Goal: Check status: Check status

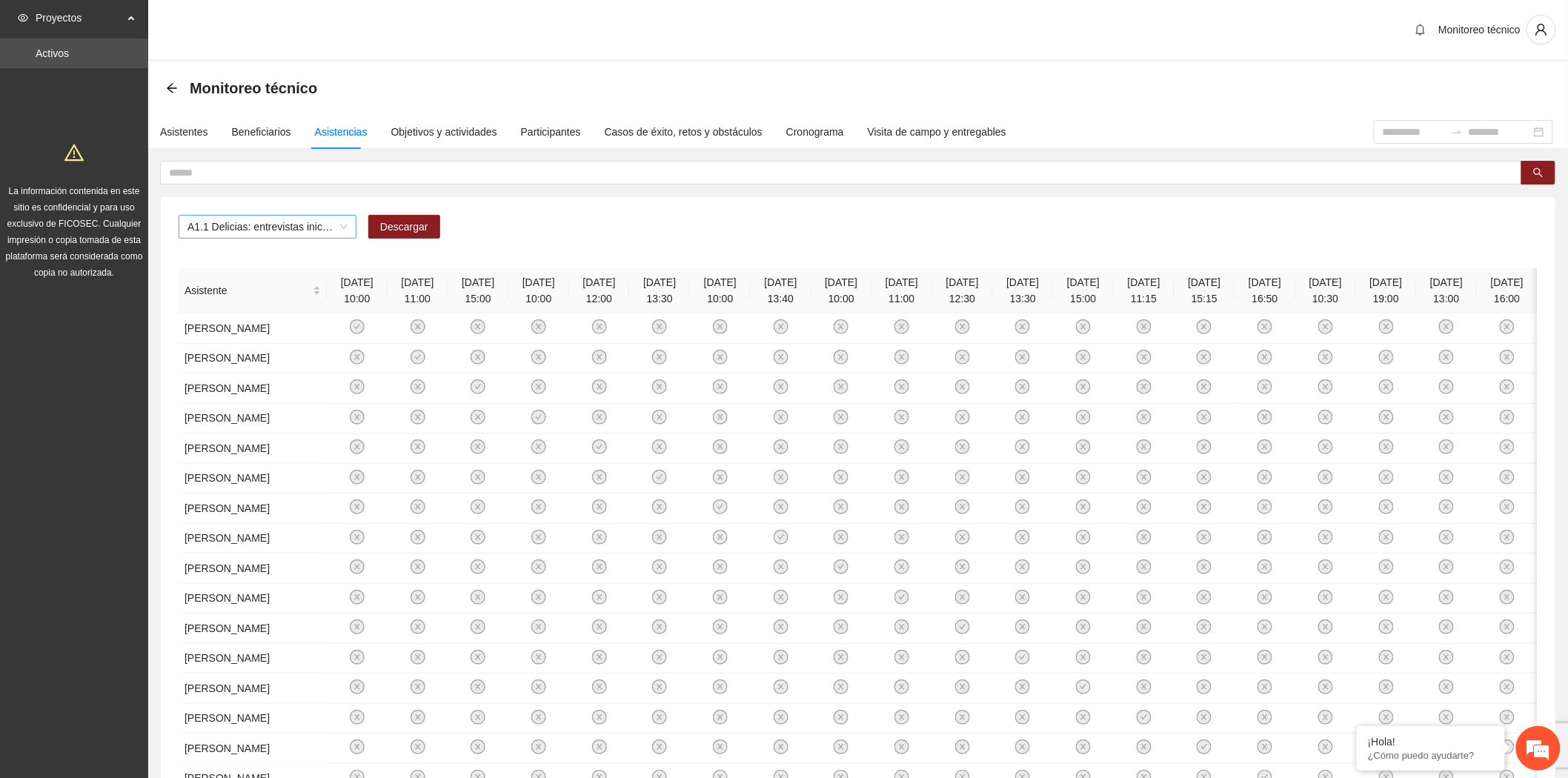
drag, startPoint x: 0, startPoint y: 0, endPoint x: 331, endPoint y: 226, distance: 400.8
click at [331, 226] on span "A1.1 Delicias: entrevistas iniciales" at bounding box center [267, 227] width 160 height 22
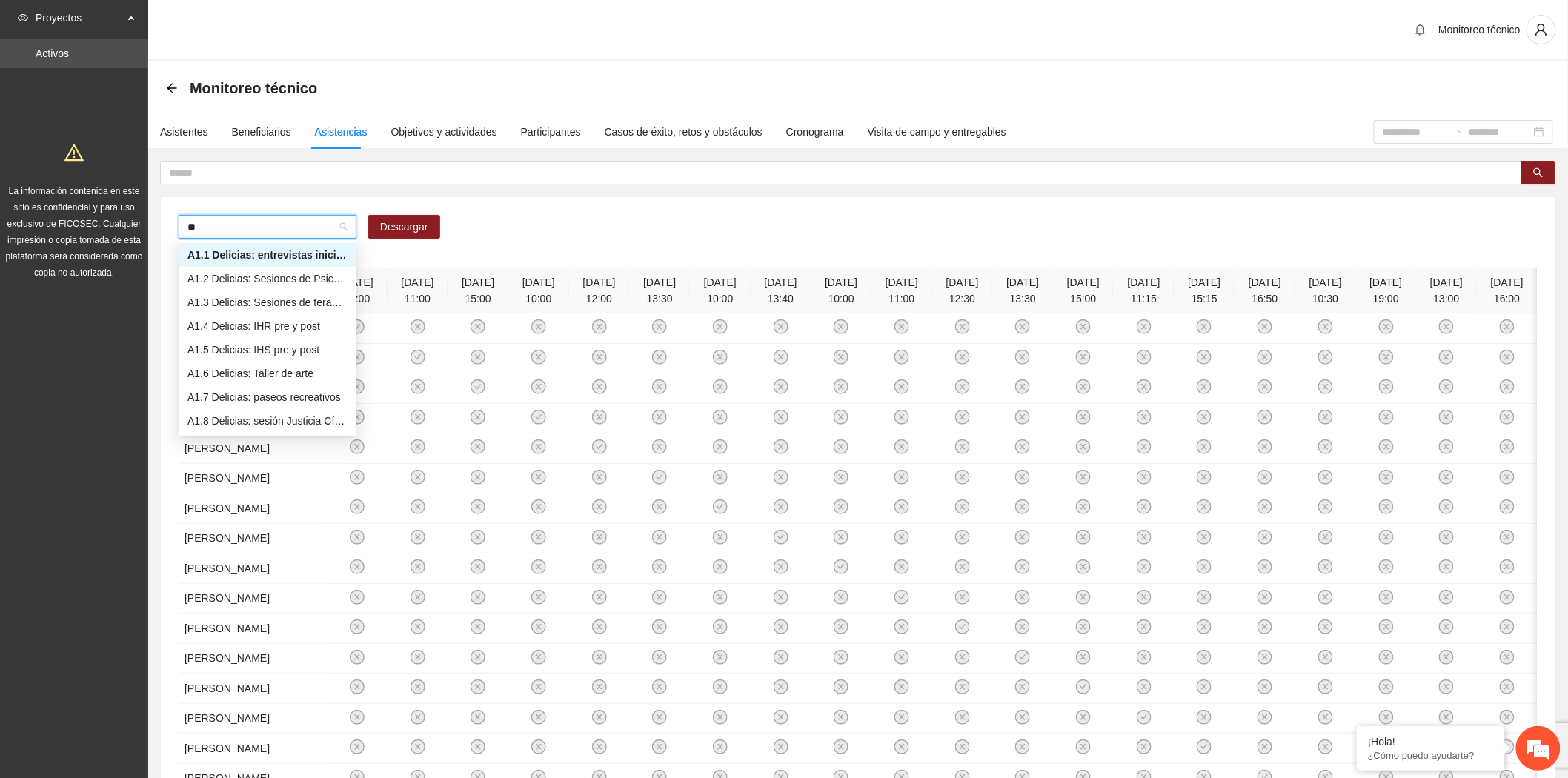
type input "***"
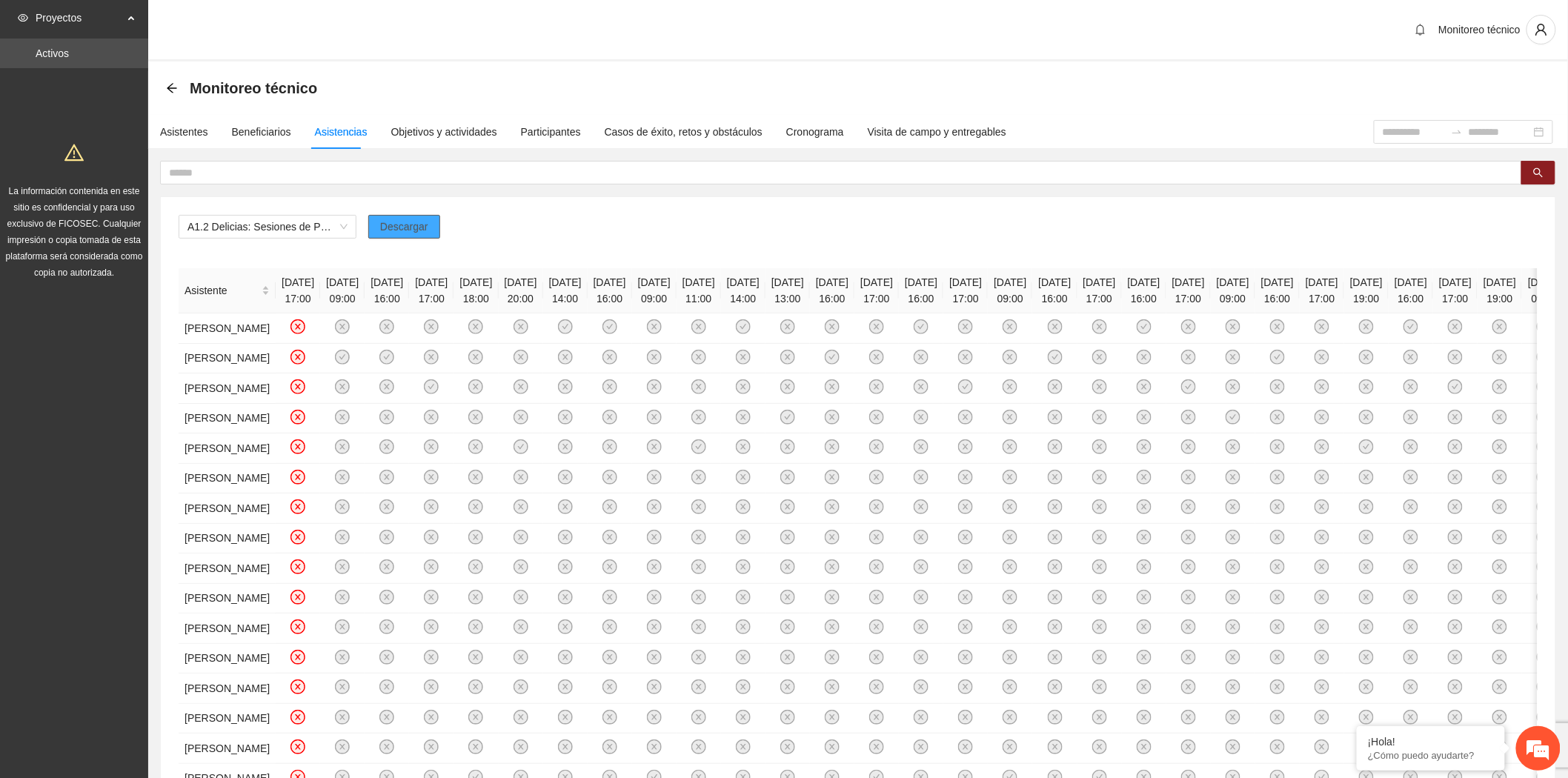
click at [402, 219] on span "Descargar" at bounding box center [404, 227] width 48 height 16
click at [1399, 78] on div "Monitoreo técnico" at bounding box center [858, 88] width 1384 height 30
click at [196, 130] on div "Asistentes" at bounding box center [184, 132] width 48 height 16
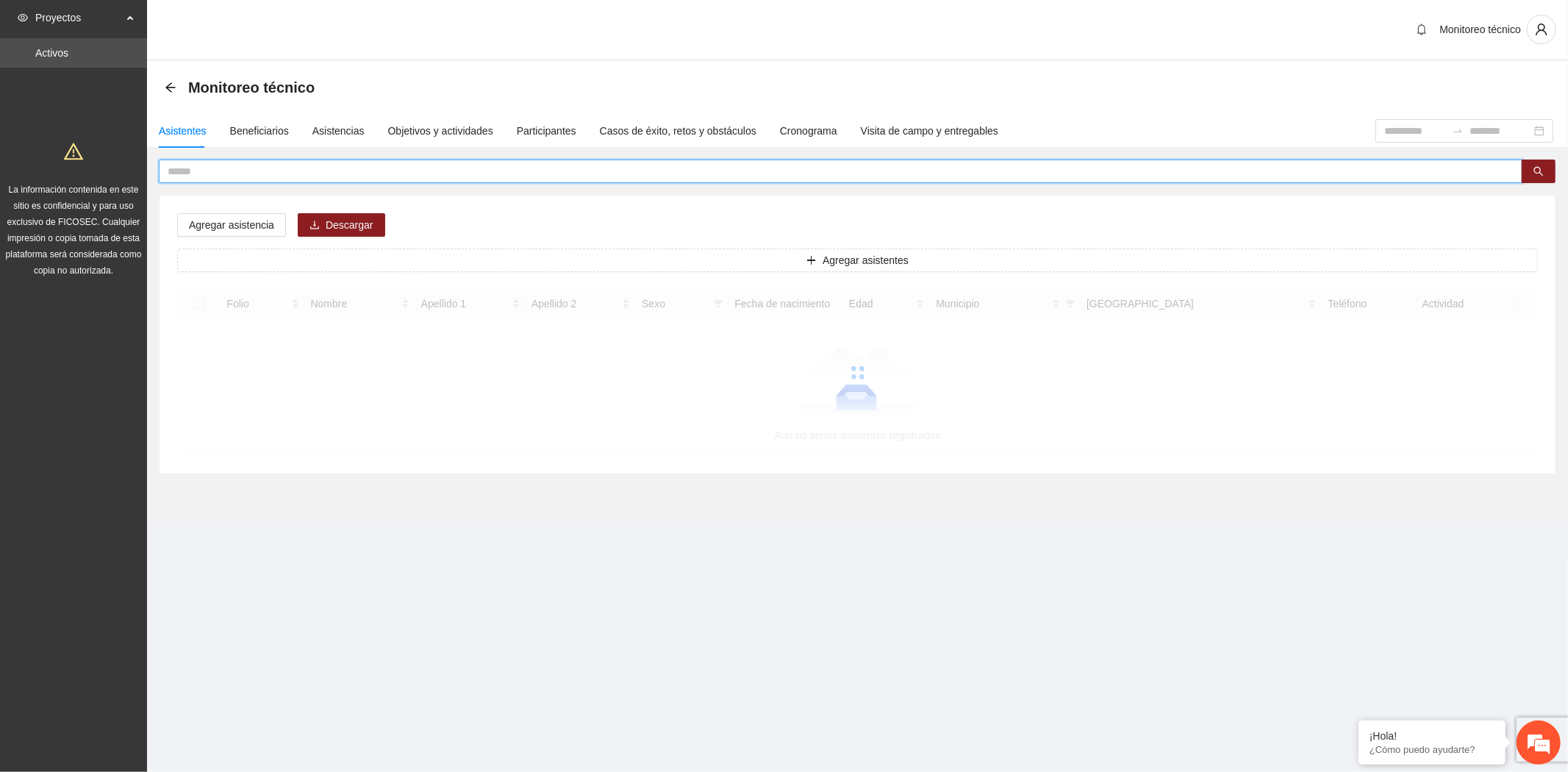
click at [245, 172] on input "text" at bounding box center [835, 171] width 1334 height 16
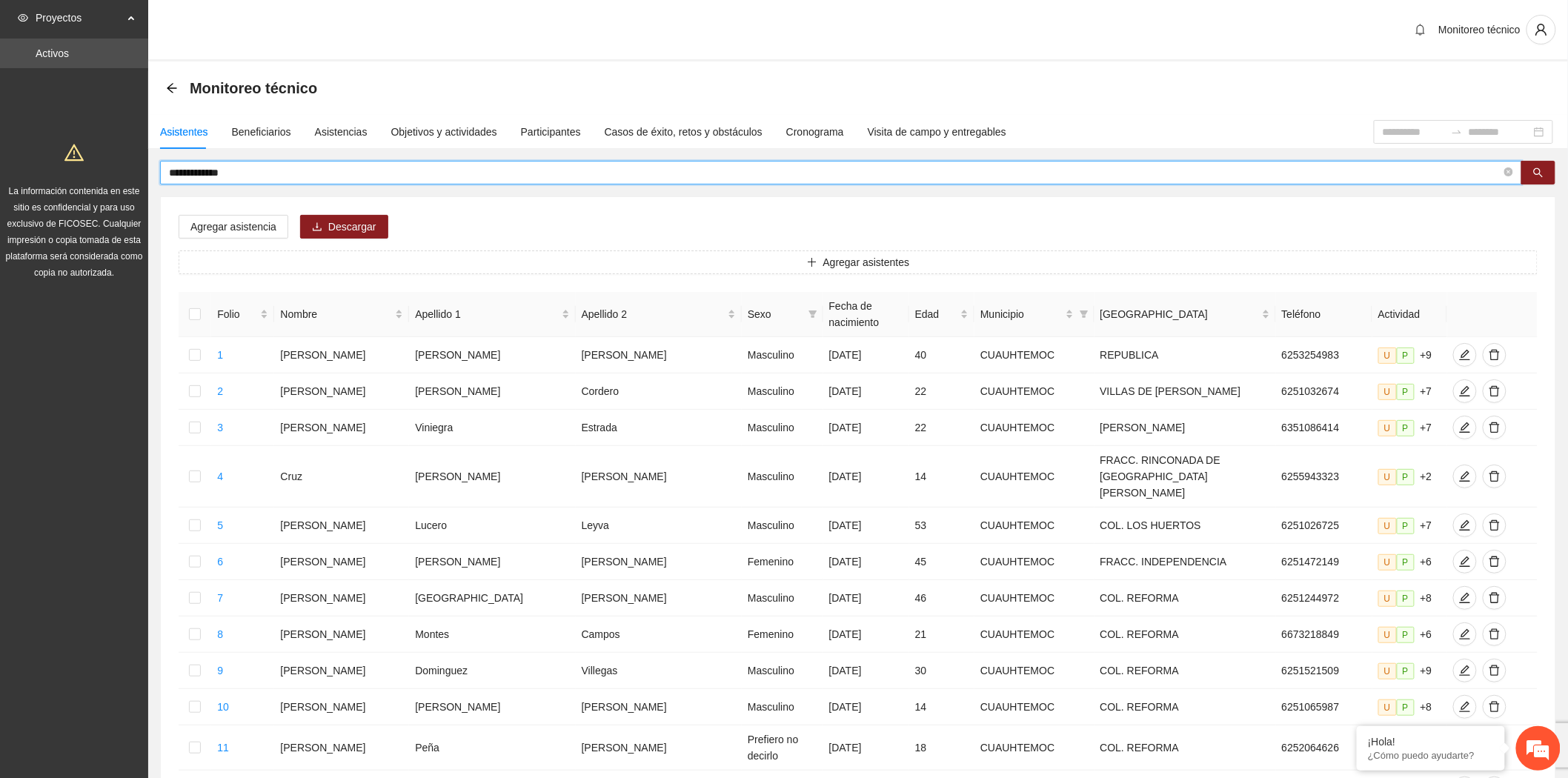
type input "**********"
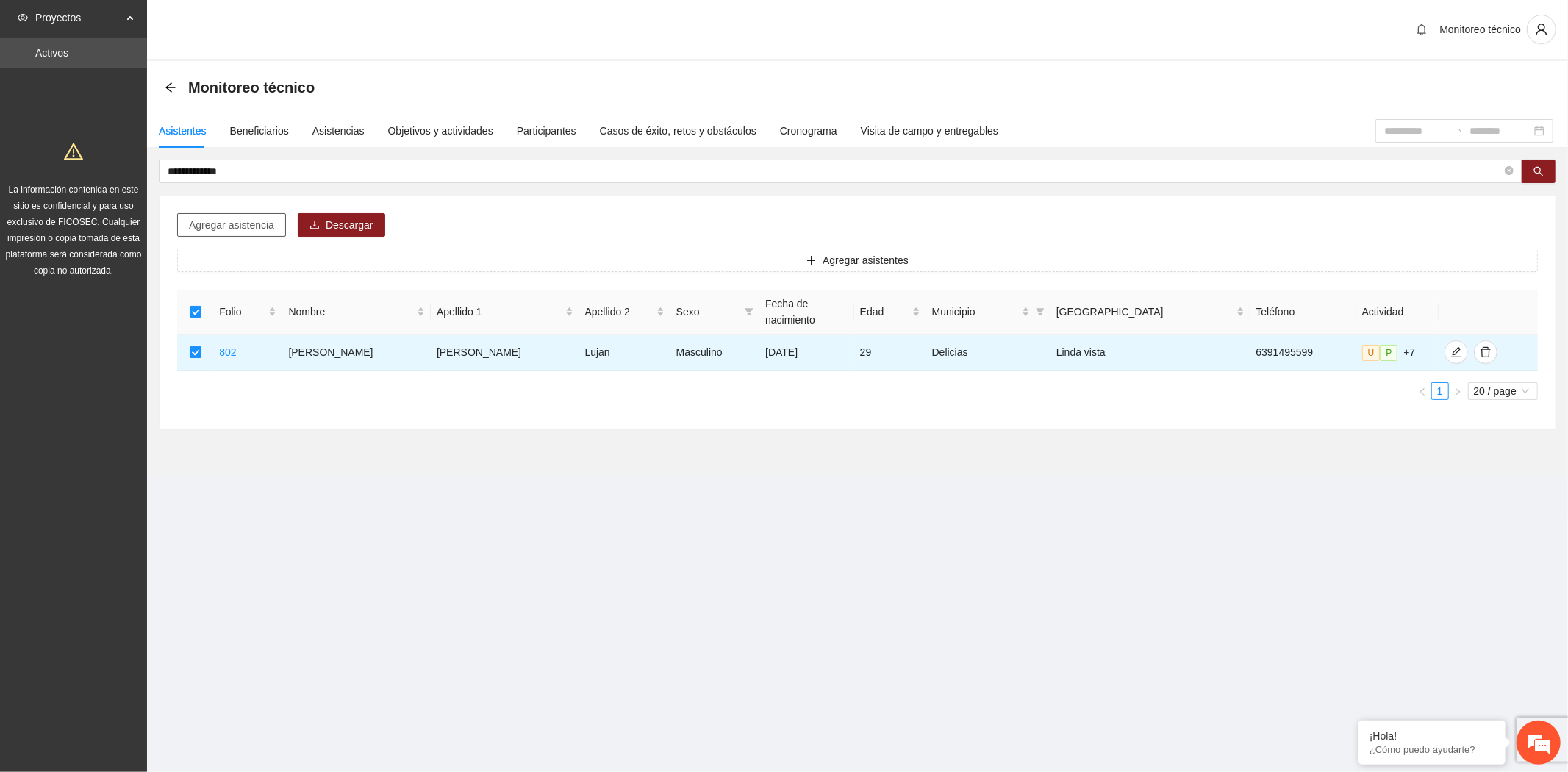
click at [265, 220] on span "Agregar asistencia" at bounding box center [232, 225] width 86 height 16
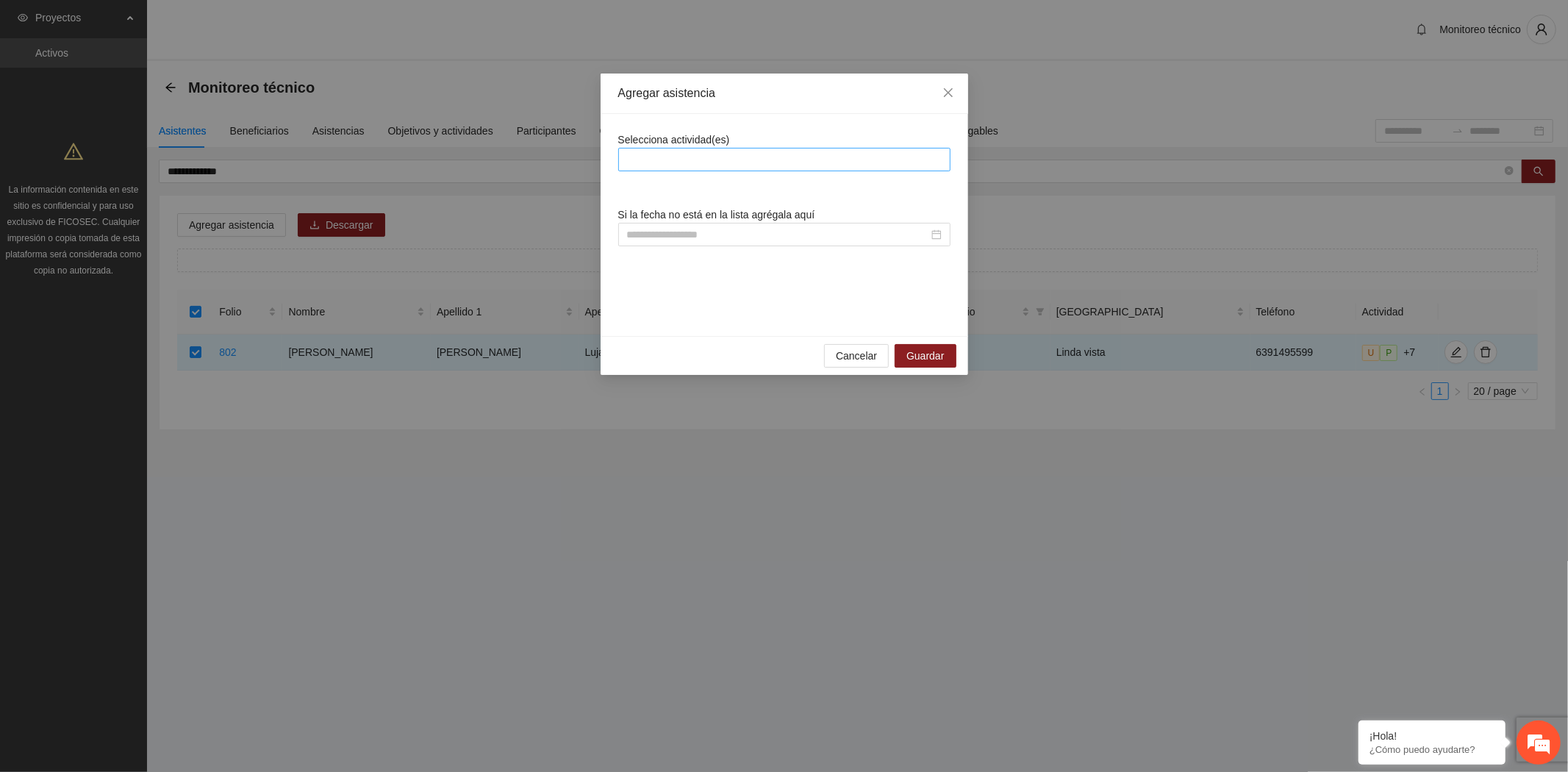
click at [672, 158] on div at bounding box center [784, 159] width 325 height 17
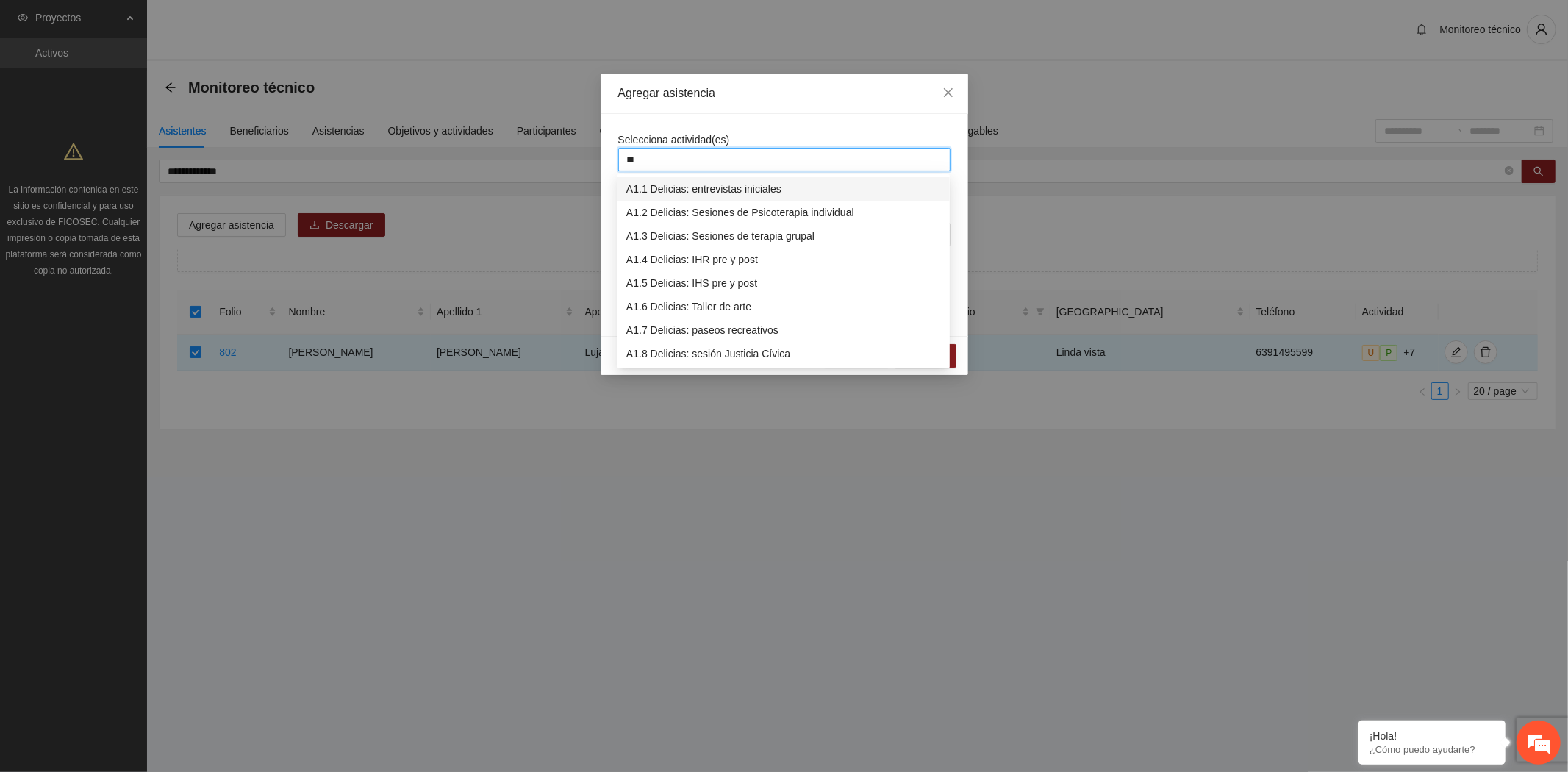
type input "***"
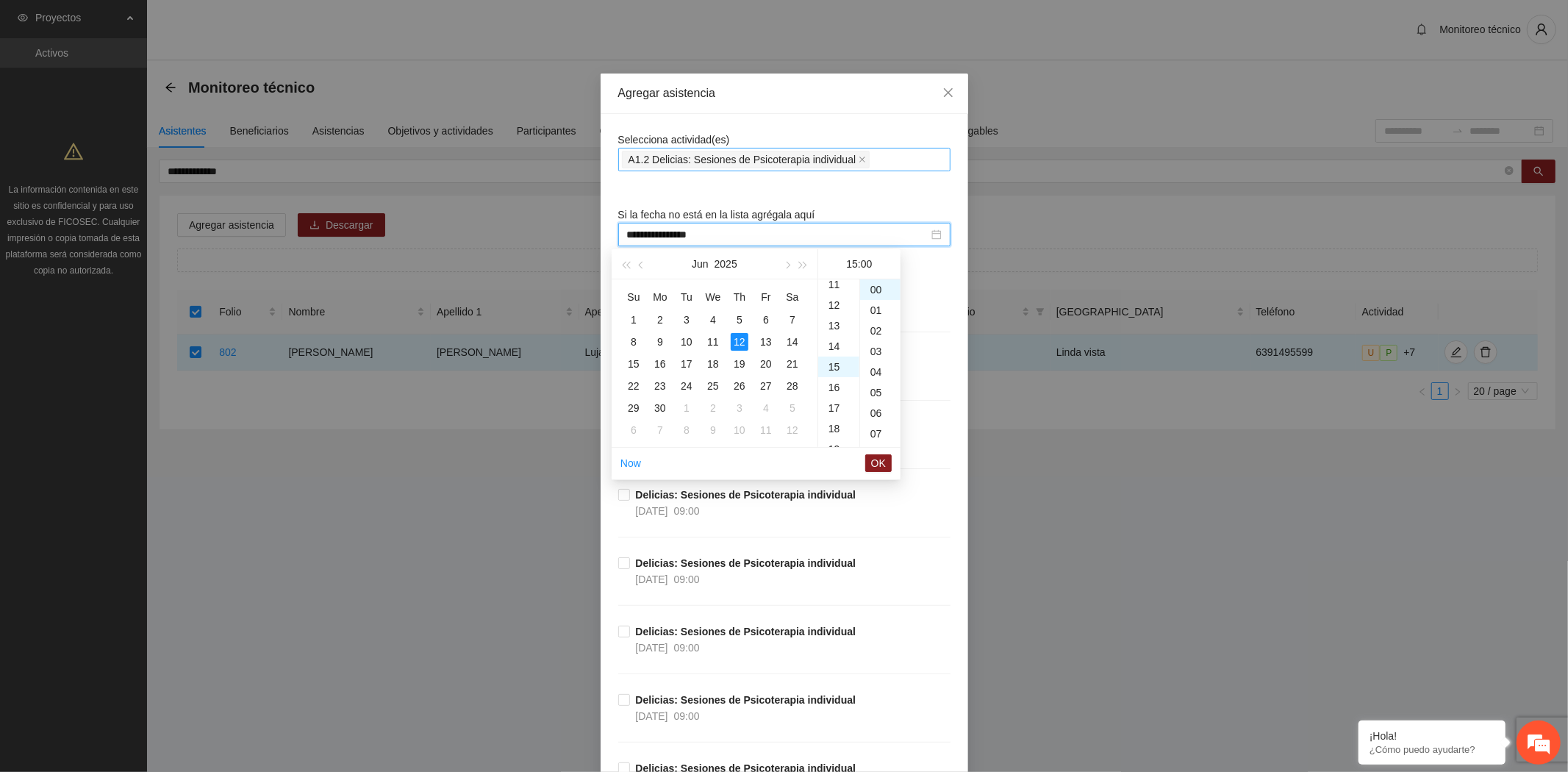
scroll to position [309, 0]
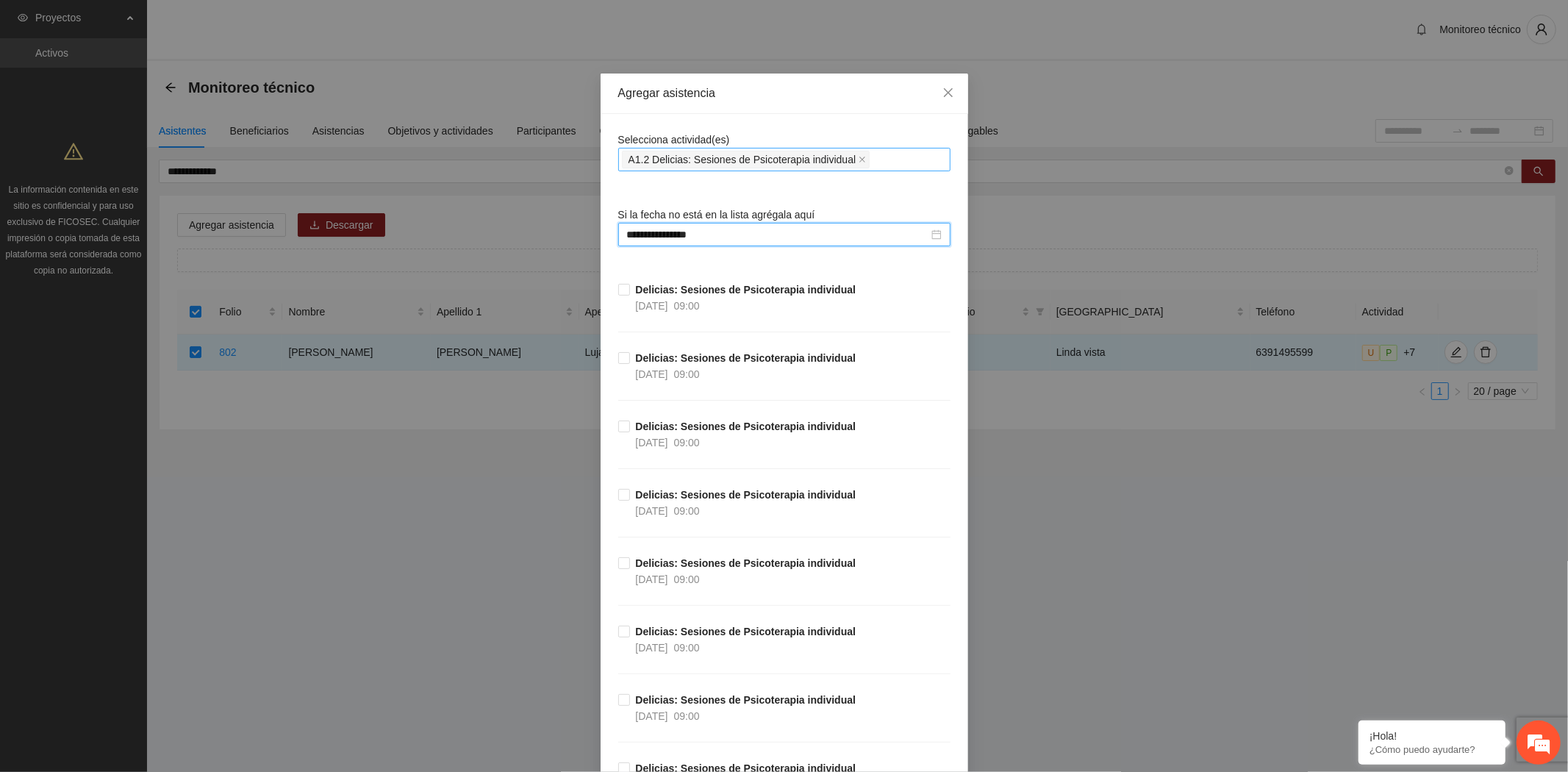
type input "**********"
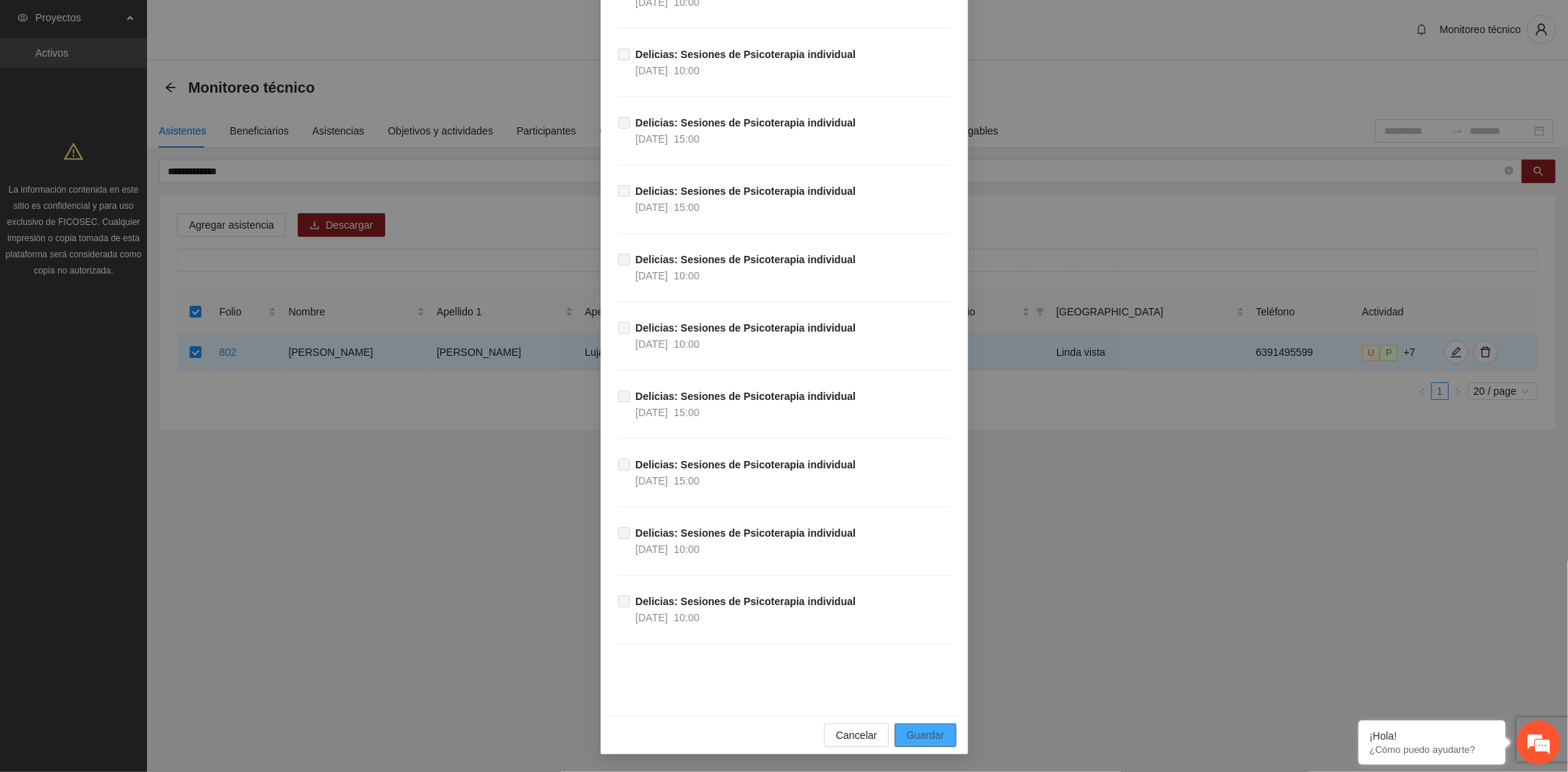
click at [911, 730] on span "Guardar" at bounding box center [924, 735] width 37 height 16
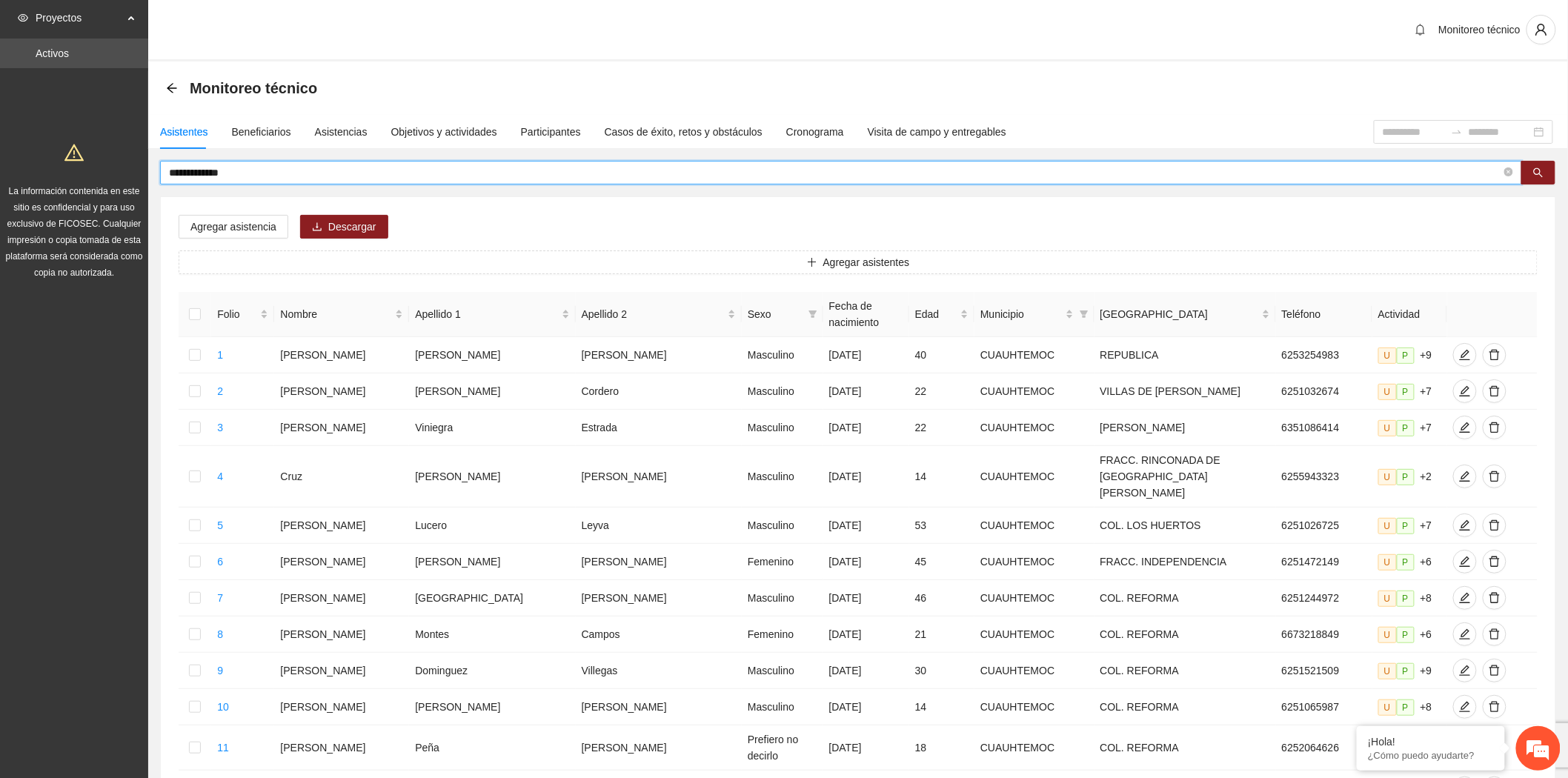
click at [278, 170] on input "**********" at bounding box center [835, 172] width 1332 height 16
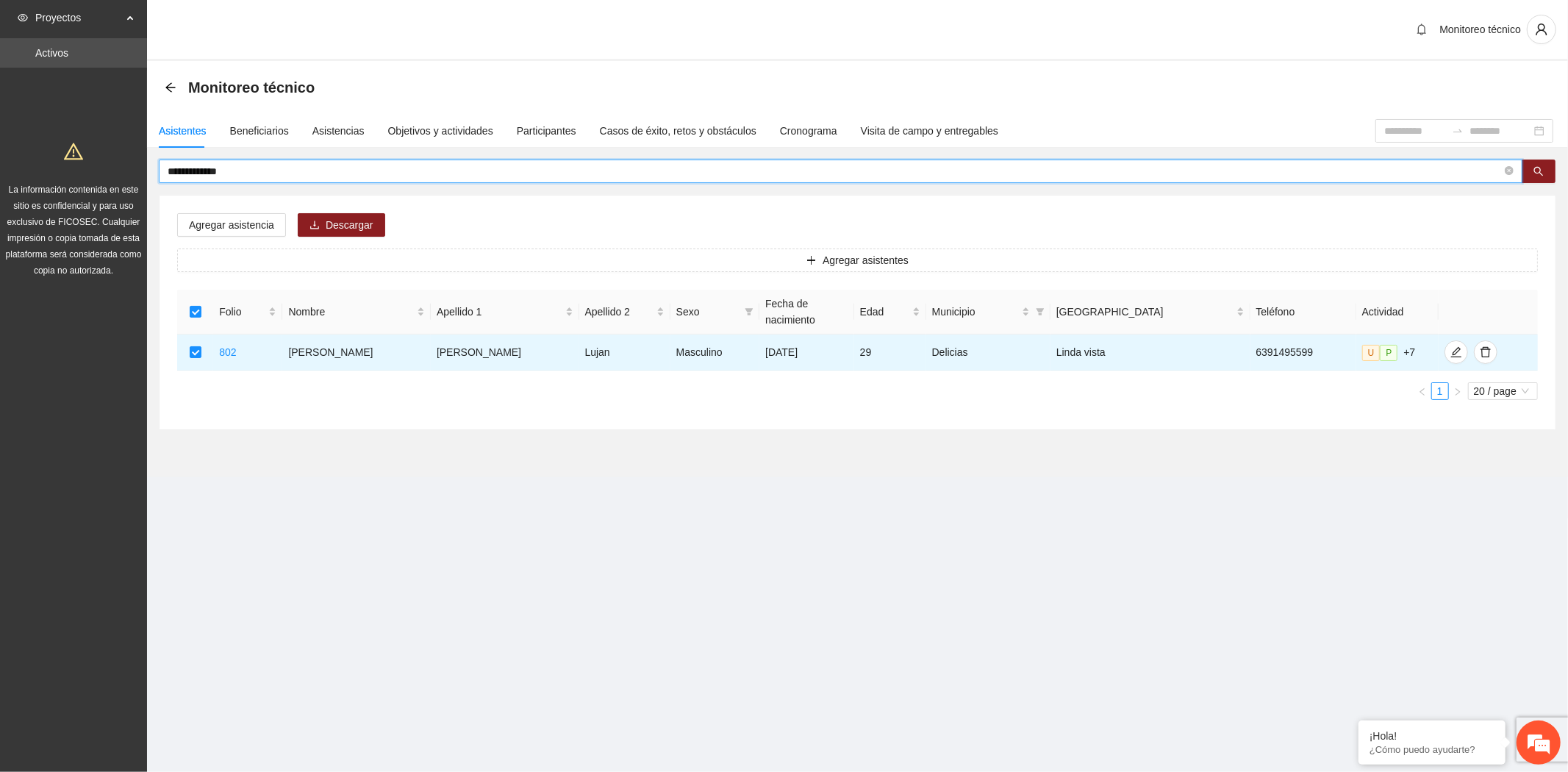
drag, startPoint x: 241, startPoint y: 167, endPoint x: 89, endPoint y: 165, distance: 152.0
click at [89, 165] on section "**********" at bounding box center [784, 386] width 1568 height 772
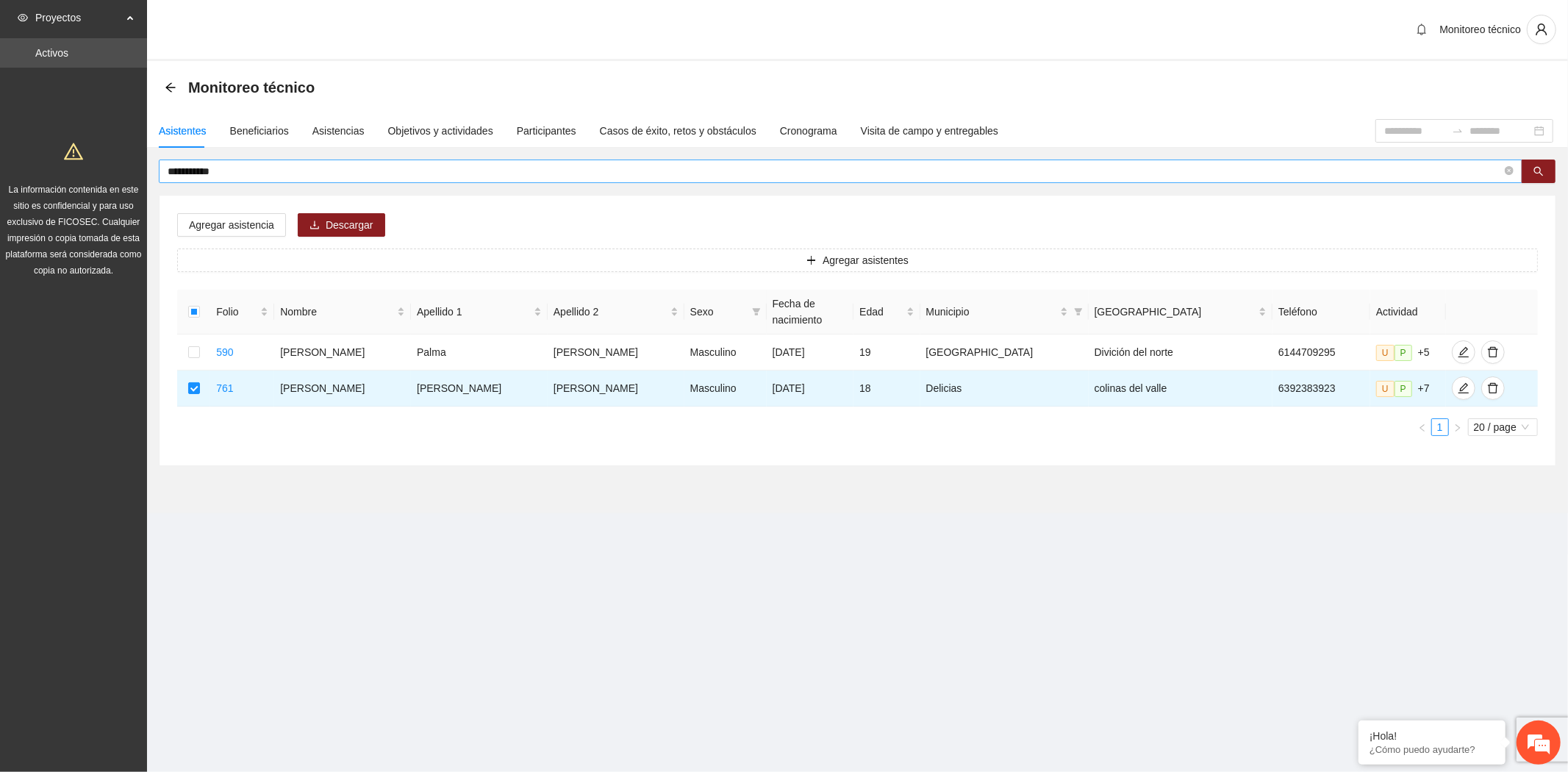
click at [193, 173] on input "**********" at bounding box center [835, 171] width 1334 height 16
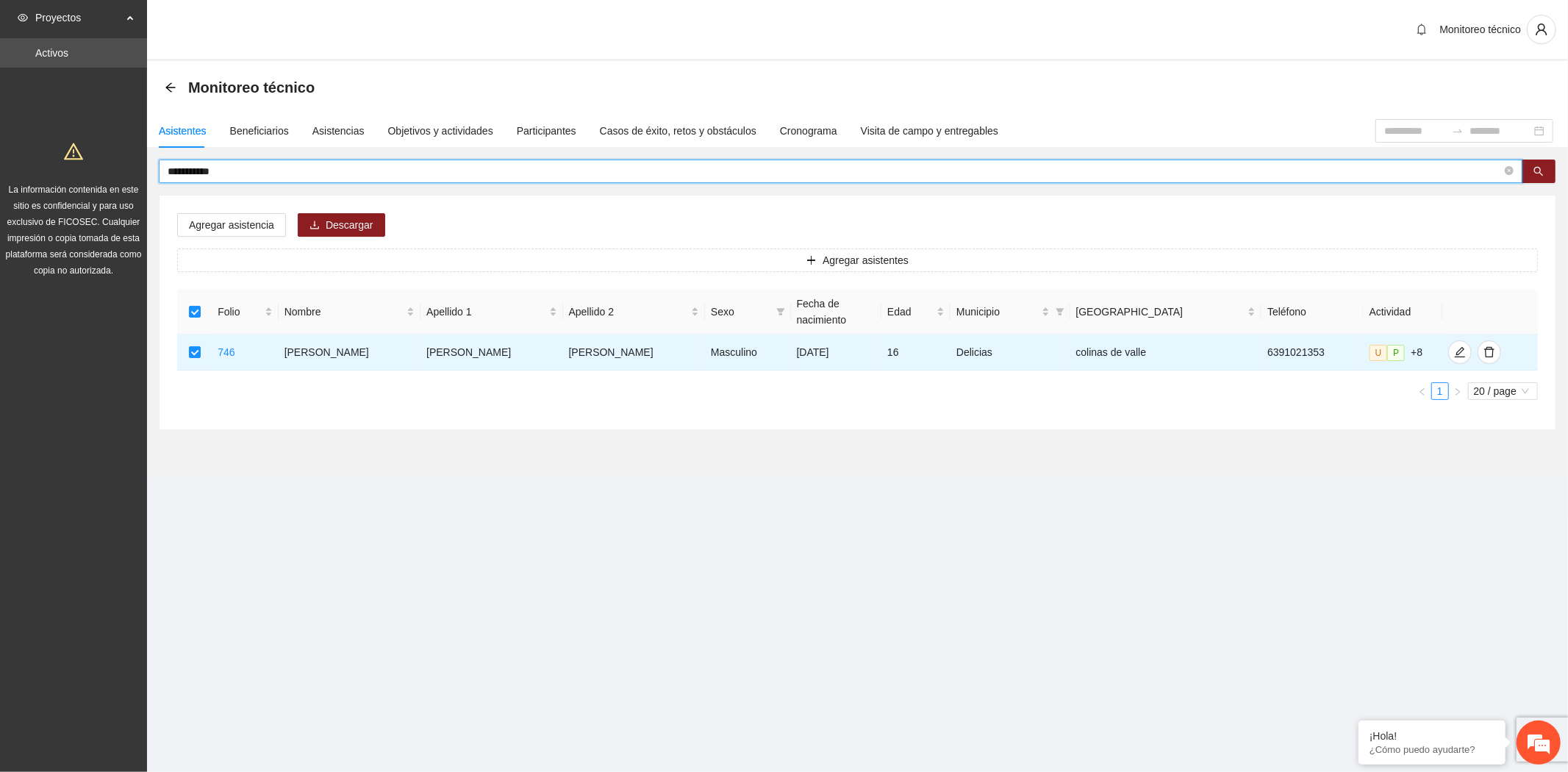
drag, startPoint x: 217, startPoint y: 169, endPoint x: 47, endPoint y: 156, distance: 170.5
click at [47, 156] on section "**********" at bounding box center [784, 386] width 1568 height 772
type input "**********"
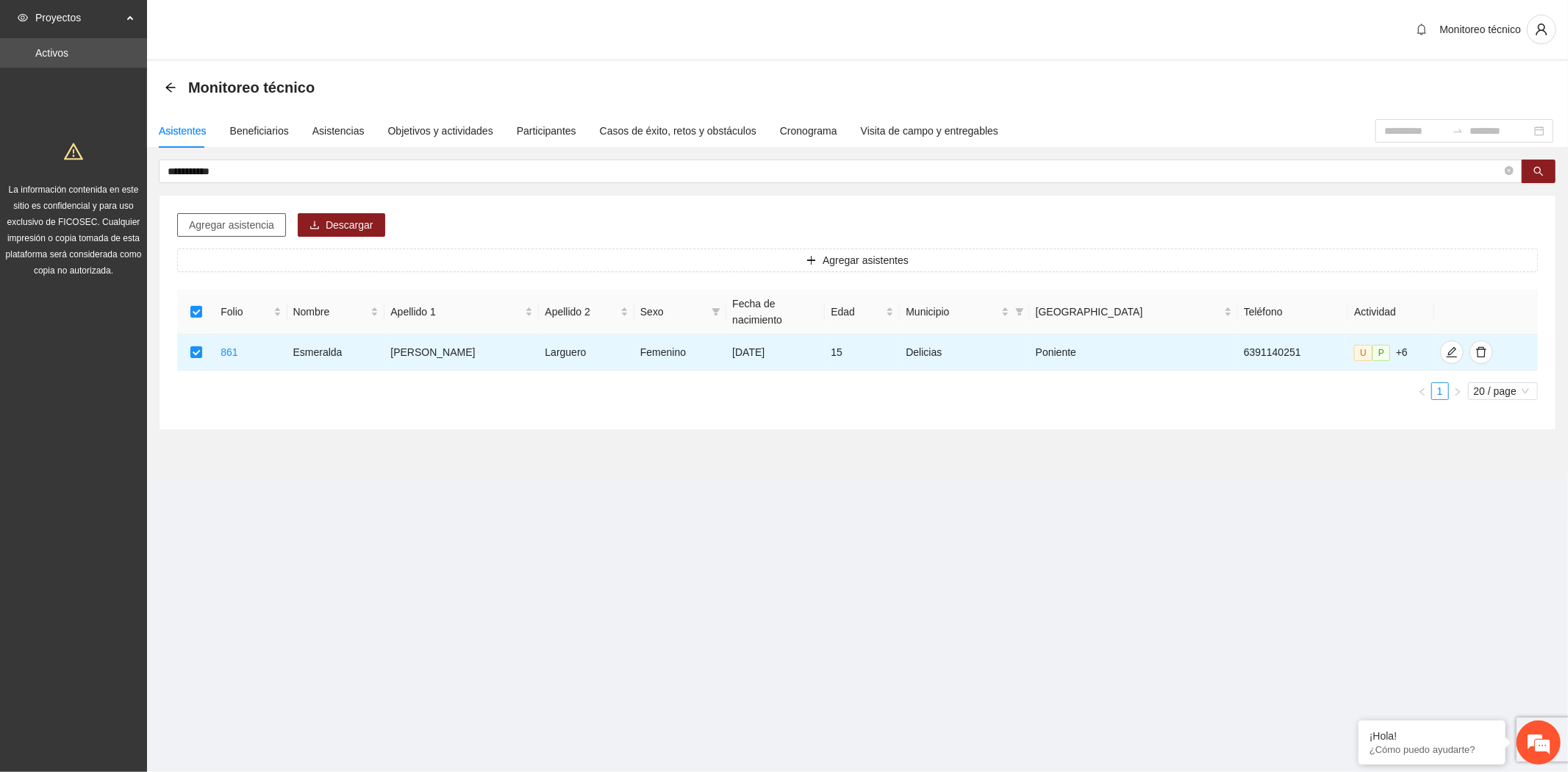
click at [250, 219] on span "Agregar asistencia" at bounding box center [232, 225] width 86 height 16
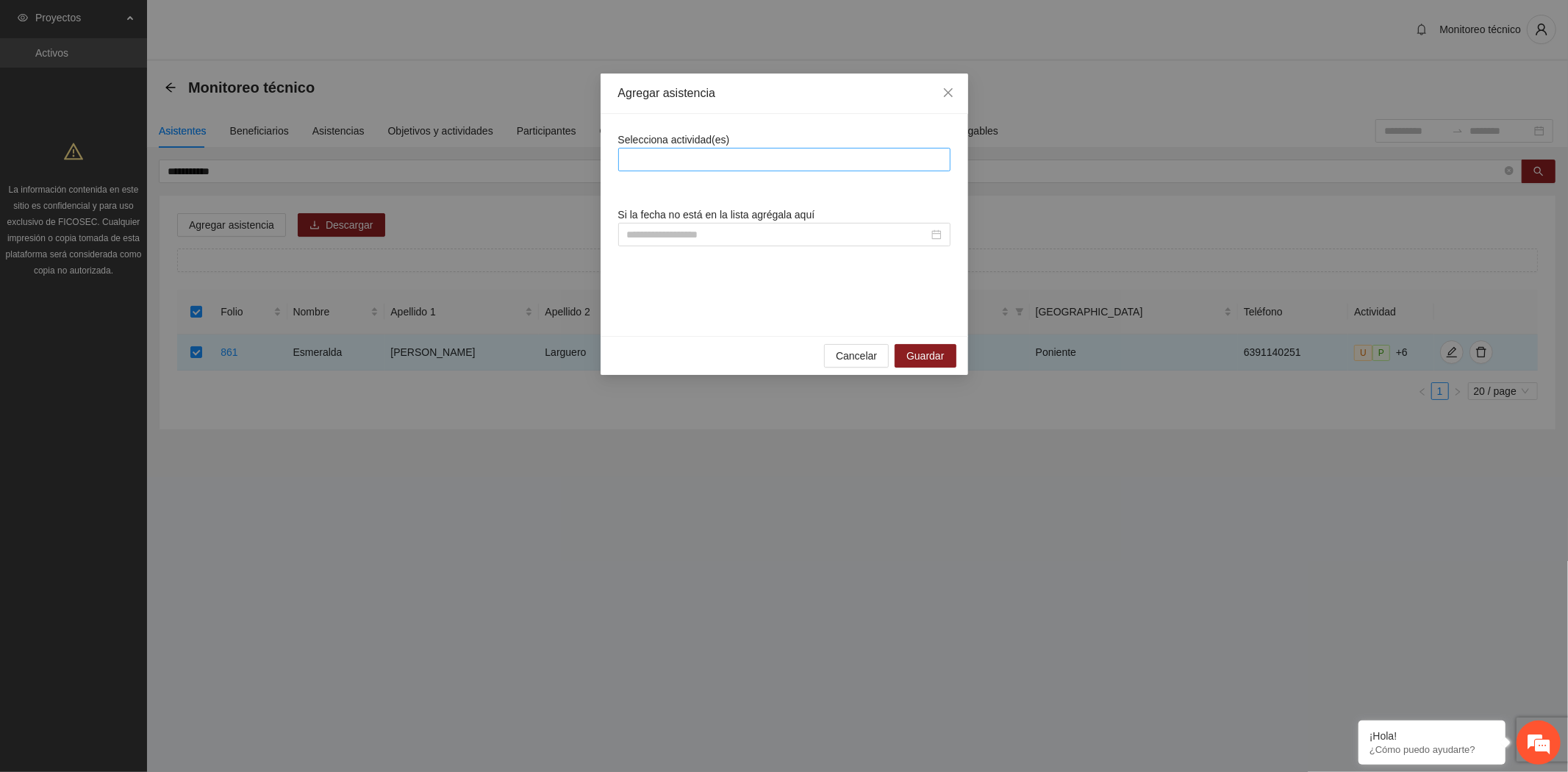
click at [752, 156] on div at bounding box center [784, 159] width 325 height 17
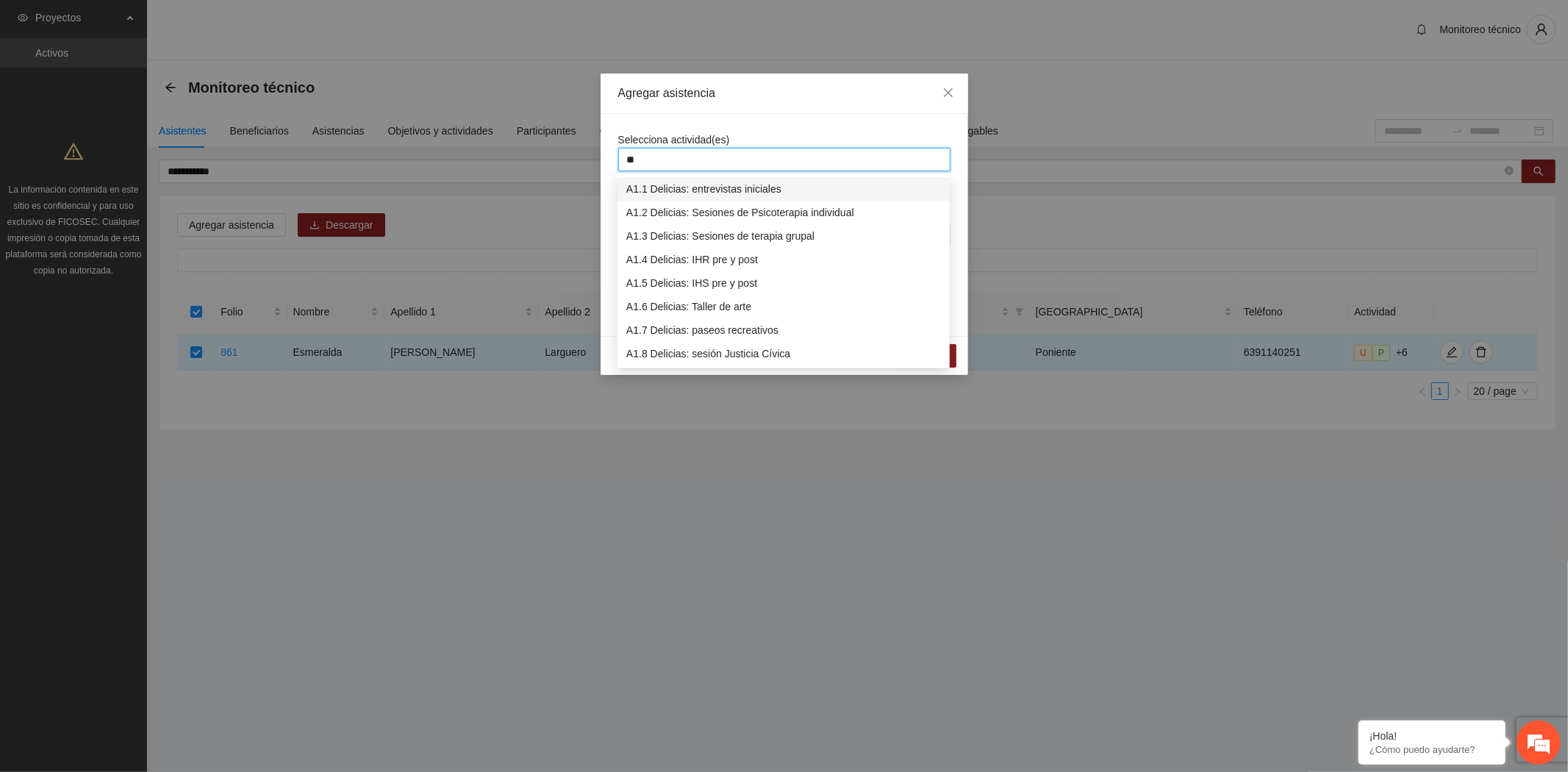
type input "***"
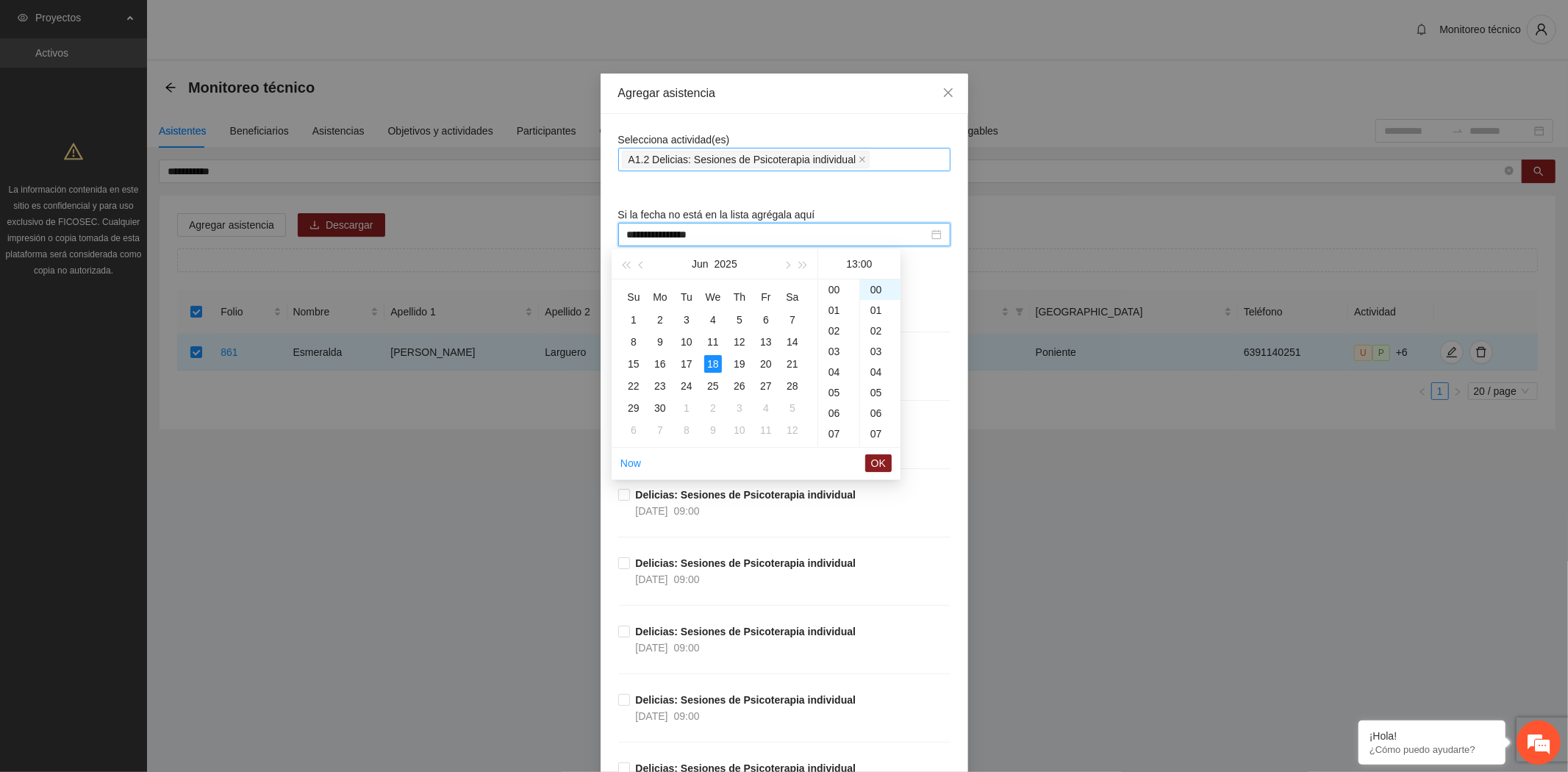
scroll to position [268, 0]
type input "**********"
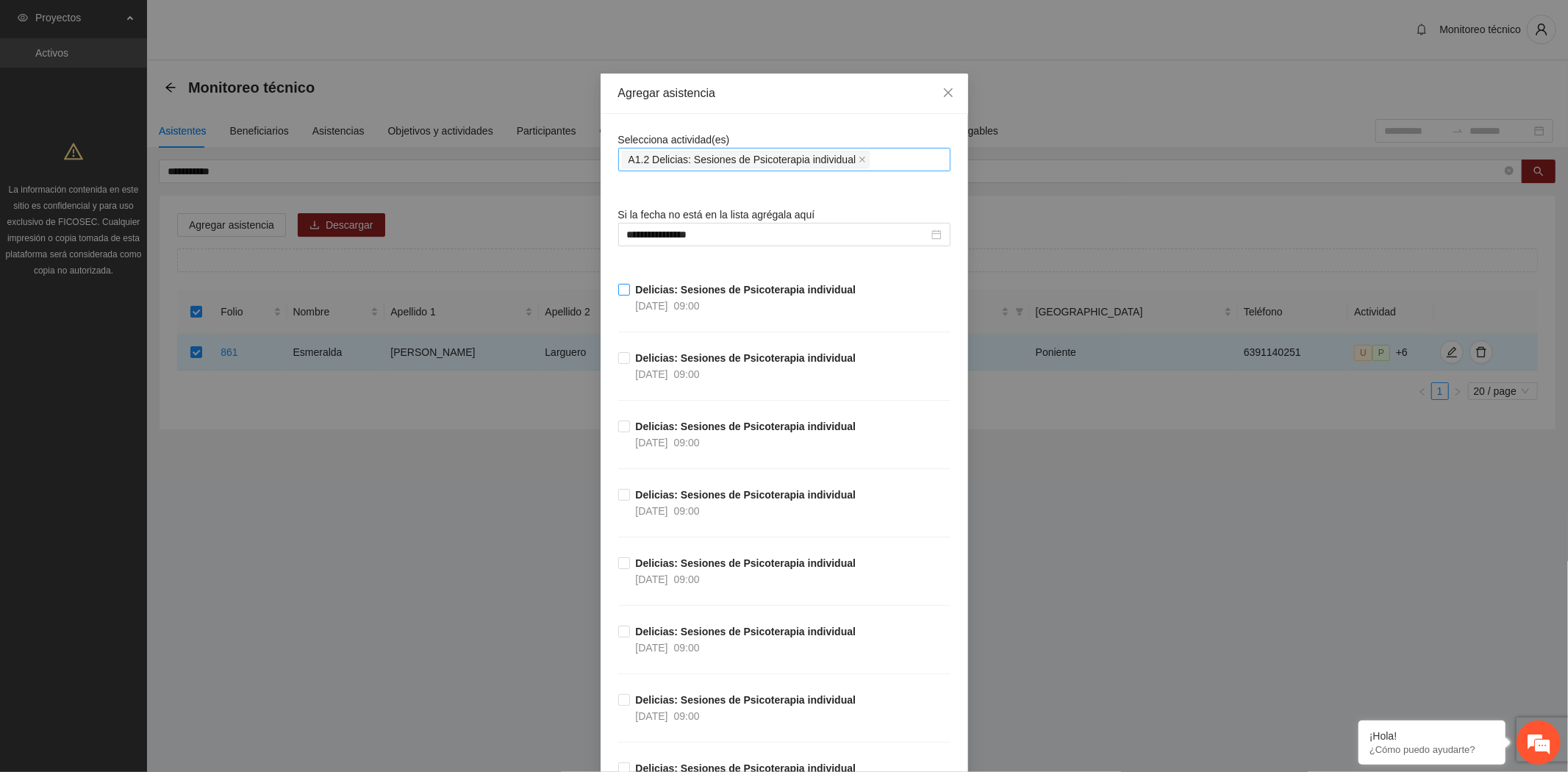
scroll to position [10152, 0]
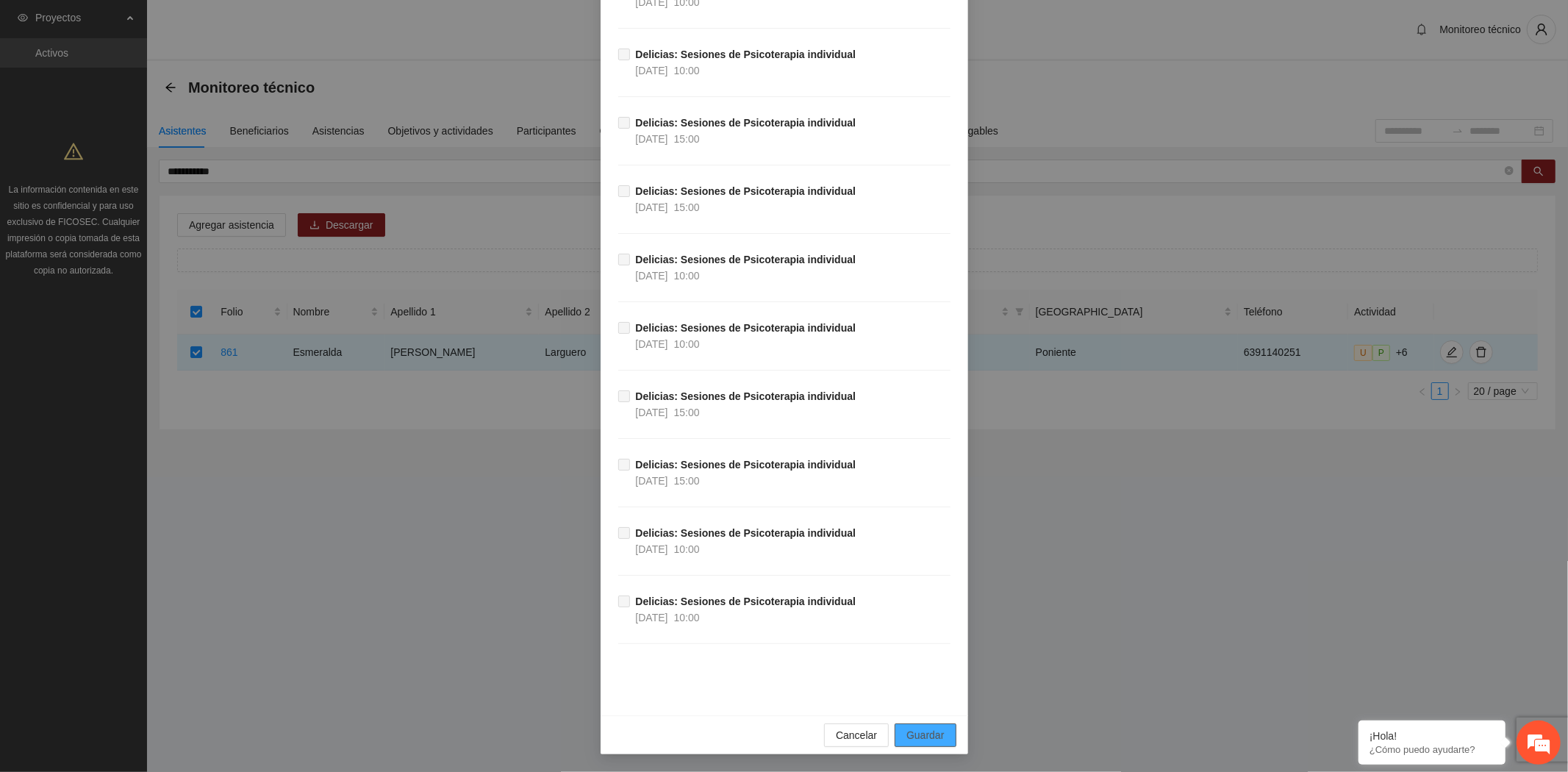
click at [919, 732] on span "Guardar" at bounding box center [924, 735] width 37 height 16
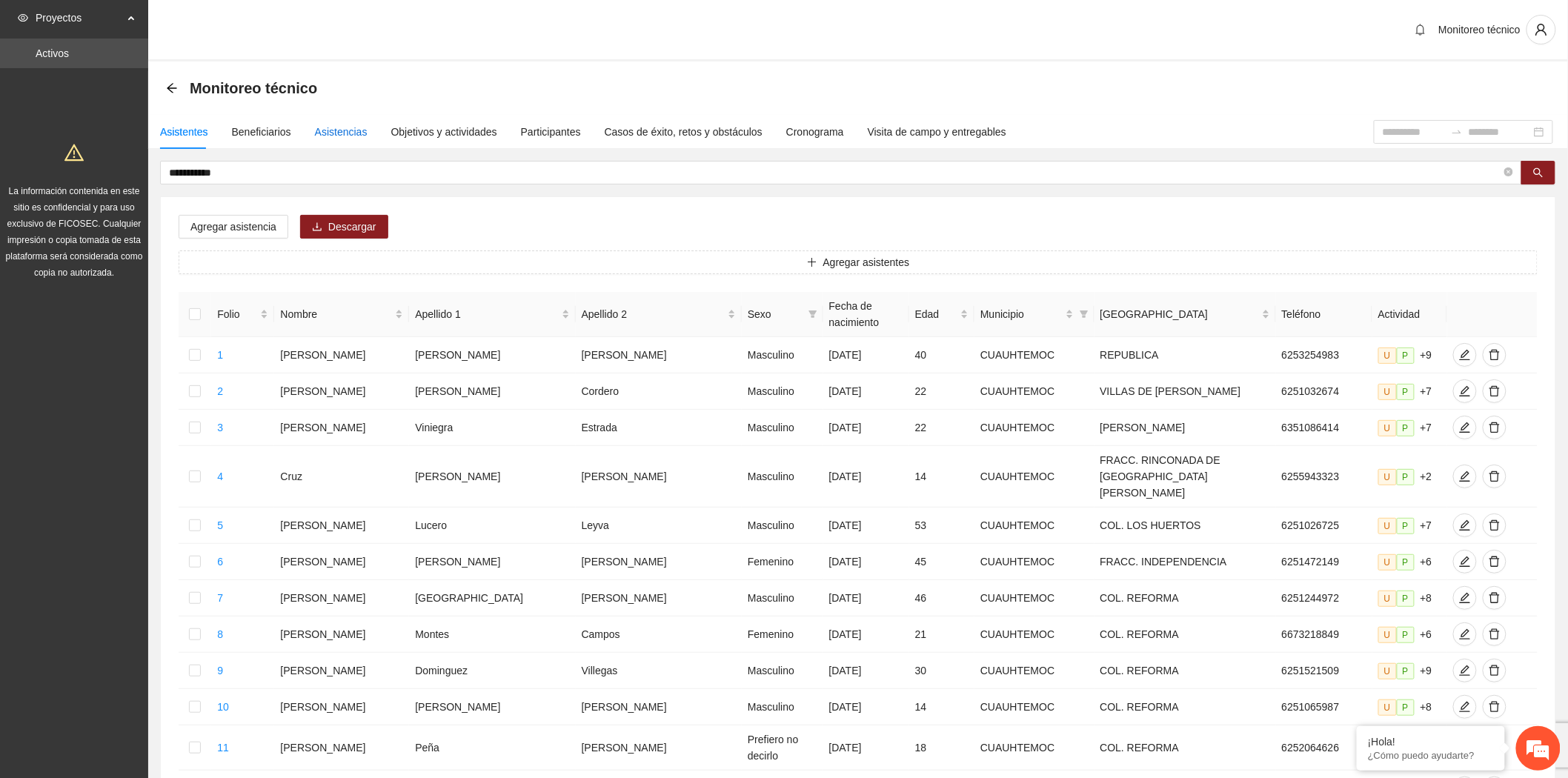
click at [345, 128] on div "Asistencias" at bounding box center [341, 132] width 53 height 16
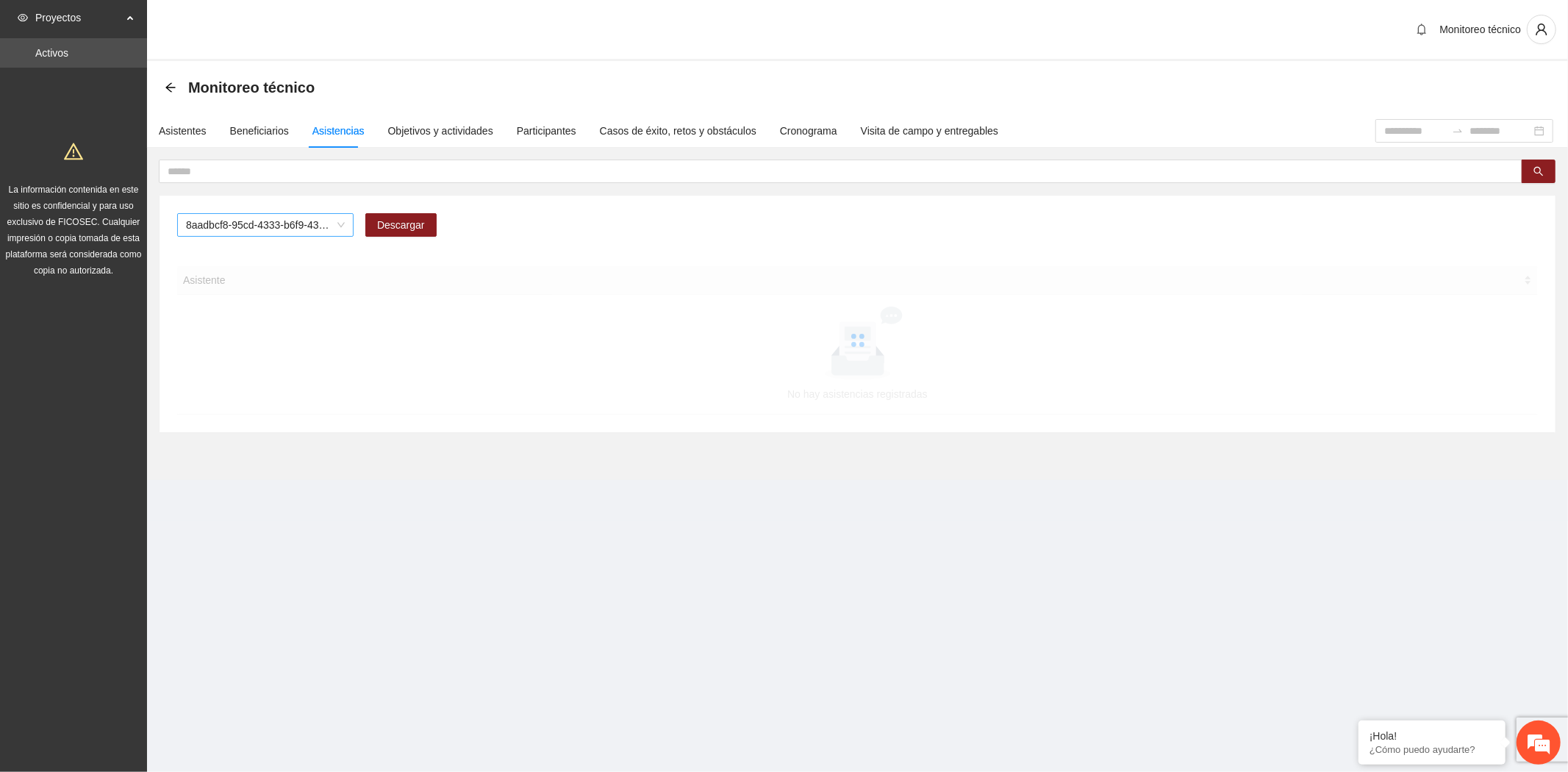
click at [290, 223] on span "8aadbcf8-95cd-4333-b6f9-4314c3142350" at bounding box center [265, 225] width 158 height 22
type input "***"
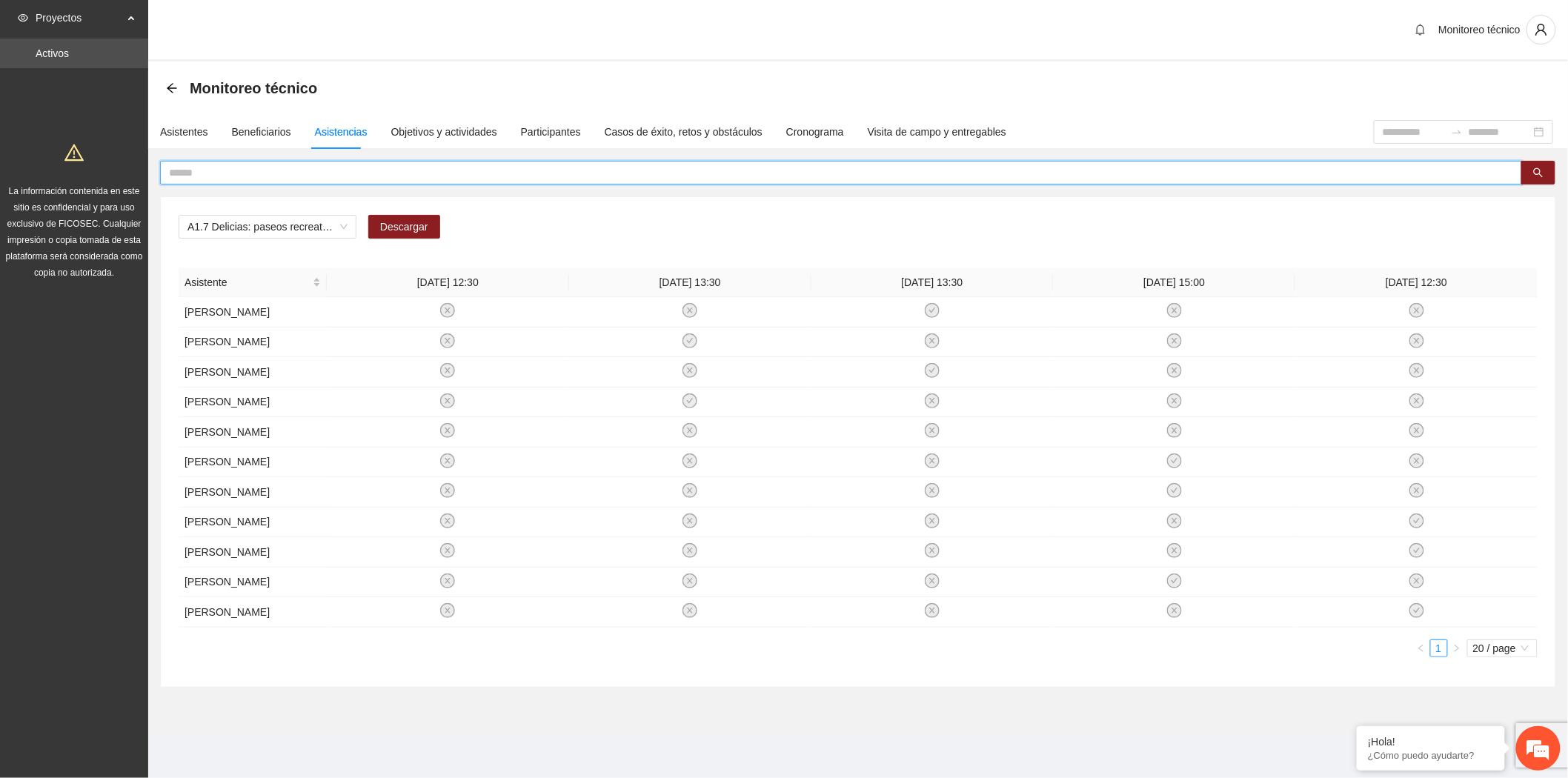
click at [263, 165] on input "text" at bounding box center [835, 172] width 1332 height 16
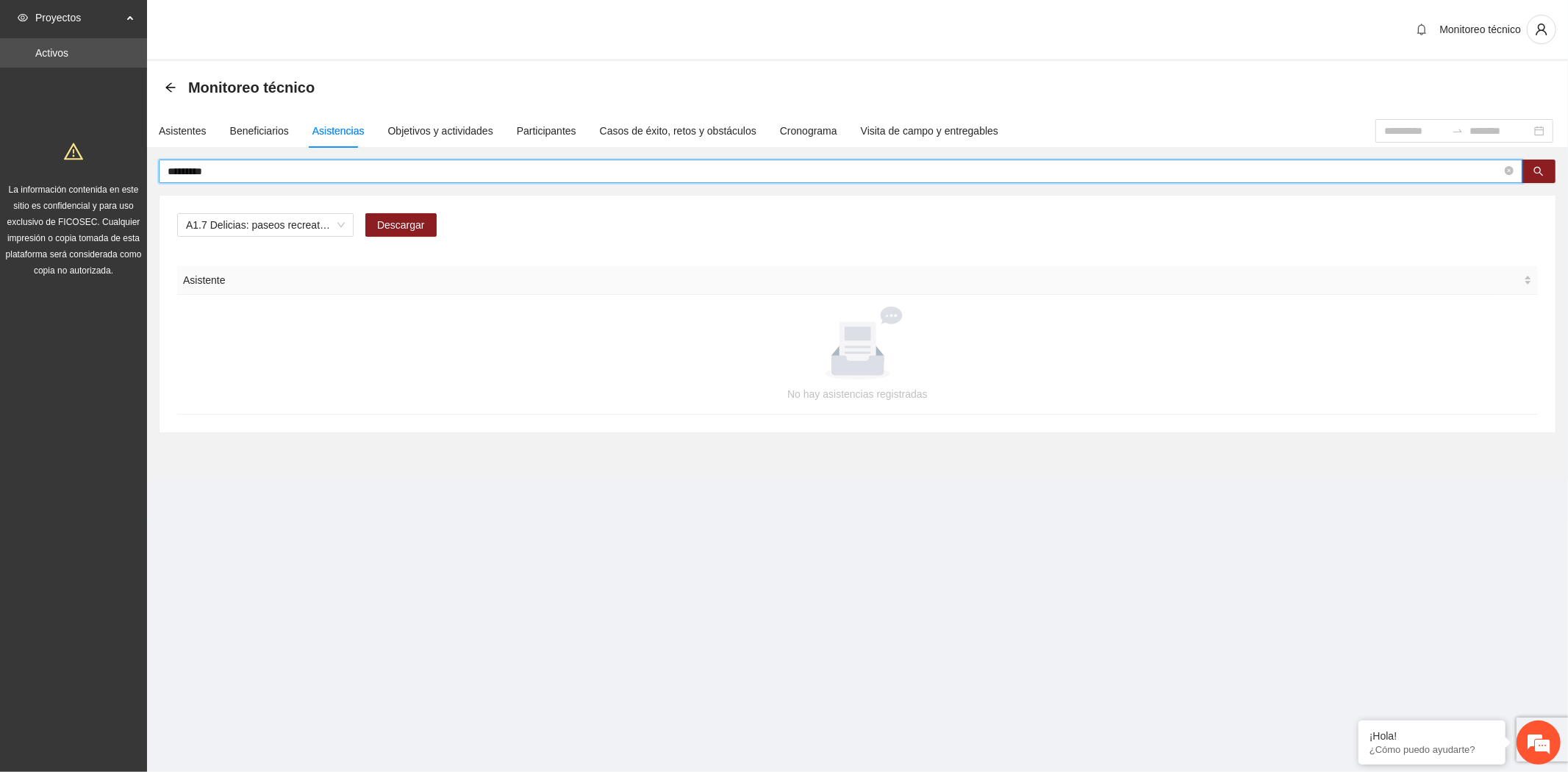
drag, startPoint x: 261, startPoint y: 167, endPoint x: 37, endPoint y: 167, distance: 224.0
click at [37, 167] on section "Proyectos Activos La información contenida en este sitio es confidencial y para…" at bounding box center [784, 386] width 1568 height 772
type input "*********"
click at [239, 221] on span "A1.7 Delicias: paseos recreativos" at bounding box center [265, 225] width 158 height 22
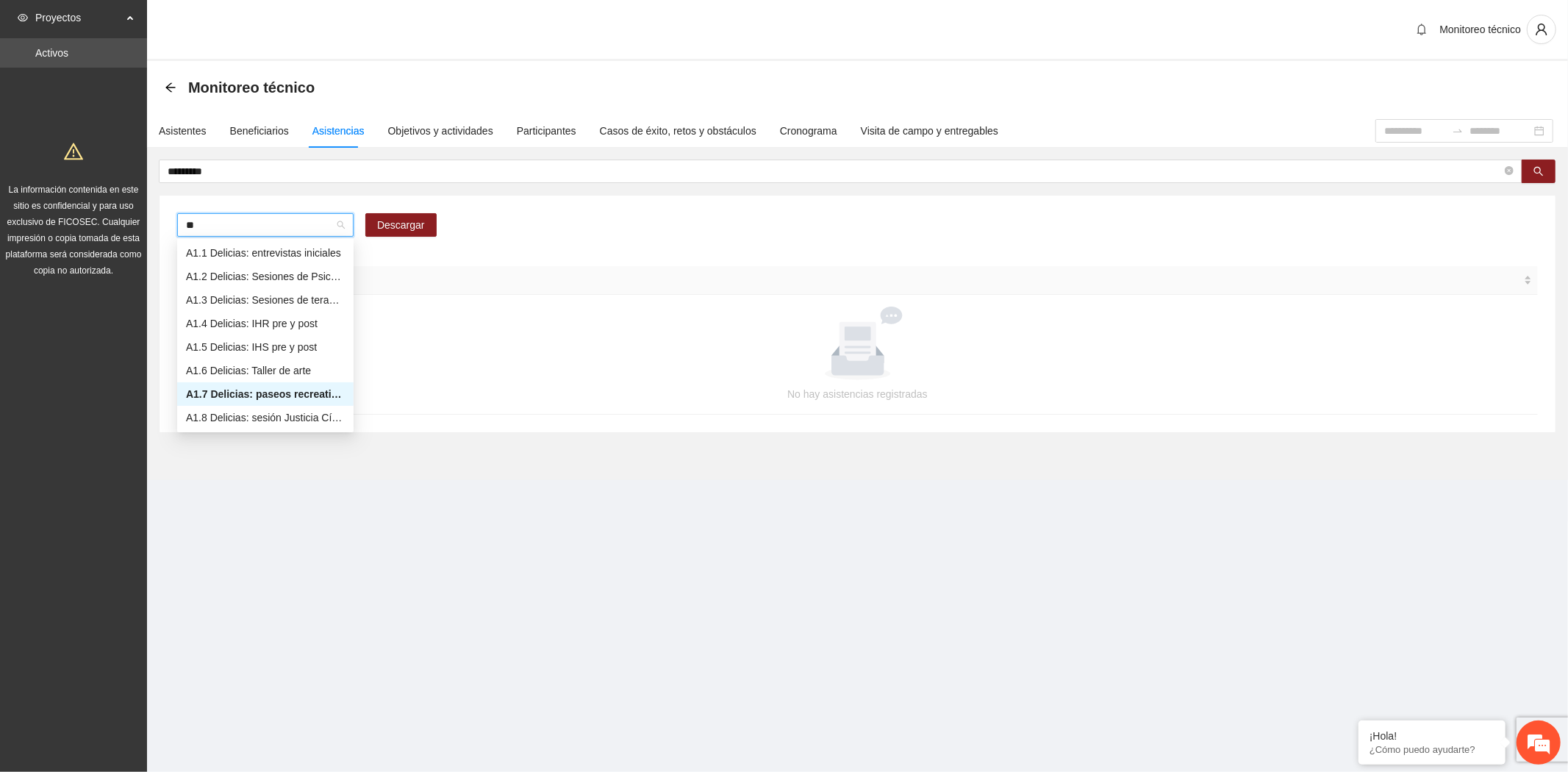
type input "***"
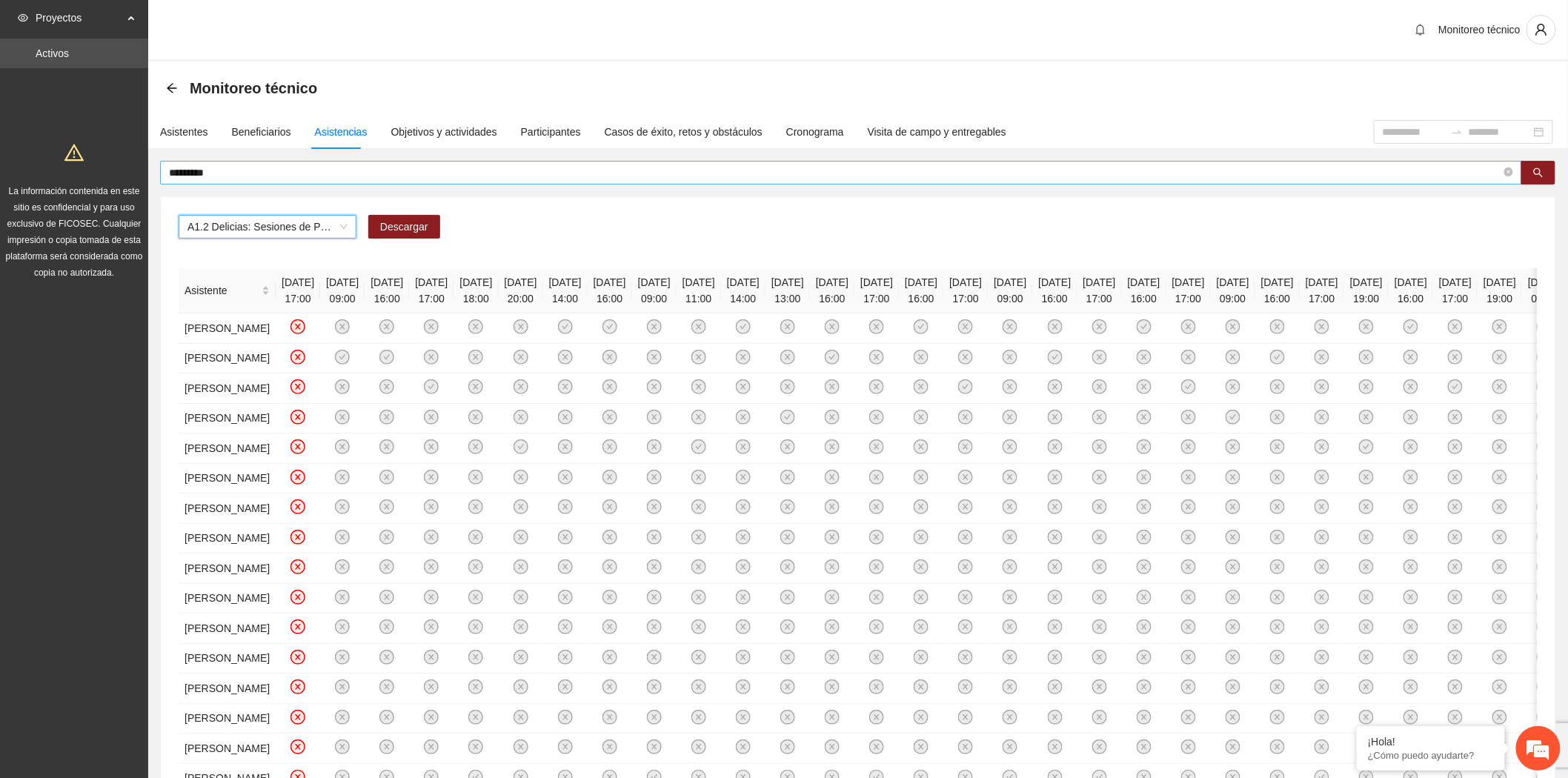
click at [261, 163] on span "*********" at bounding box center [841, 172] width 1362 height 24
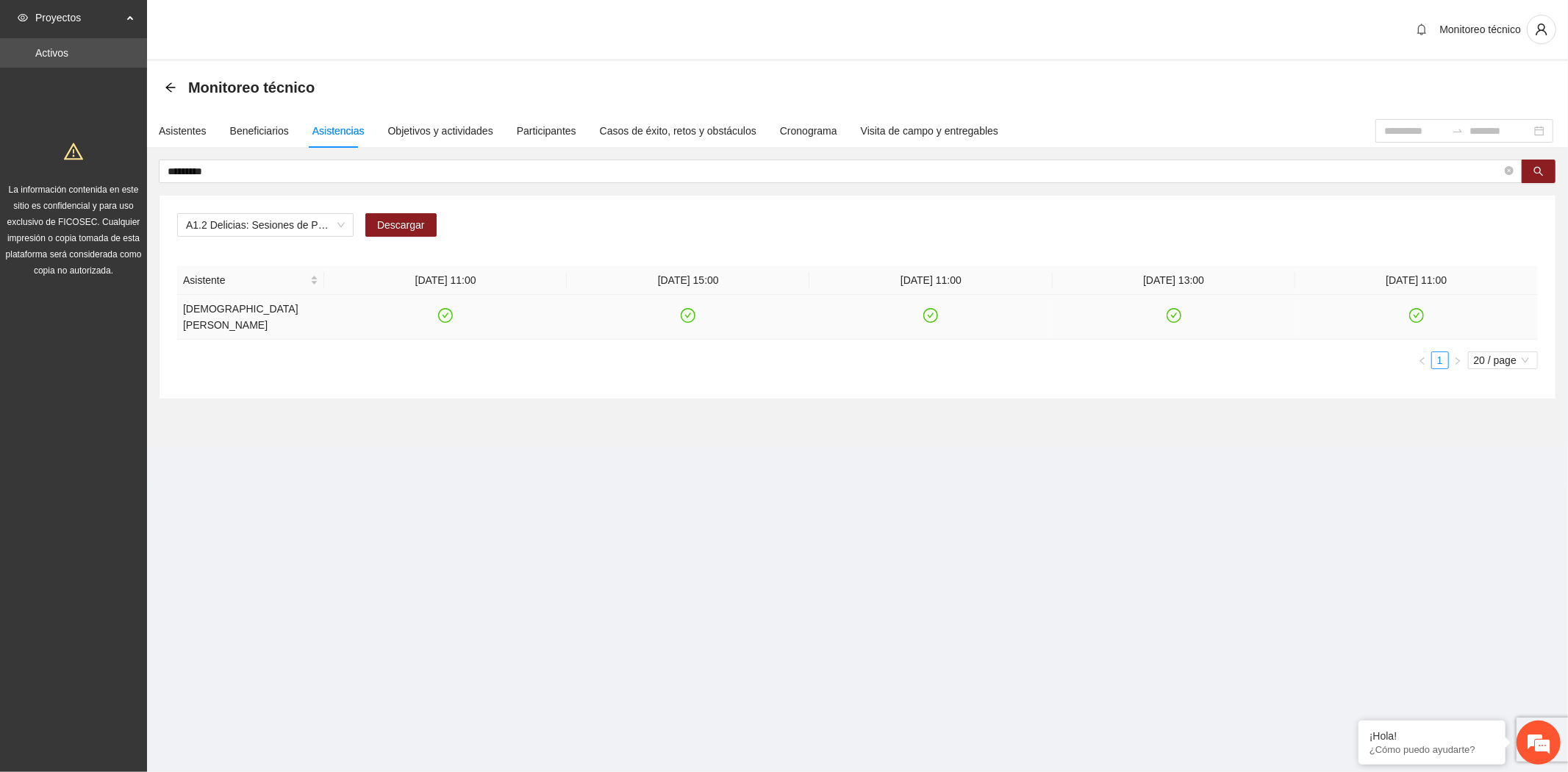
click at [445, 312] on icon "check-circle" at bounding box center [446, 316] width 13 height 13
click at [926, 316] on icon "check-circle" at bounding box center [931, 316] width 13 height 13
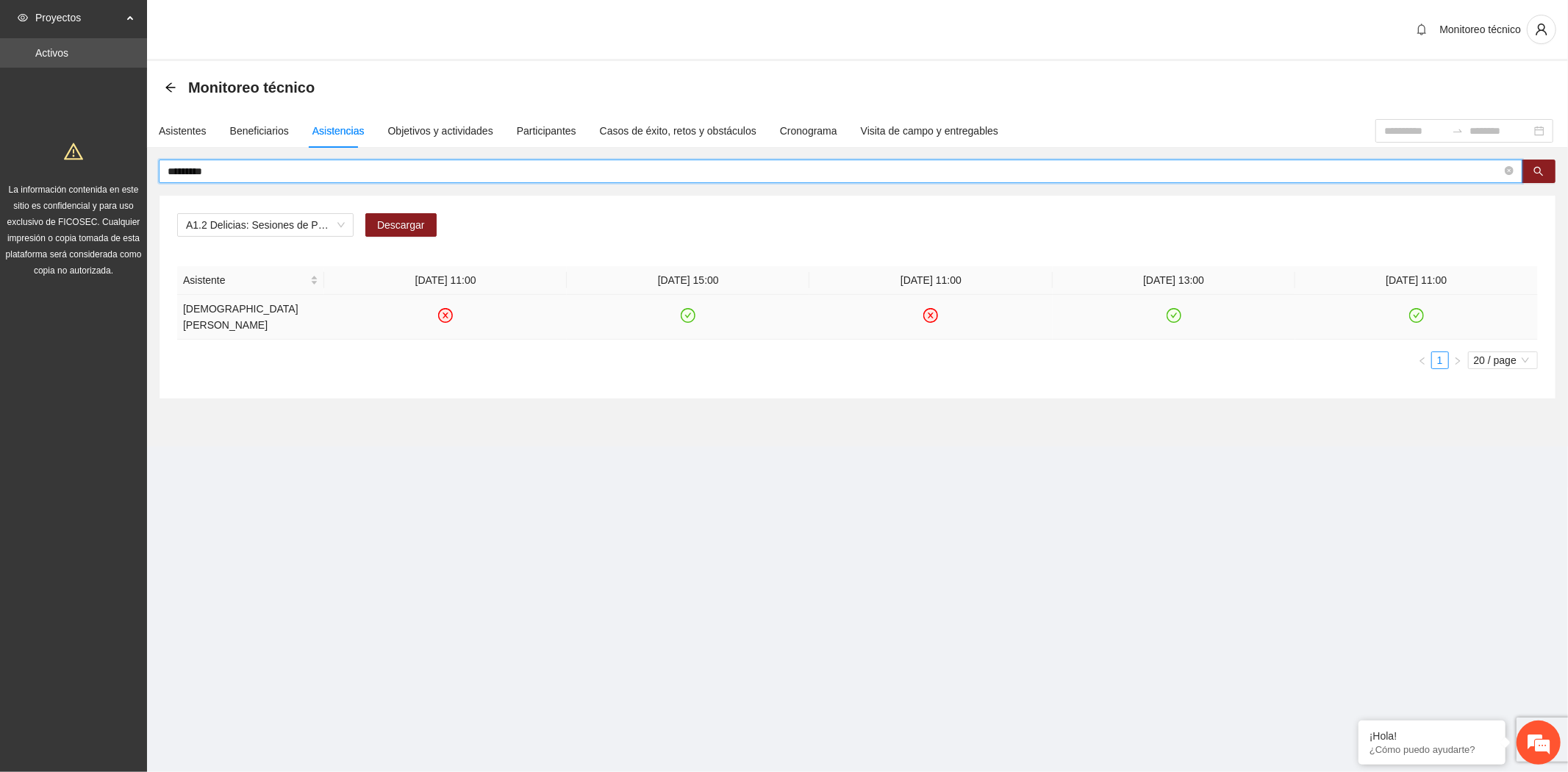
drag, startPoint x: 230, startPoint y: 169, endPoint x: 55, endPoint y: 169, distance: 175.0
click at [55, 169] on section "Proyectos Activos La información contenida en este sitio es confidencial y para…" at bounding box center [784, 386] width 1568 height 772
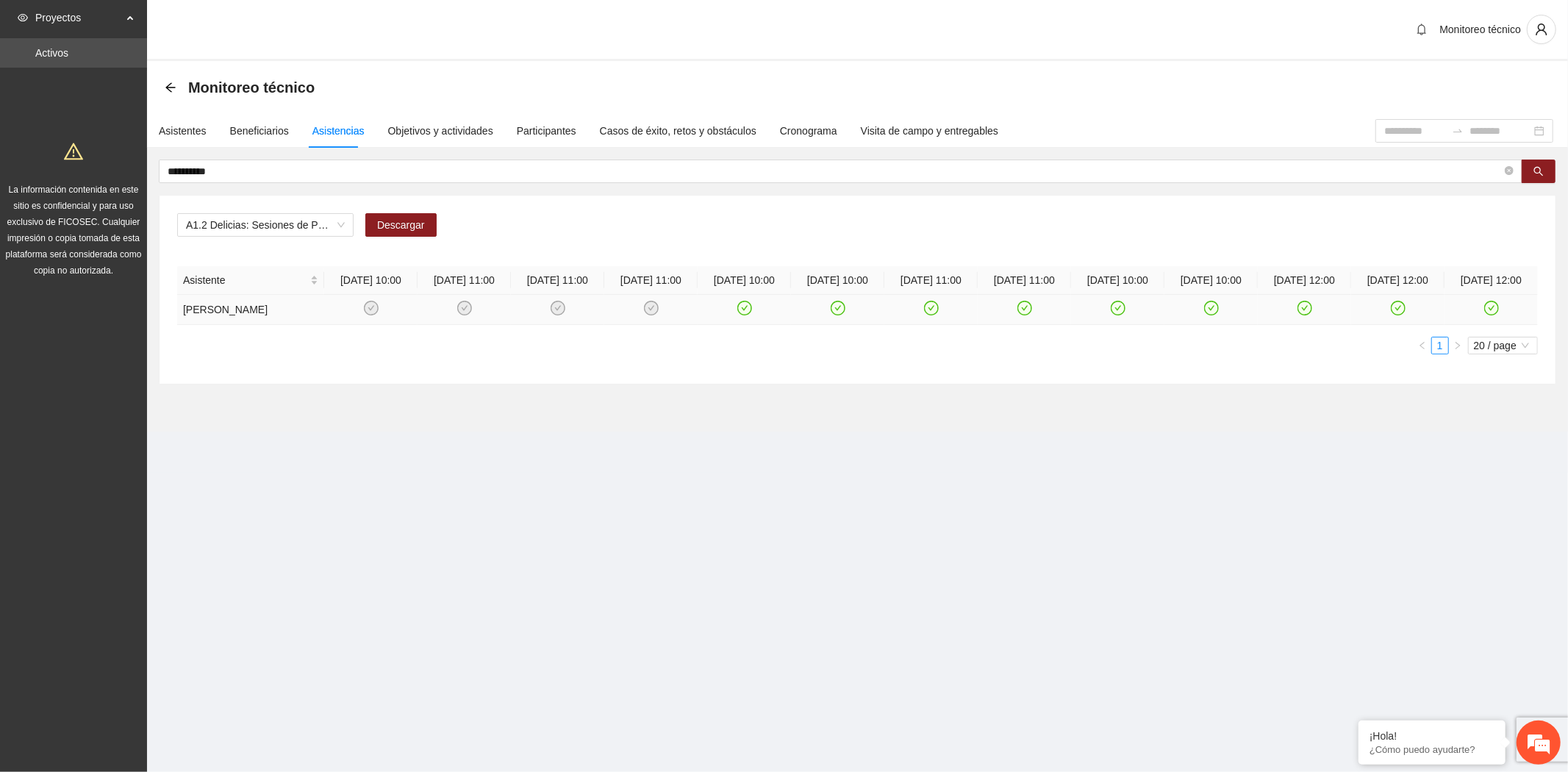
click at [1026, 314] on icon "check-circle" at bounding box center [1025, 308] width 13 height 13
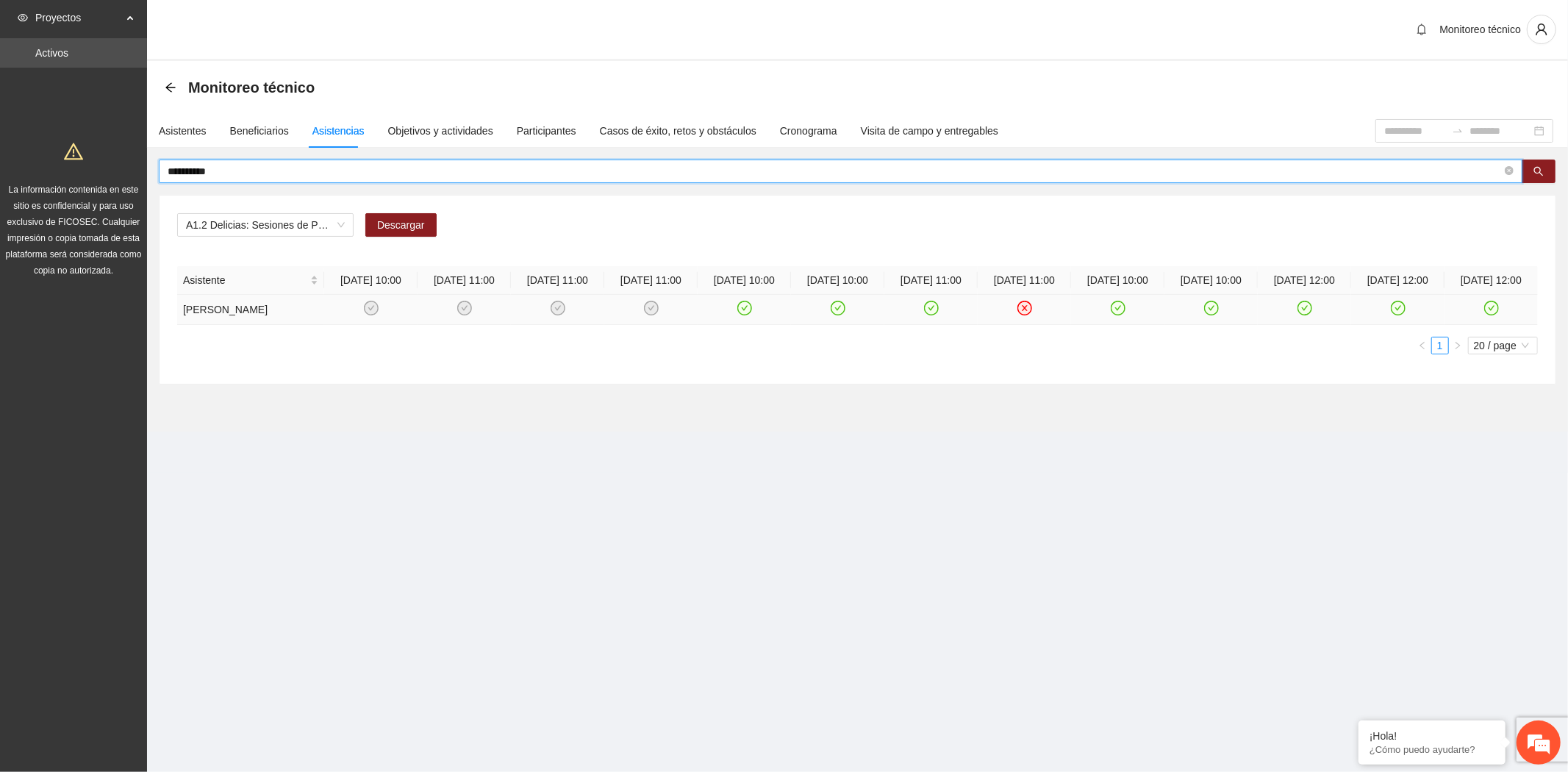
drag, startPoint x: 251, startPoint y: 172, endPoint x: 118, endPoint y: 169, distance: 133.0
click at [118, 169] on section "**********" at bounding box center [784, 386] width 1568 height 772
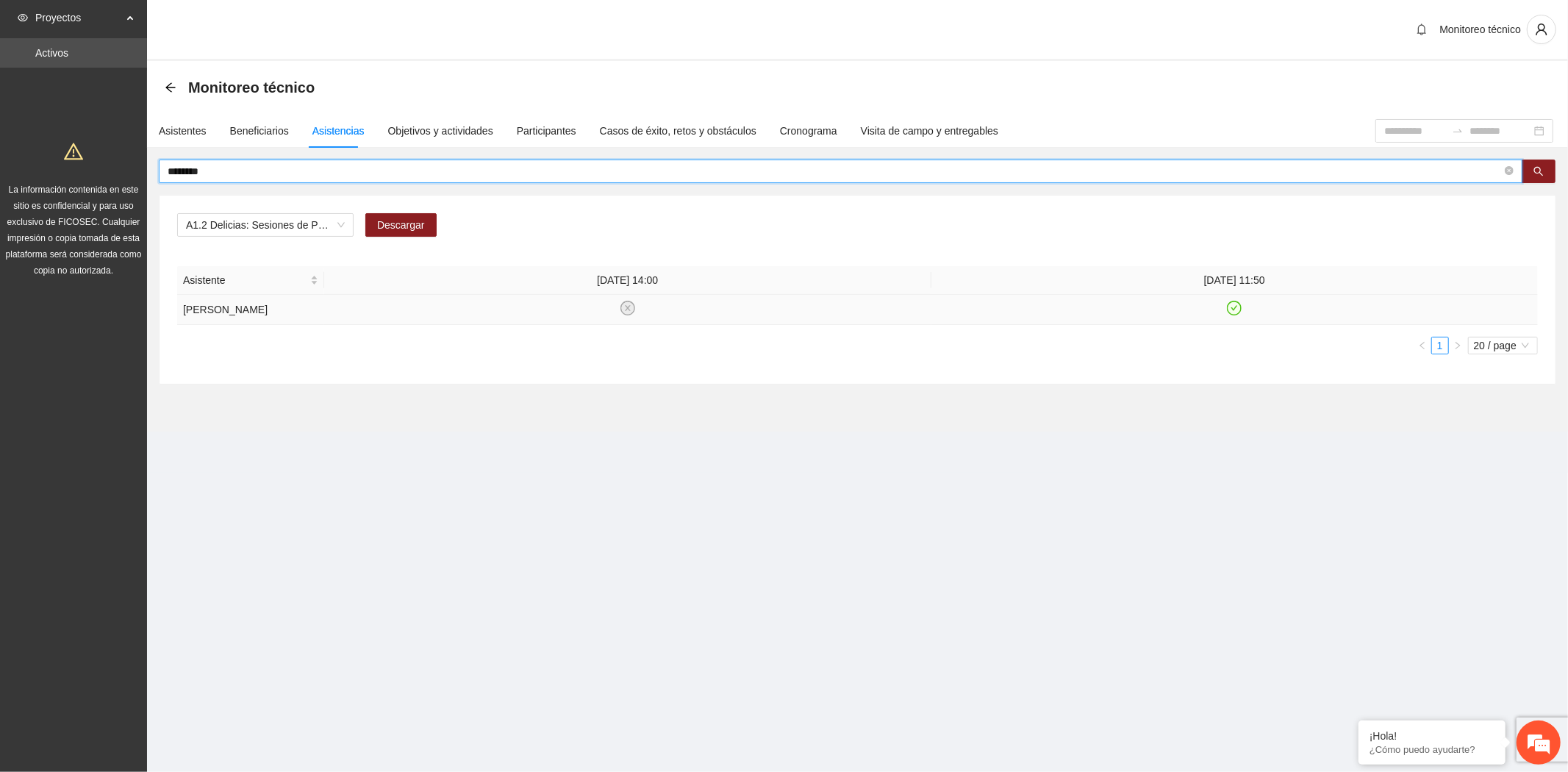
click at [1237, 314] on icon "check-circle" at bounding box center [1235, 308] width 13 height 13
drag, startPoint x: 222, startPoint y: 171, endPoint x: 142, endPoint y: 170, distance: 80.0
click at [142, 170] on section "Proyectos Activos La información contenida en este sitio es confidencial y para…" at bounding box center [784, 386] width 1568 height 772
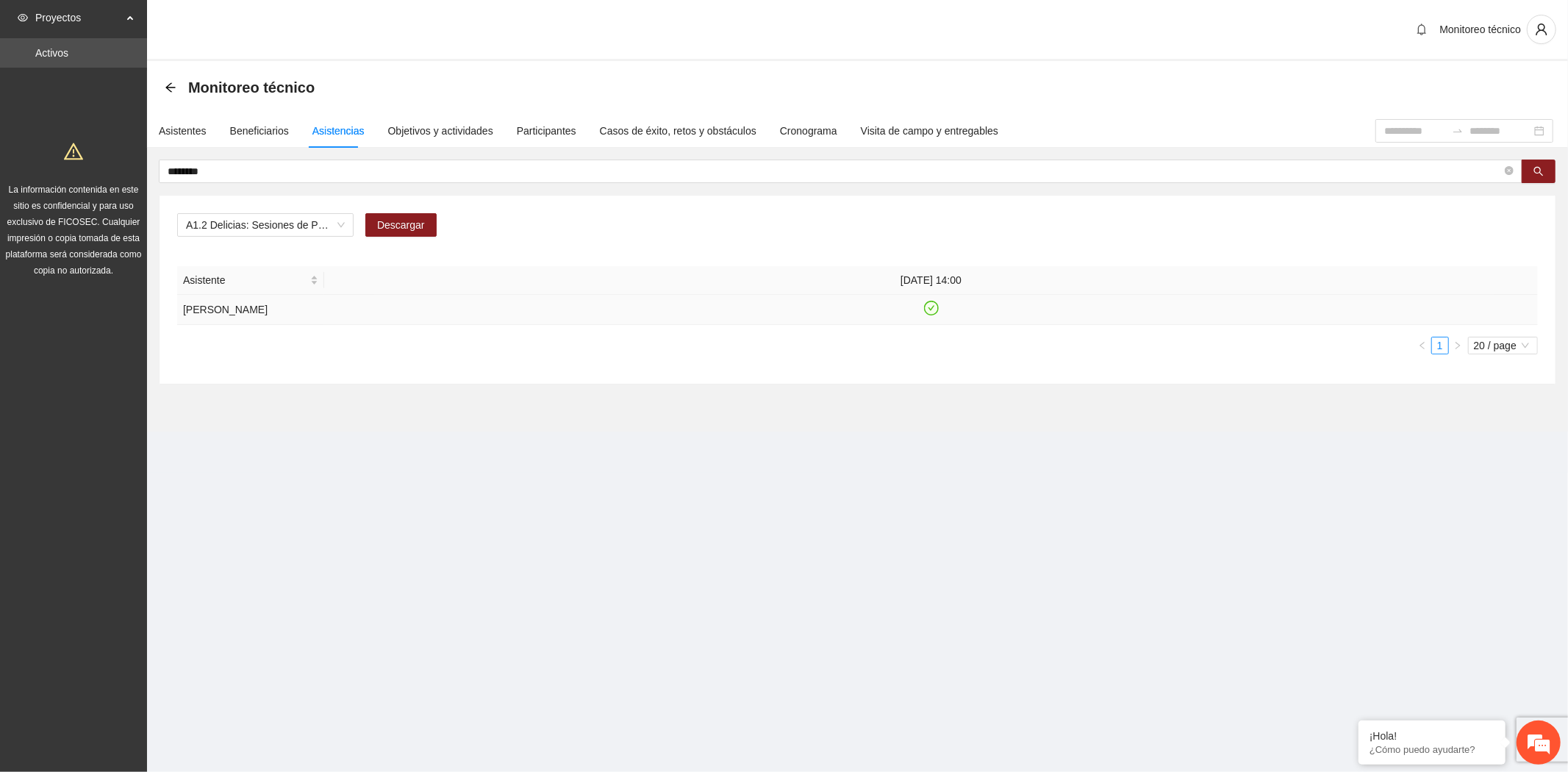
click at [929, 307] on icon "check-circle" at bounding box center [931, 307] width 6 height 5
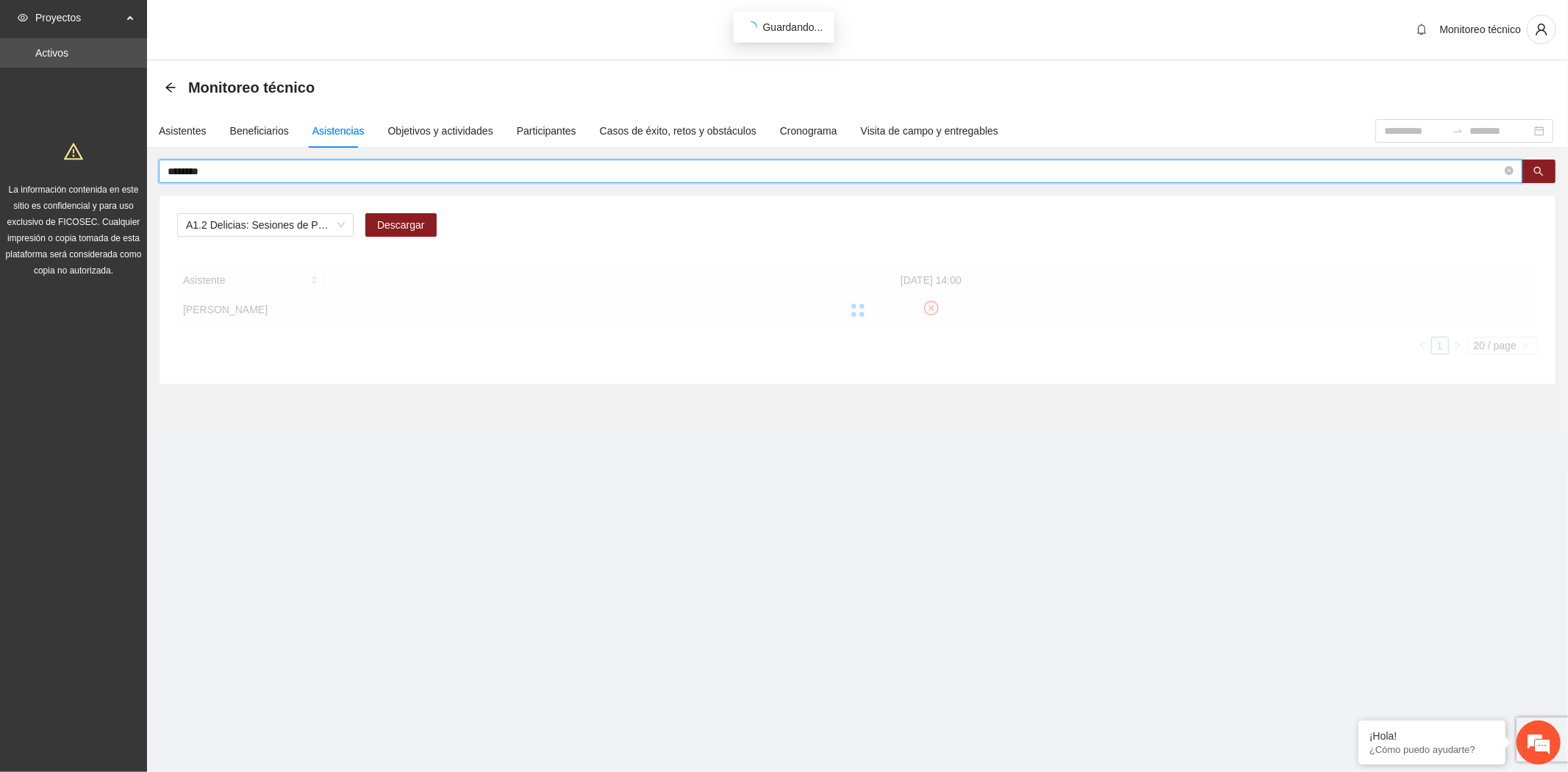
drag, startPoint x: 243, startPoint y: 172, endPoint x: 63, endPoint y: 165, distance: 180.1
click at [63, 165] on section "Proyectos Activos La información contenida en este sitio es confidencial y para…" at bounding box center [784, 386] width 1568 height 772
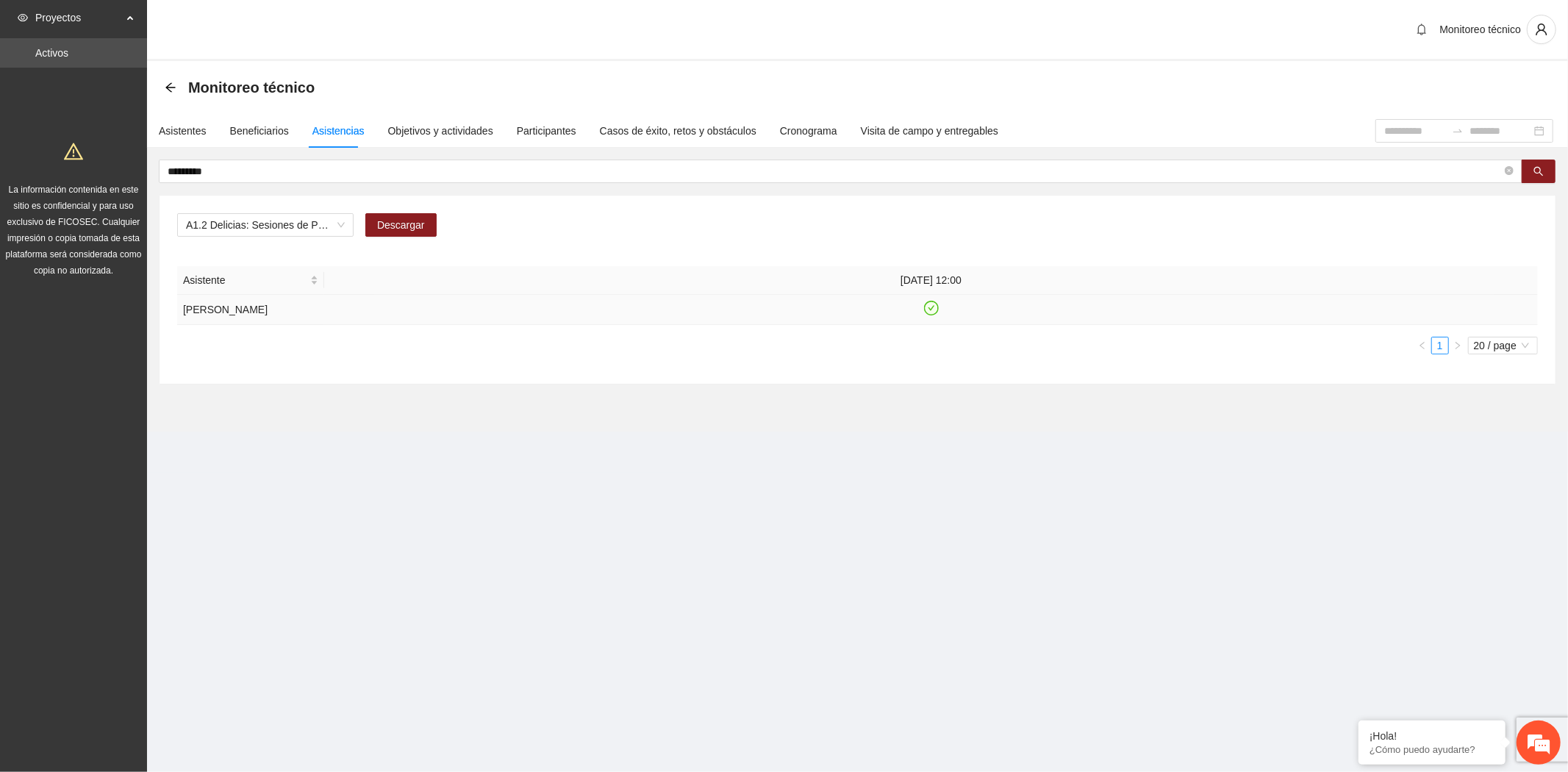
click at [929, 306] on icon "check-circle" at bounding box center [931, 308] width 13 height 13
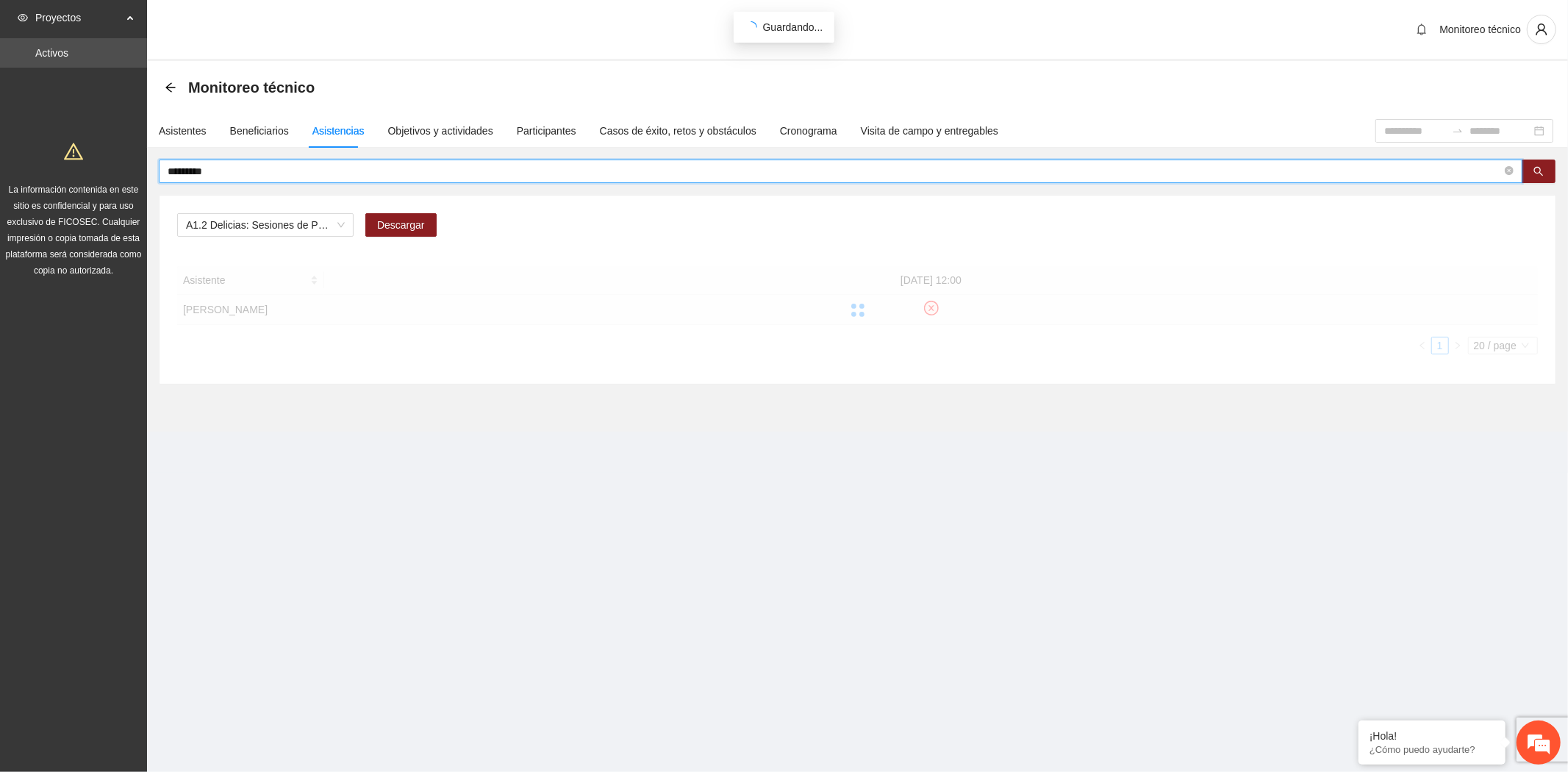
drag, startPoint x: 241, startPoint y: 165, endPoint x: 65, endPoint y: 165, distance: 176.0
click at [65, 165] on section "Proyectos Activos La información contenida en este sitio es confidencial y para…" at bounding box center [784, 386] width 1568 height 772
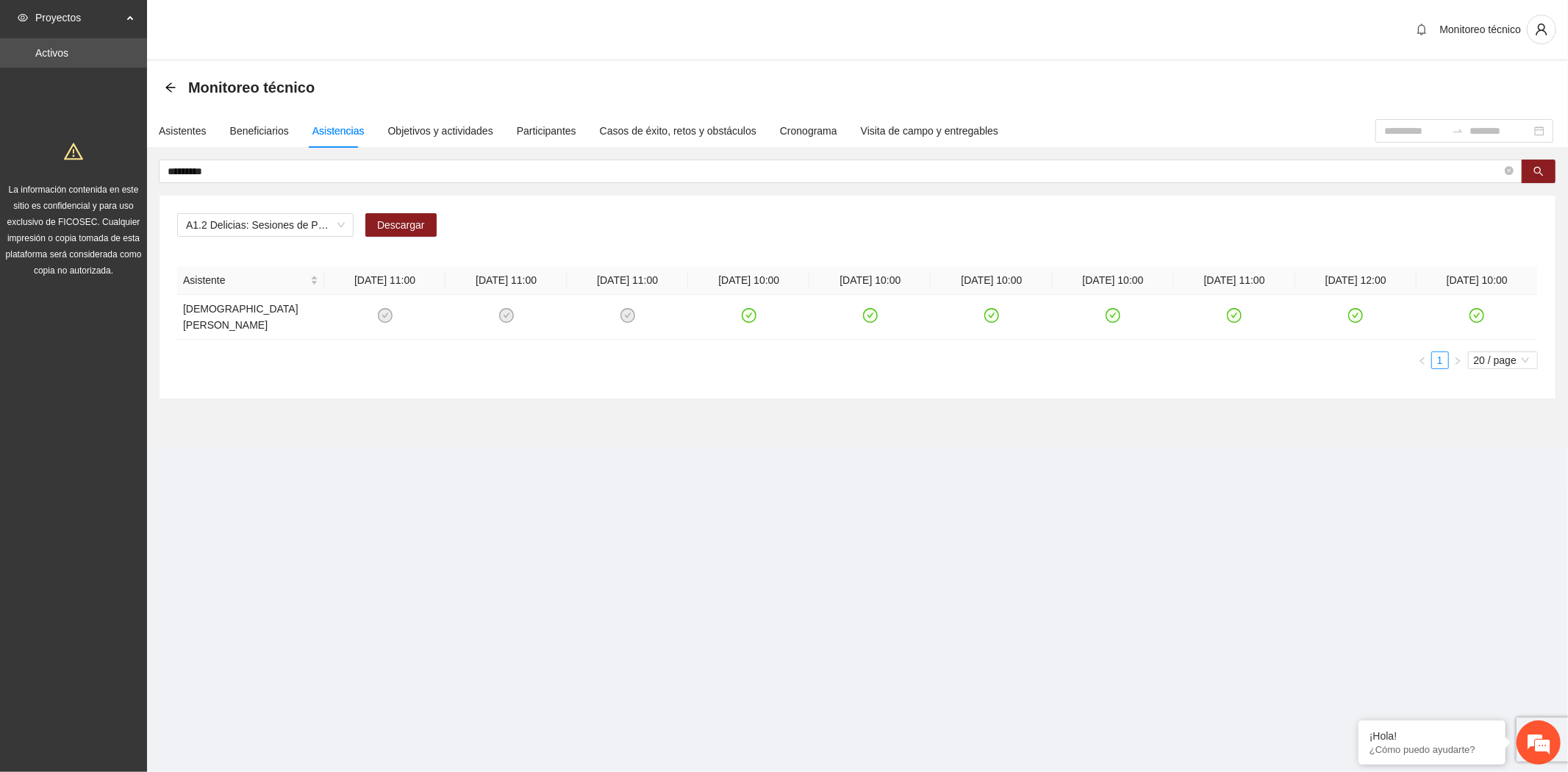
click at [457, 470] on section "Monitoreo técnico Monitoreo técnico Asistentes Beneficiarios Asistencias Objeti…" at bounding box center [858, 243] width 1421 height 487
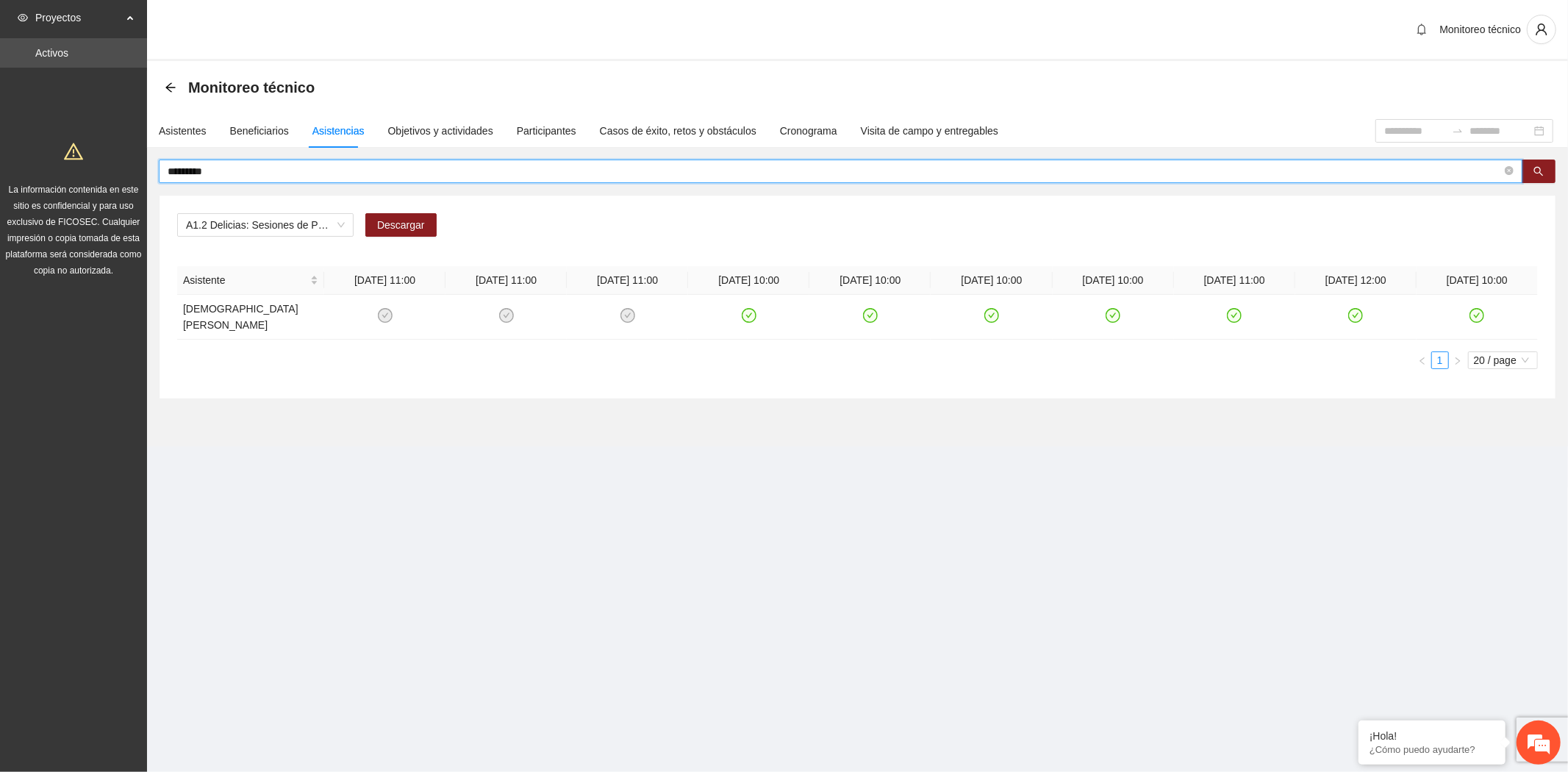
drag, startPoint x: 239, startPoint y: 166, endPoint x: 59, endPoint y: 173, distance: 180.1
click at [59, 173] on section "Proyectos Activos La información contenida en este sitio es confidencial y para…" at bounding box center [784, 386] width 1568 height 772
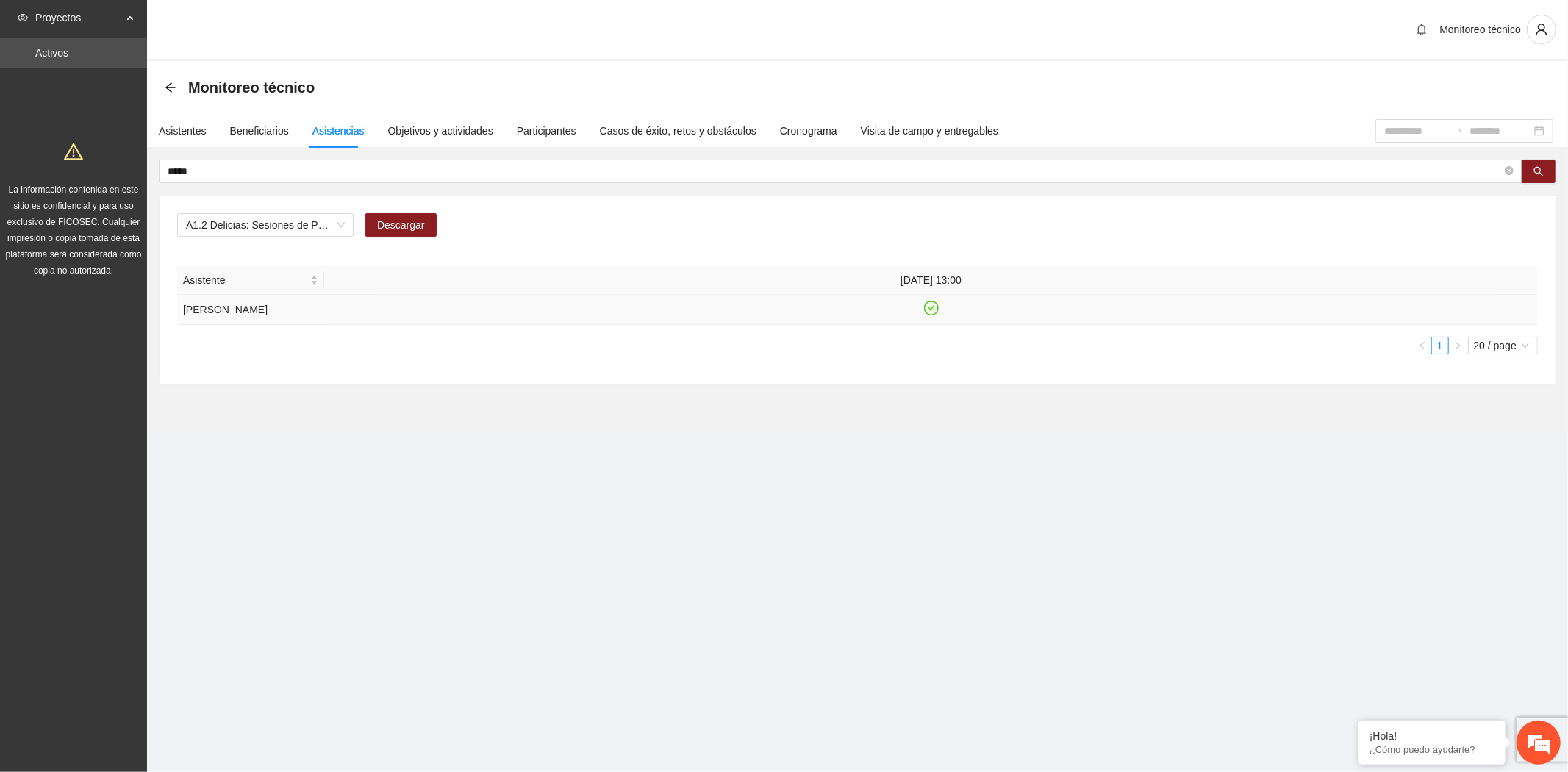
click at [931, 310] on icon "check-circle" at bounding box center [931, 308] width 15 height 15
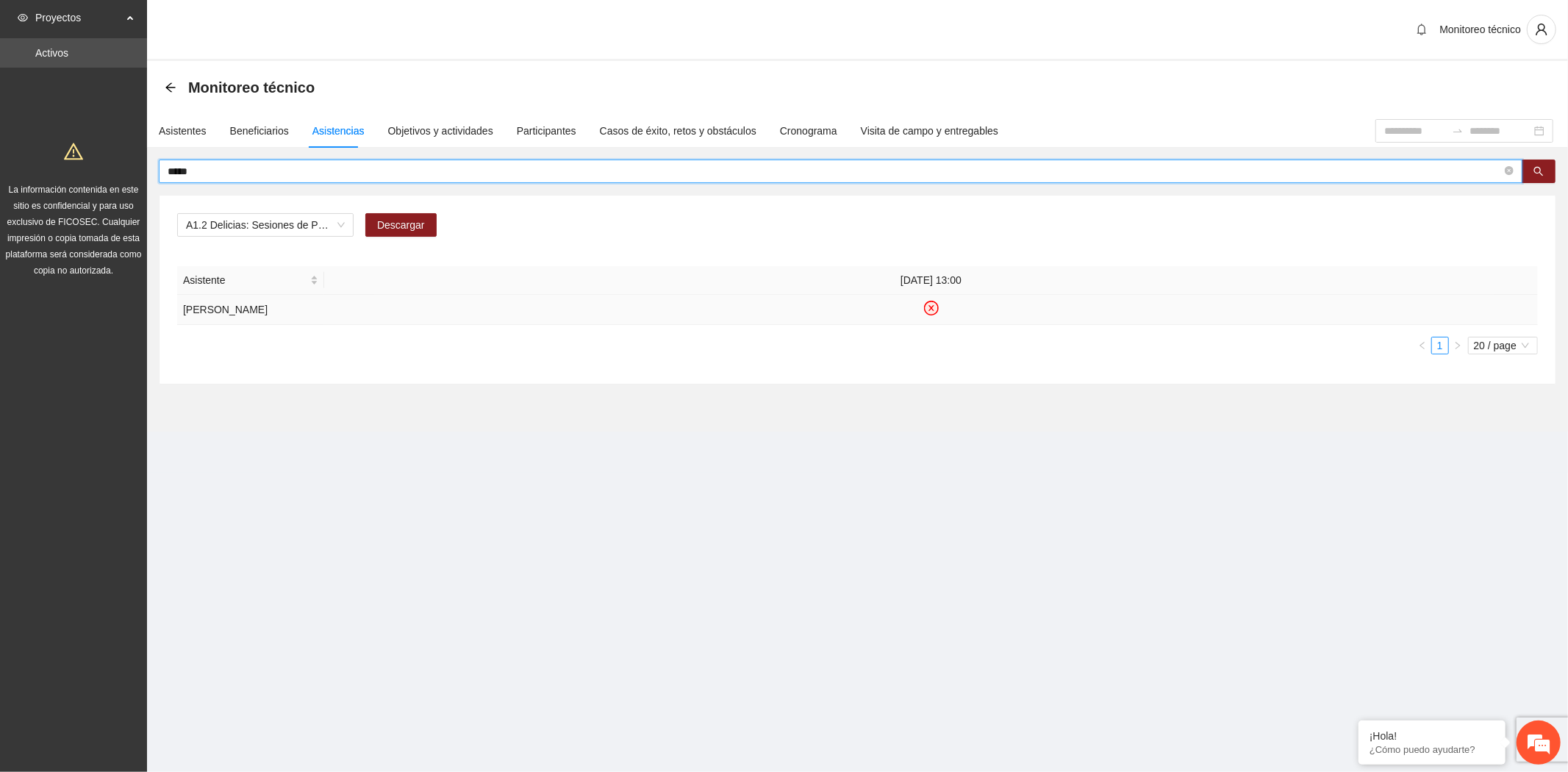
drag, startPoint x: 228, startPoint y: 175, endPoint x: 67, endPoint y: 158, distance: 161.9
click at [67, 158] on section "Proyectos Activos La información contenida en este sitio es confidencial y para…" at bounding box center [784, 386] width 1568 height 772
type input "**********"
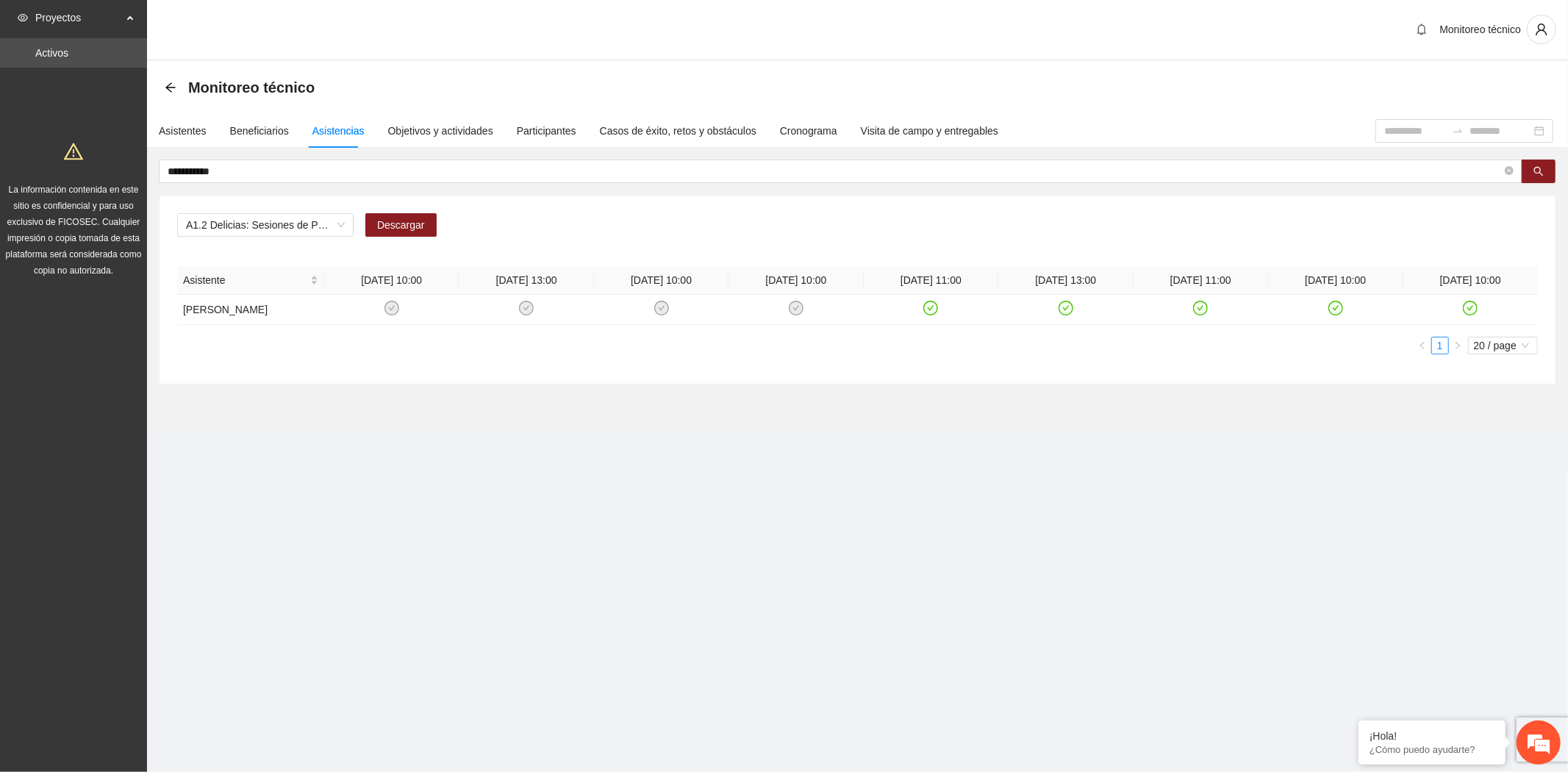
click at [325, 422] on section "**********" at bounding box center [858, 246] width 1421 height 371
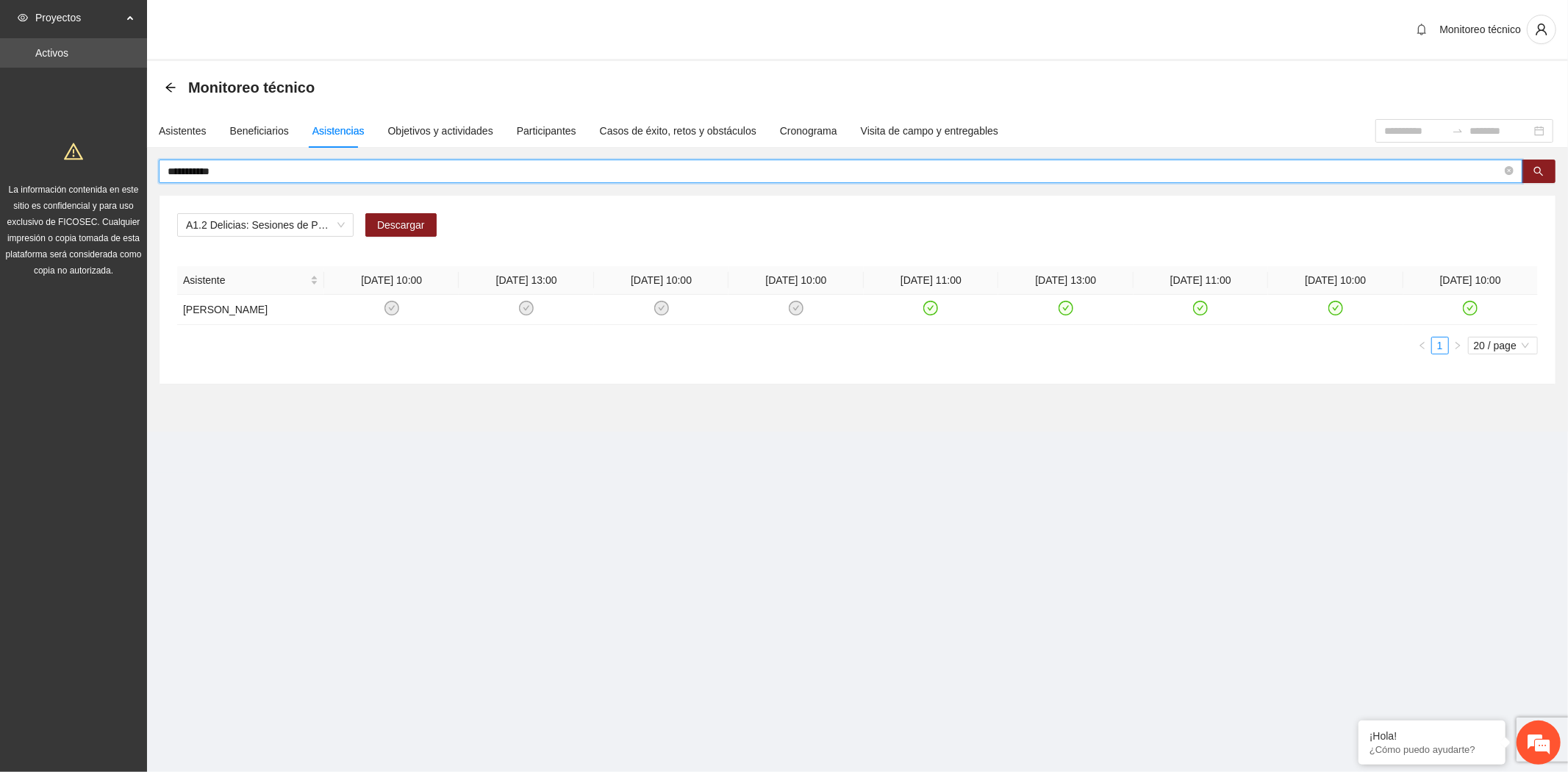
drag, startPoint x: 233, startPoint y: 173, endPoint x: 88, endPoint y: 164, distance: 145.3
click at [88, 164] on section "**********" at bounding box center [784, 386] width 1568 height 772
click at [254, 222] on span "A1.2 Delicias: Sesiones de Psicoterapia individual" at bounding box center [265, 225] width 158 height 22
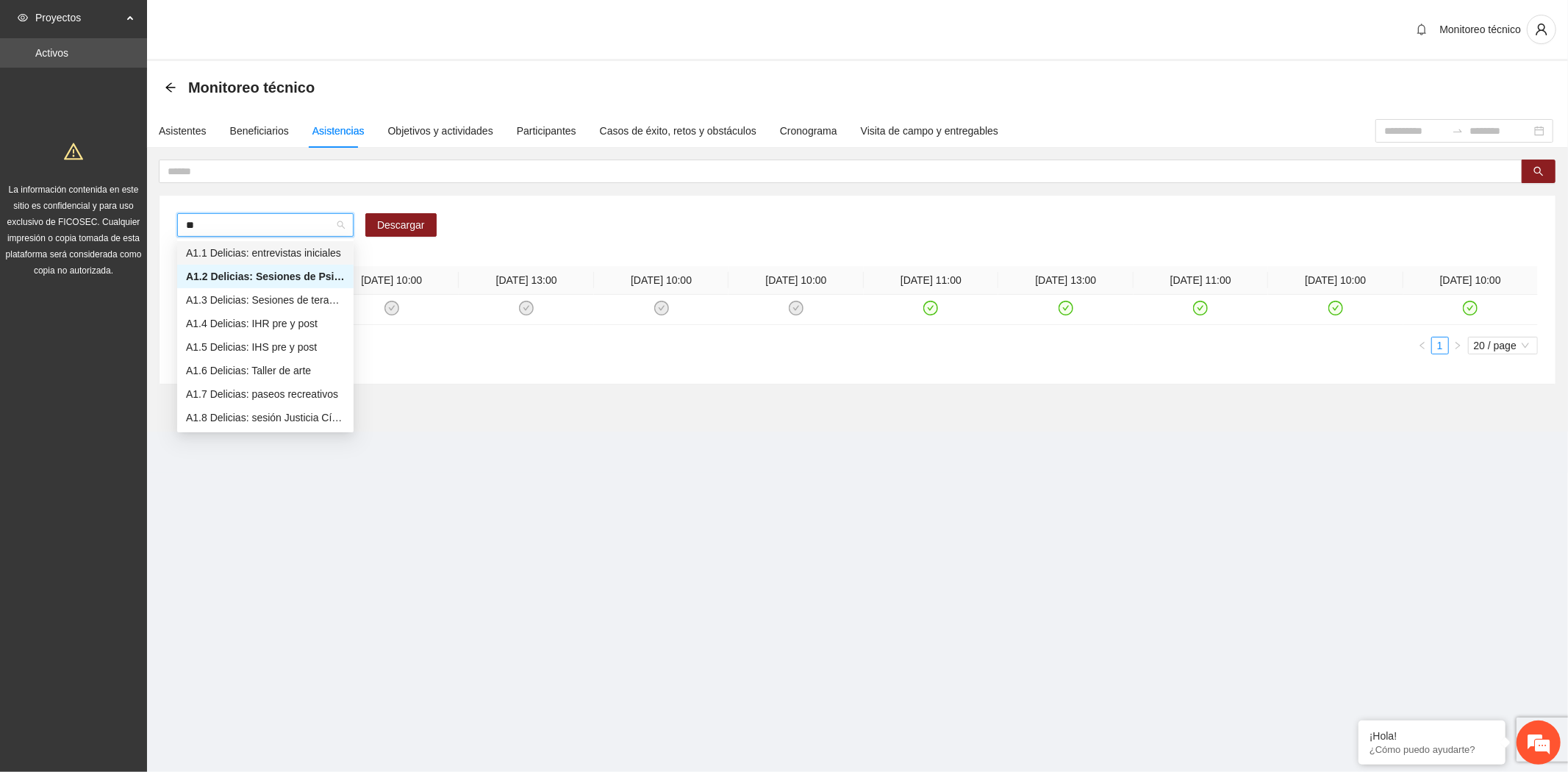
type input "***"
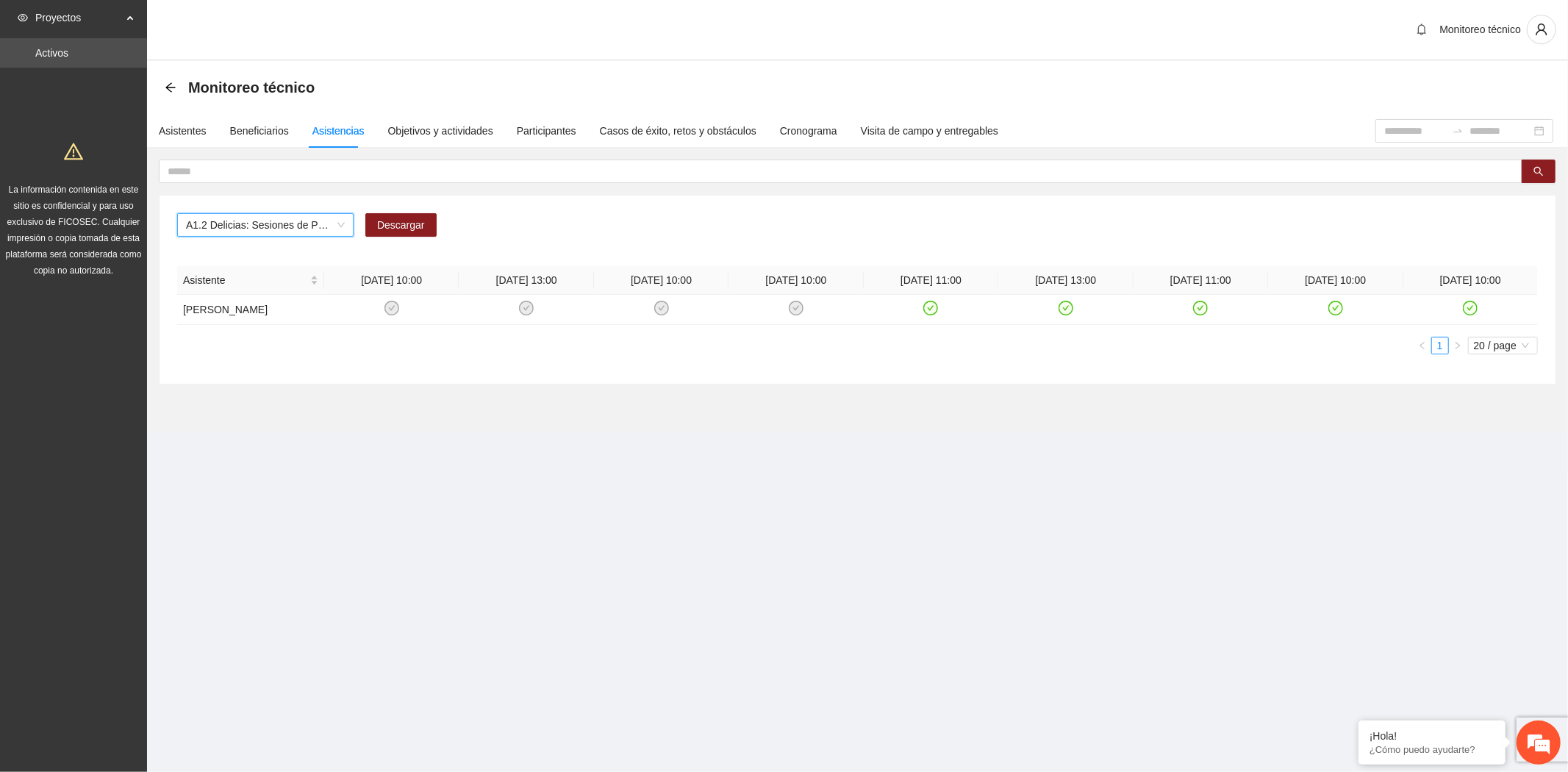
click at [651, 532] on section "Proyectos Activos La información contenida en este sitio es confidencial y para…" at bounding box center [784, 386] width 1568 height 772
click at [241, 173] on input "text" at bounding box center [835, 171] width 1334 height 16
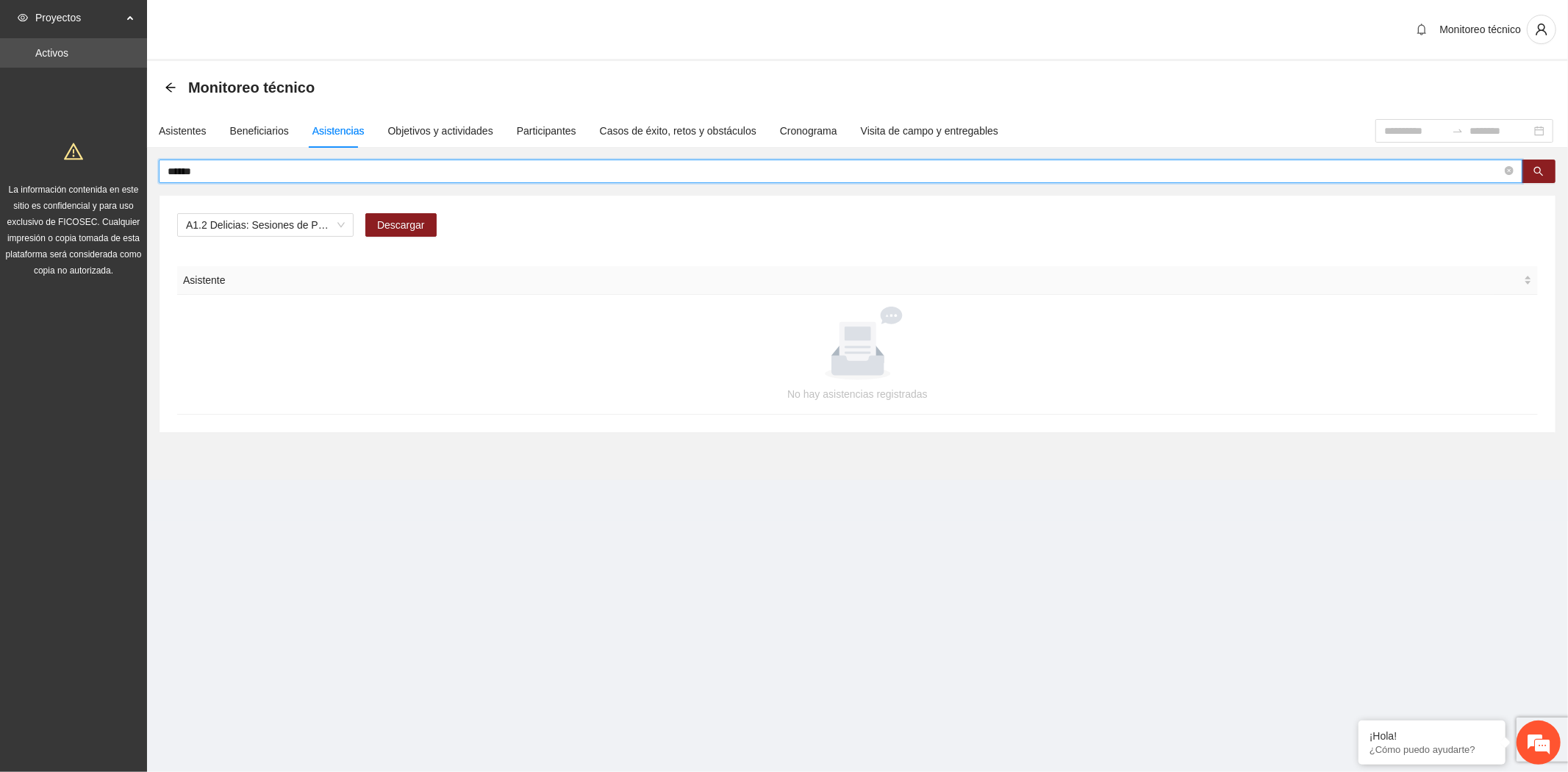
type input "*****"
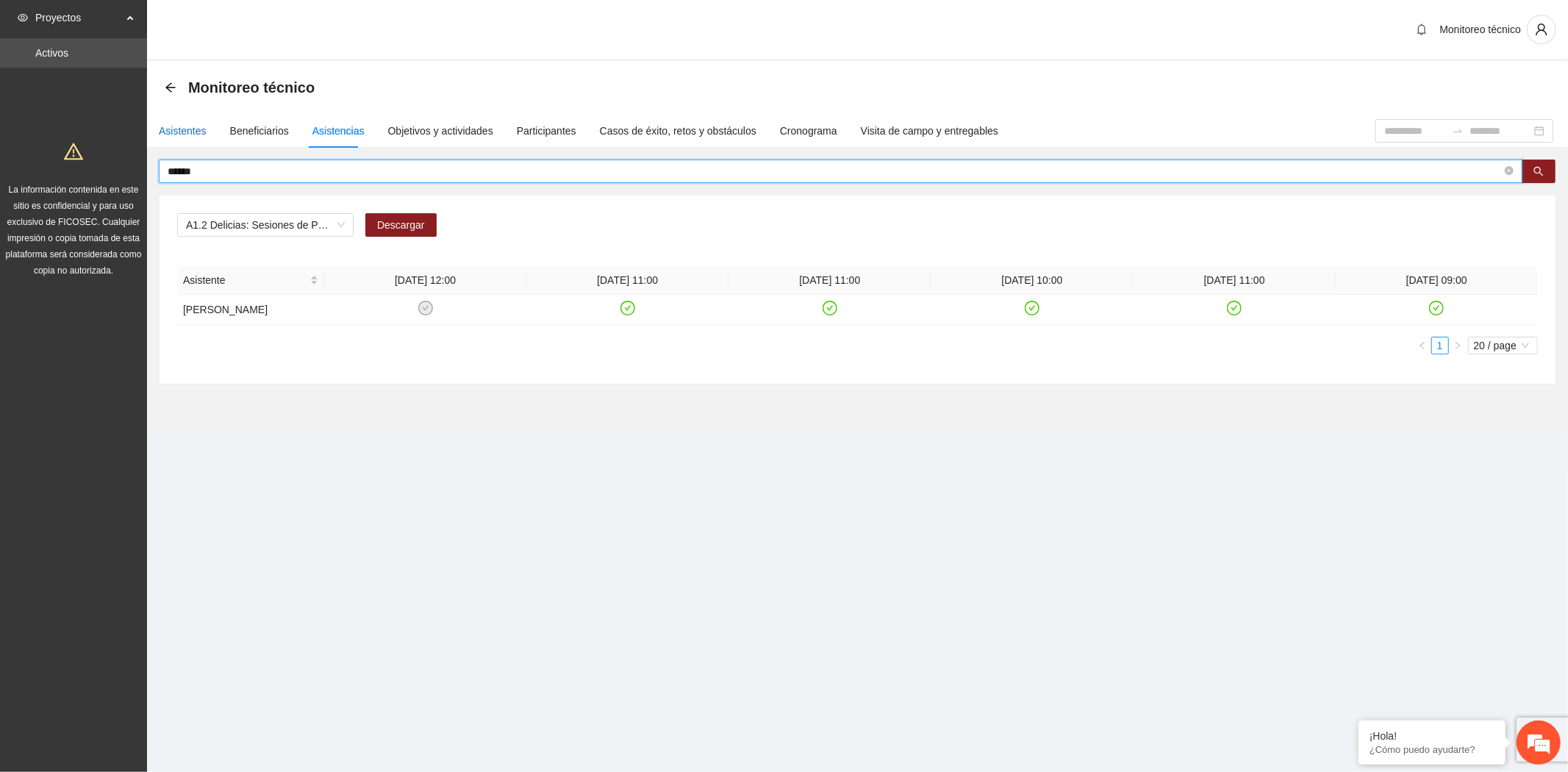
click at [188, 129] on div "Asistentes" at bounding box center [182, 131] width 48 height 16
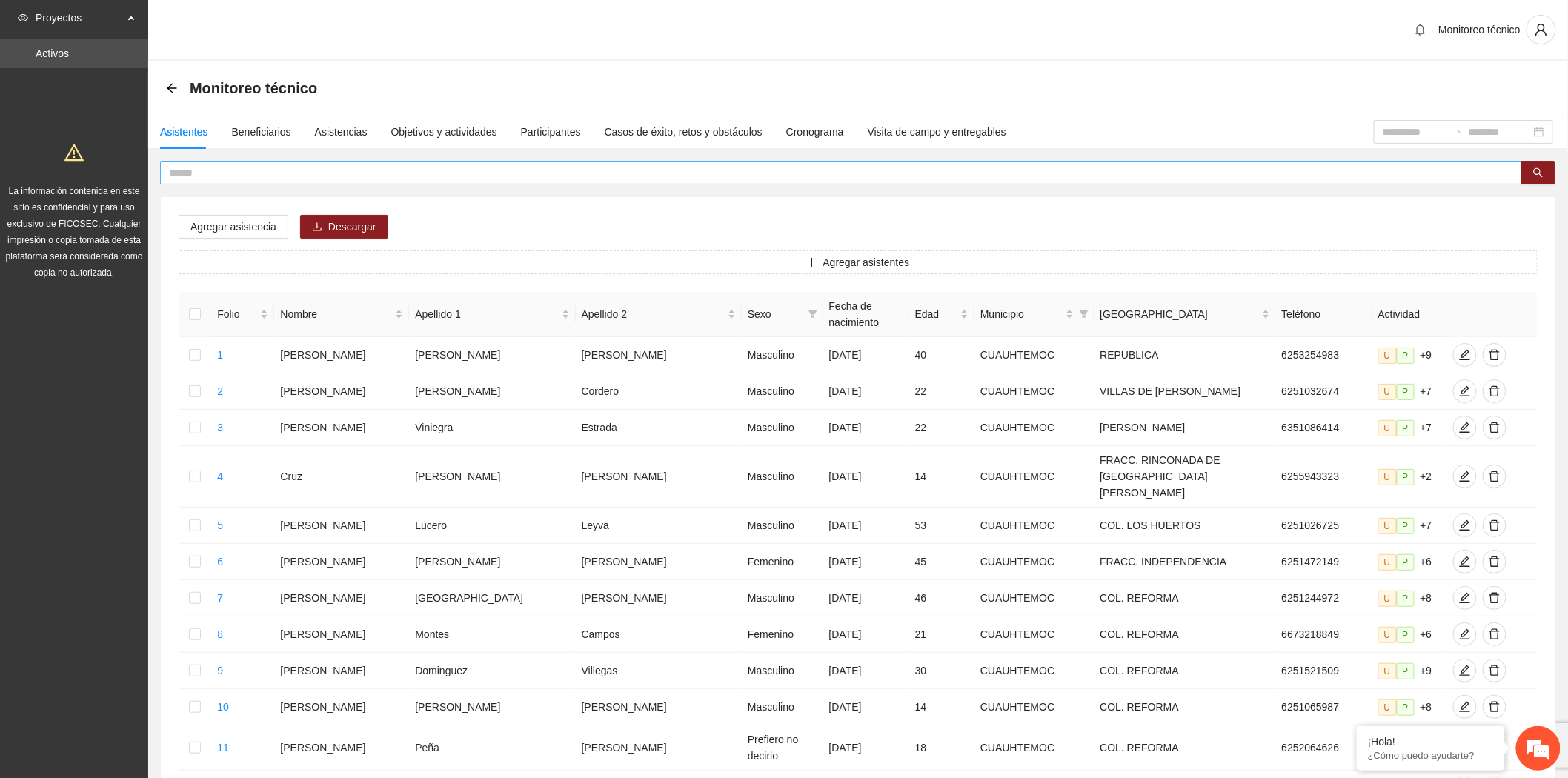
click at [233, 167] on input "text" at bounding box center [835, 172] width 1332 height 16
type input "*****"
click at [260, 178] on input "*****" at bounding box center [835, 172] width 1332 height 16
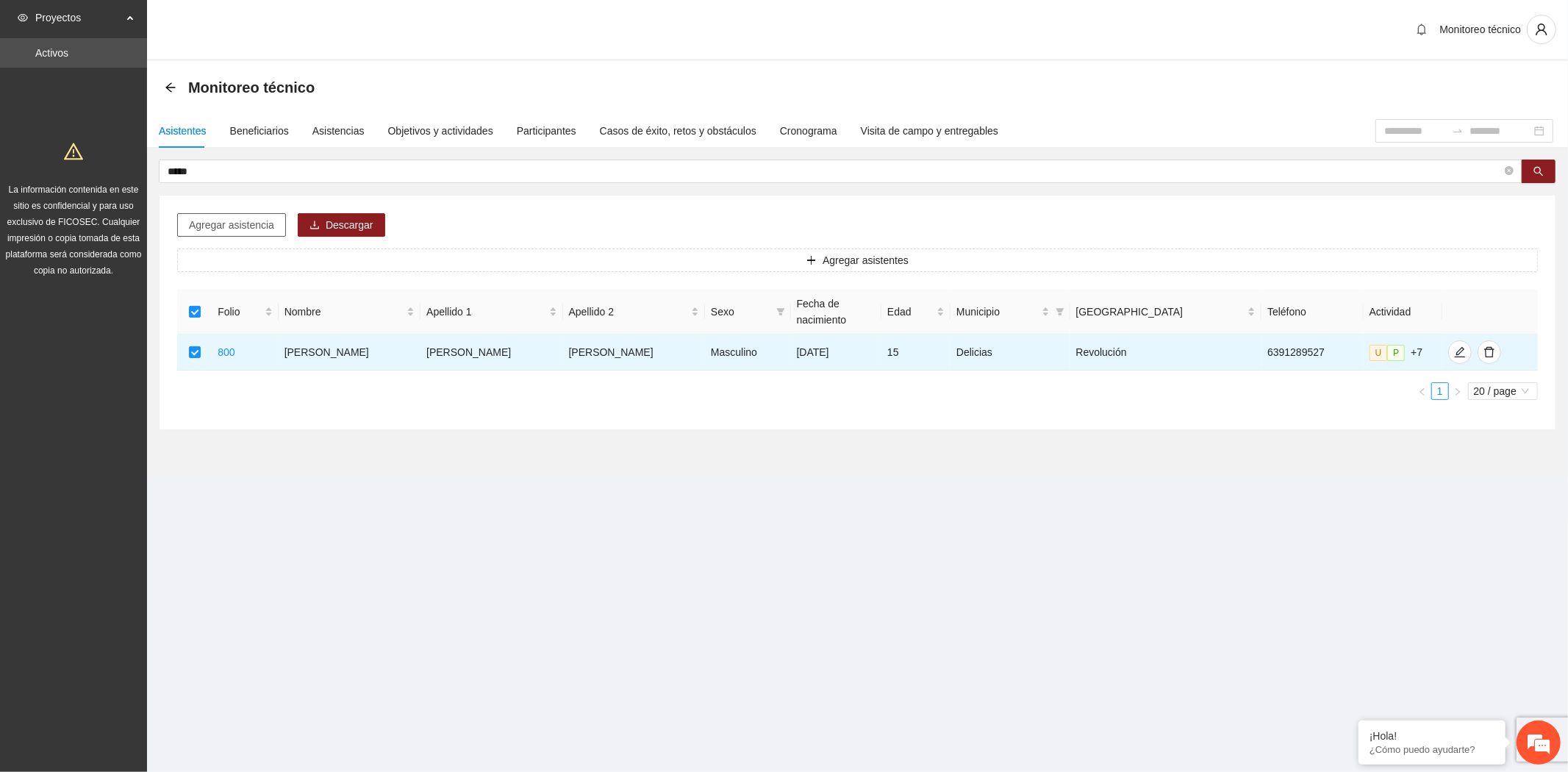
click at [240, 222] on span "Agregar asistencia" at bounding box center [232, 225] width 86 height 16
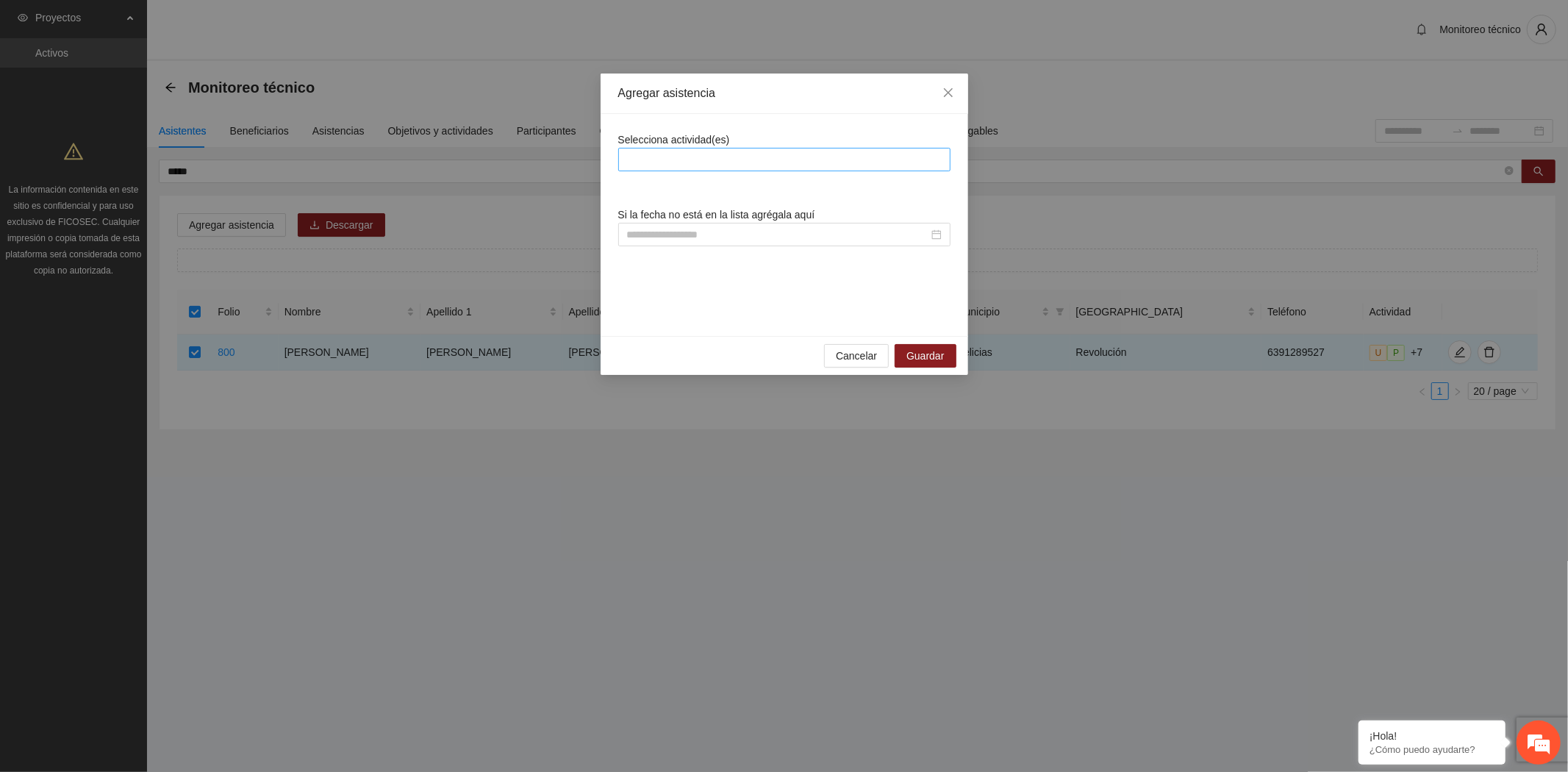
click at [711, 160] on div at bounding box center [784, 159] width 325 height 17
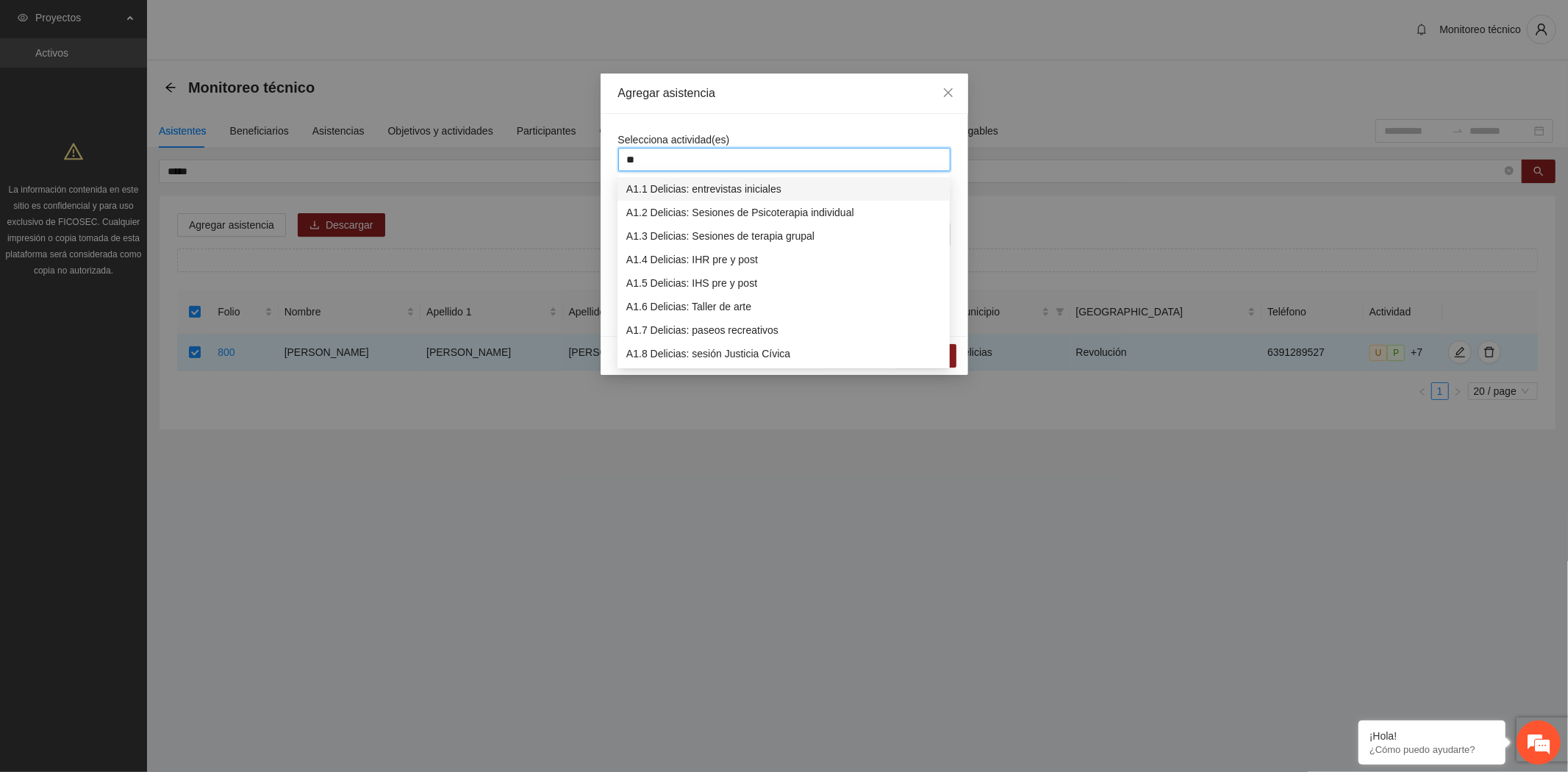
type input "***"
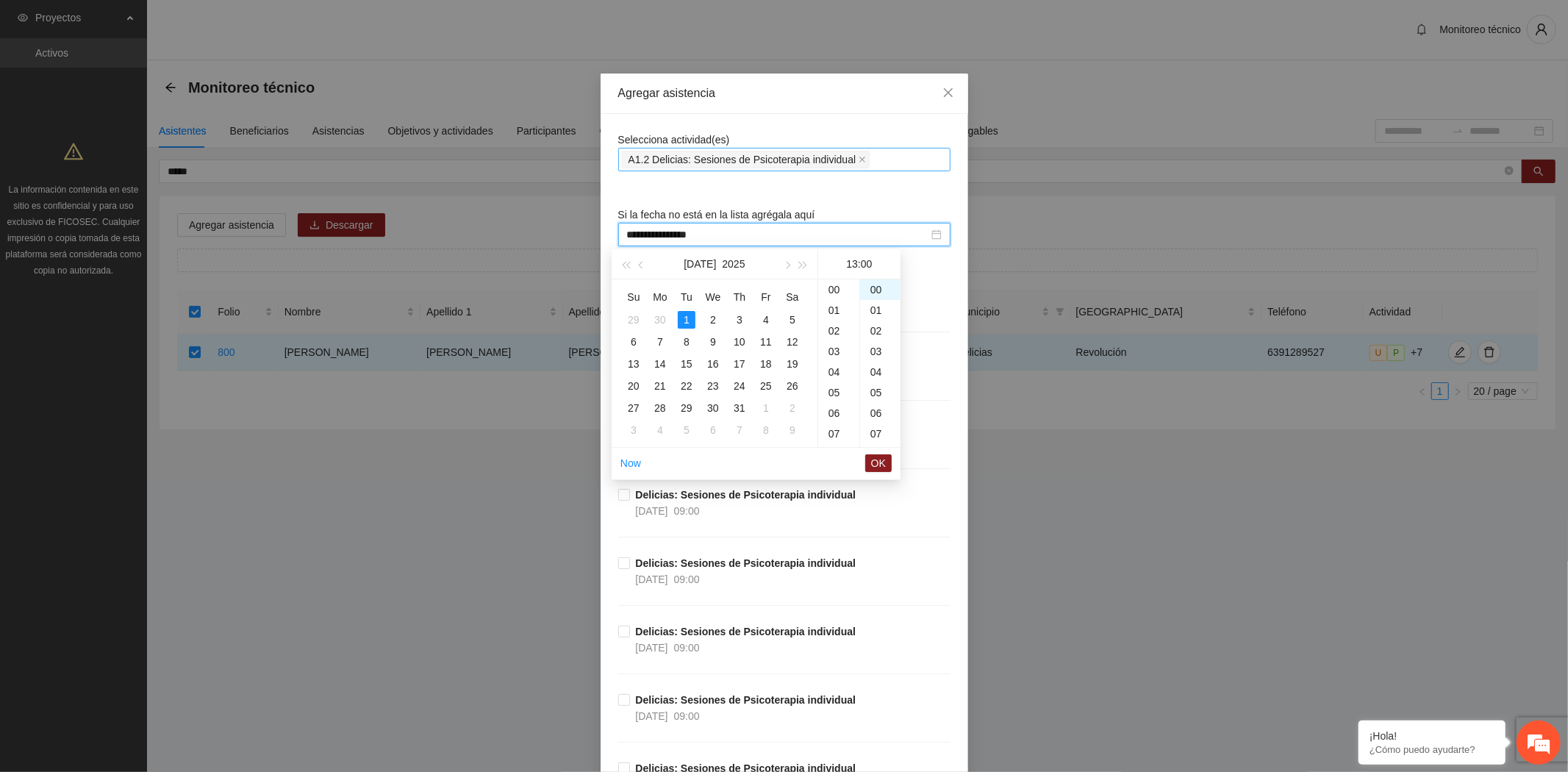
scroll to position [268, 0]
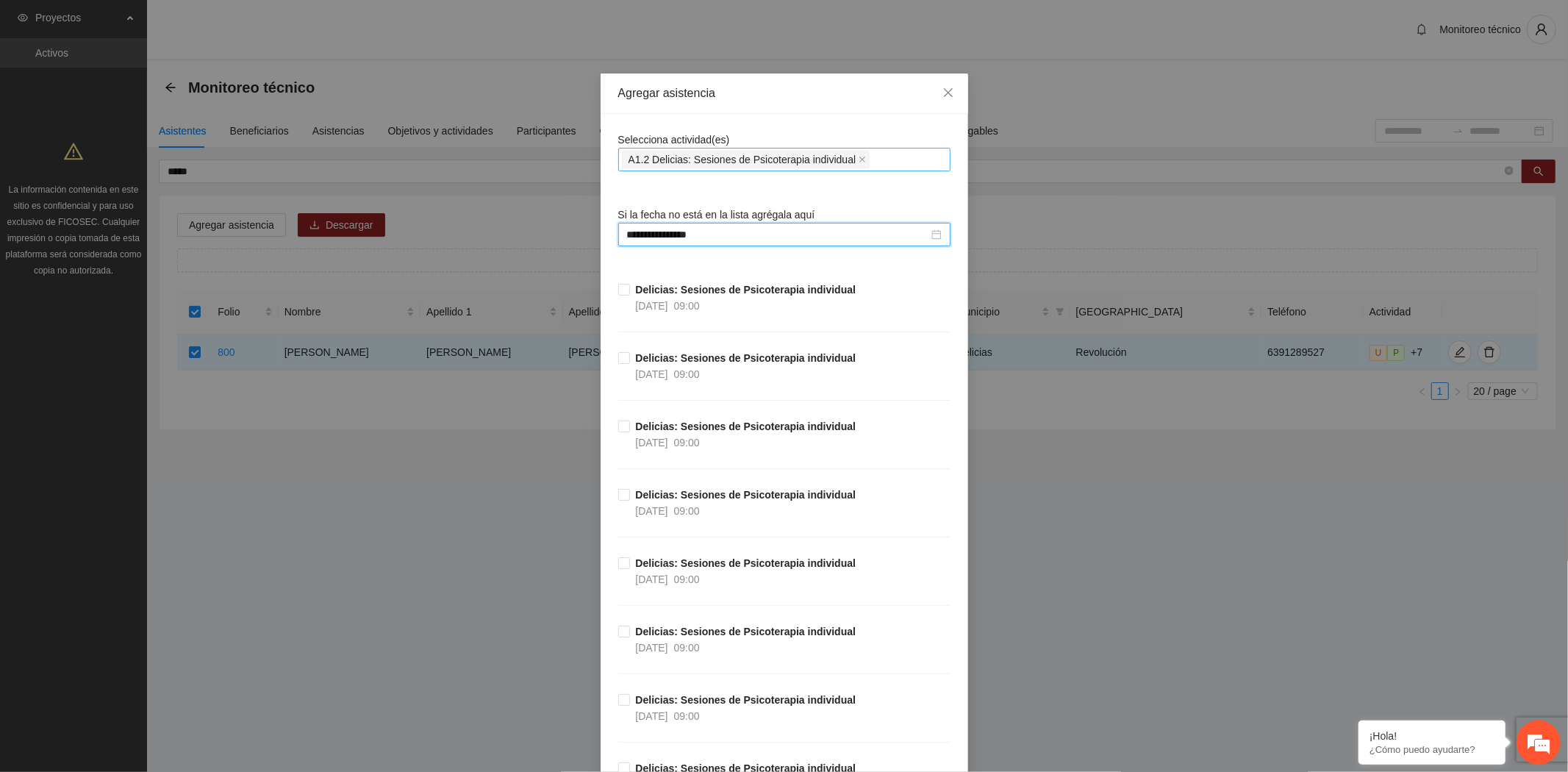
type input "**********"
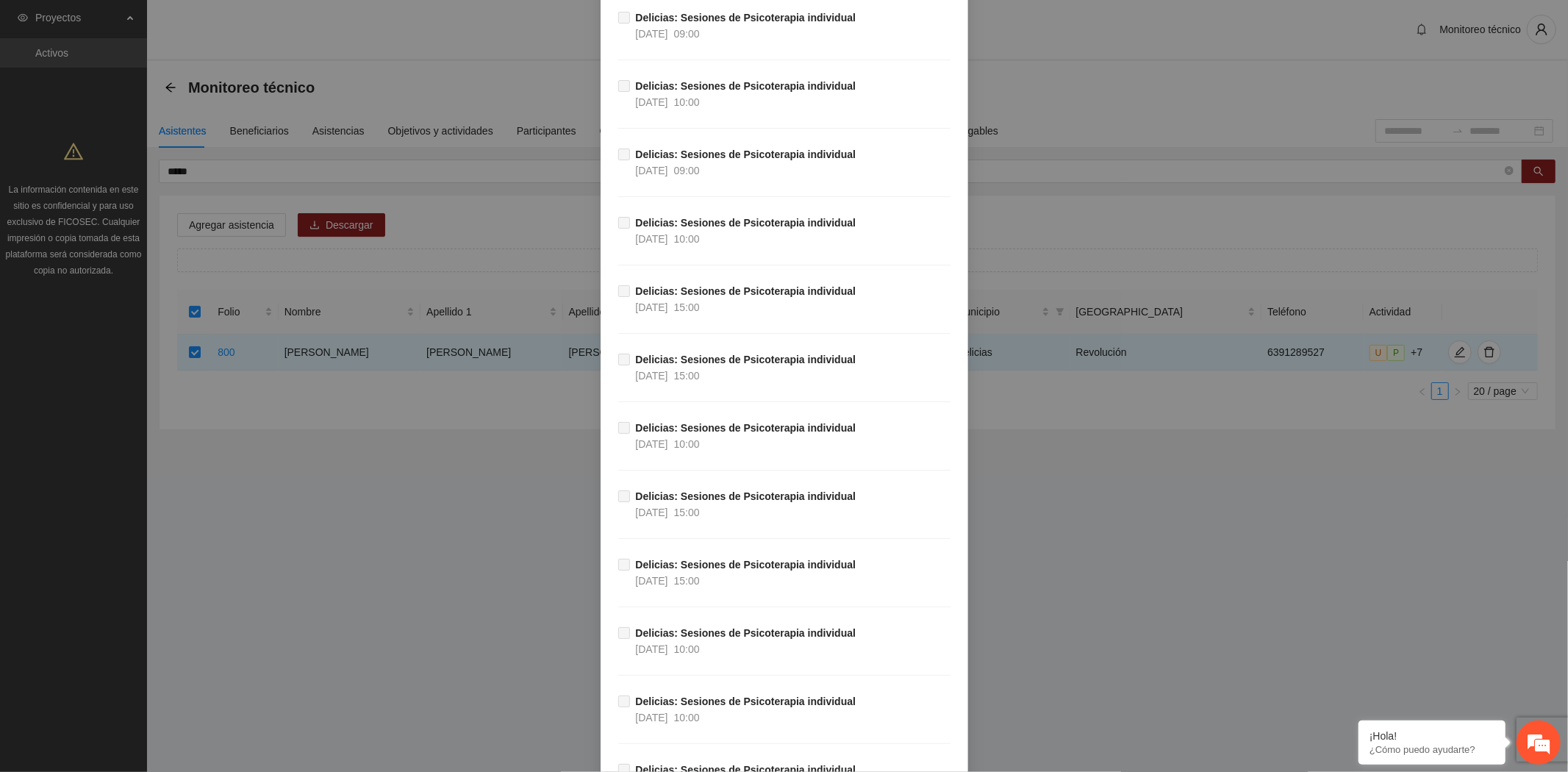
scroll to position [10152, 0]
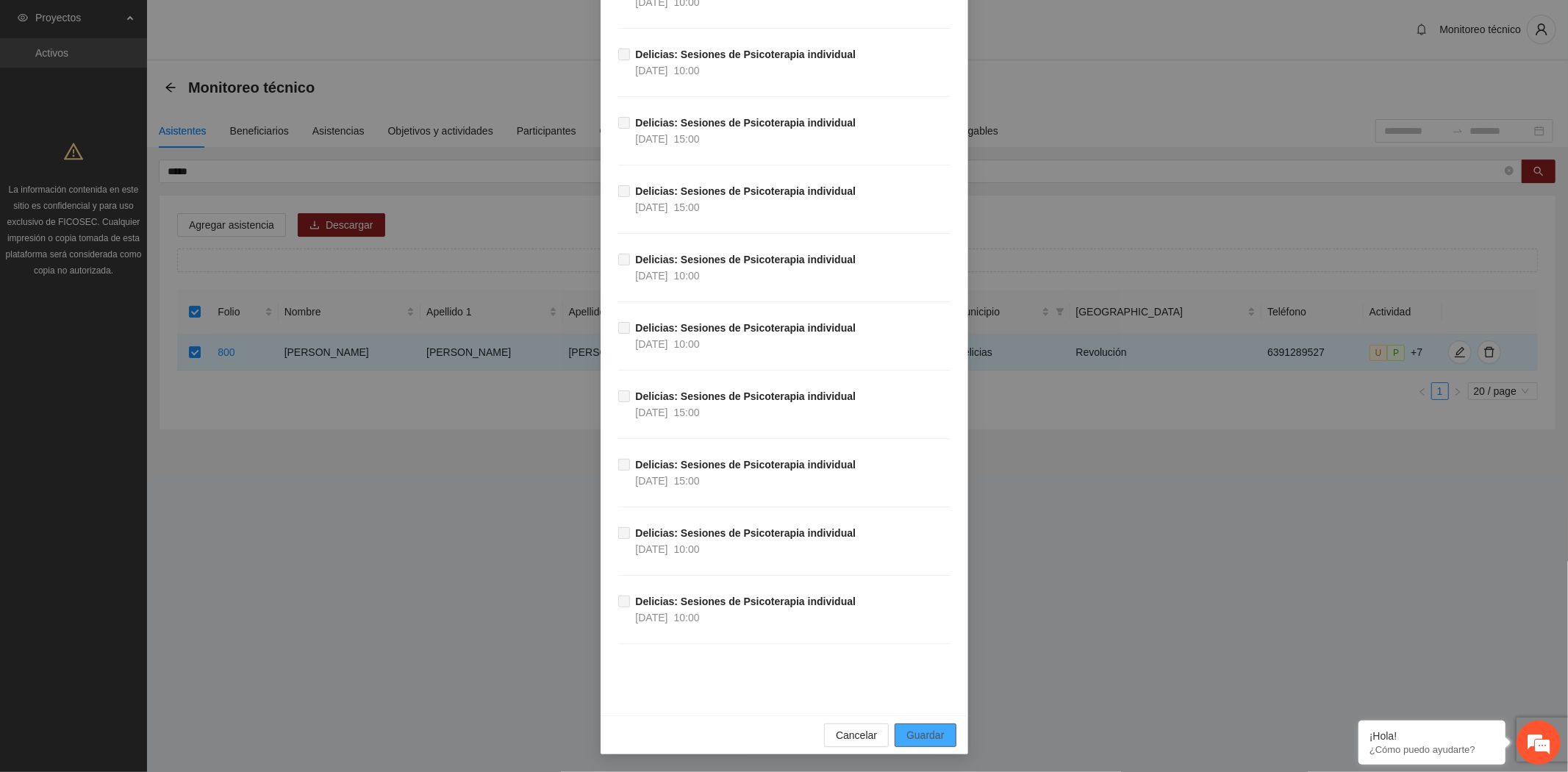
click at [926, 742] on span "Guardar" at bounding box center [924, 735] width 37 height 16
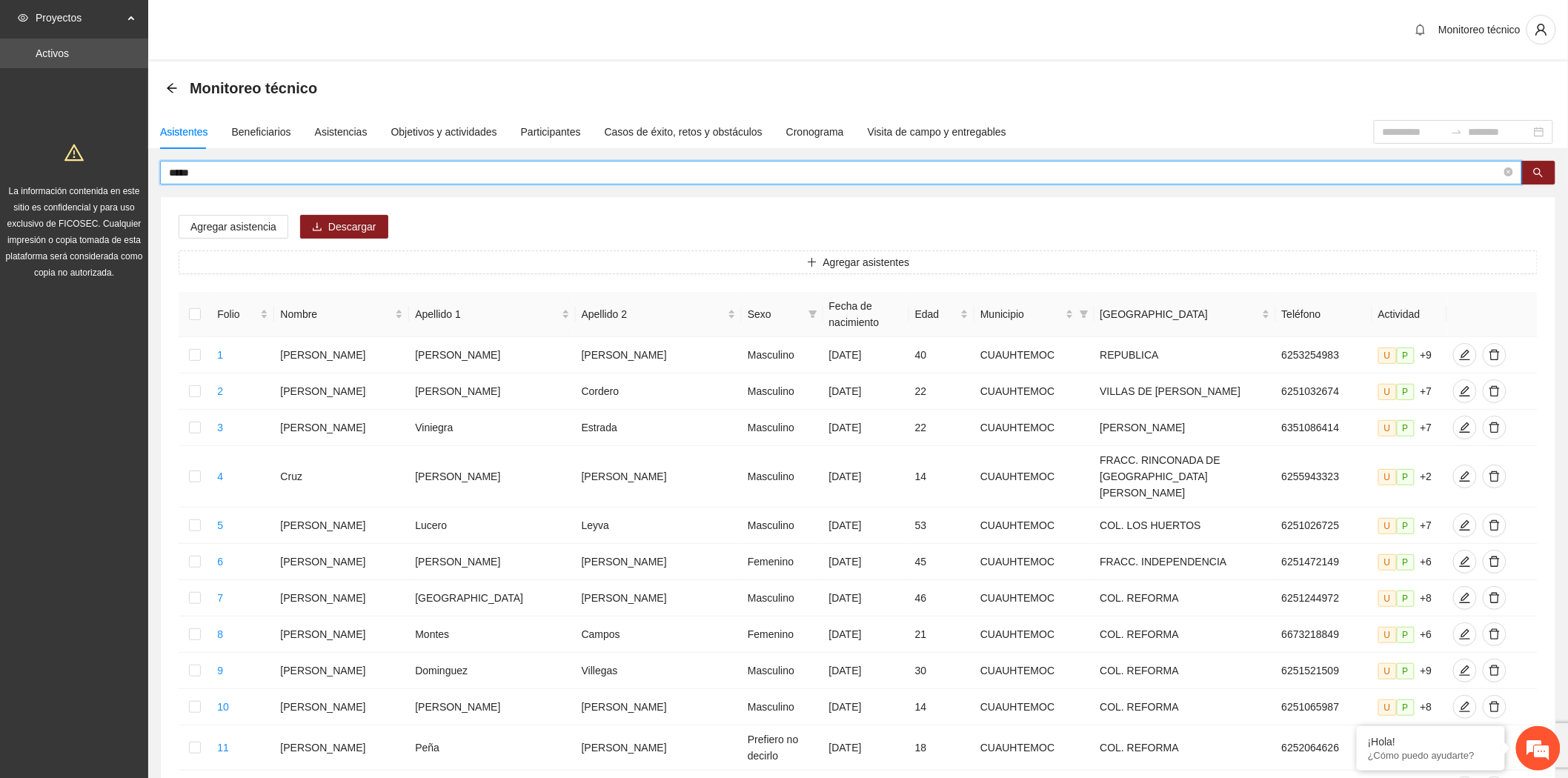
drag, startPoint x: 237, startPoint y: 168, endPoint x: -34, endPoint y: 156, distance: 271.3
click at [0, 156] on html "Proyectos Activos La información contenida en este sitio es confidencial y para…" at bounding box center [784, 389] width 1568 height 778
type input "**********"
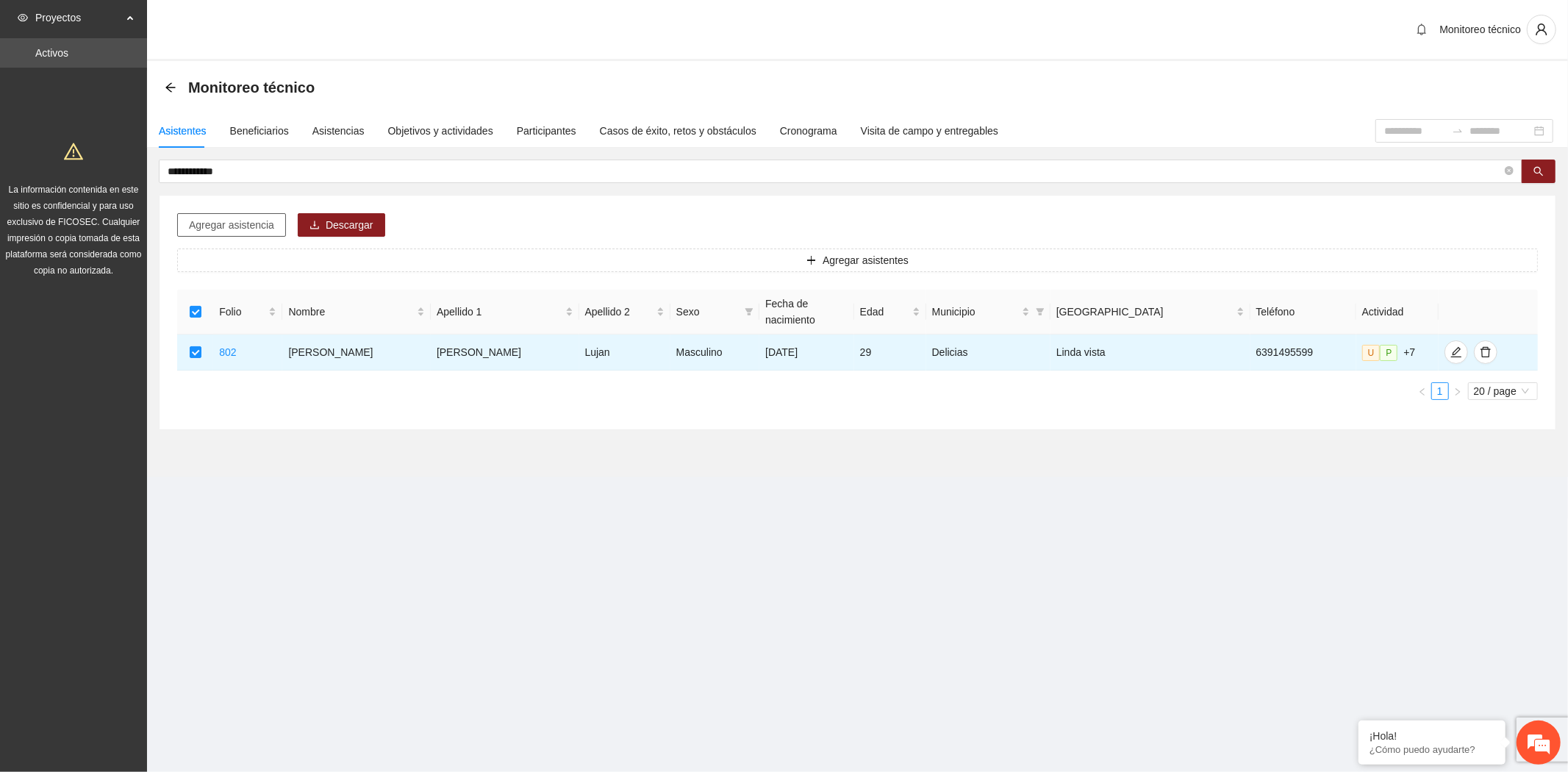
click at [240, 226] on span "Agregar asistencia" at bounding box center [232, 225] width 86 height 16
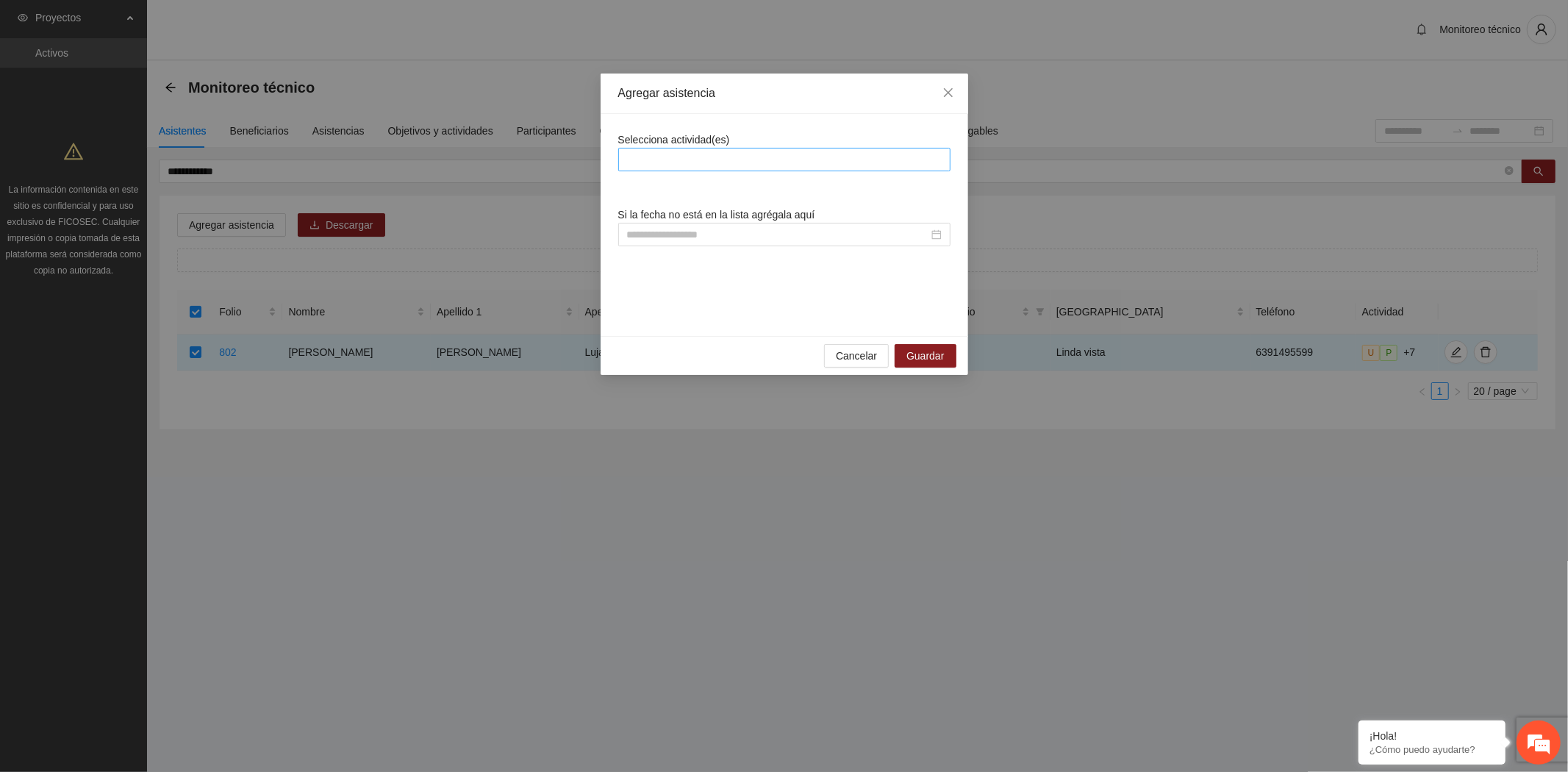
click at [741, 164] on div at bounding box center [784, 159] width 325 height 17
type input "*"
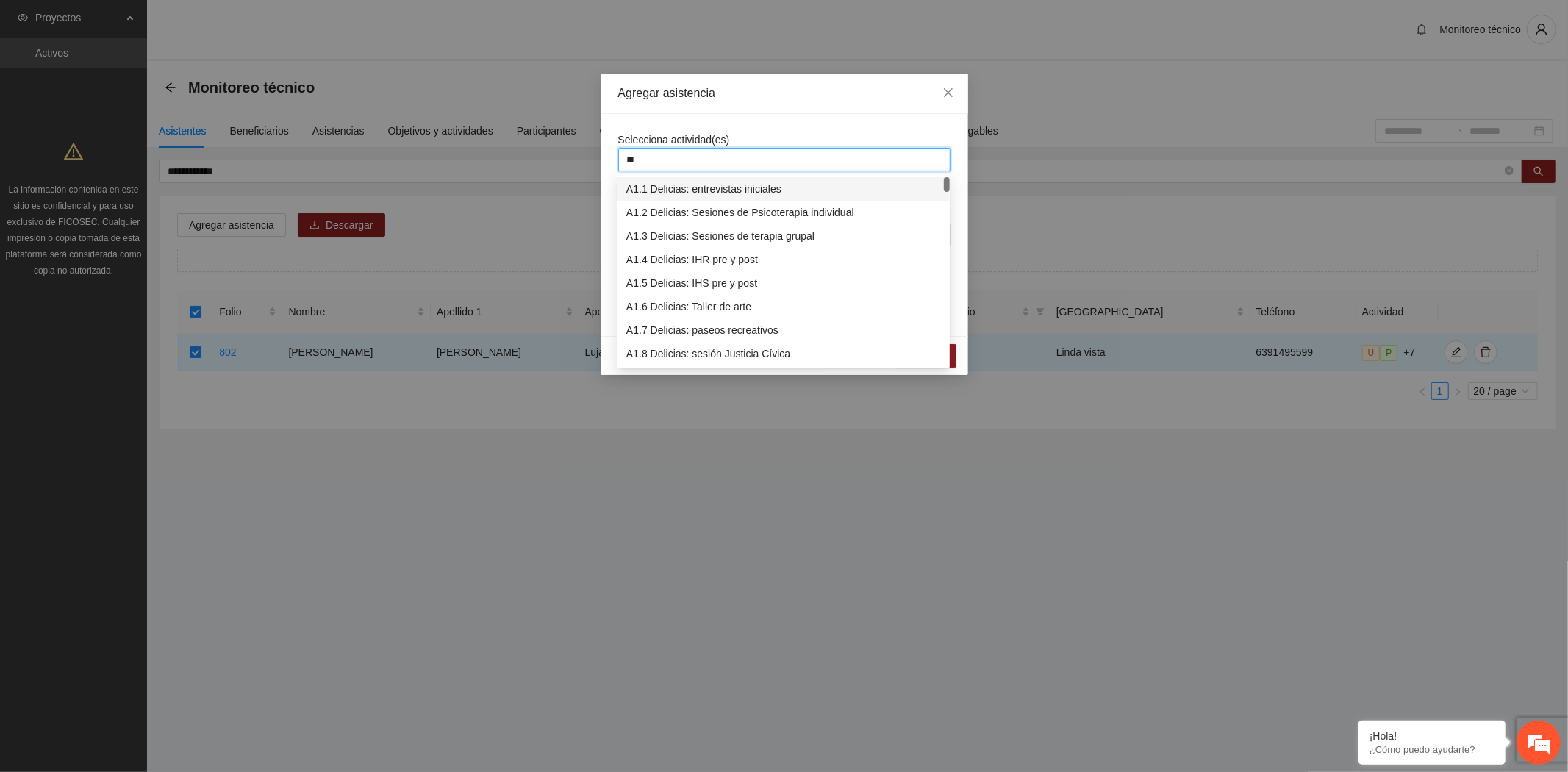
type input "***"
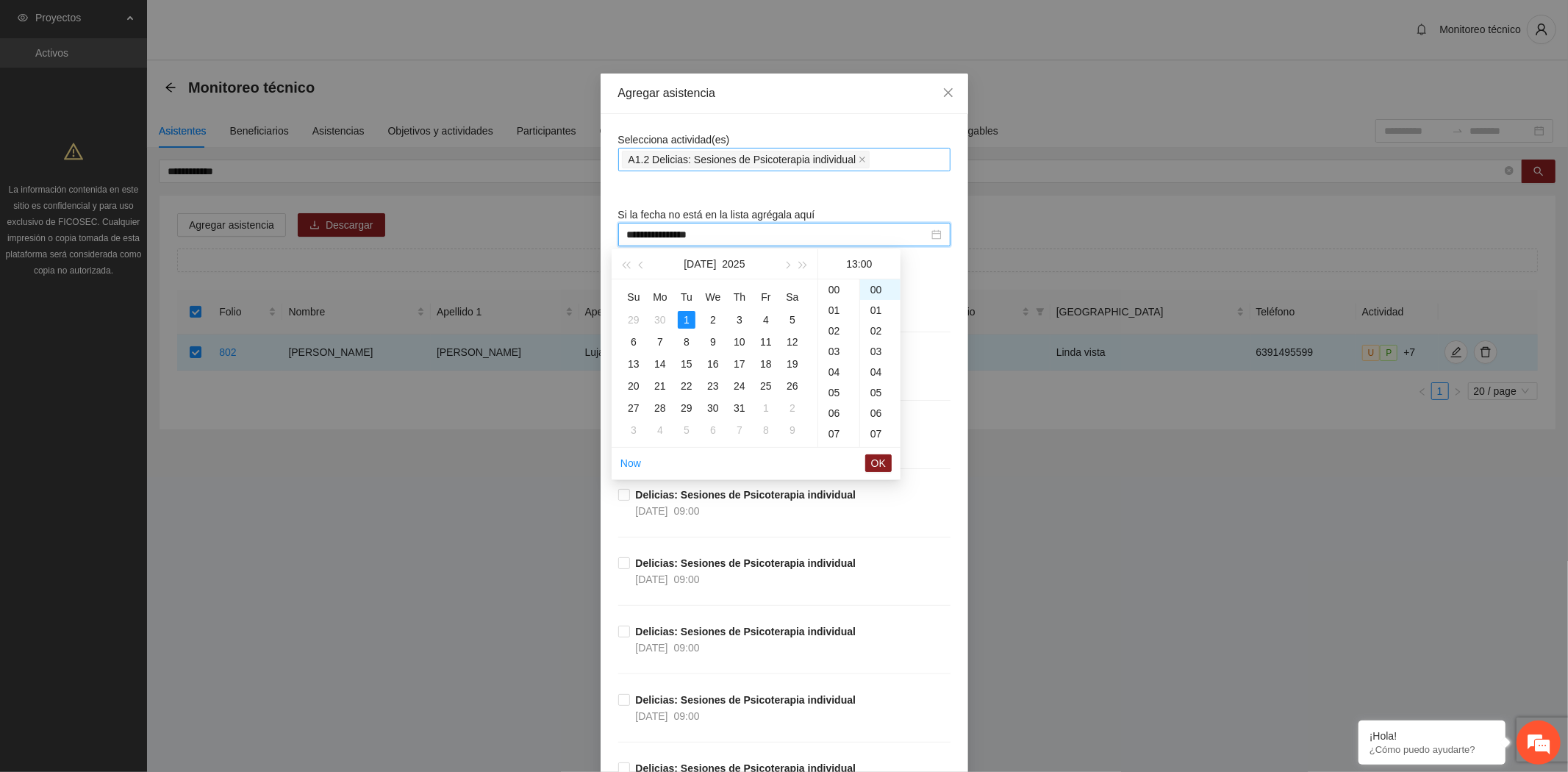
scroll to position [268, 0]
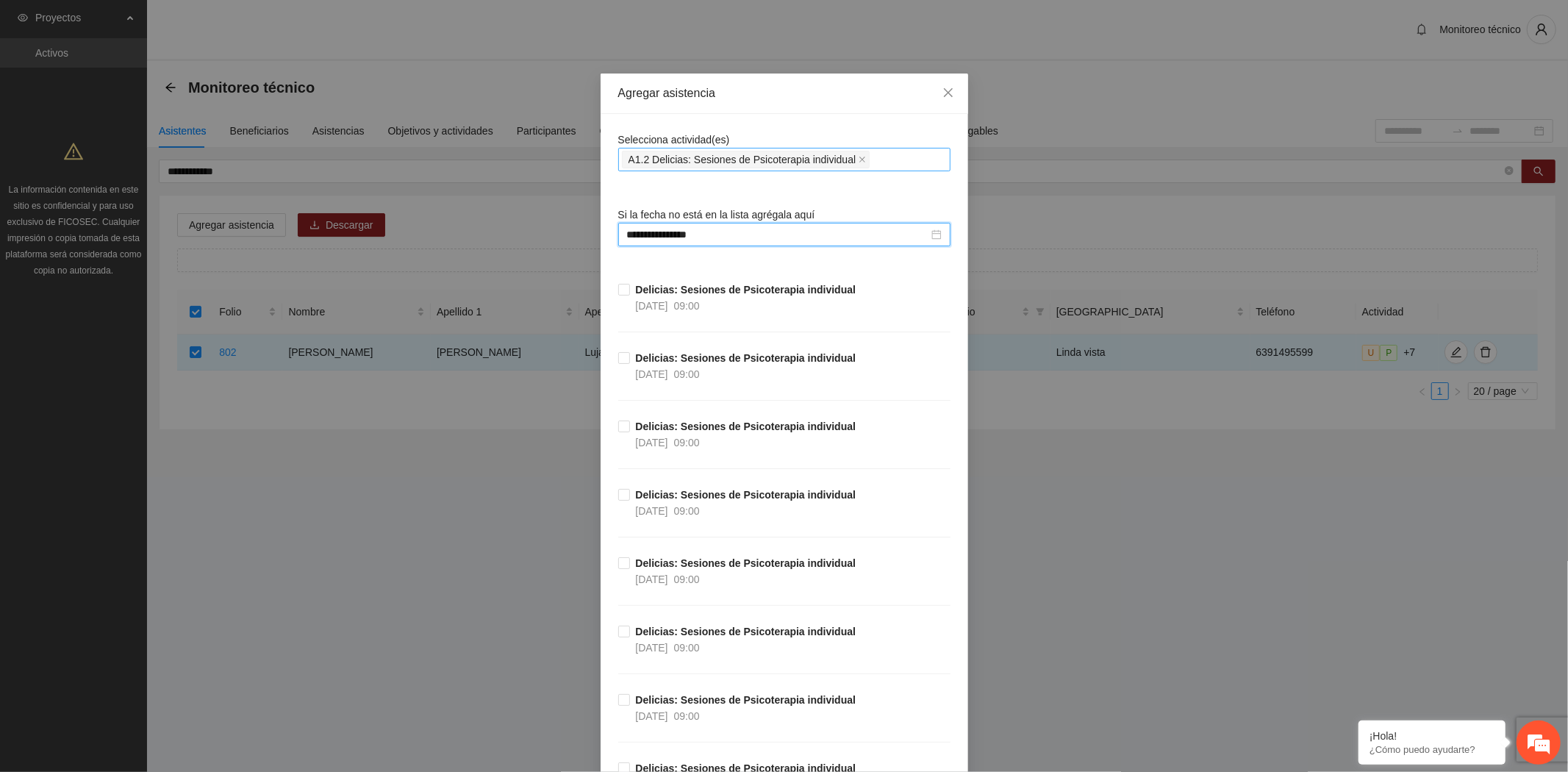
type input "**********"
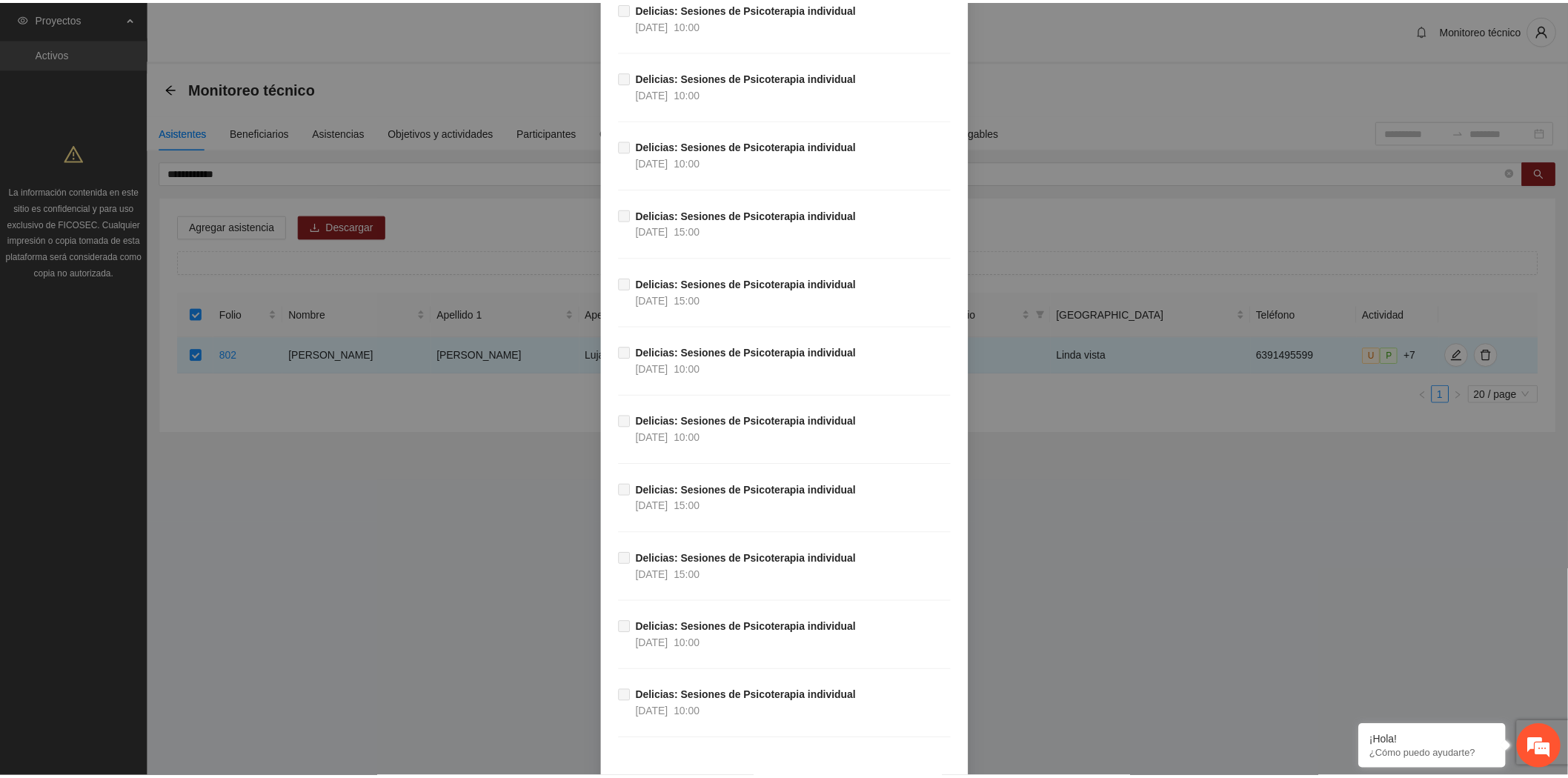
scroll to position [10231, 0]
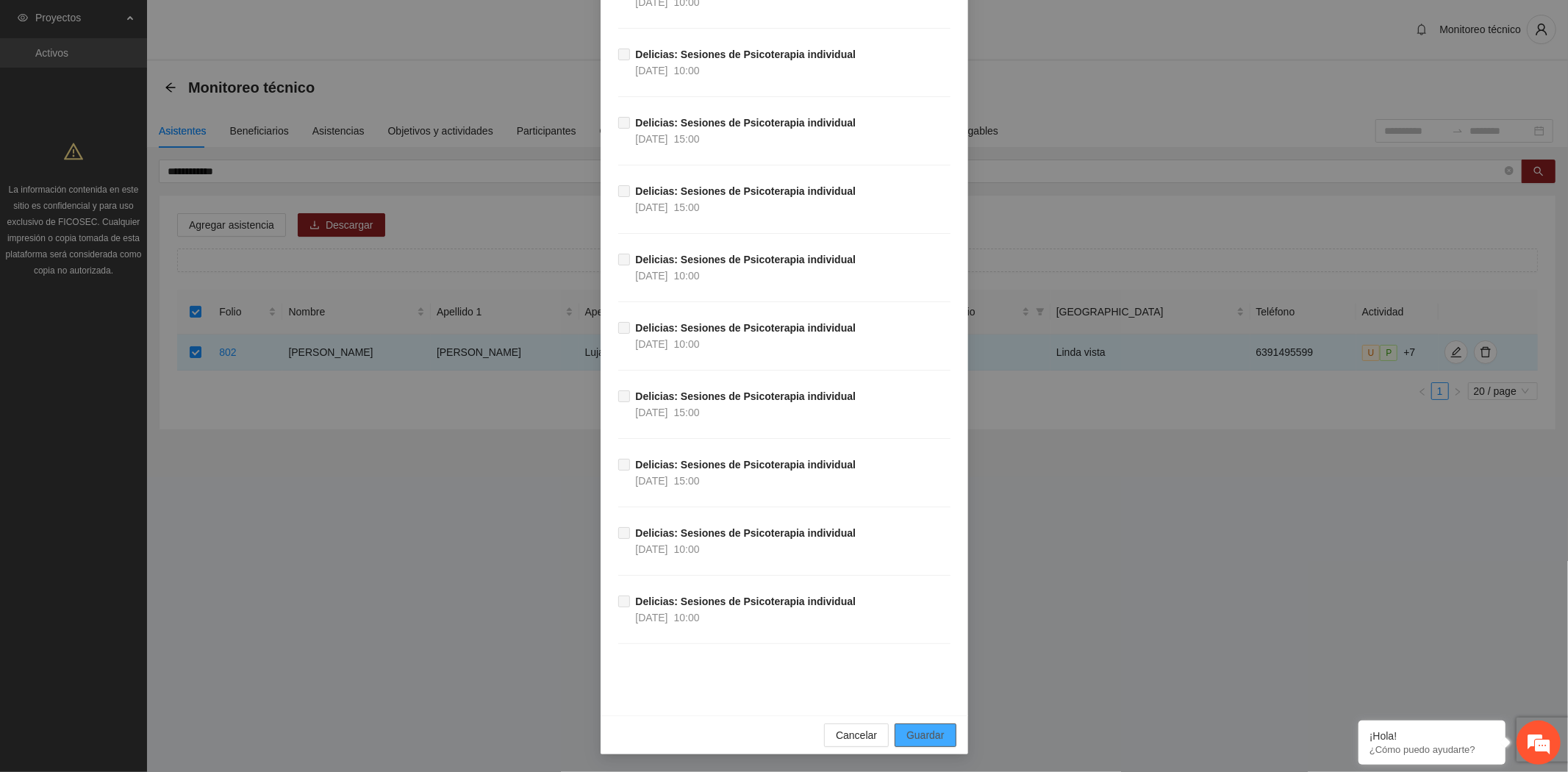
click at [944, 735] on button "Guardar" at bounding box center [925, 735] width 61 height 24
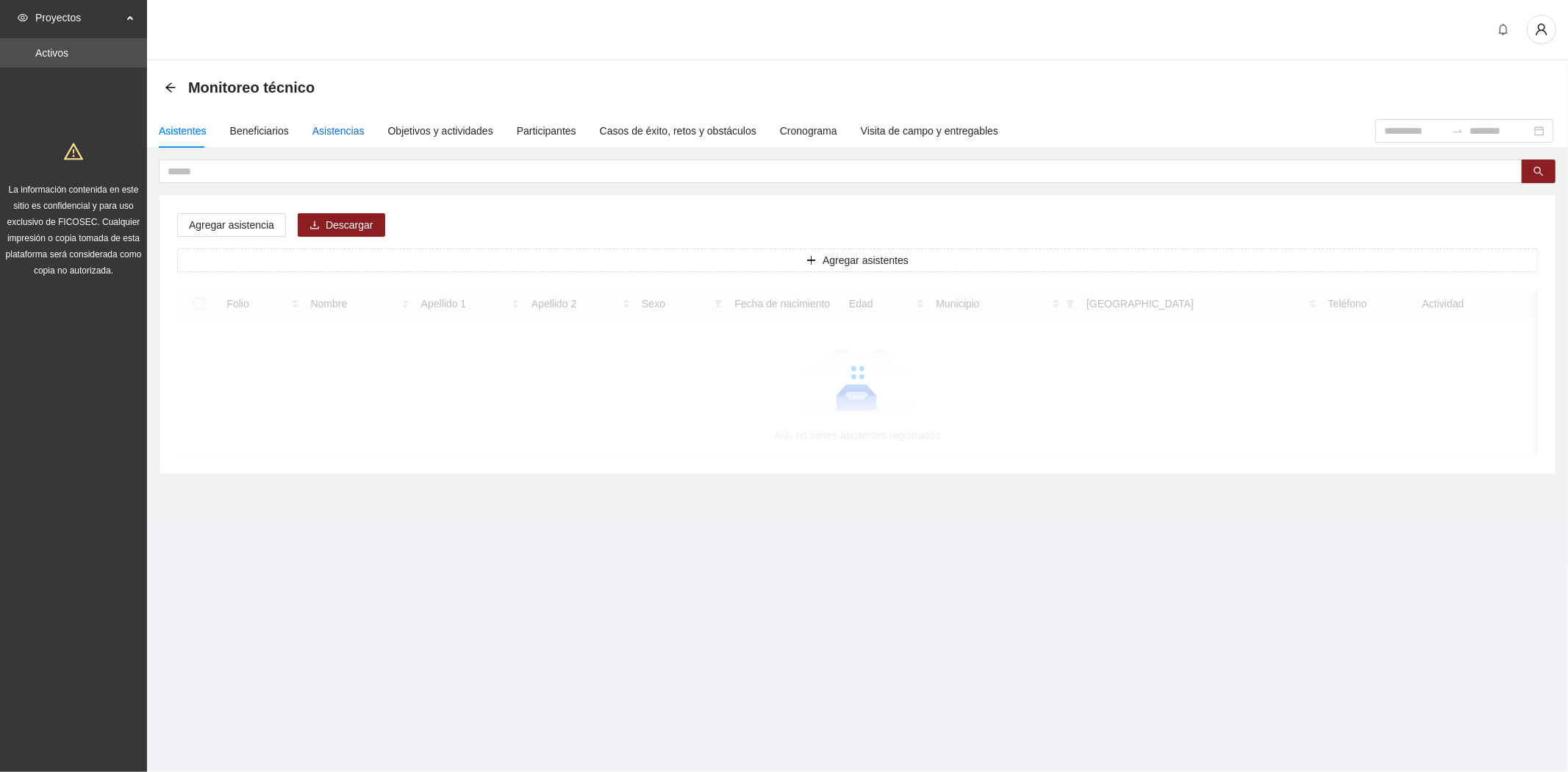
click at [340, 137] on div "Asistencias" at bounding box center [338, 131] width 52 height 16
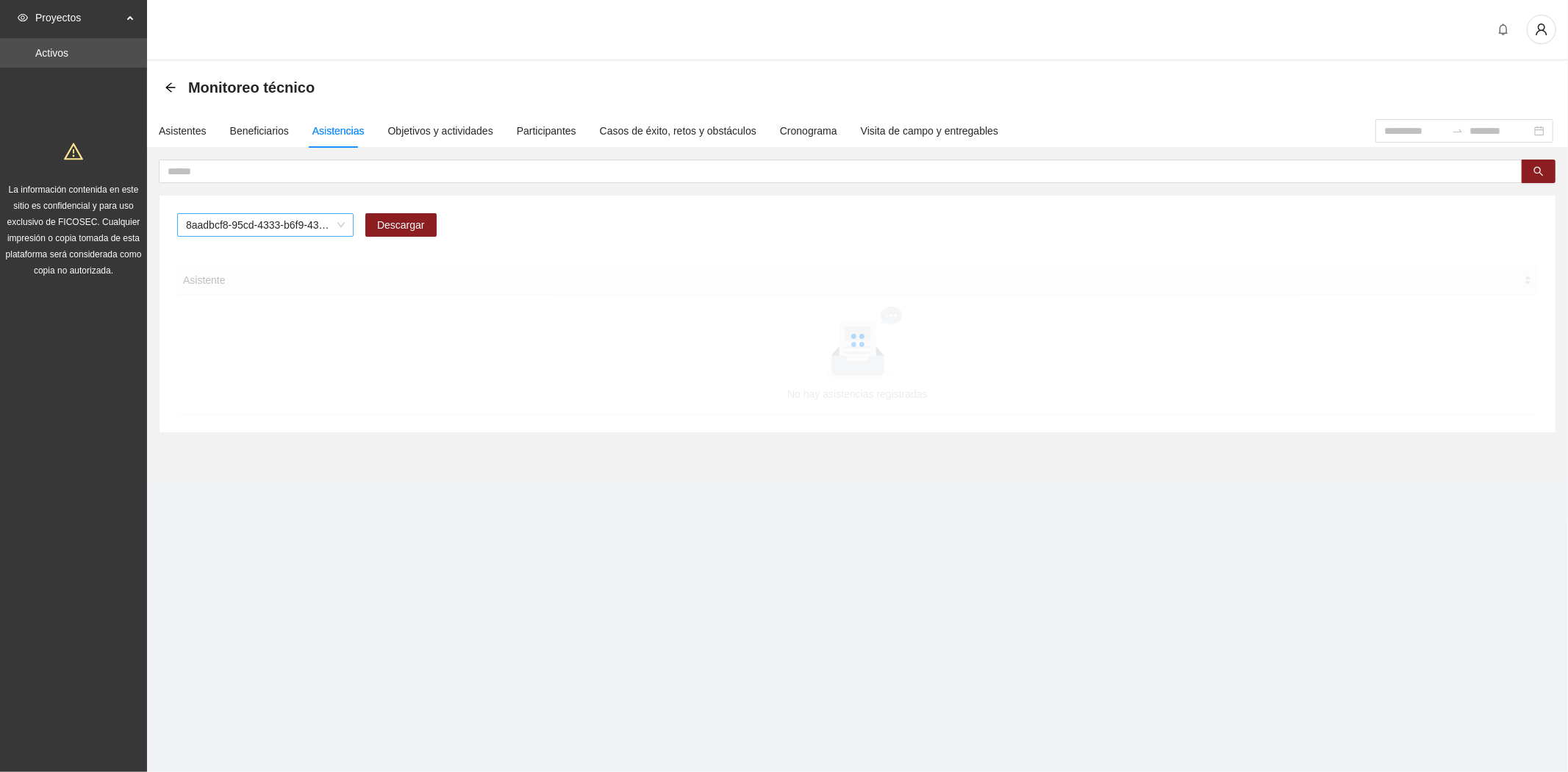
click at [241, 230] on span "8aadbcf8-95cd-4333-b6f9-4314c3142350" at bounding box center [265, 225] width 158 height 22
type input "***"
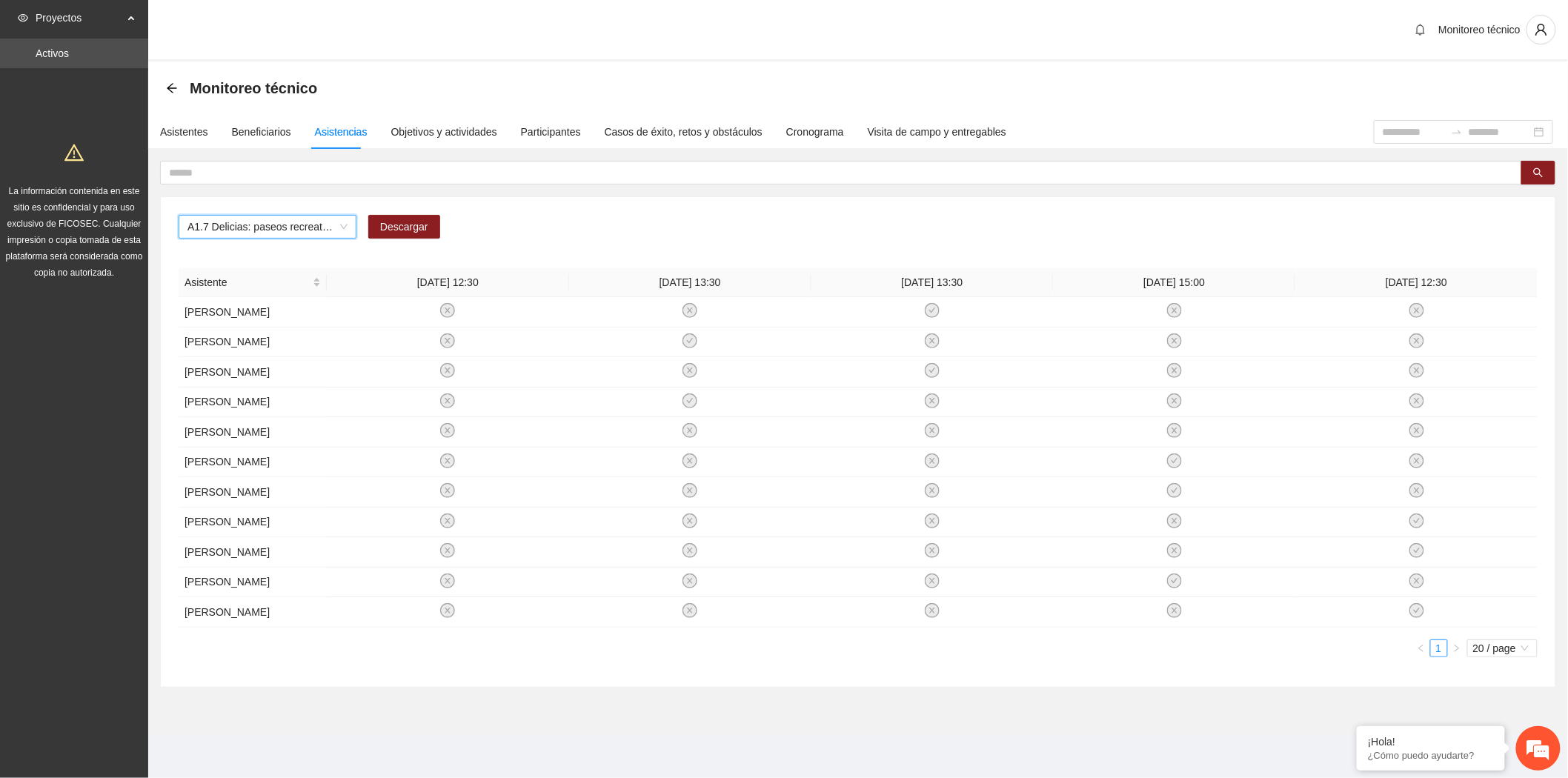
type input "*"
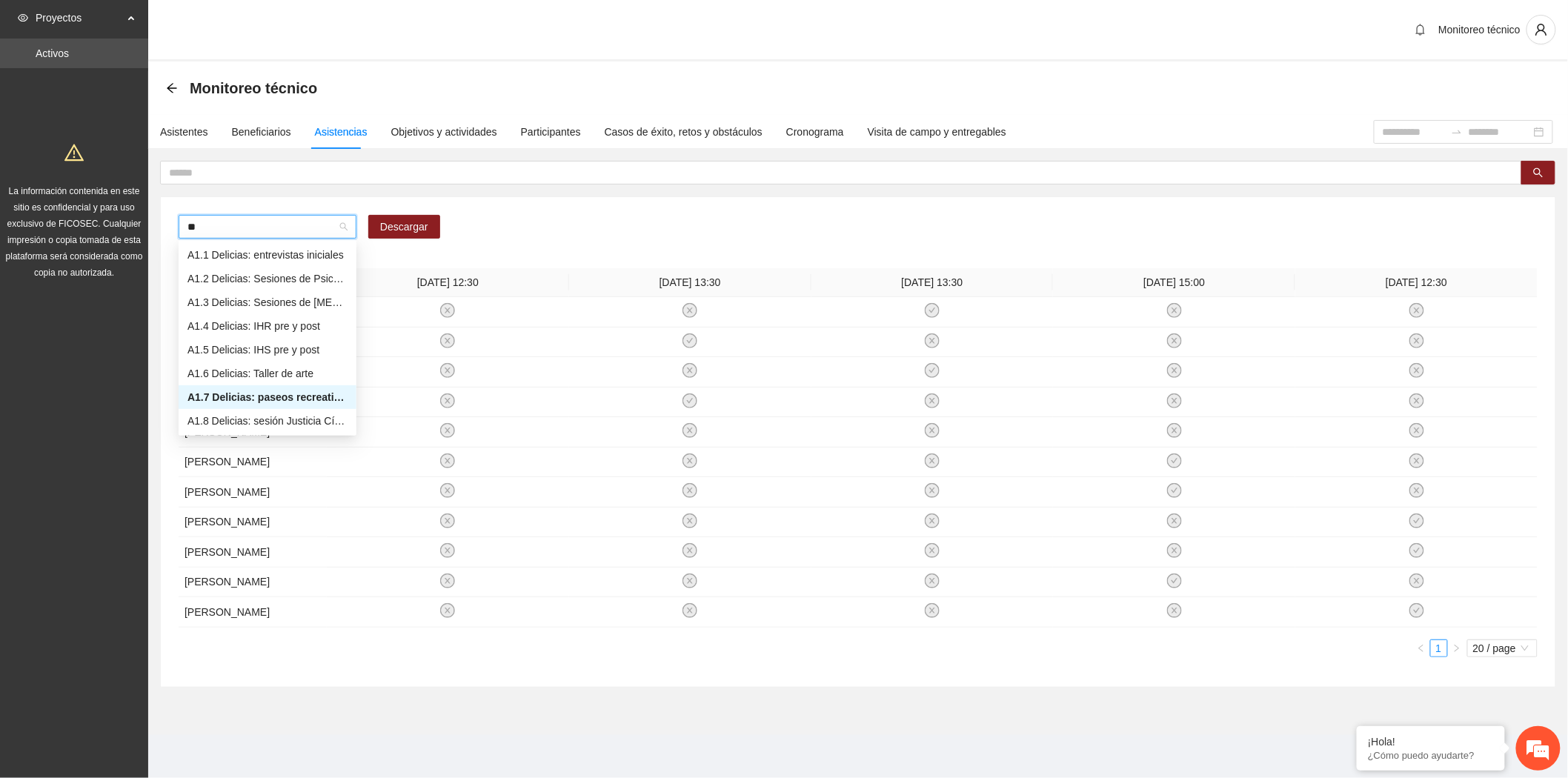
type input "***"
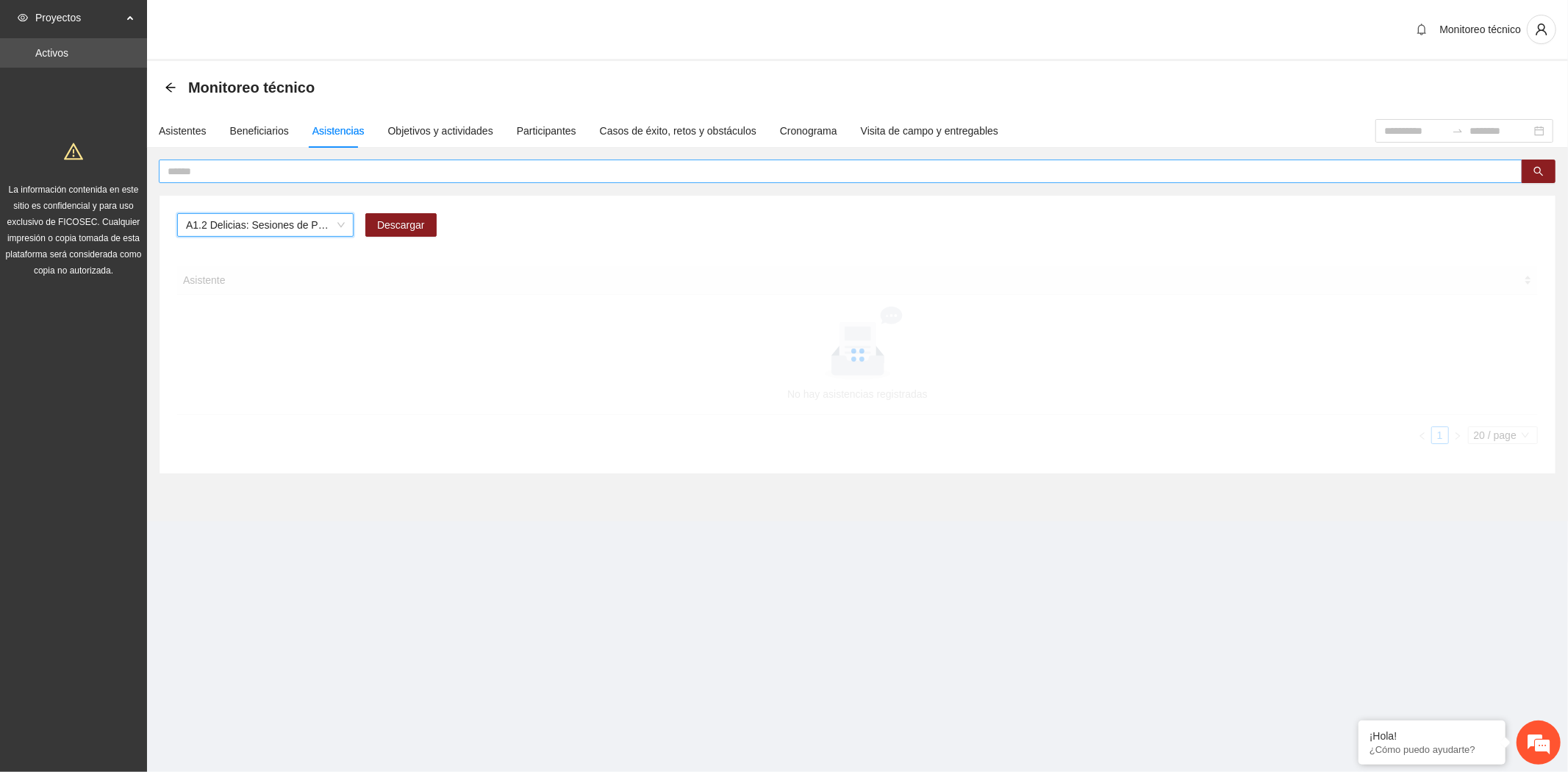
click at [265, 168] on input "text" at bounding box center [835, 171] width 1334 height 16
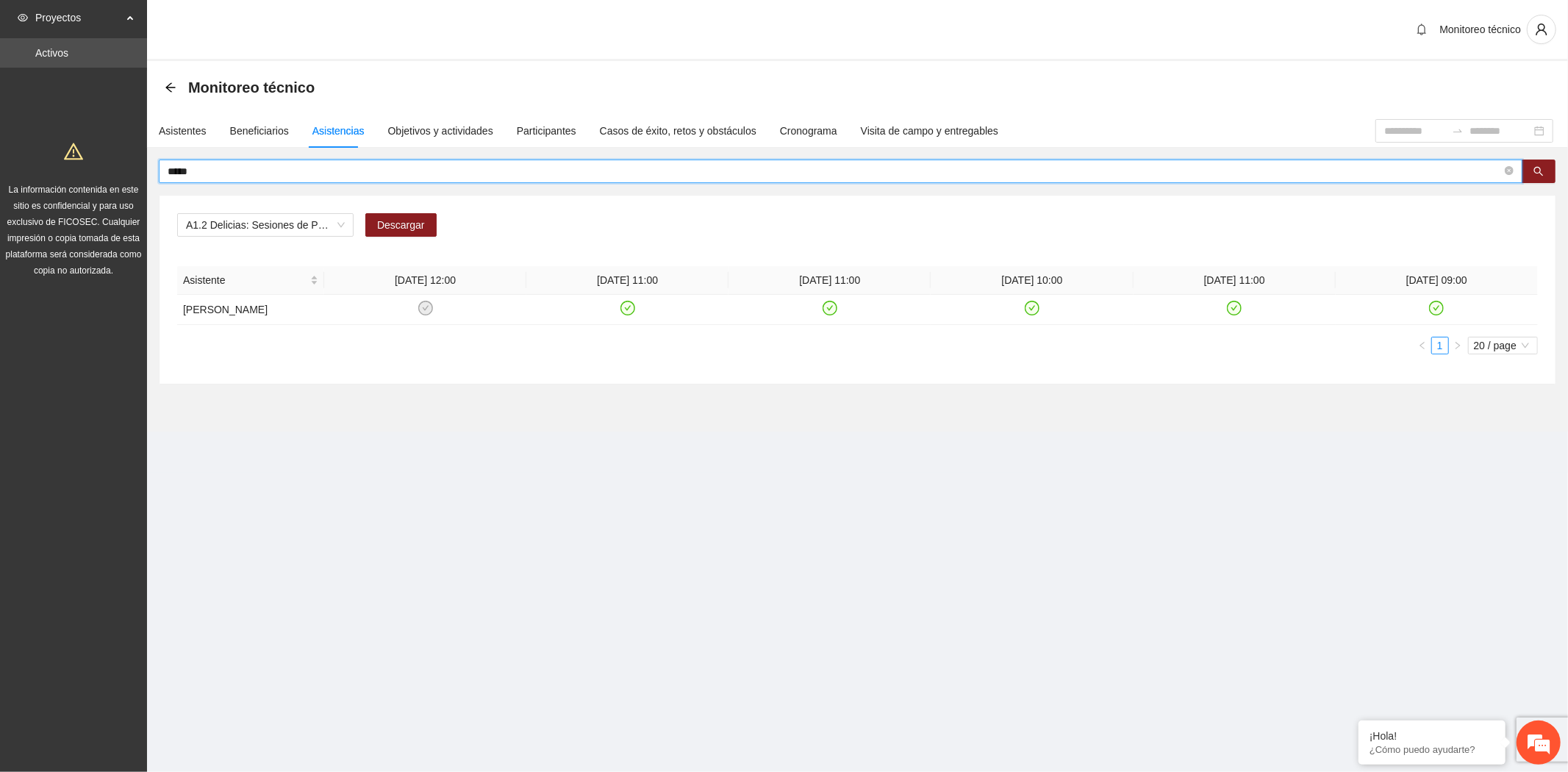
drag, startPoint x: 241, startPoint y: 167, endPoint x: 34, endPoint y: 175, distance: 207.2
click at [34, 175] on section "Proyectos Activos La información contenida en este sitio es confidencial y para…" at bounding box center [784, 386] width 1568 height 772
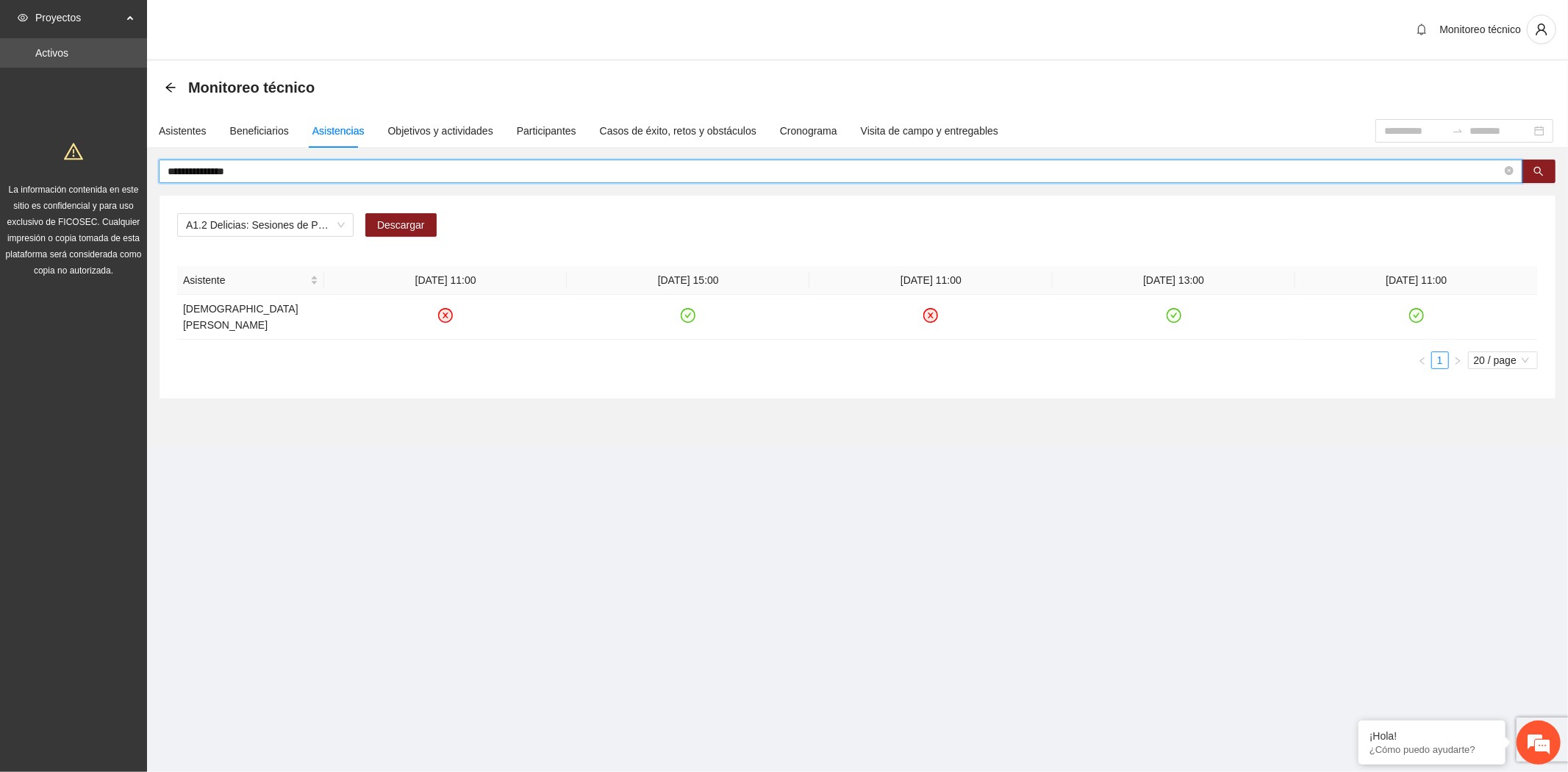
drag, startPoint x: 262, startPoint y: 165, endPoint x: 28, endPoint y: 156, distance: 234.2
click at [28, 156] on section "**********" at bounding box center [784, 386] width 1568 height 772
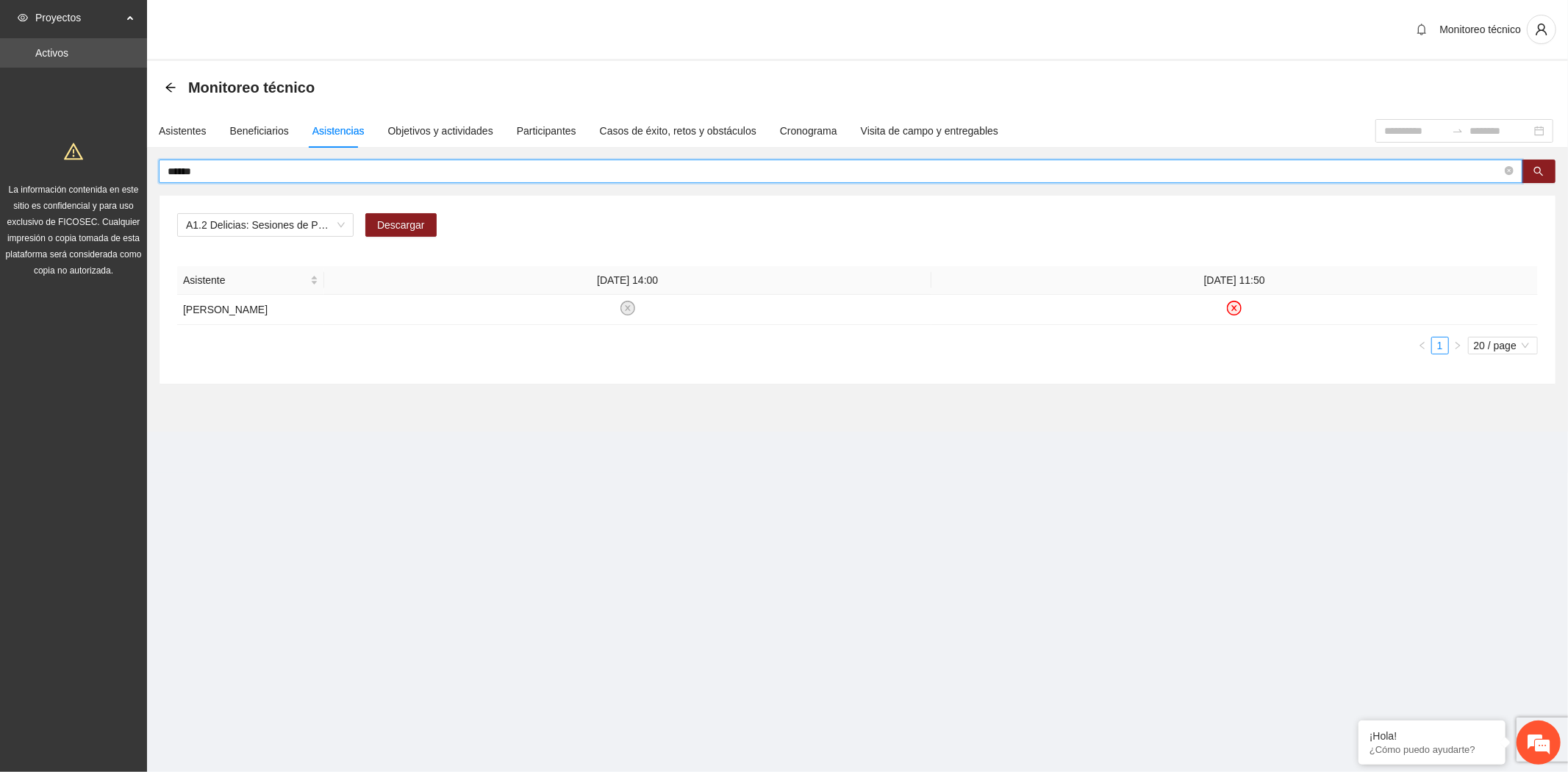
drag, startPoint x: 210, startPoint y: 169, endPoint x: -32, endPoint y: 168, distance: 242.0
click at [0, 168] on html "Proyectos Activos La información contenida en este sitio es confidencial y para…" at bounding box center [784, 386] width 1568 height 772
type input "**********"
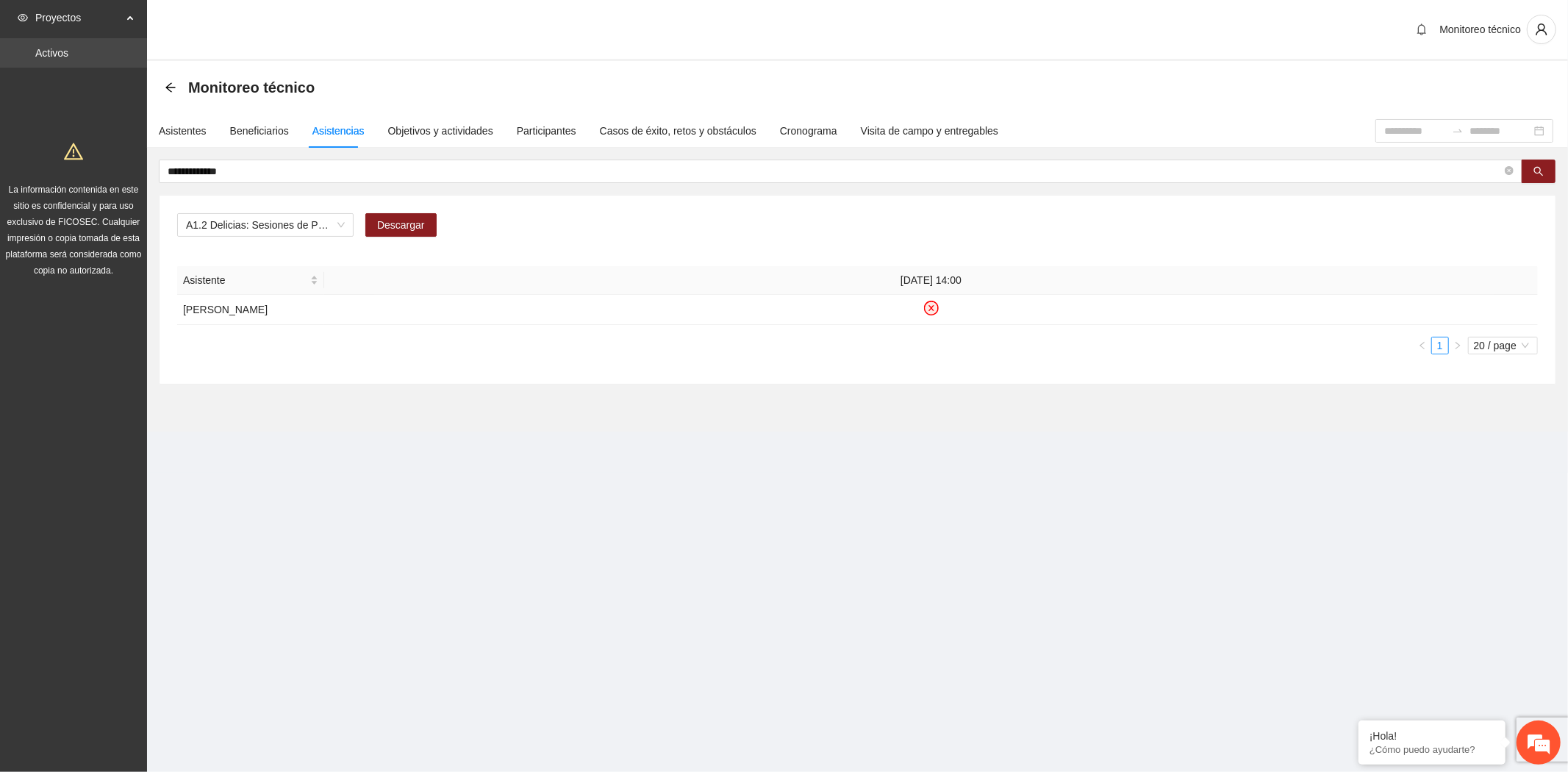
click at [64, 54] on link "Activos" at bounding box center [52, 52] width 33 height 12
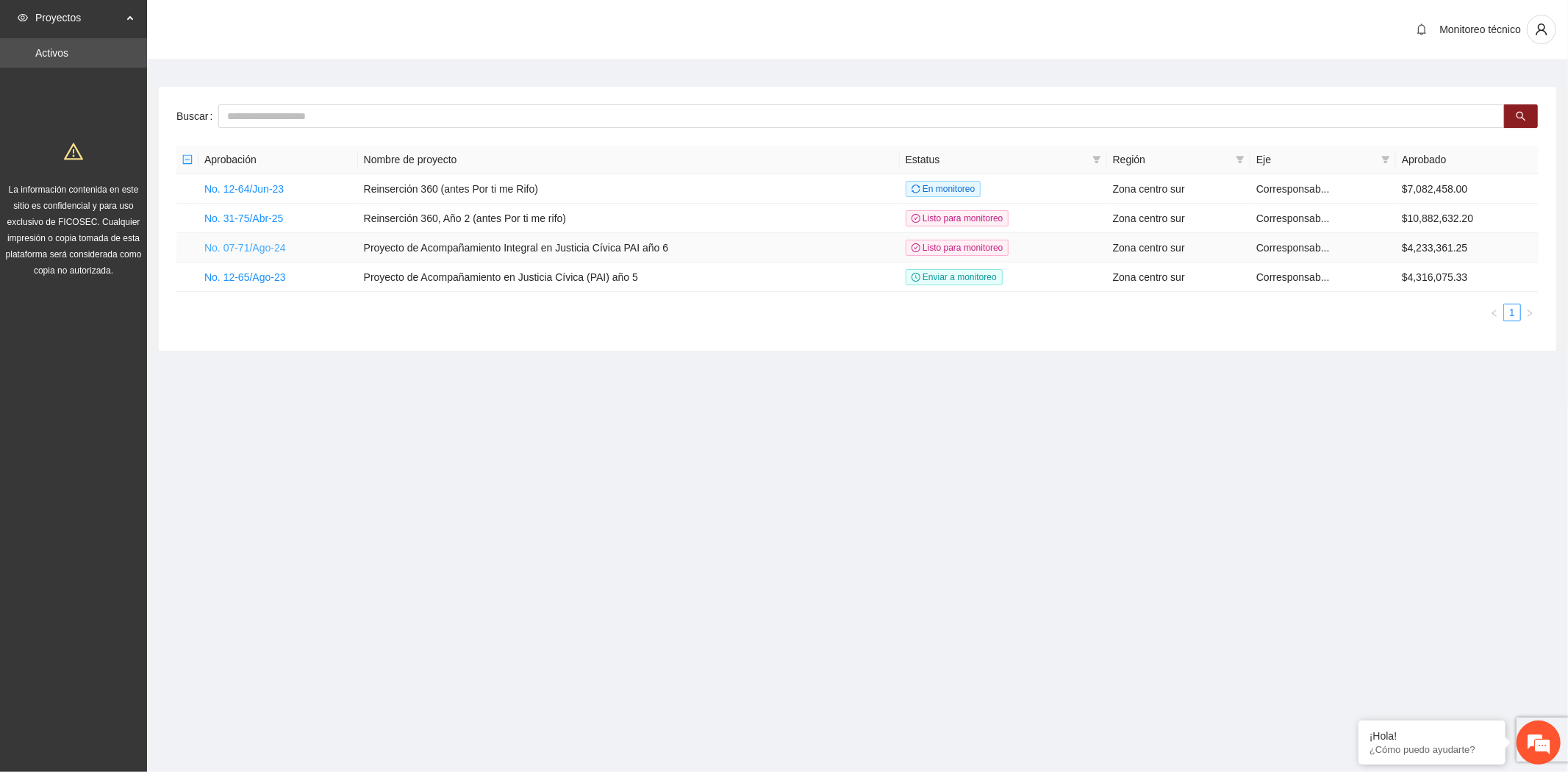
click at [253, 250] on link "No. 07-71/Ago-24" at bounding box center [245, 247] width 82 height 12
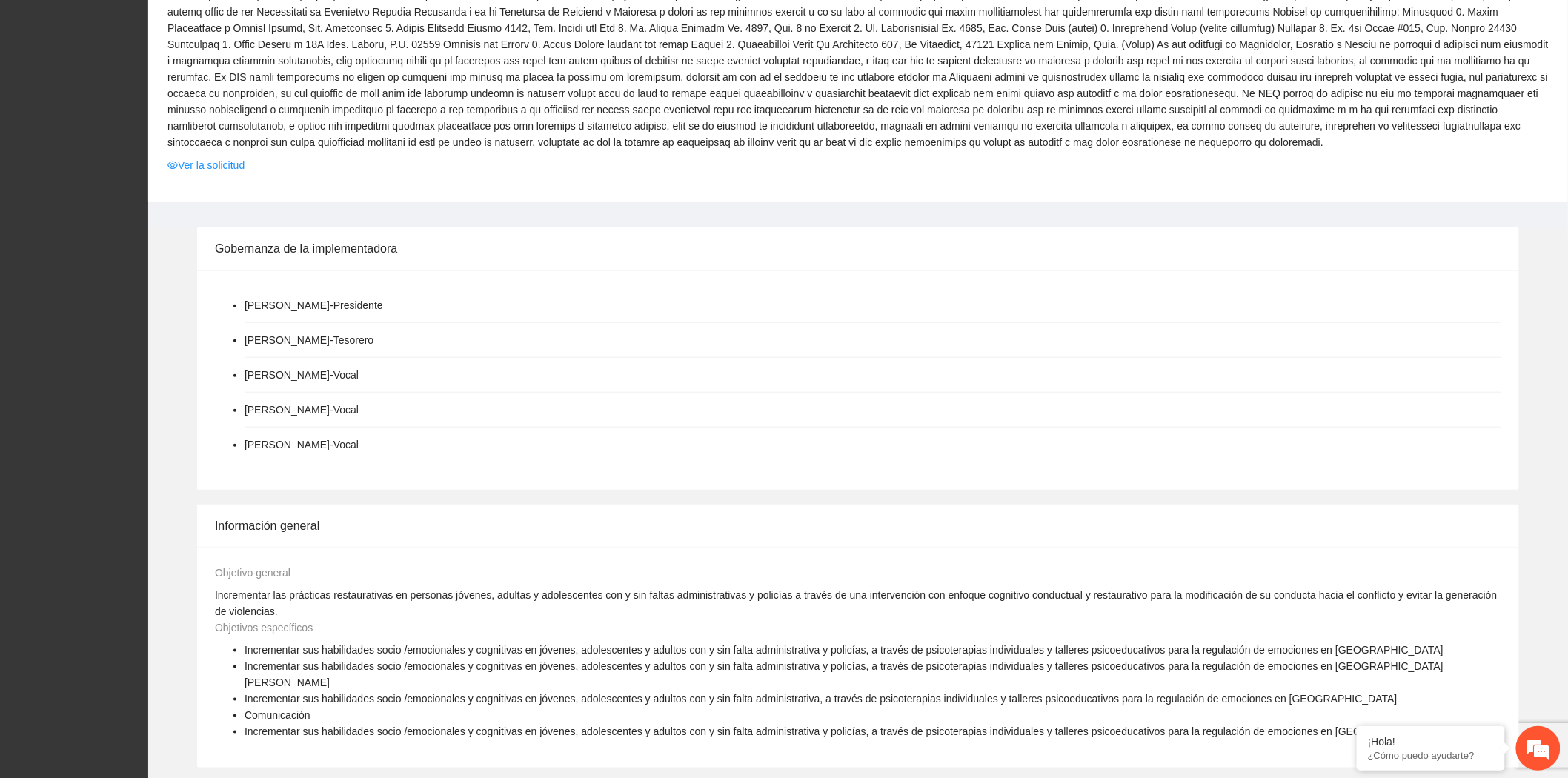
scroll to position [808, 0]
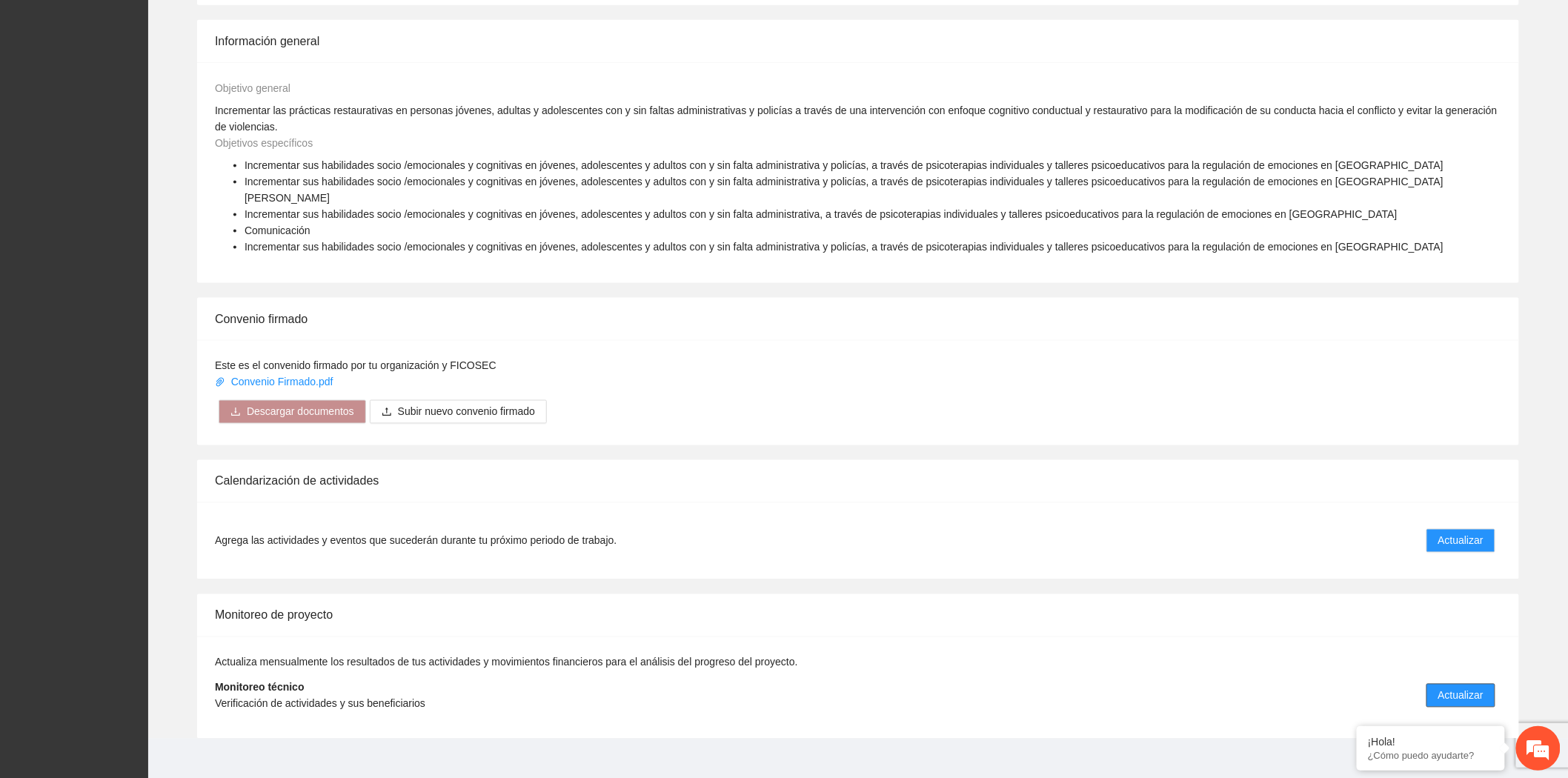
click at [1464, 687] on span "Actualizar" at bounding box center [1461, 695] width 46 height 16
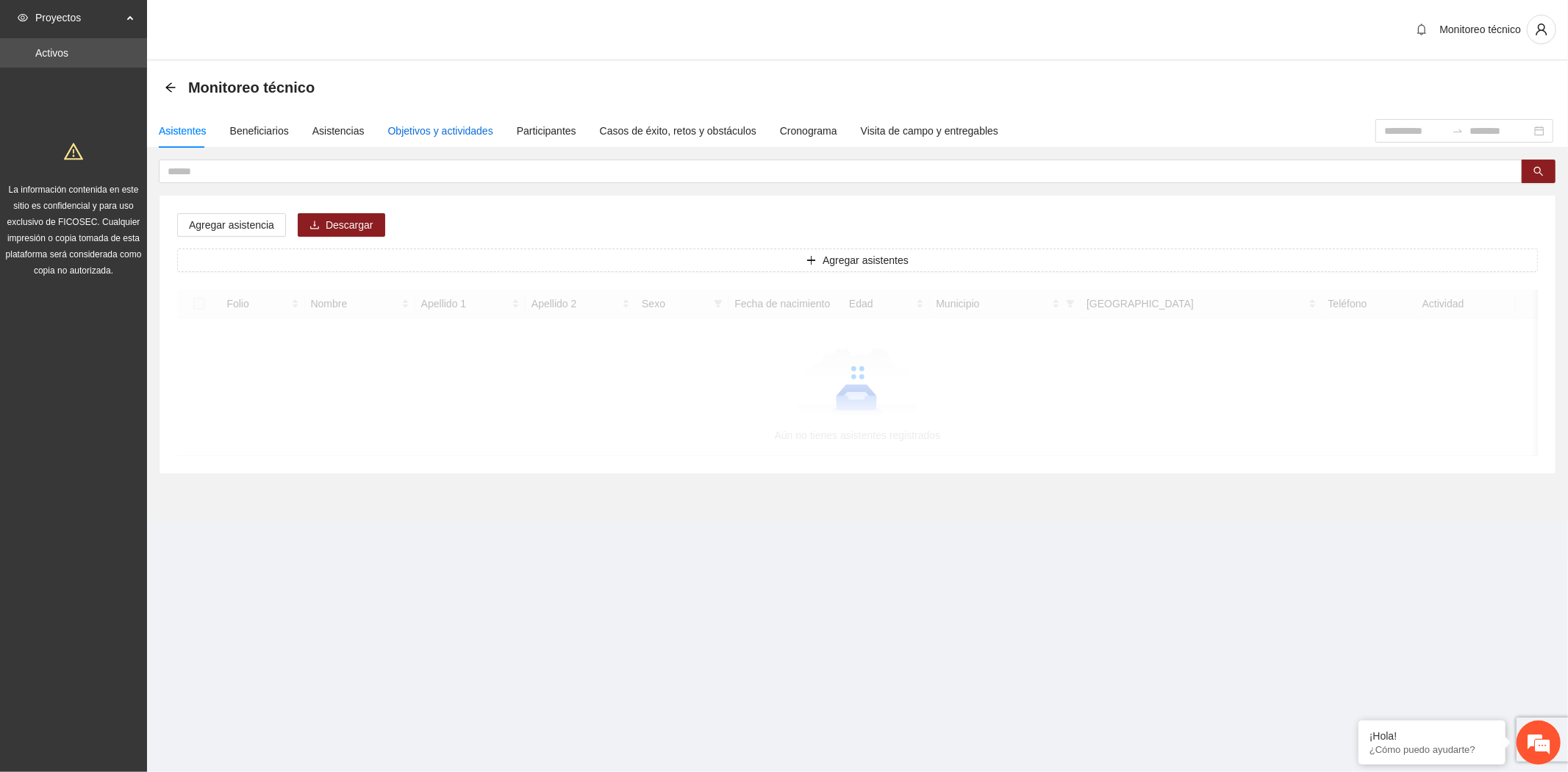
click at [455, 135] on div "Objetivos y actividades" at bounding box center [440, 131] width 105 height 16
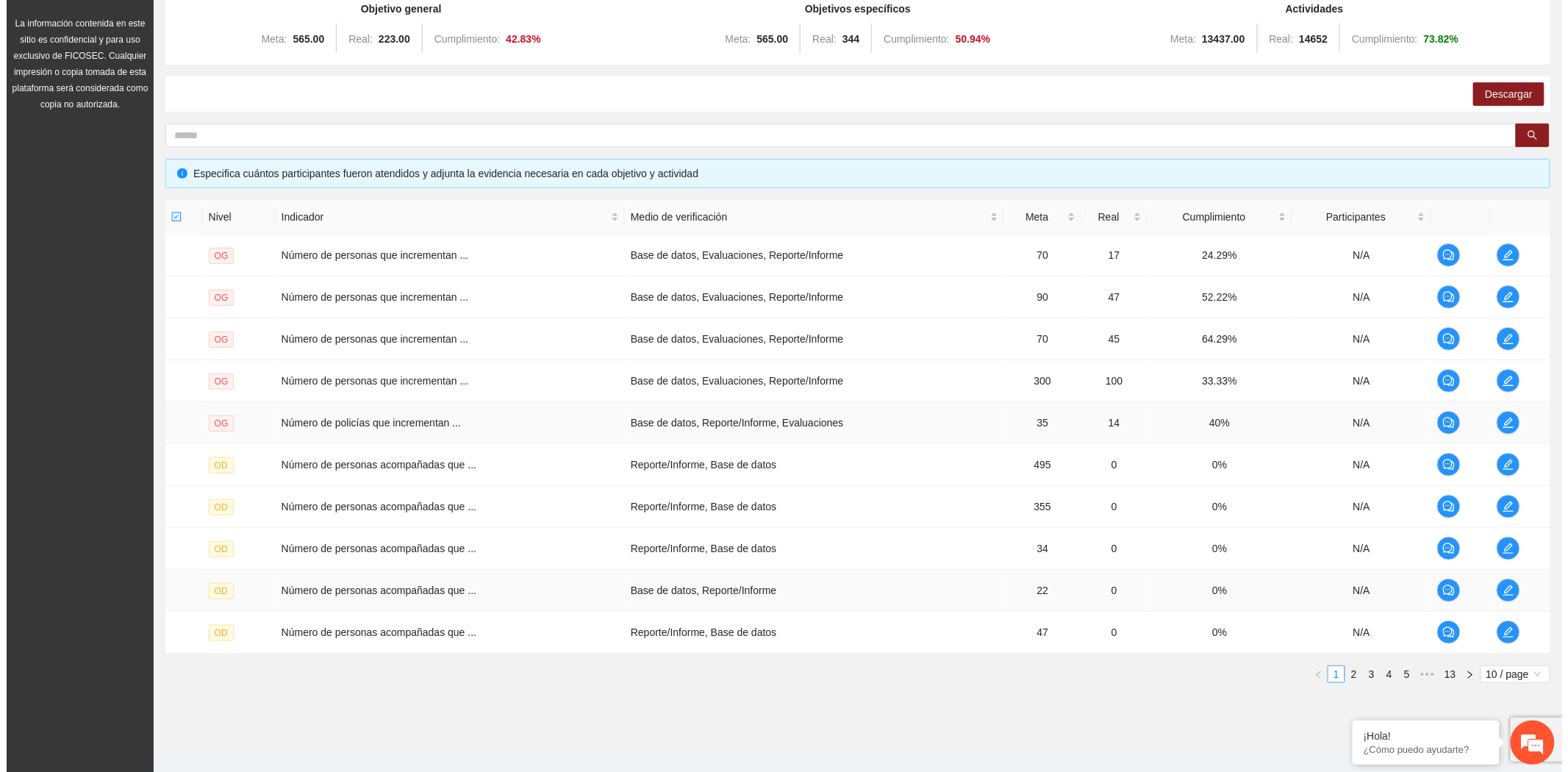
scroll to position [189, 0]
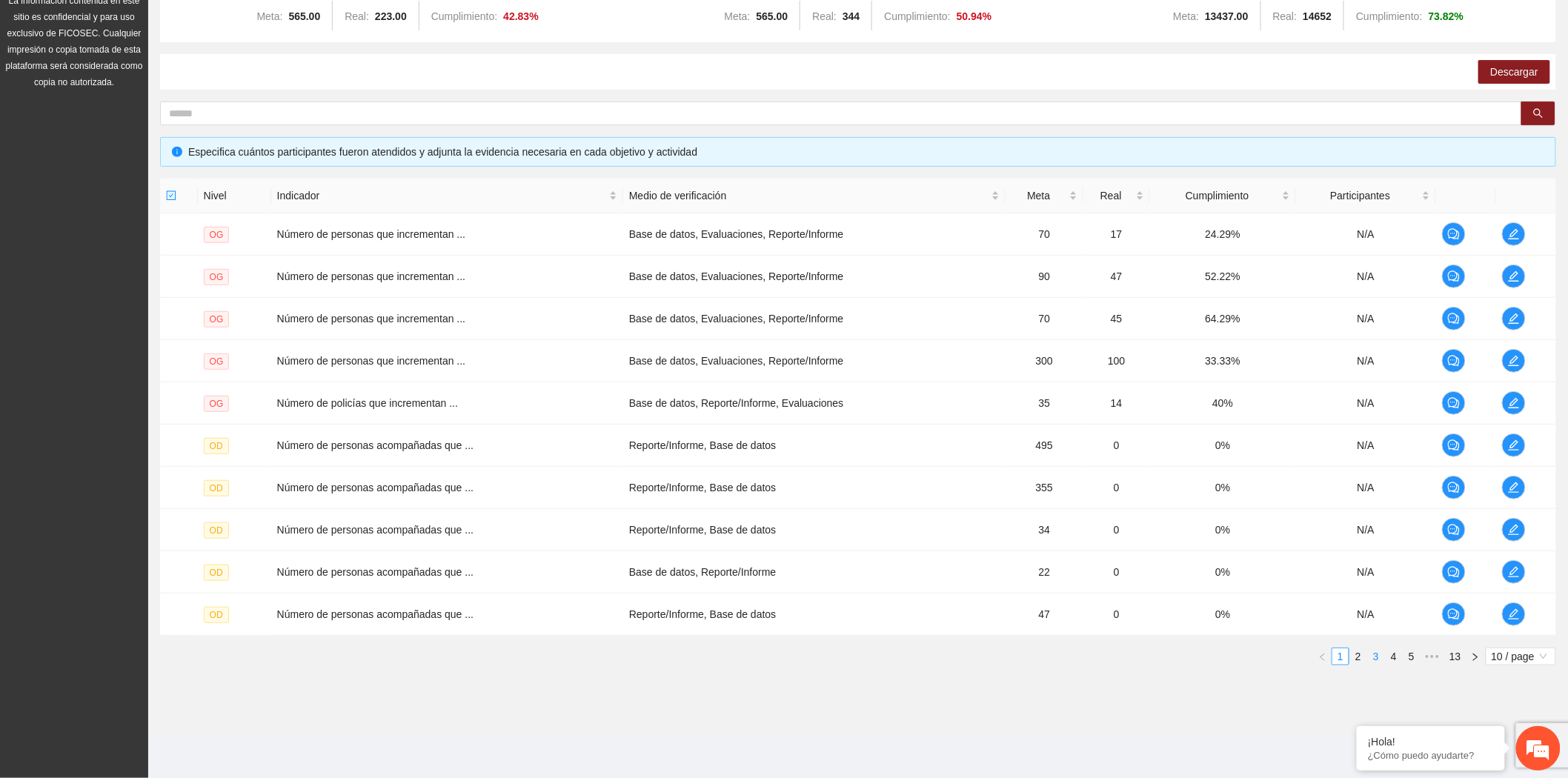
click at [1372, 659] on link "3" at bounding box center [1376, 656] width 16 height 16
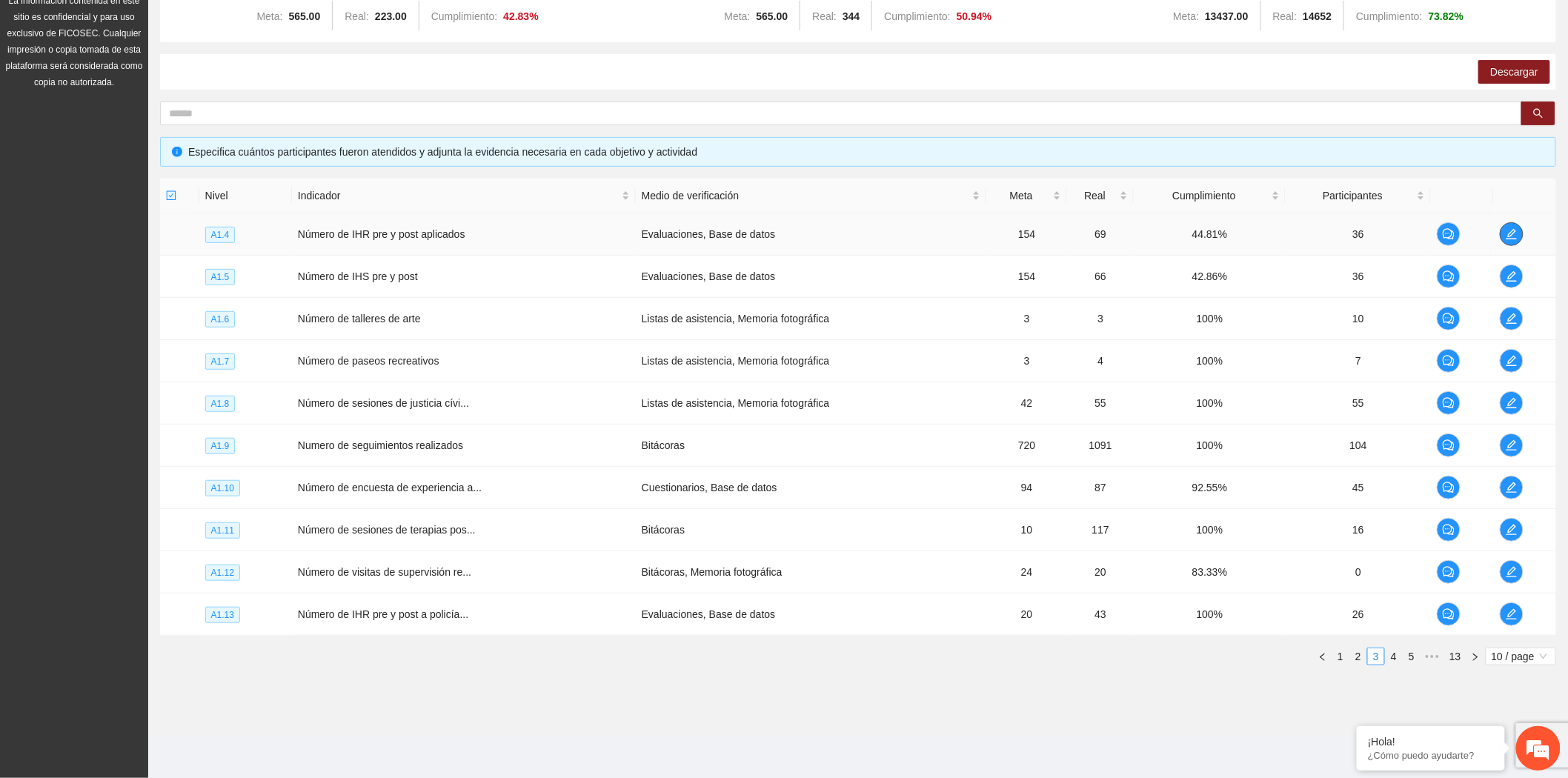
click at [1510, 235] on icon "edit" at bounding box center [1511, 234] width 12 height 12
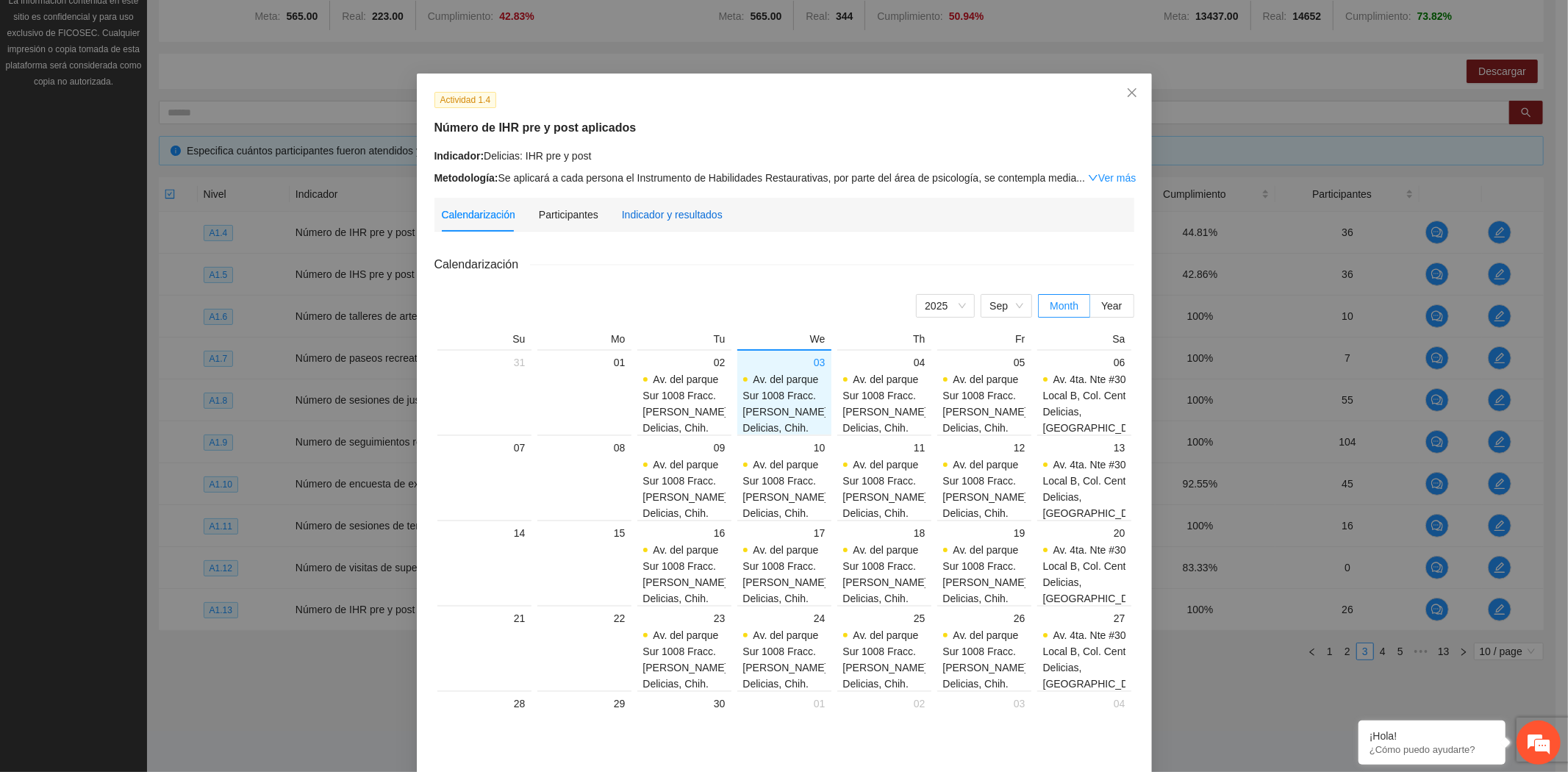
click at [648, 215] on div "Indicador y resultados" at bounding box center [672, 215] width 101 height 16
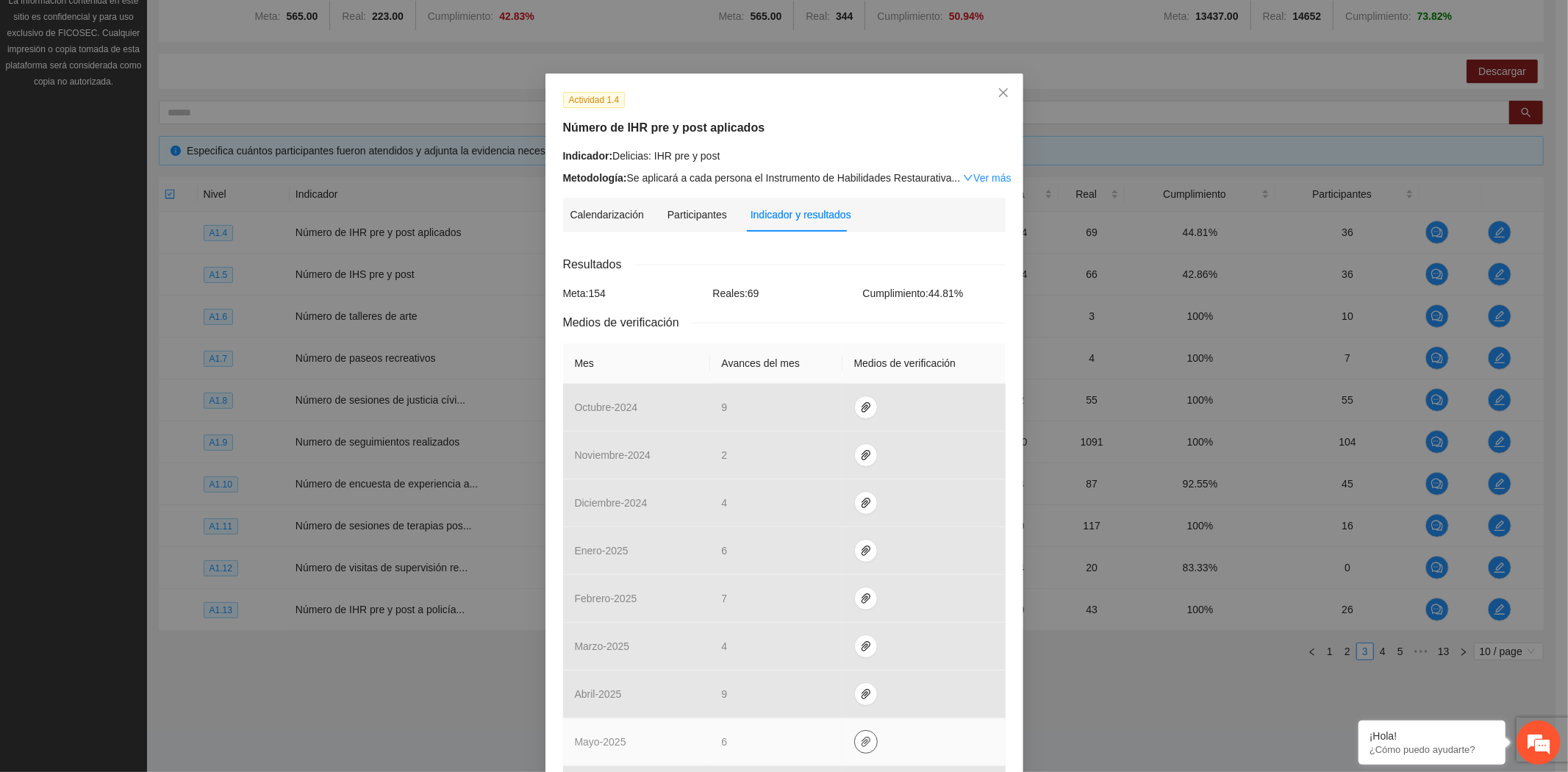
click at [862, 741] on icon "paper-clip" at bounding box center [866, 741] width 9 height 10
click at [820, 702] on link "A1-4Mayo2025.zip" at bounding box center [861, 700] width 210 height 16
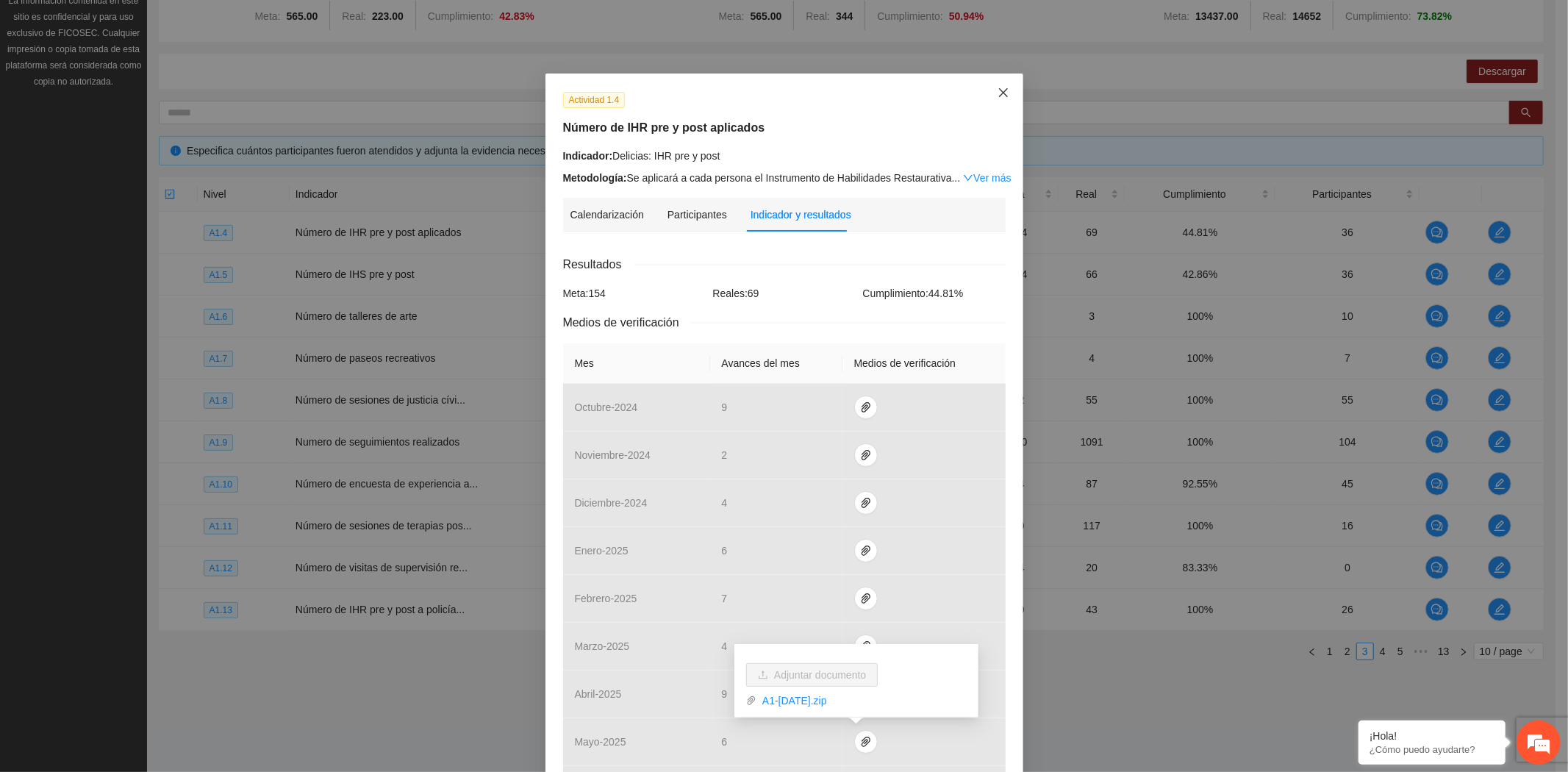
click at [988, 97] on span "Close" at bounding box center [1003, 93] width 40 height 40
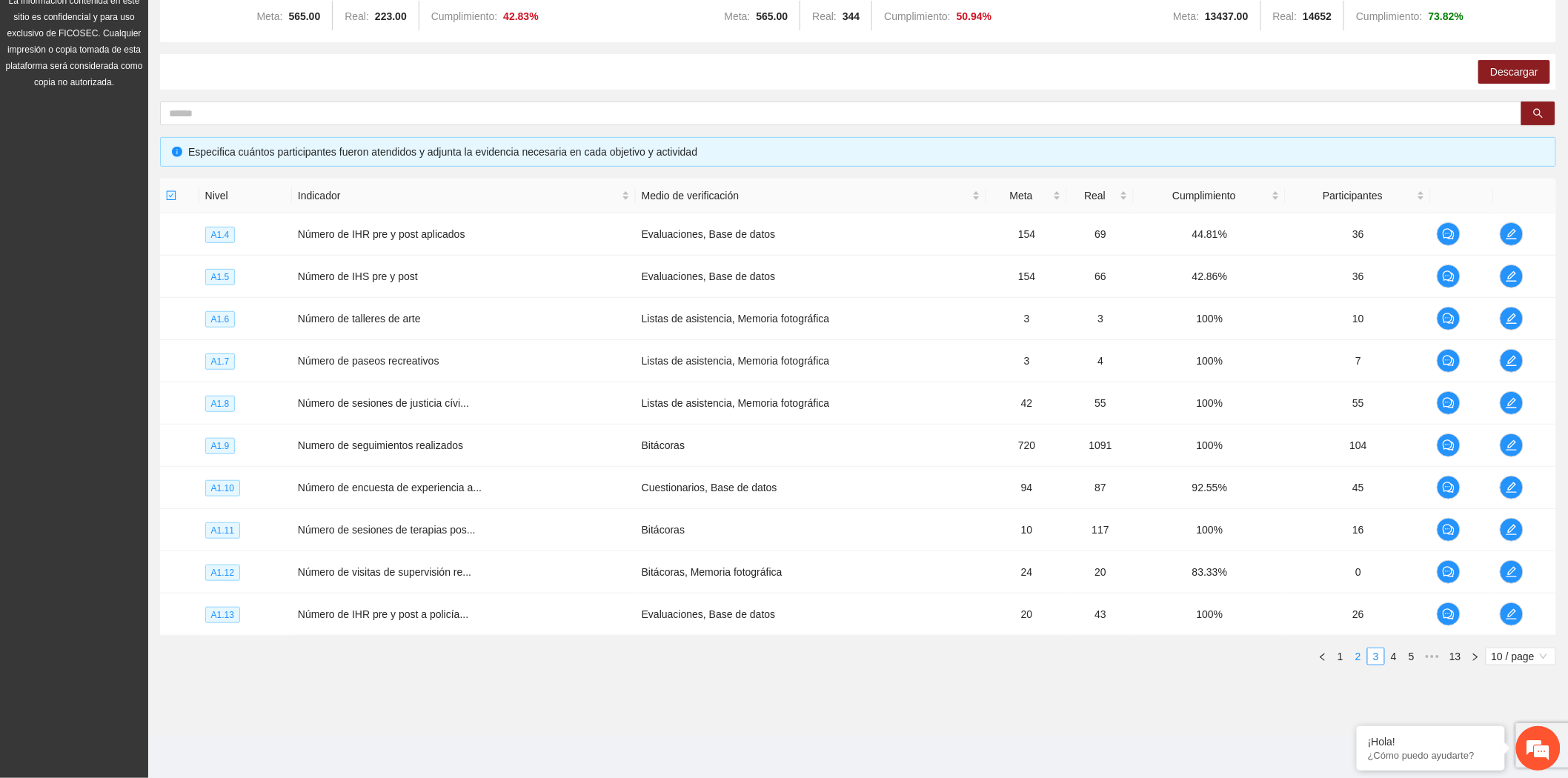
click at [1355, 650] on link "2" at bounding box center [1358, 656] width 16 height 16
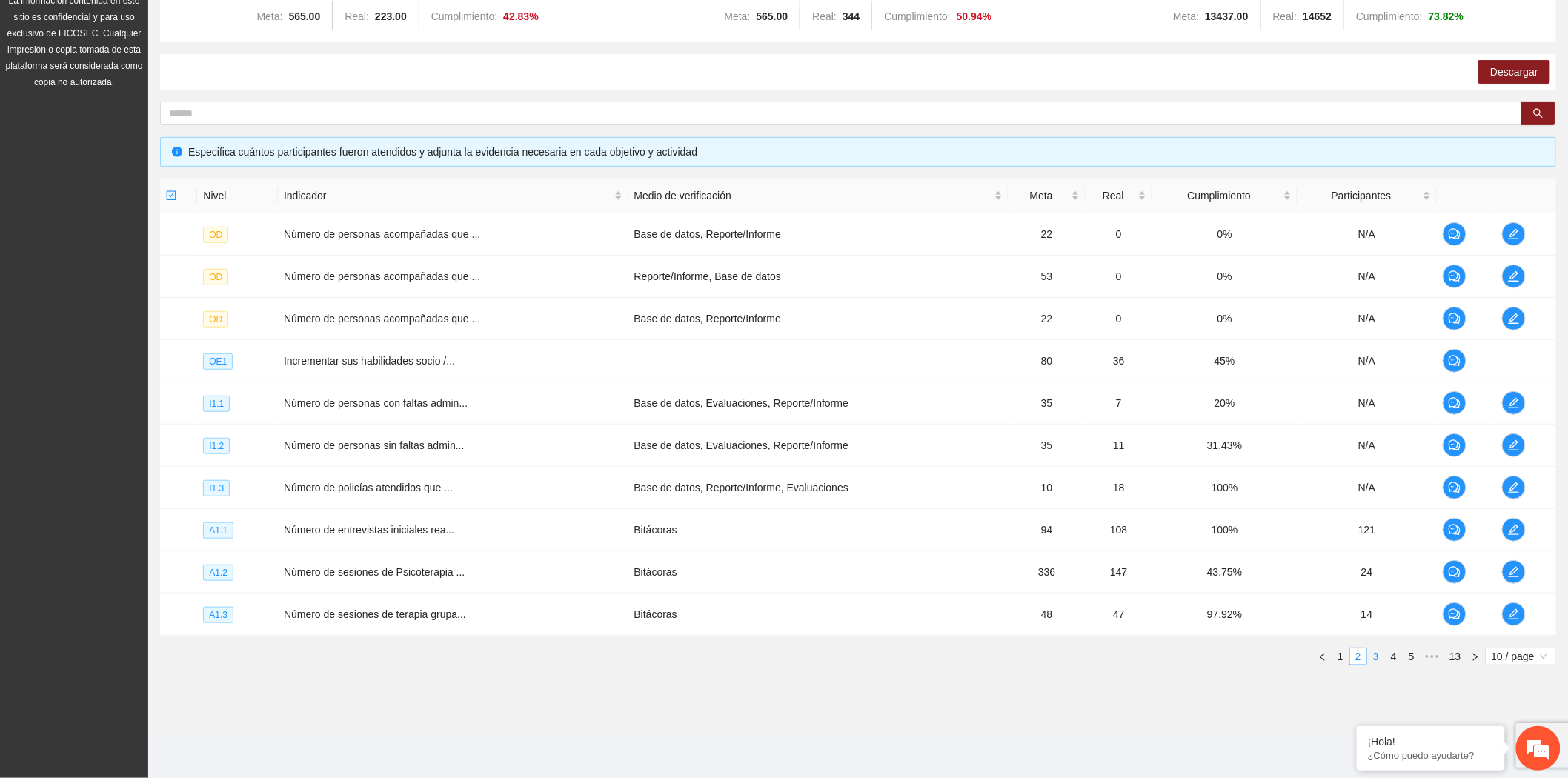
click at [1376, 659] on link "3" at bounding box center [1376, 656] width 16 height 16
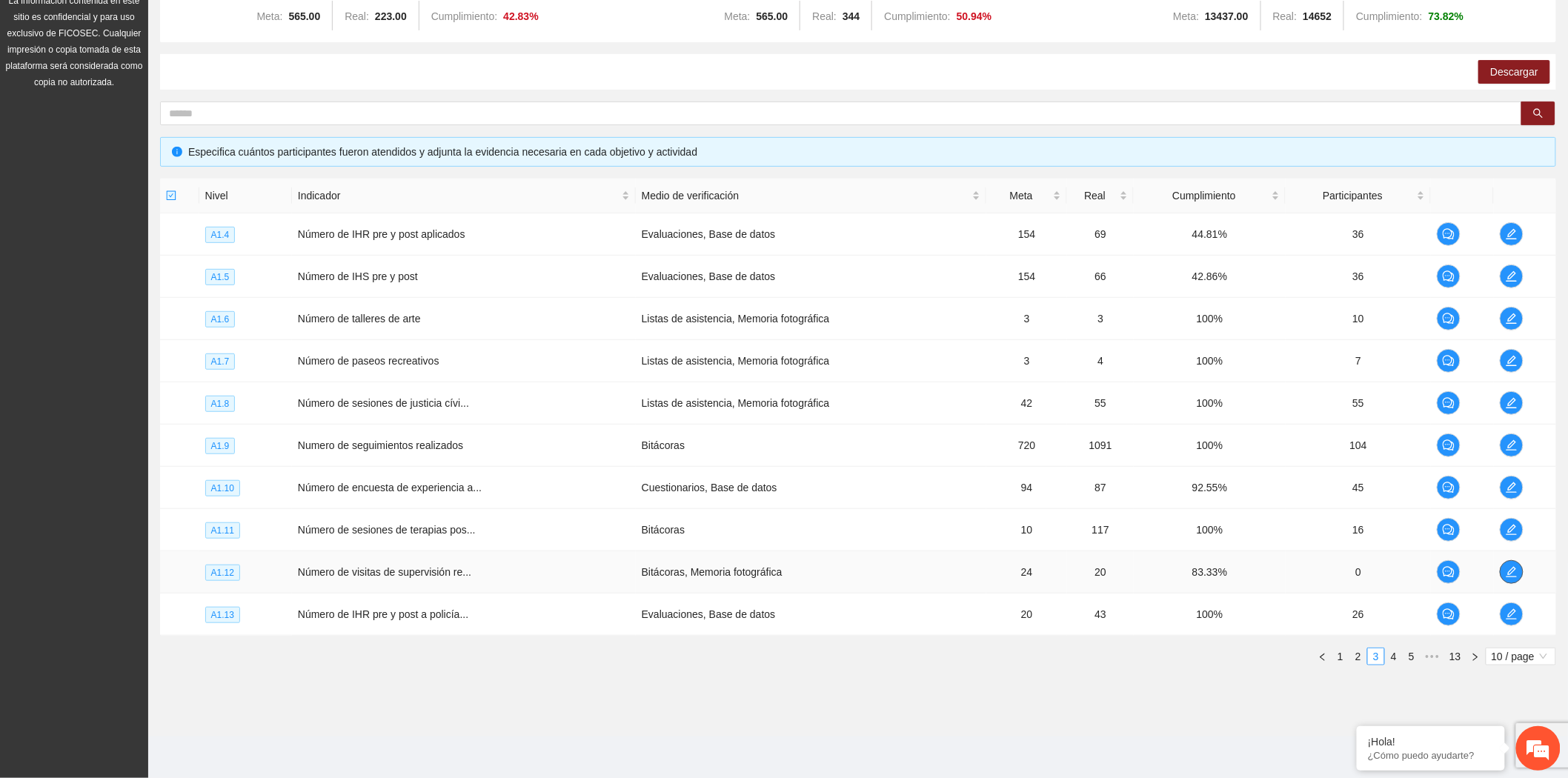
click at [1515, 566] on icon "edit" at bounding box center [1511, 571] width 12 height 12
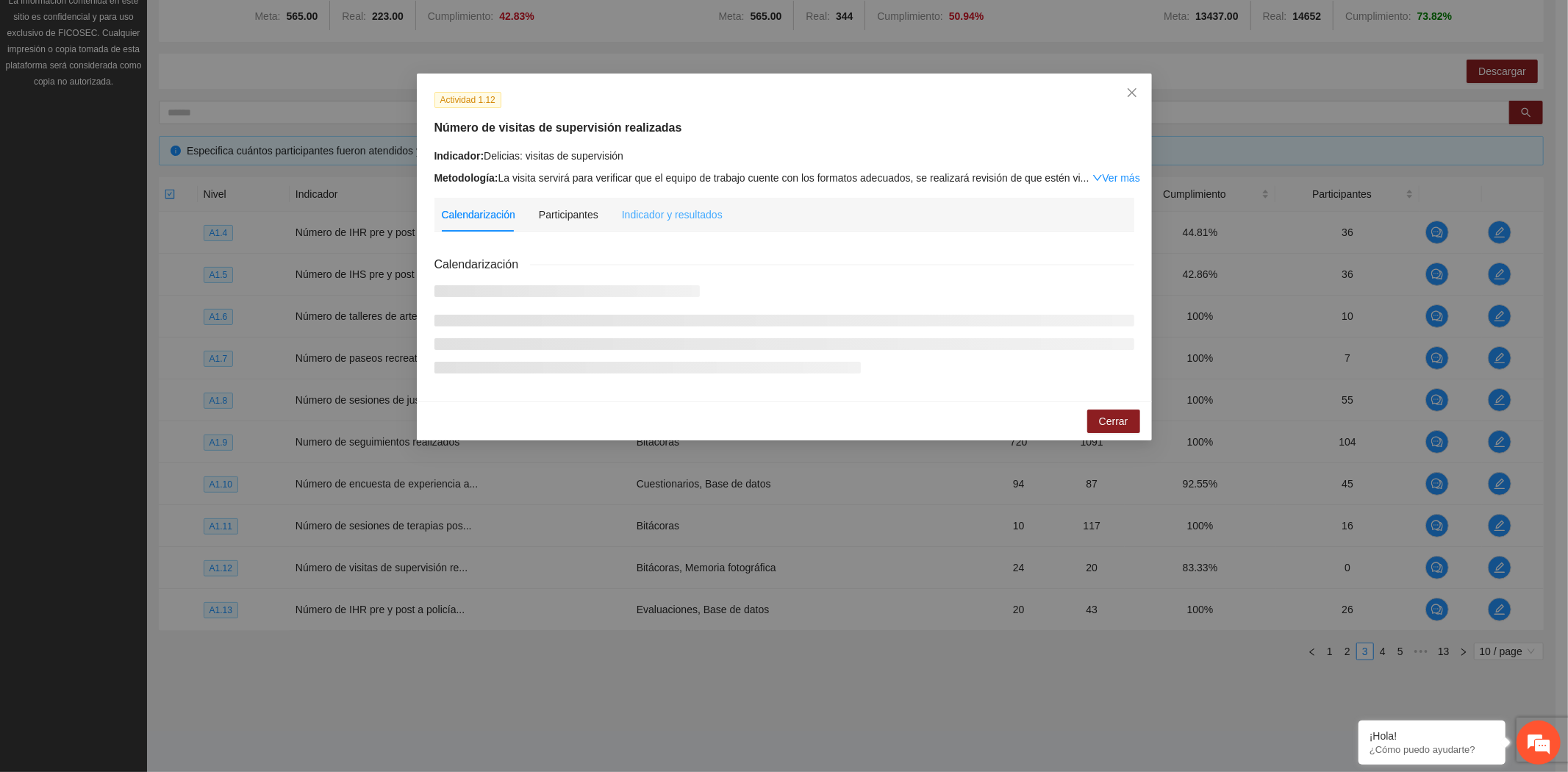
click at [642, 203] on div "Indicador y resultados" at bounding box center [672, 215] width 101 height 34
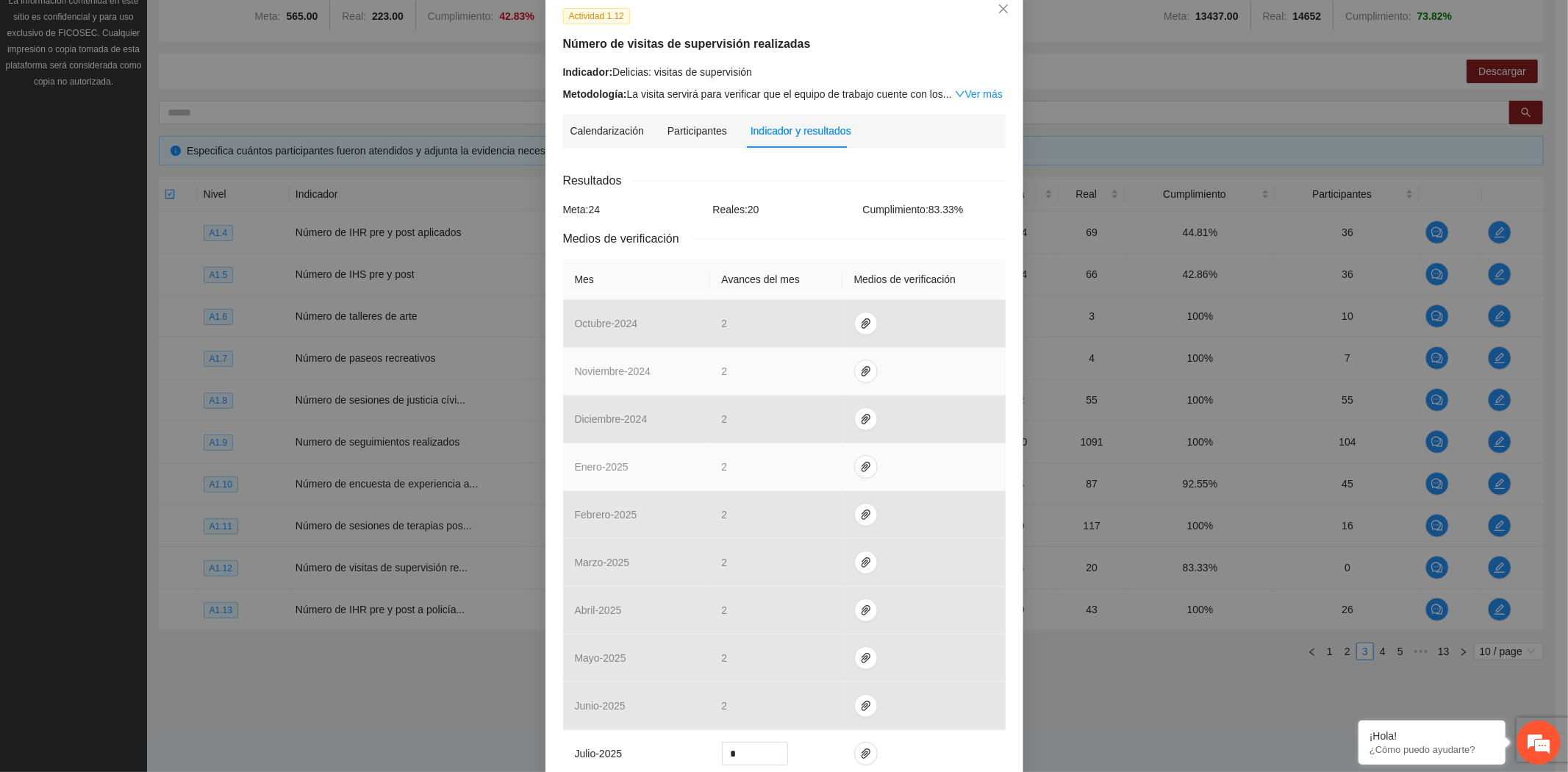
scroll to position [329, 0]
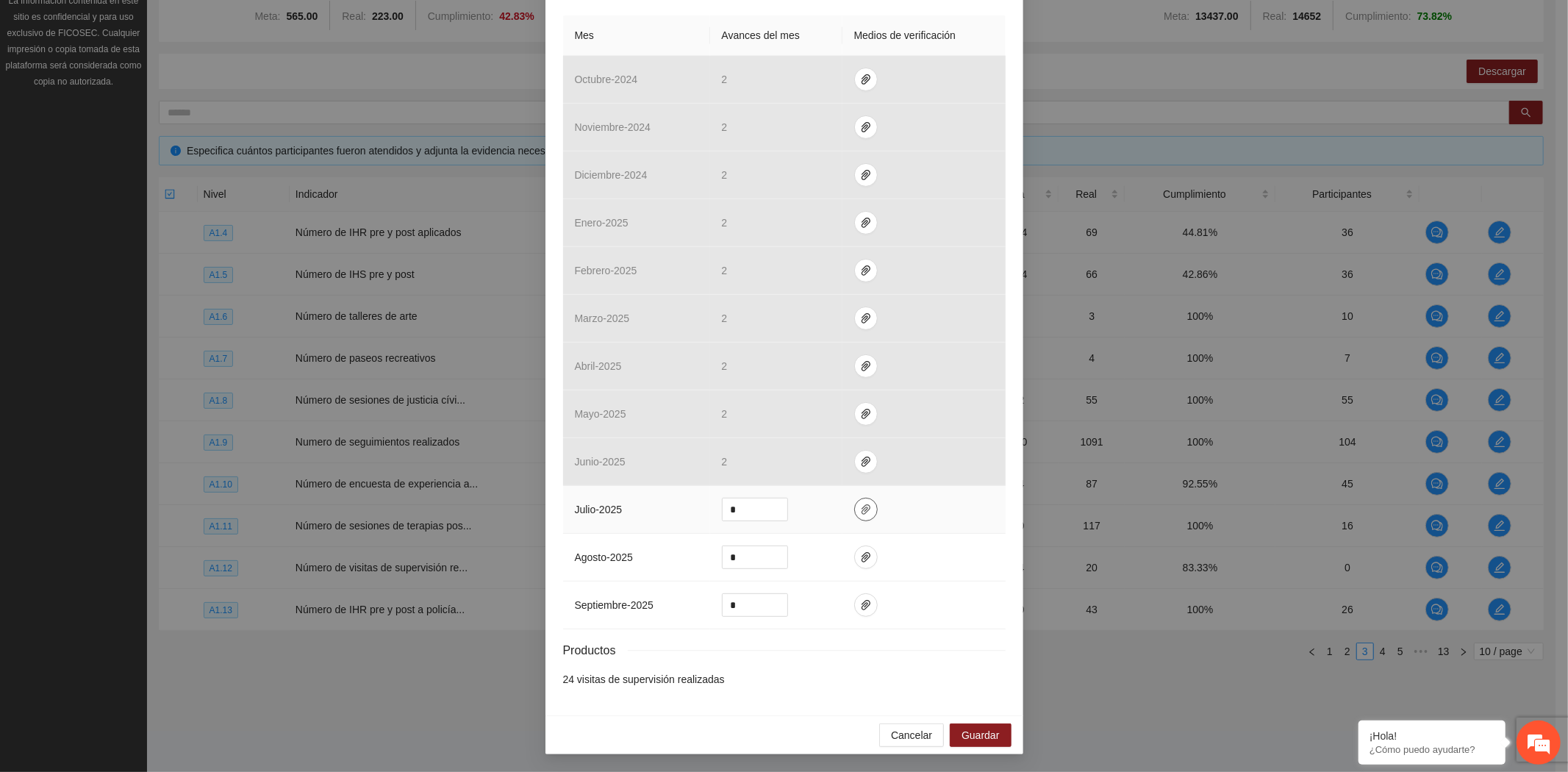
click at [860, 509] on icon "paper-clip" at bounding box center [866, 509] width 12 height 12
click at [824, 463] on link "1.12_Visitas de_Supervisión_ok.zip" at bounding box center [852, 466] width 192 height 16
click at [906, 737] on span "Cancelar" at bounding box center [911, 735] width 41 height 16
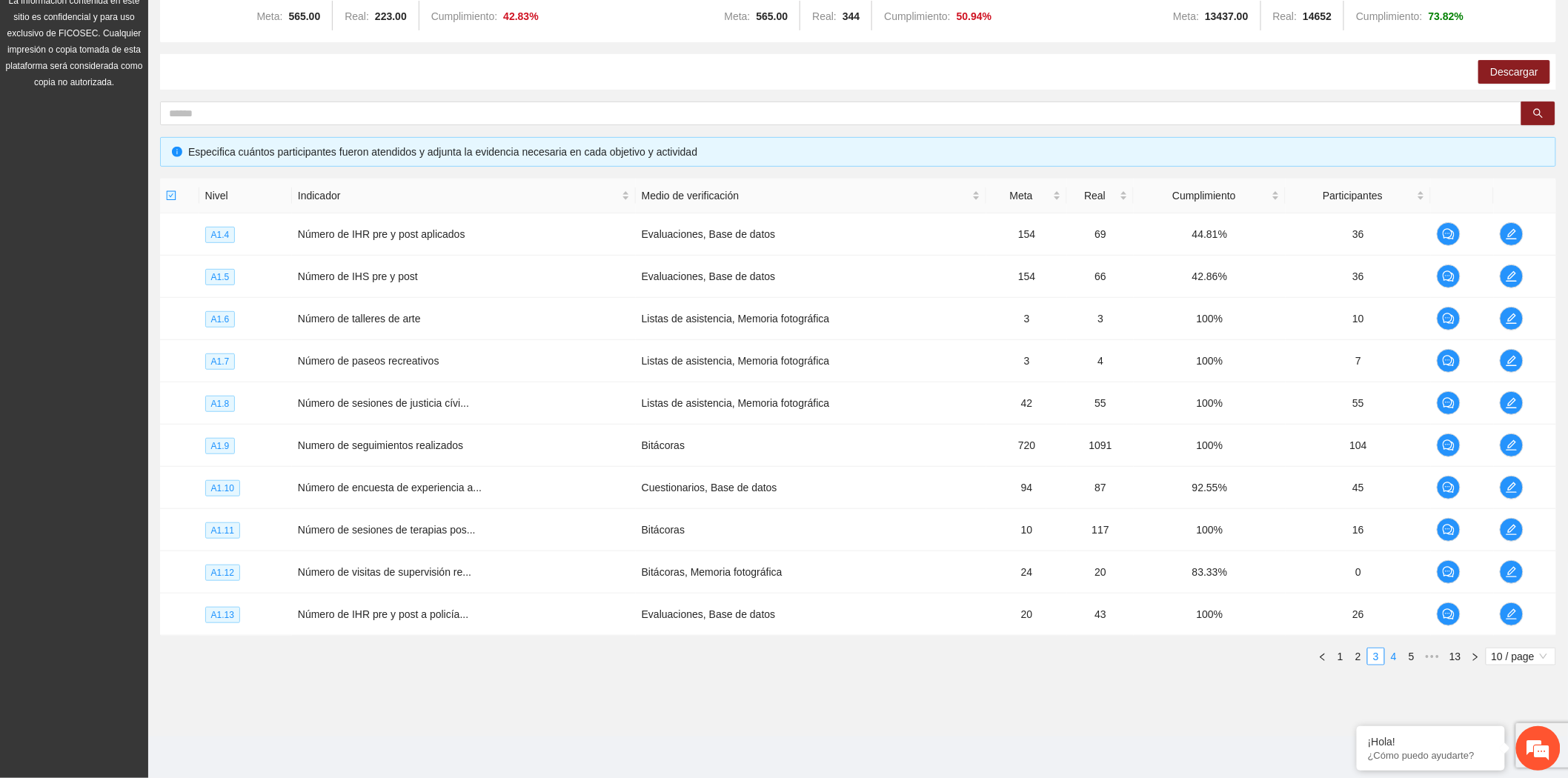
click at [1394, 652] on link "4" at bounding box center [1394, 656] width 16 height 16
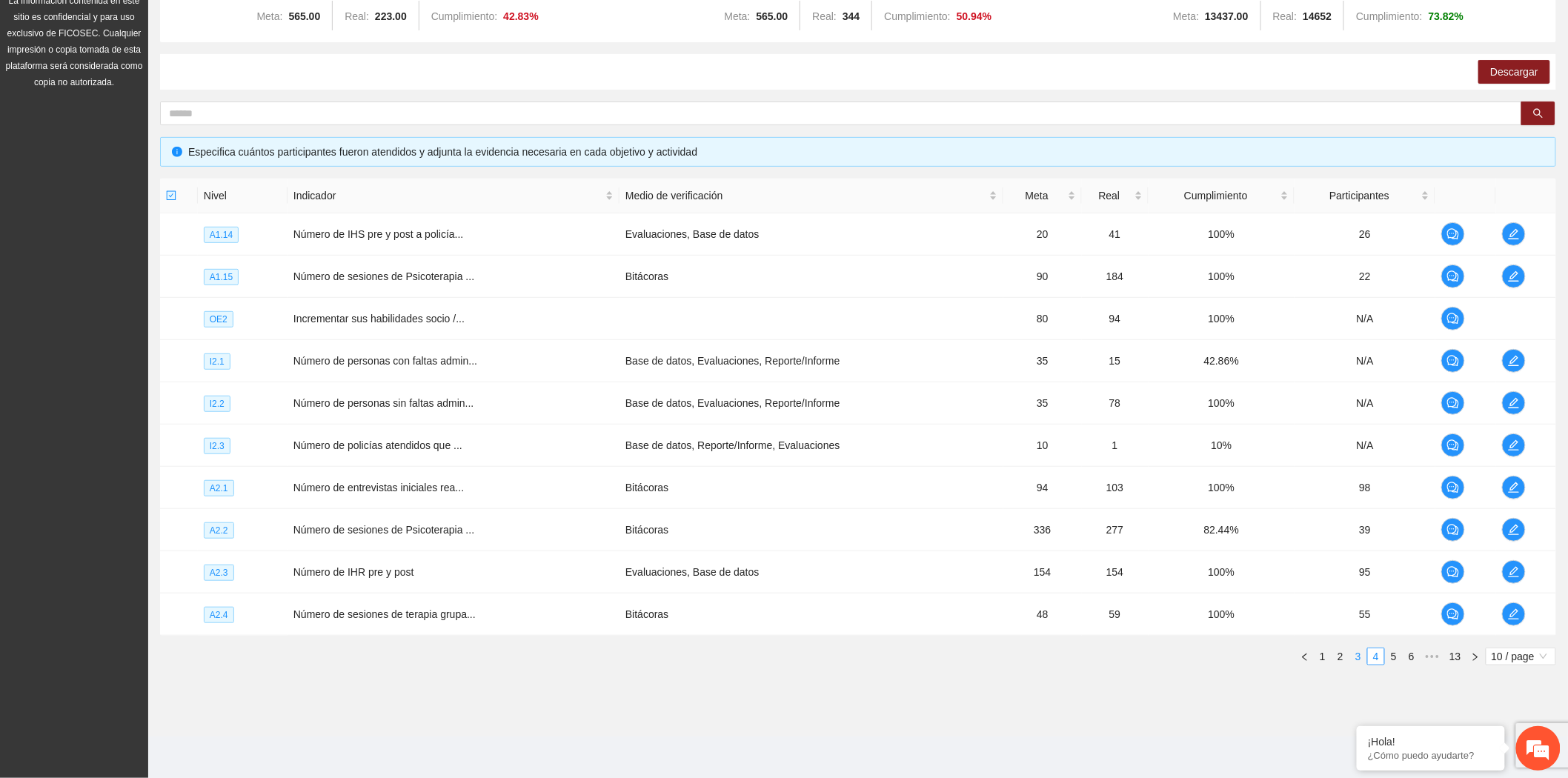
click at [1359, 657] on link "3" at bounding box center [1358, 656] width 16 height 16
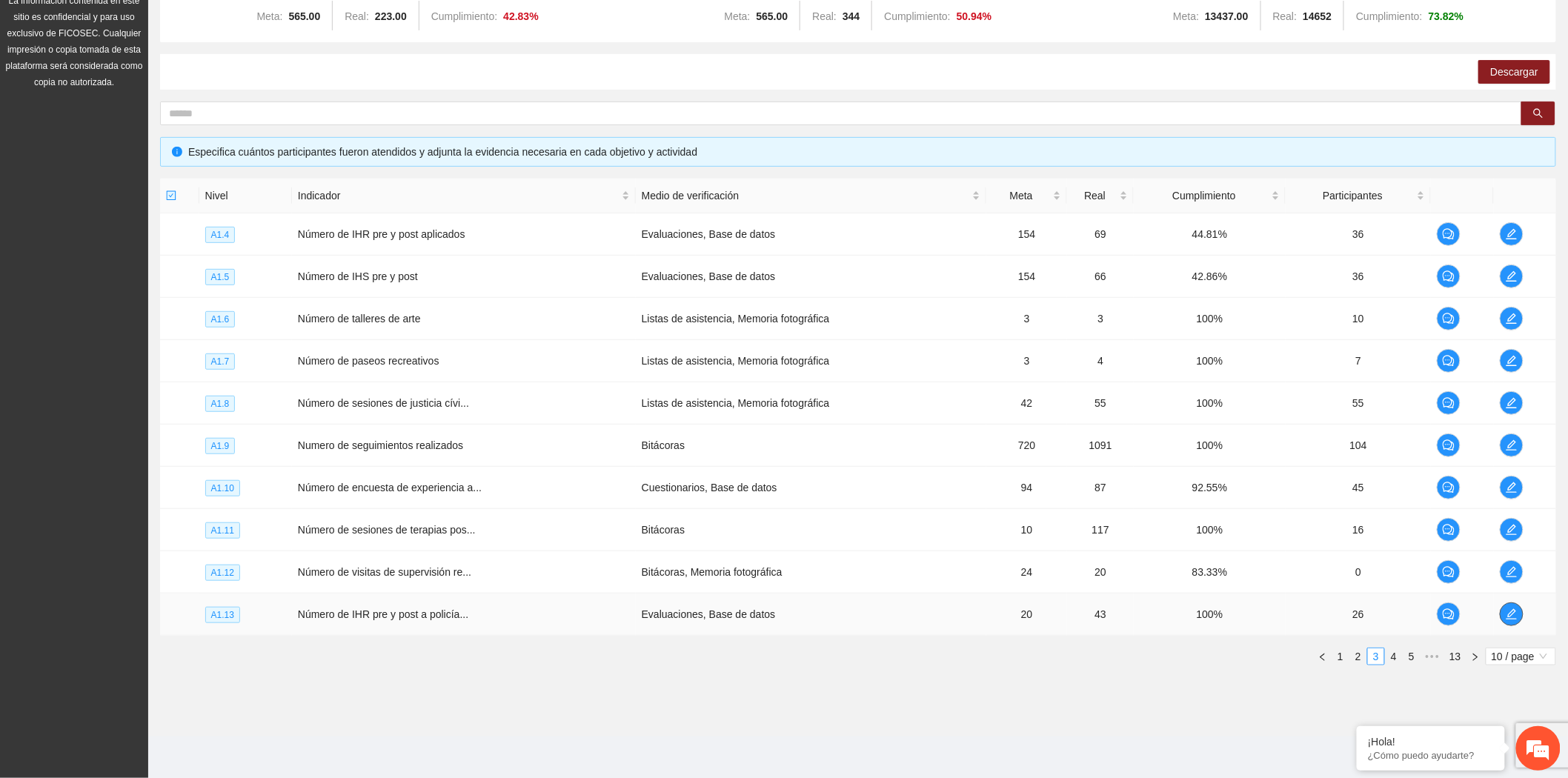
click at [1512, 617] on icon "edit" at bounding box center [1511, 614] width 12 height 12
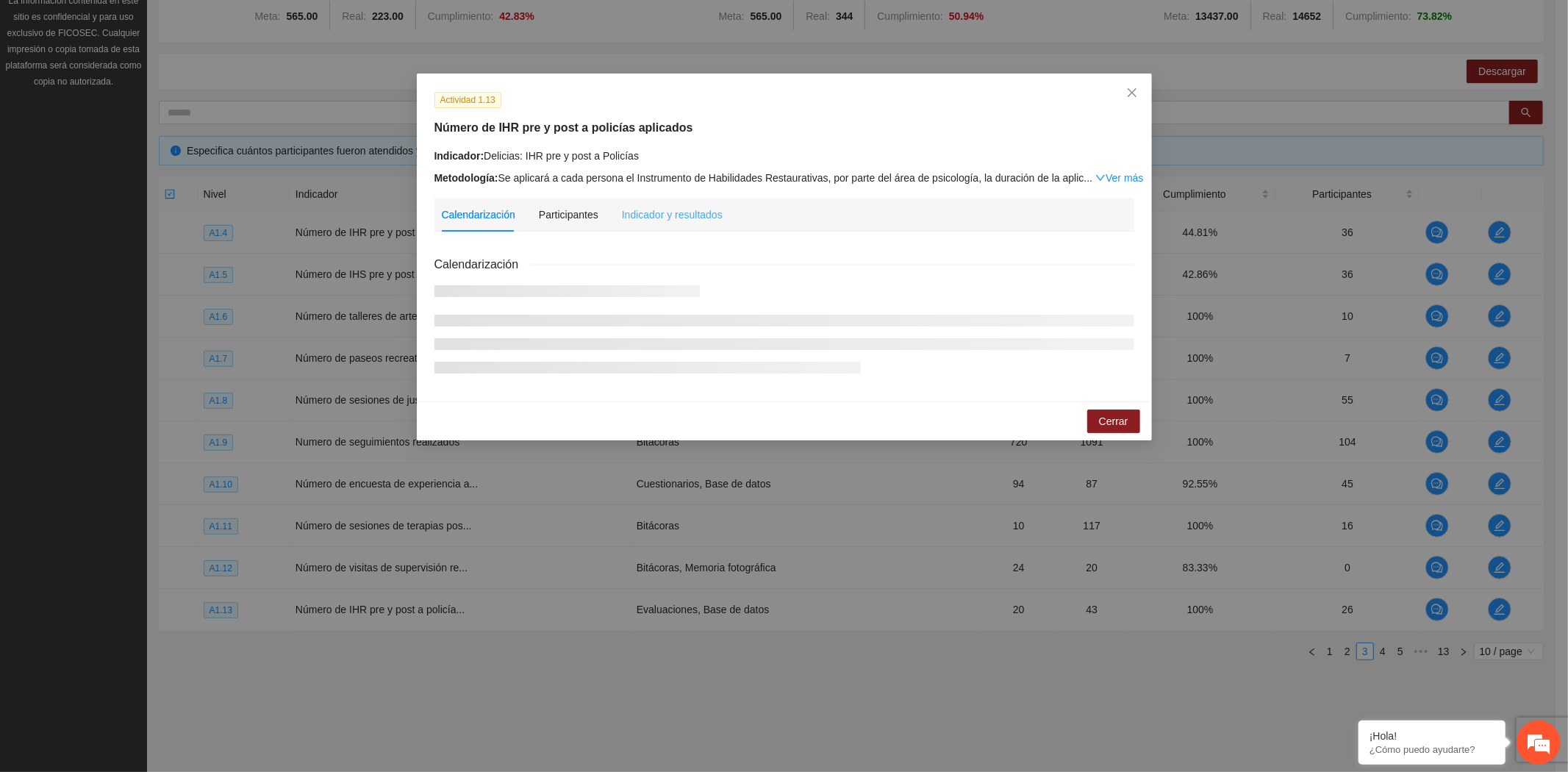
click at [657, 201] on div "Indicador y resultados" at bounding box center [672, 215] width 101 height 34
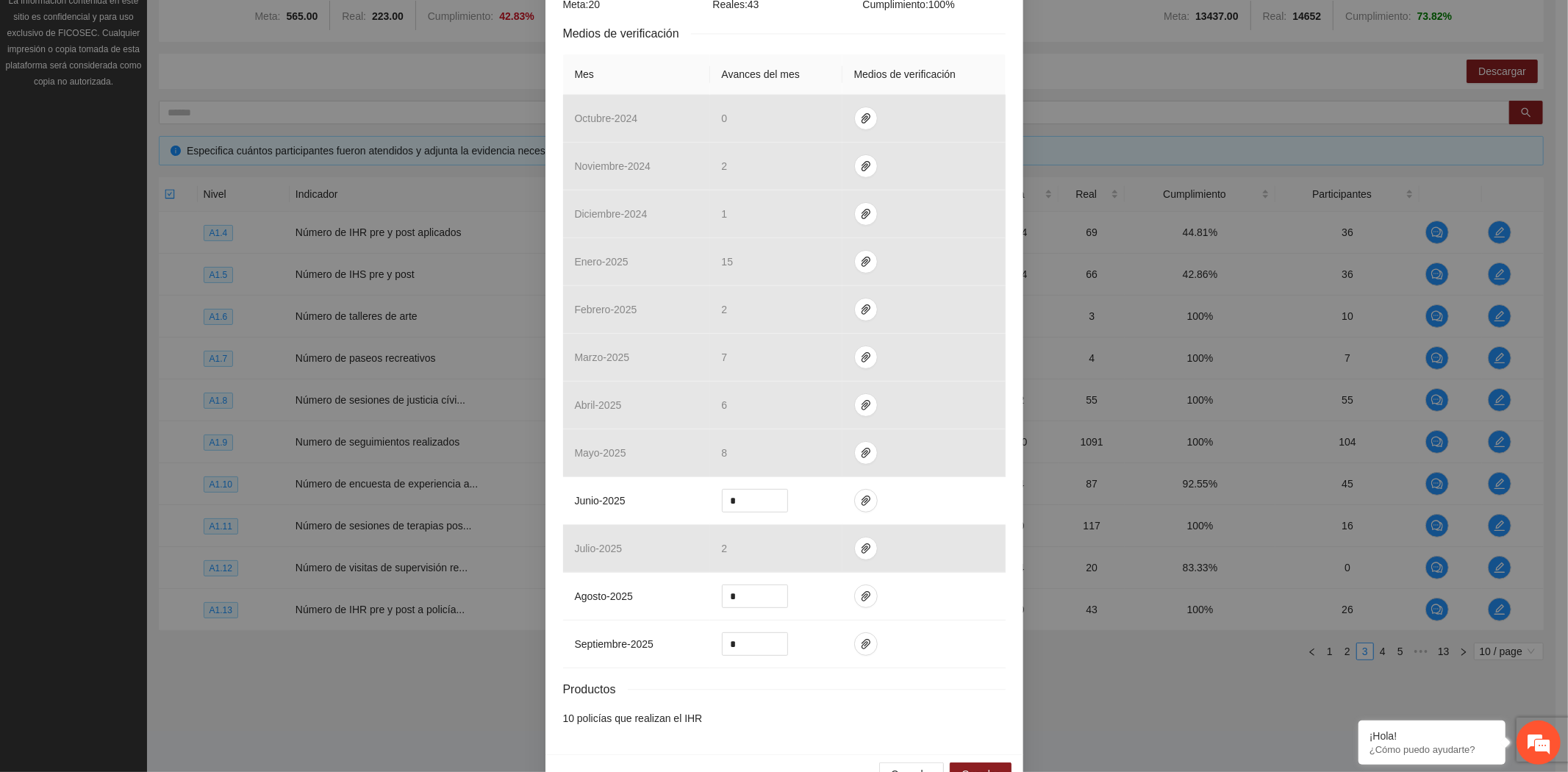
scroll to position [329, 0]
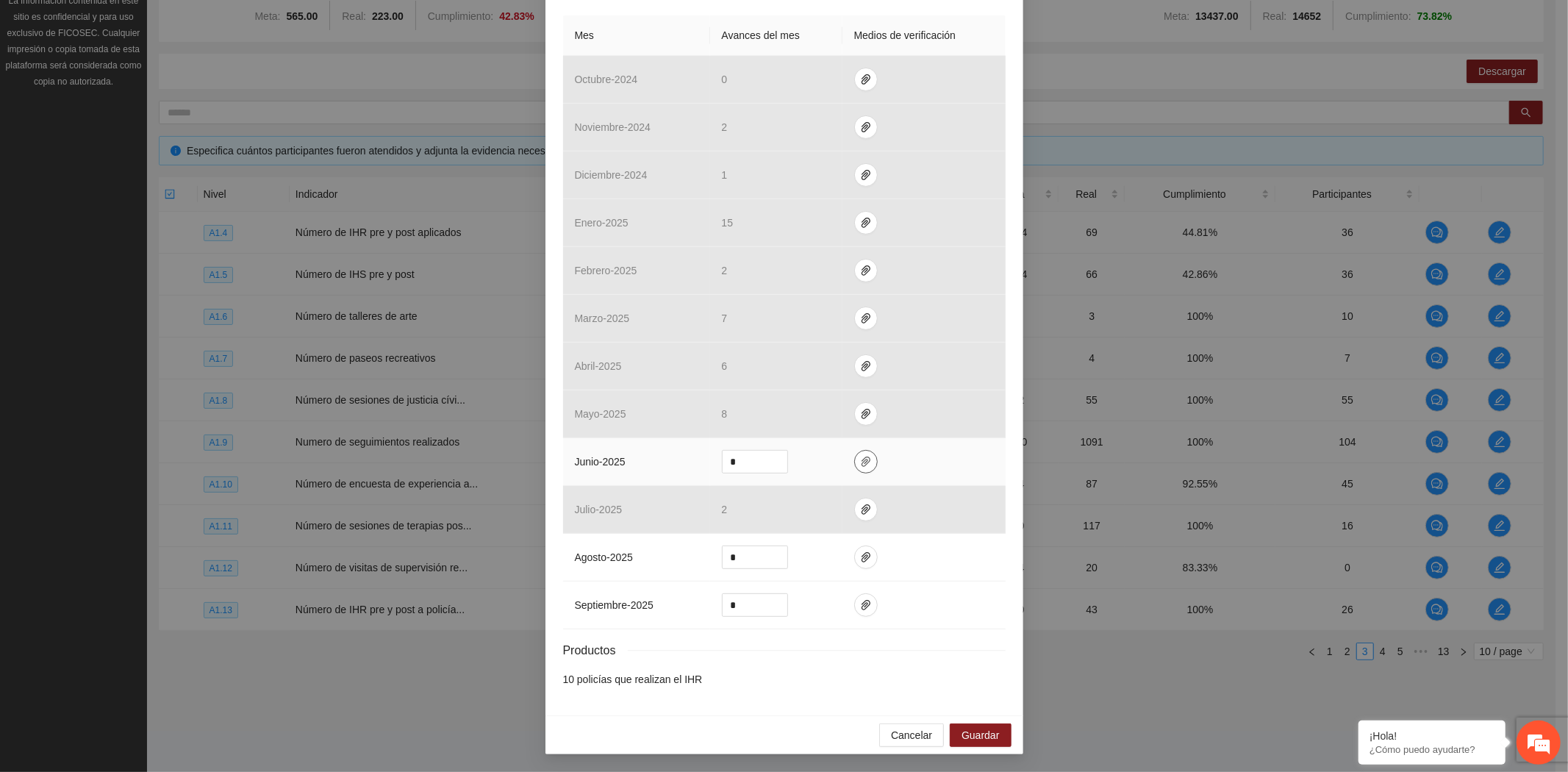
click at [860, 462] on icon "paper-clip" at bounding box center [866, 461] width 12 height 12
click at [843, 414] on span "Adjuntar documento" at bounding box center [820, 414] width 92 height 16
click at [921, 731] on span "Cancelar" at bounding box center [911, 735] width 41 height 16
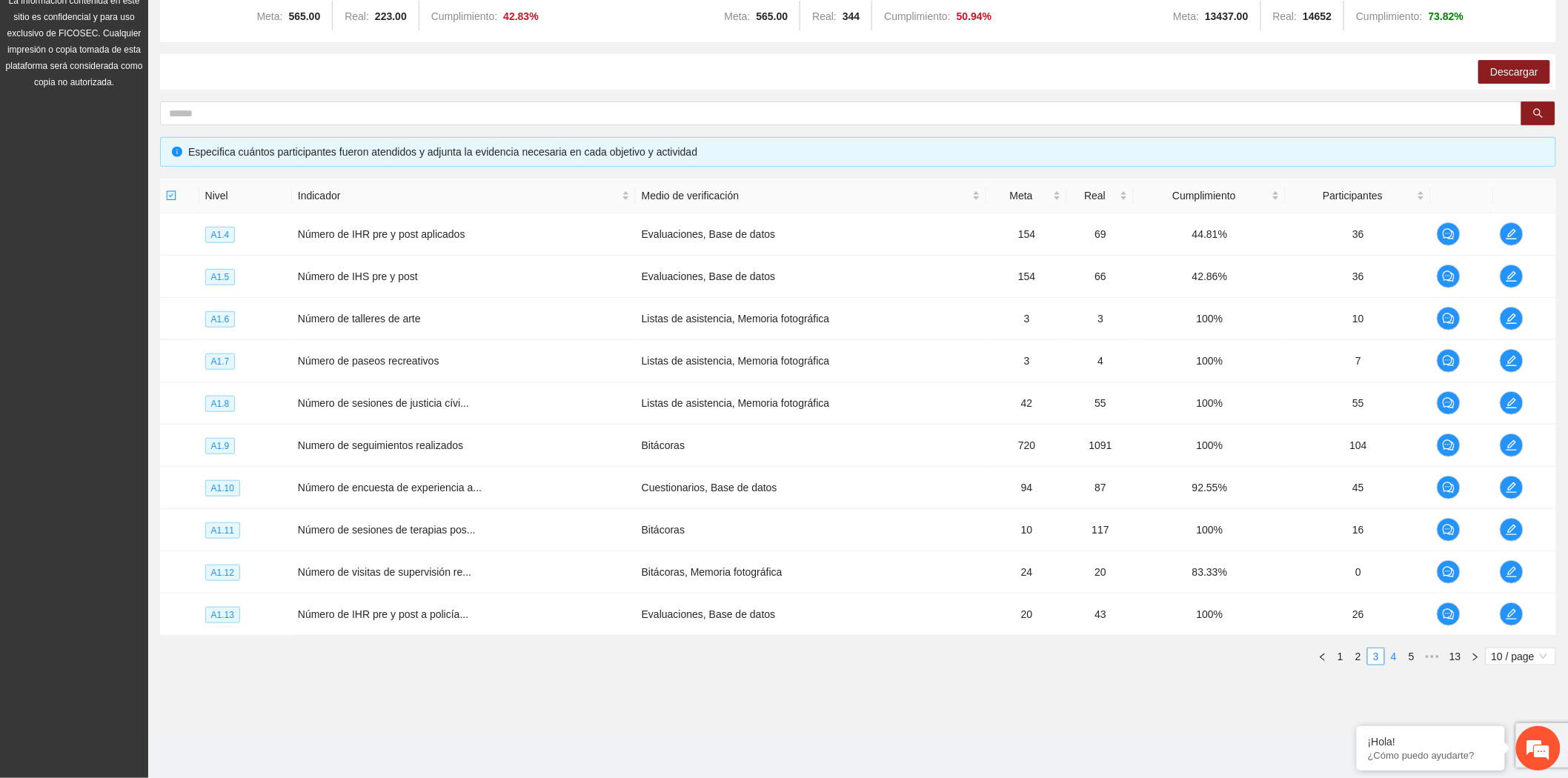
click at [1397, 661] on link "4" at bounding box center [1394, 656] width 16 height 16
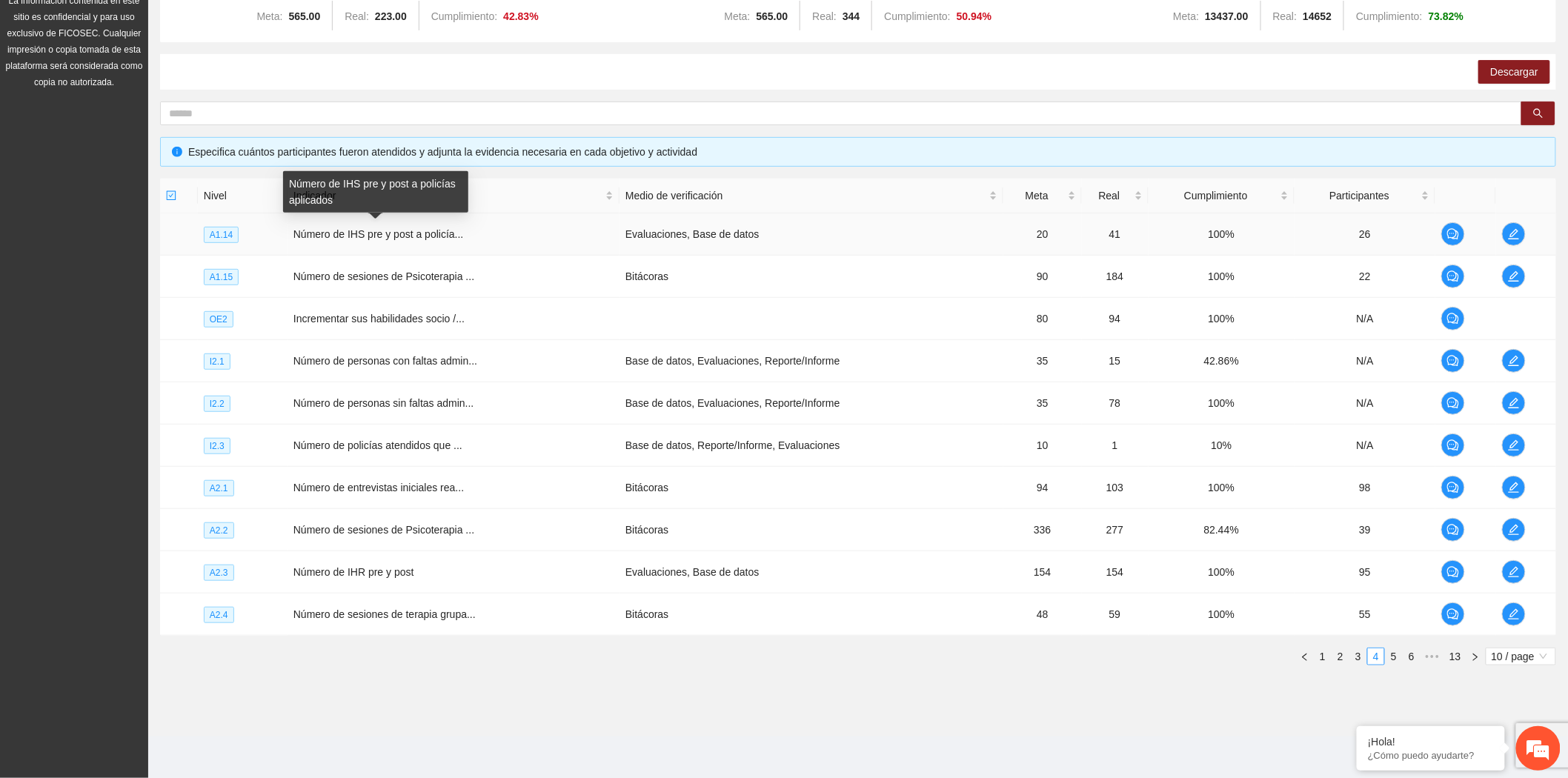
click at [382, 239] on span "Número de IHS pre y post a policía..." at bounding box center [378, 234] width 170 height 12
click at [1506, 235] on span "edit" at bounding box center [1514, 234] width 22 height 12
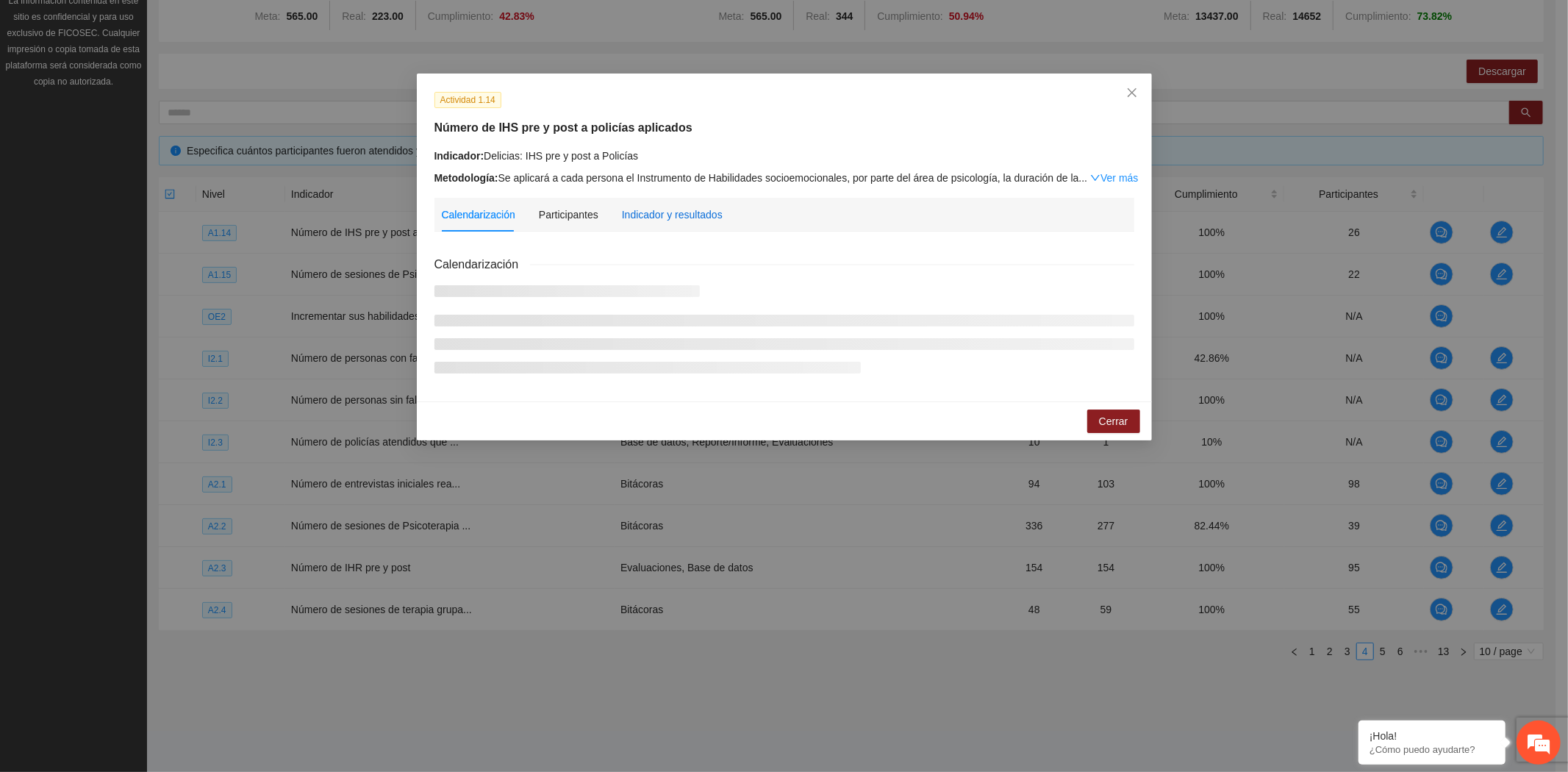
click at [663, 209] on div "Indicador y resultados" at bounding box center [672, 215] width 101 height 16
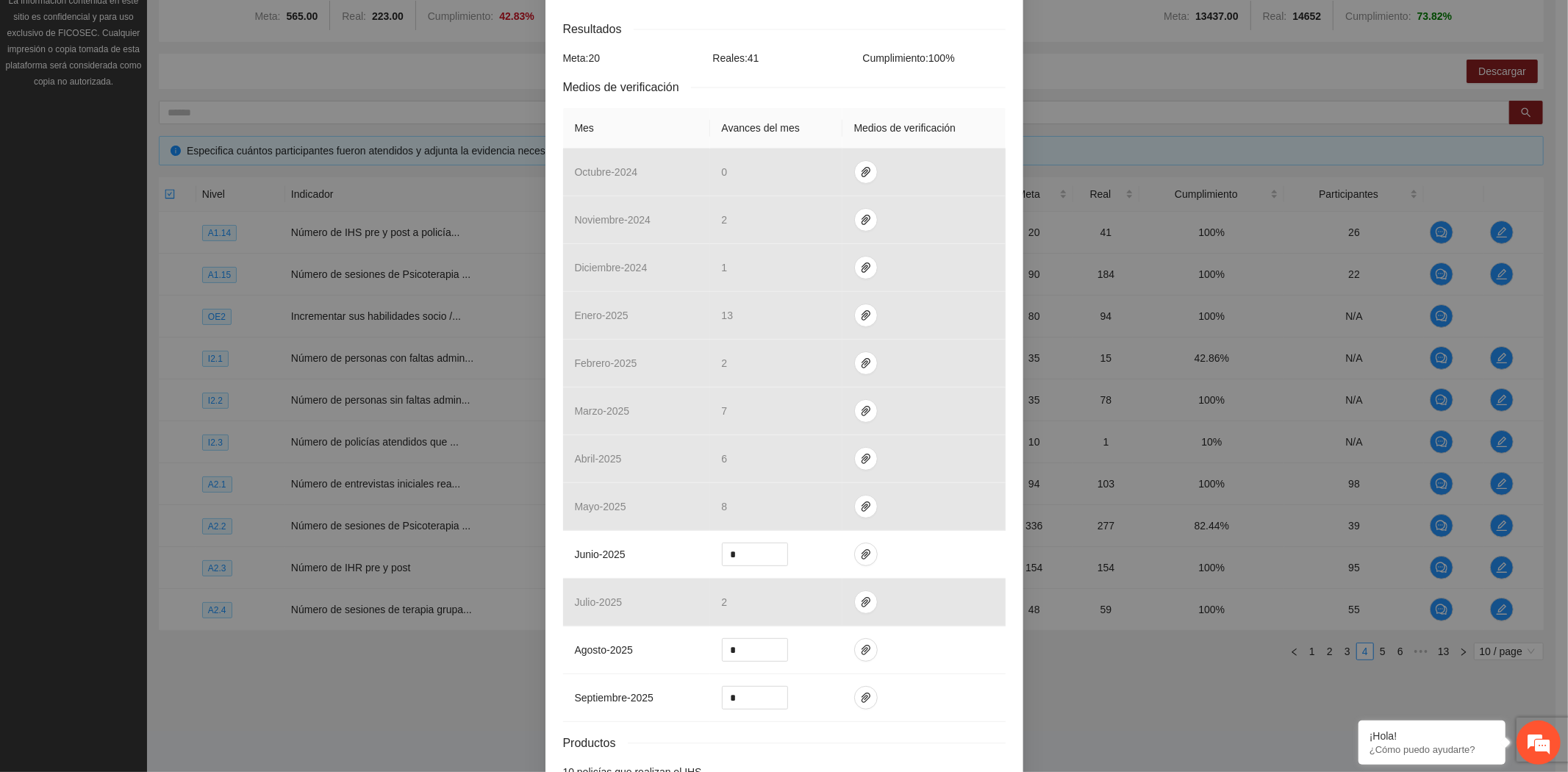
scroll to position [326, 0]
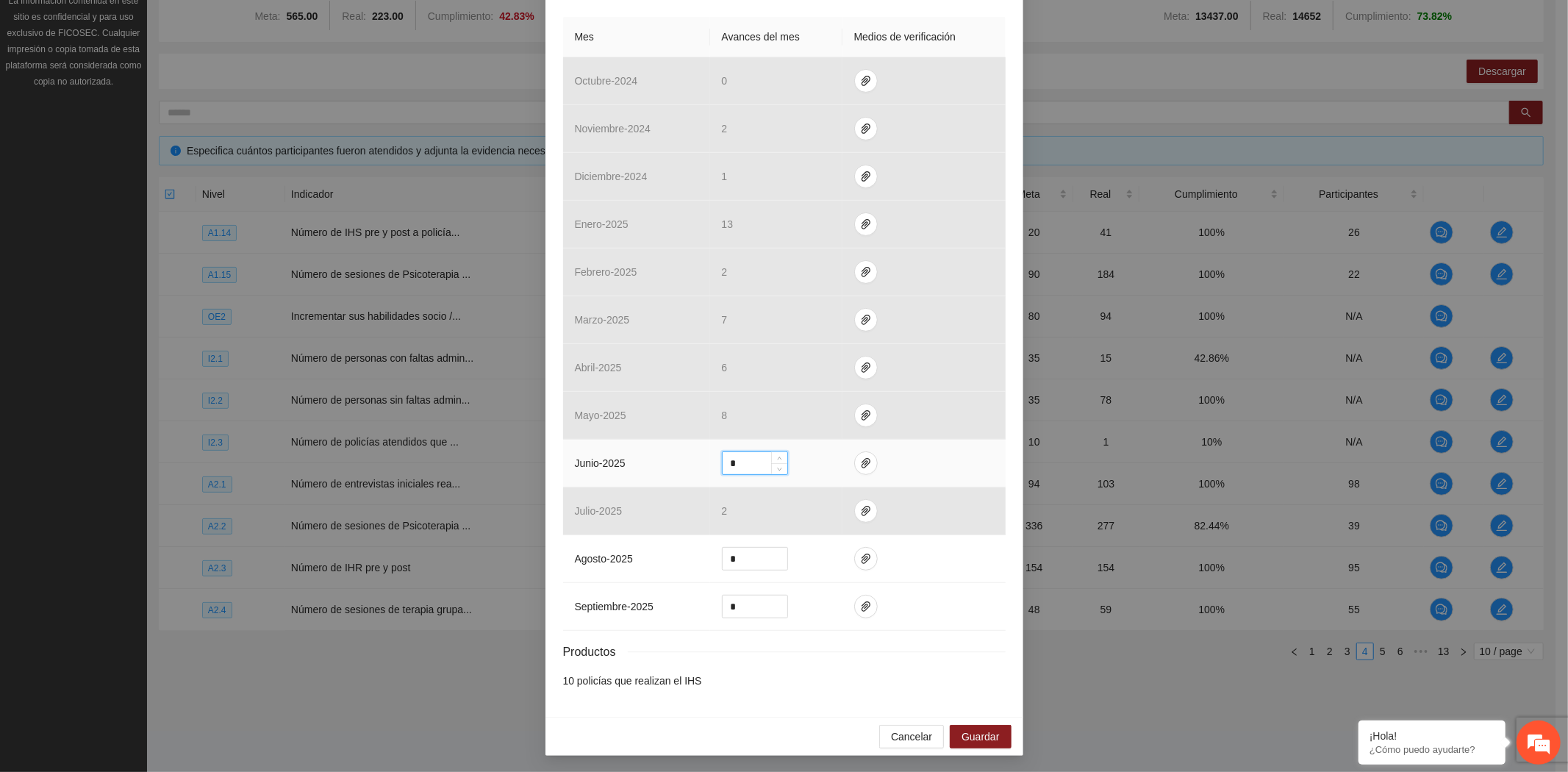
drag, startPoint x: 759, startPoint y: 466, endPoint x: 652, endPoint y: 459, distance: 107.2
click at [652, 459] on tr "junio - 2025 *" at bounding box center [784, 463] width 443 height 48
type input "*"
click at [972, 736] on span "Guardar" at bounding box center [980, 736] width 37 height 16
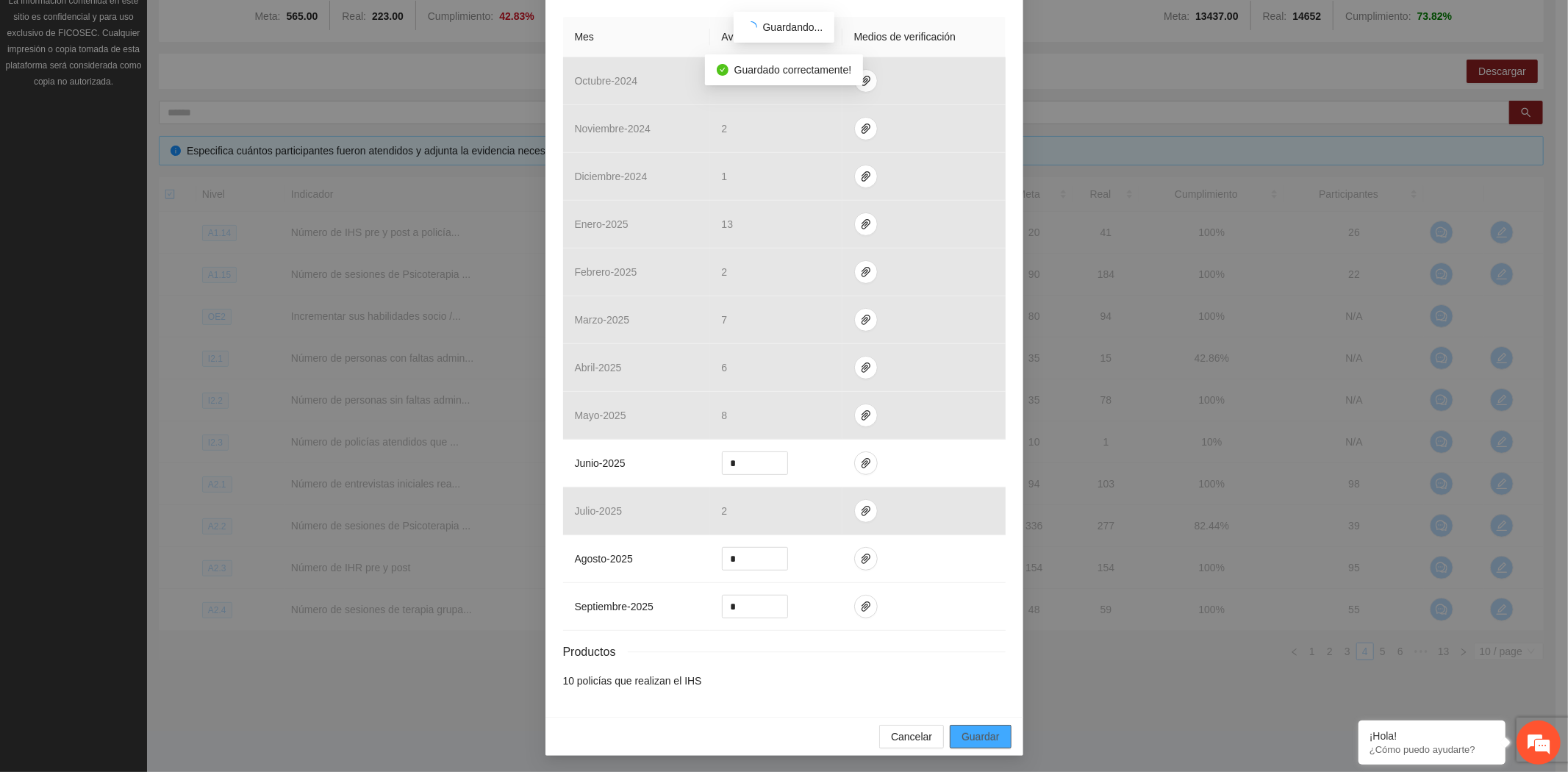
scroll to position [256, 0]
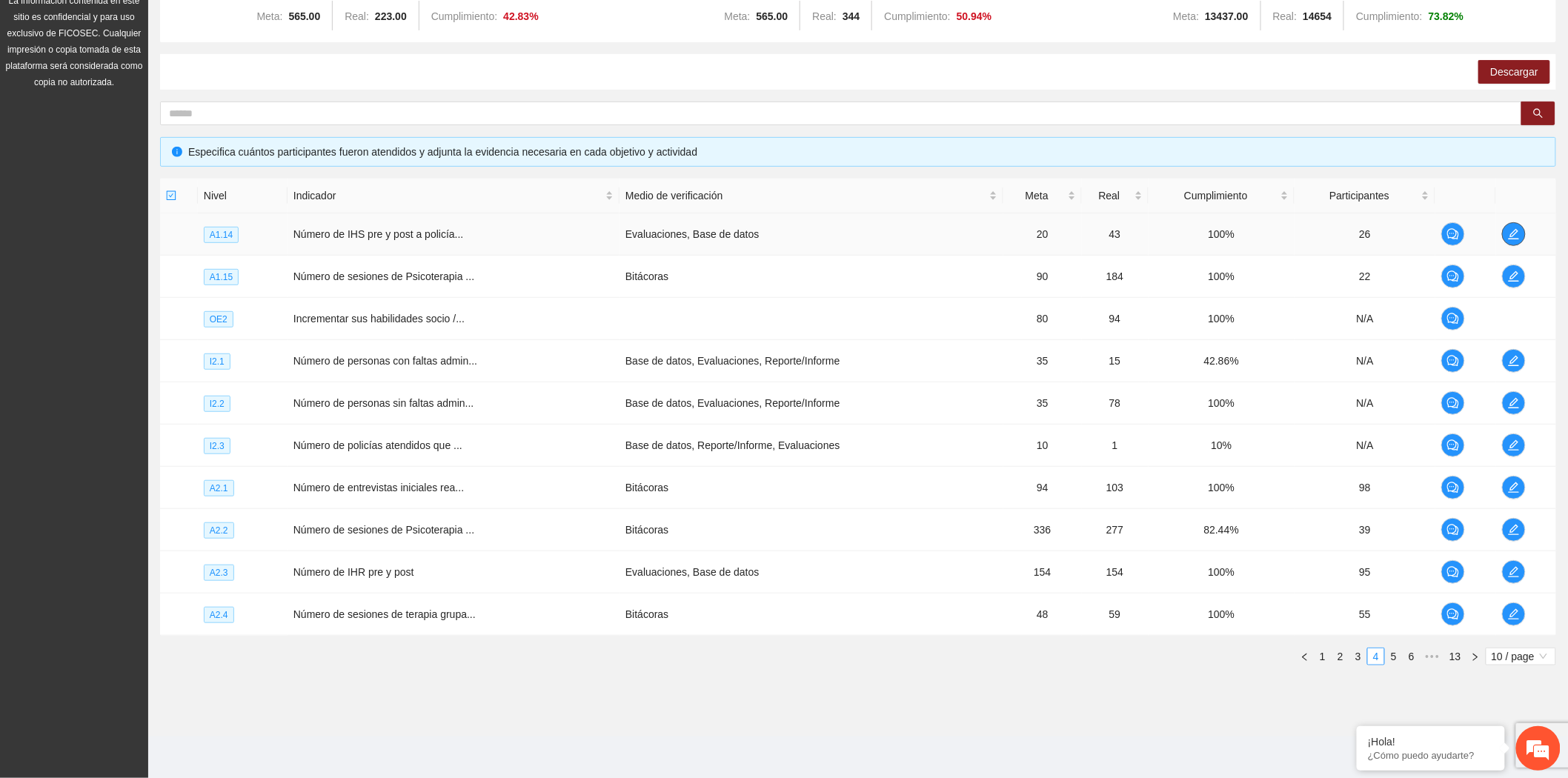
click at [1511, 232] on icon "edit" at bounding box center [1513, 234] width 10 height 10
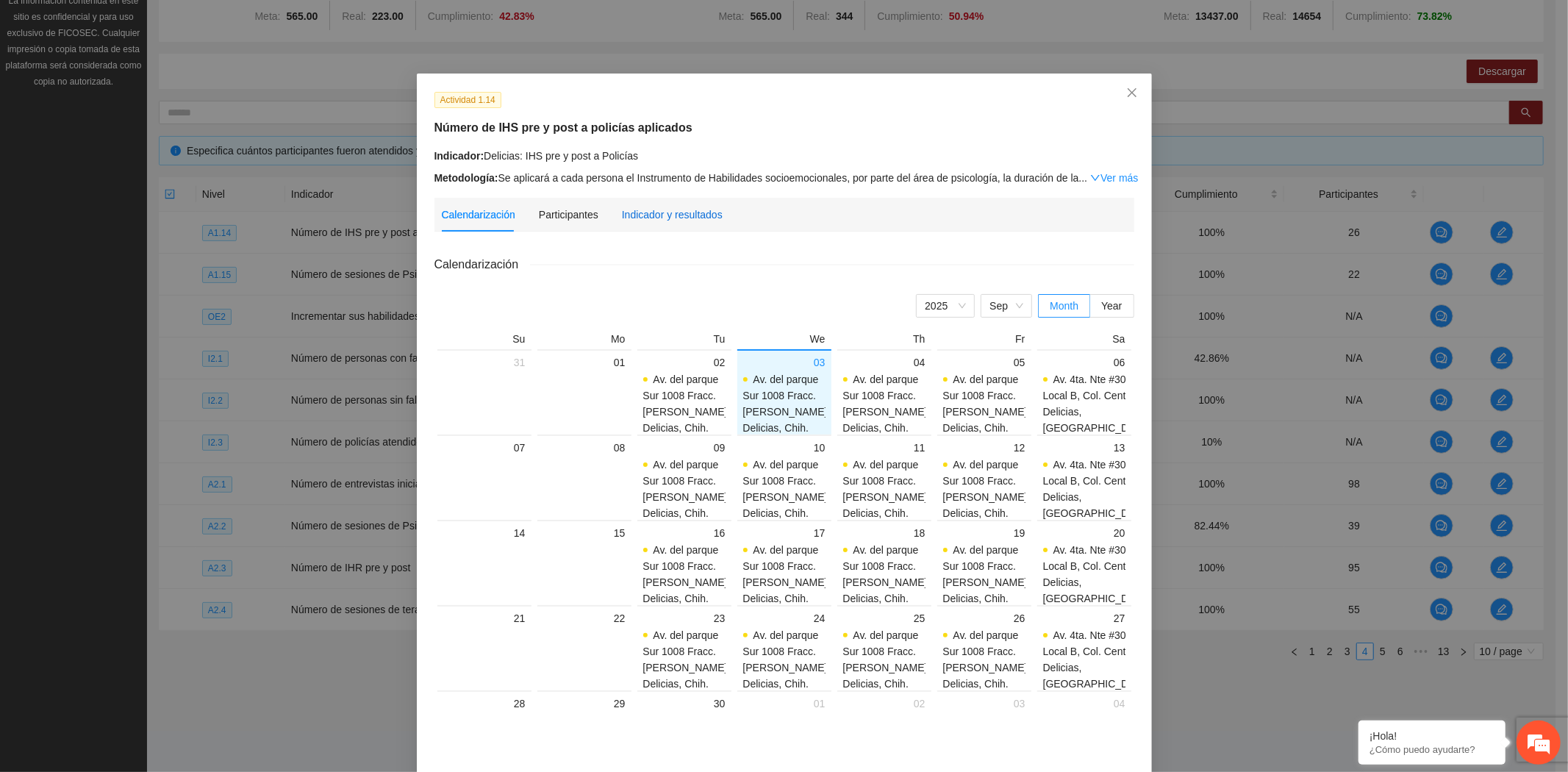
click at [683, 218] on div "Indicador y resultados" at bounding box center [672, 215] width 101 height 16
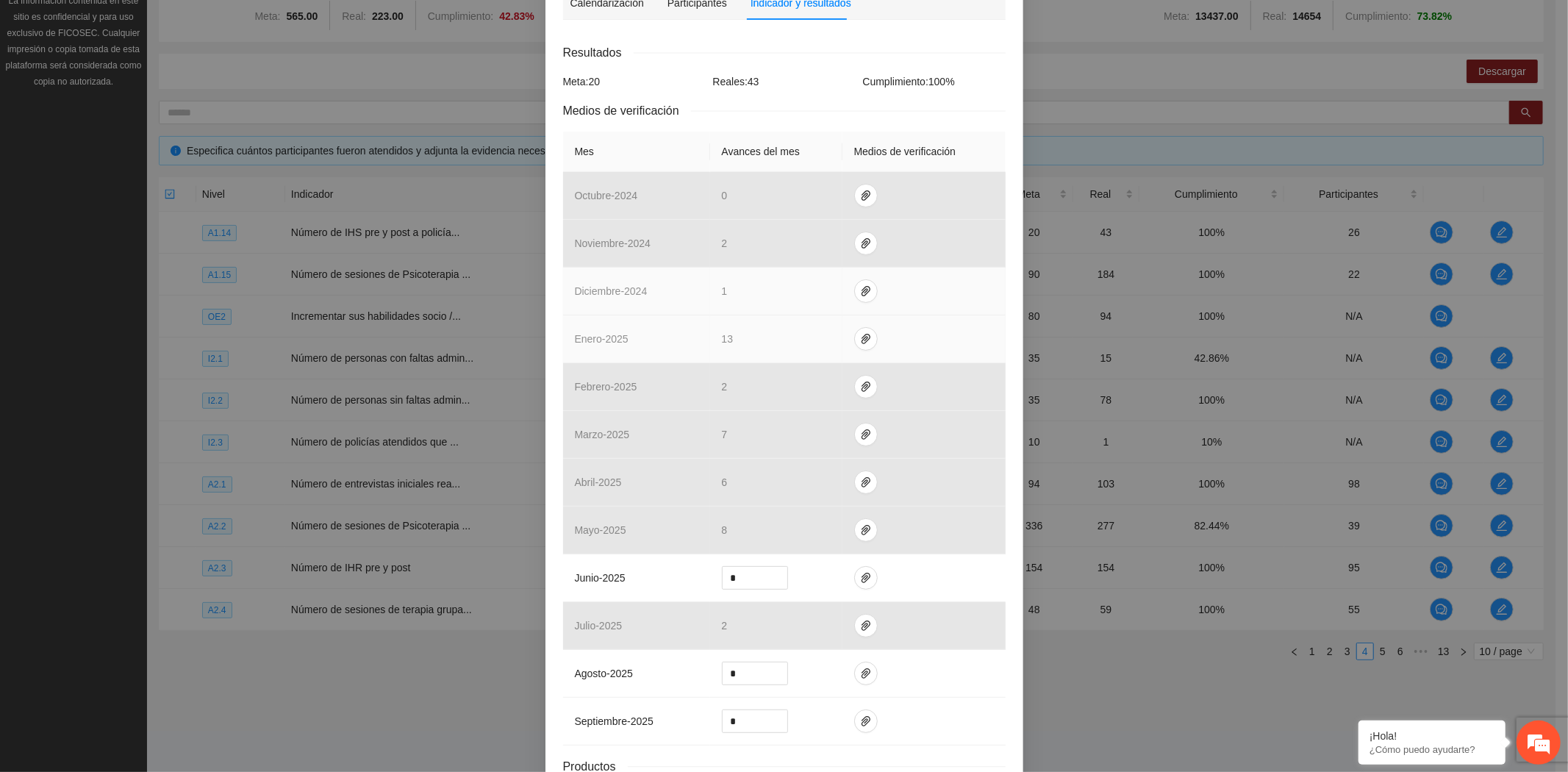
scroll to position [326, 0]
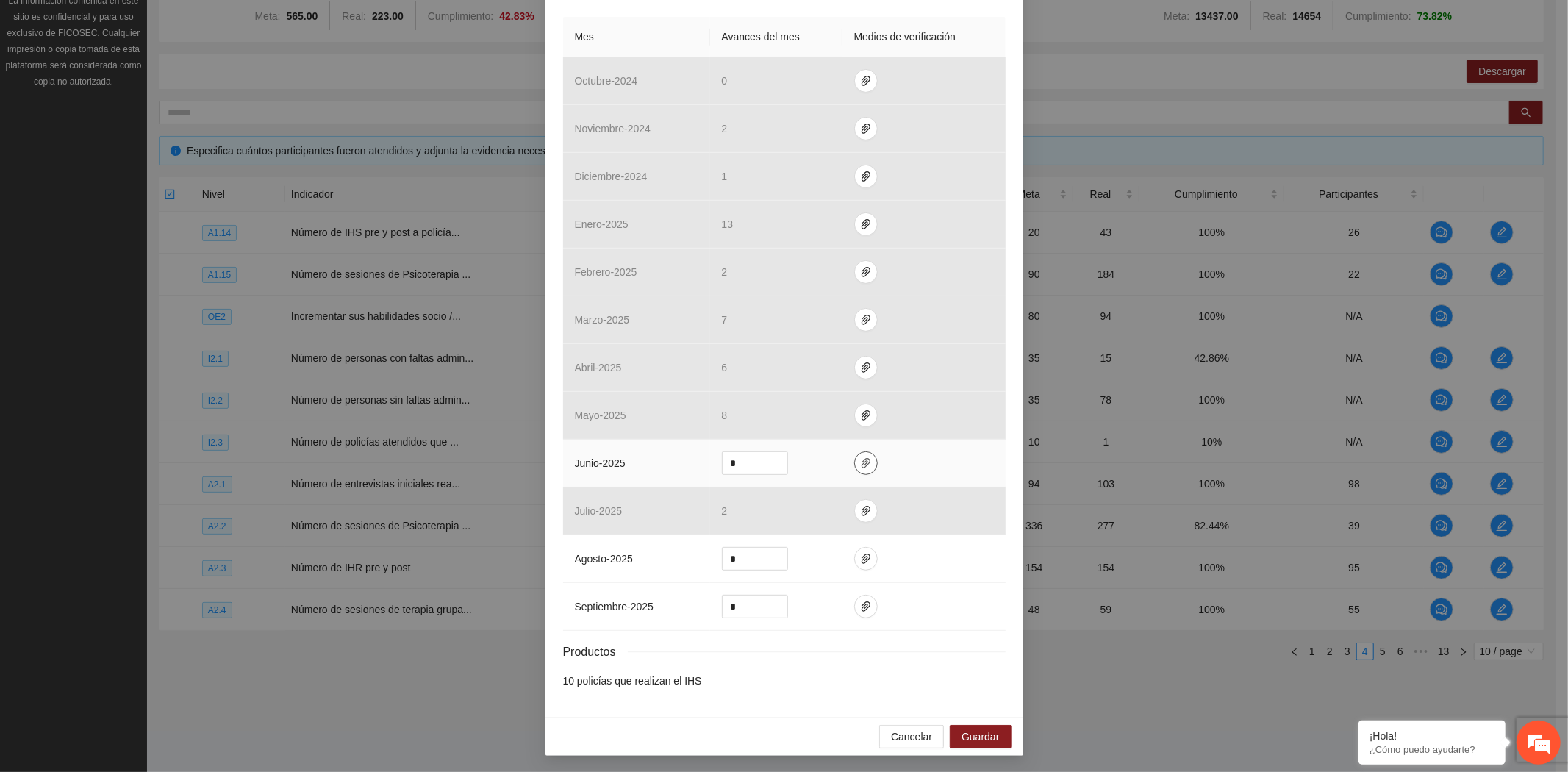
click at [860, 468] on icon "paper-clip" at bounding box center [866, 462] width 12 height 12
click at [975, 737] on span "Guardar" at bounding box center [980, 736] width 37 height 16
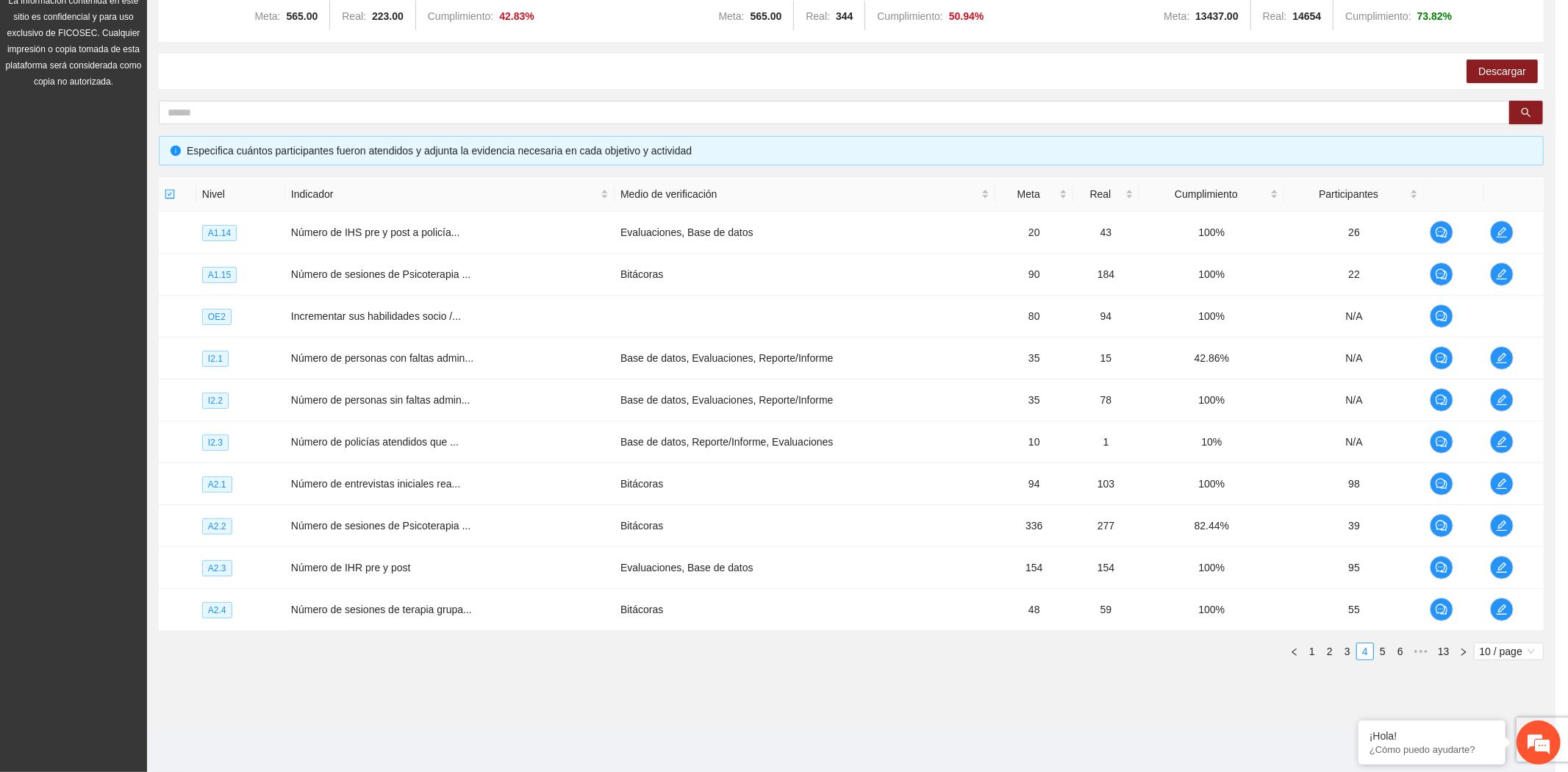
scroll to position [256, 0]
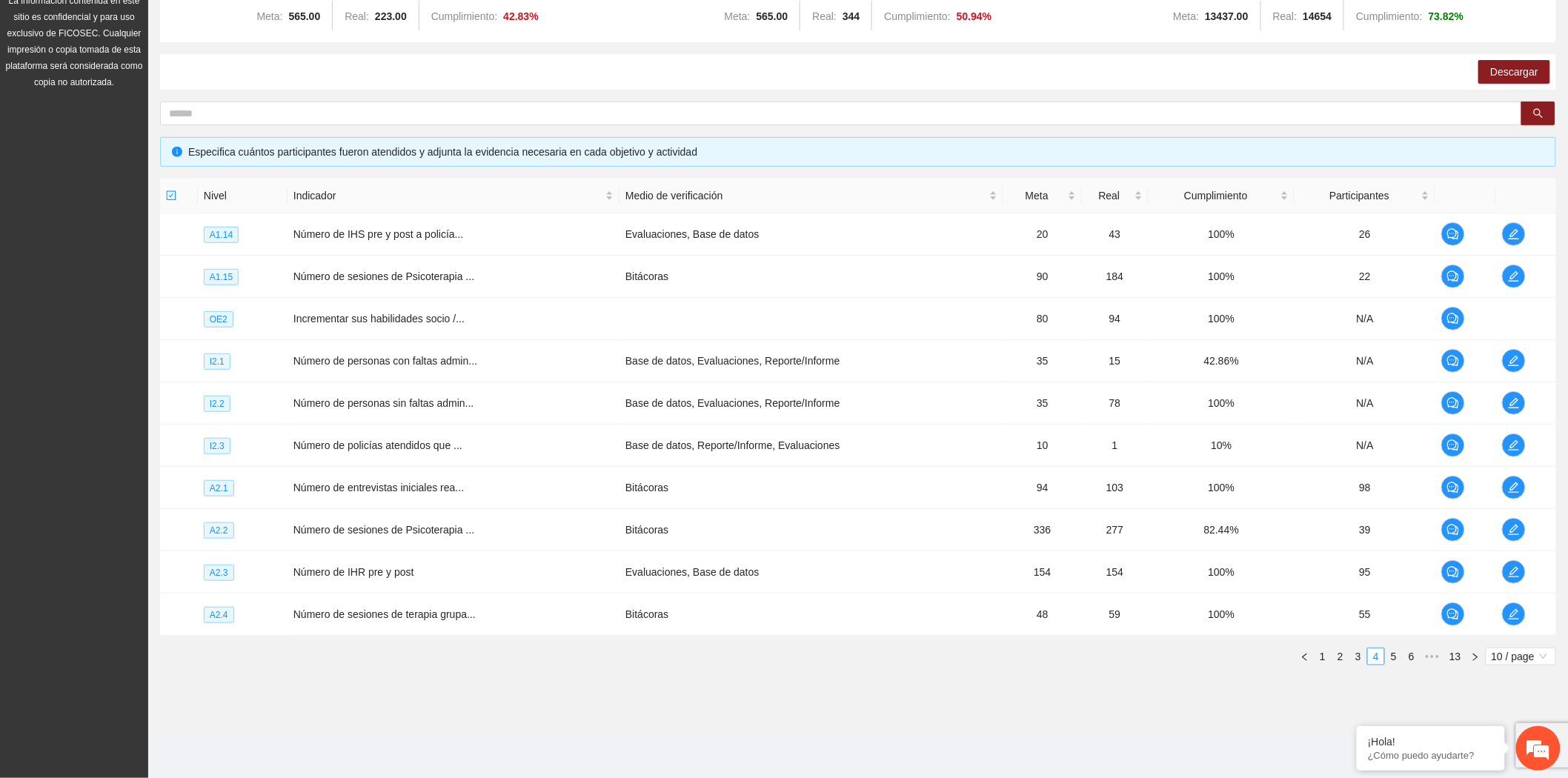
click at [106, 306] on div "Proyectos Activos La información contenida en este sitio es confidencial y para…" at bounding box center [74, 293] width 148 height 968
click at [328, 727] on section "Monitoreo técnico Asistentes Beneficiarios Asistencias Objetivos y actividades …" at bounding box center [858, 304] width 1420 height 865
click at [1510, 279] on icon "edit" at bounding box center [1513, 276] width 10 height 10
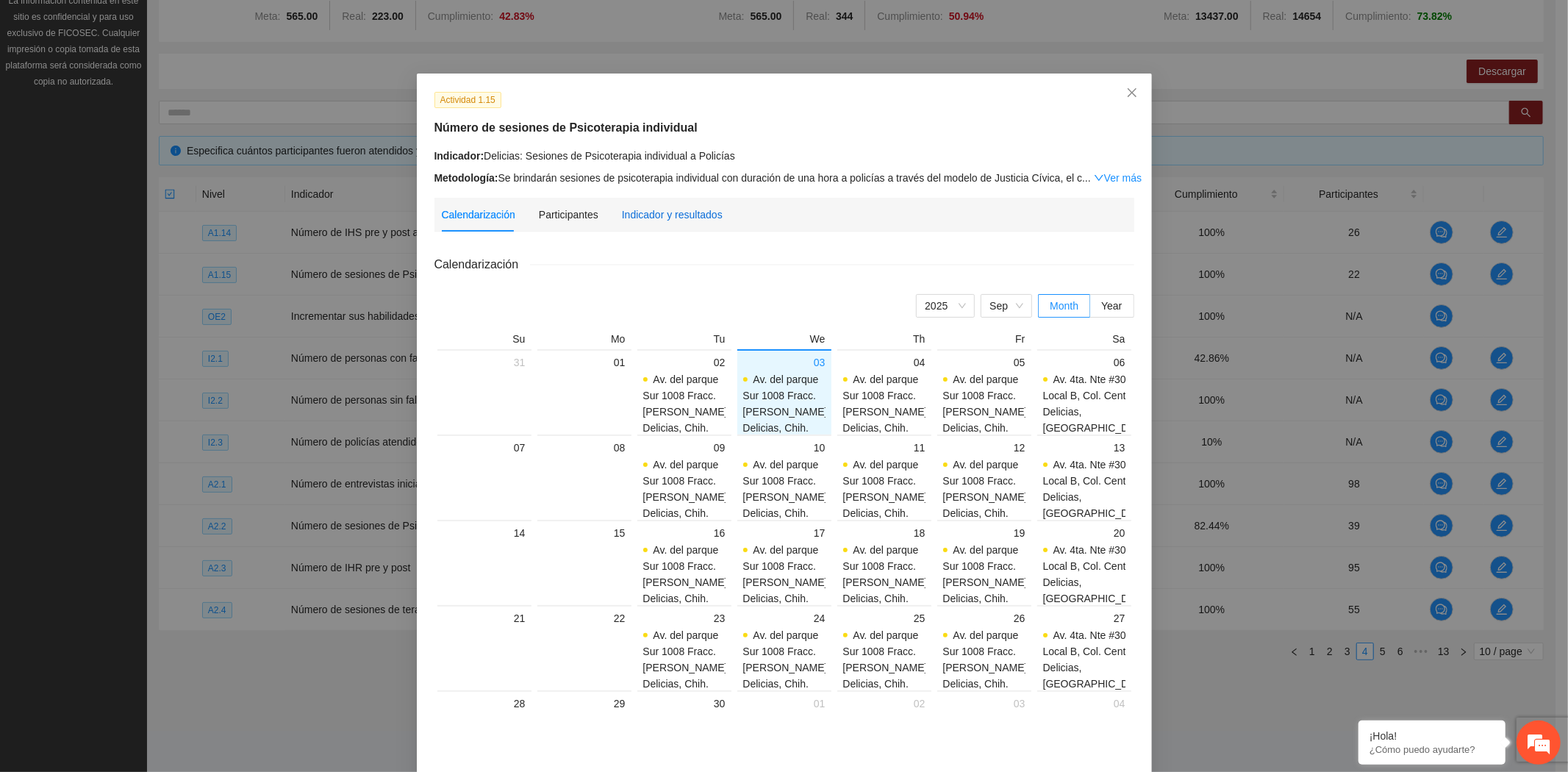
click at [653, 215] on div "Indicador y resultados" at bounding box center [672, 215] width 101 height 16
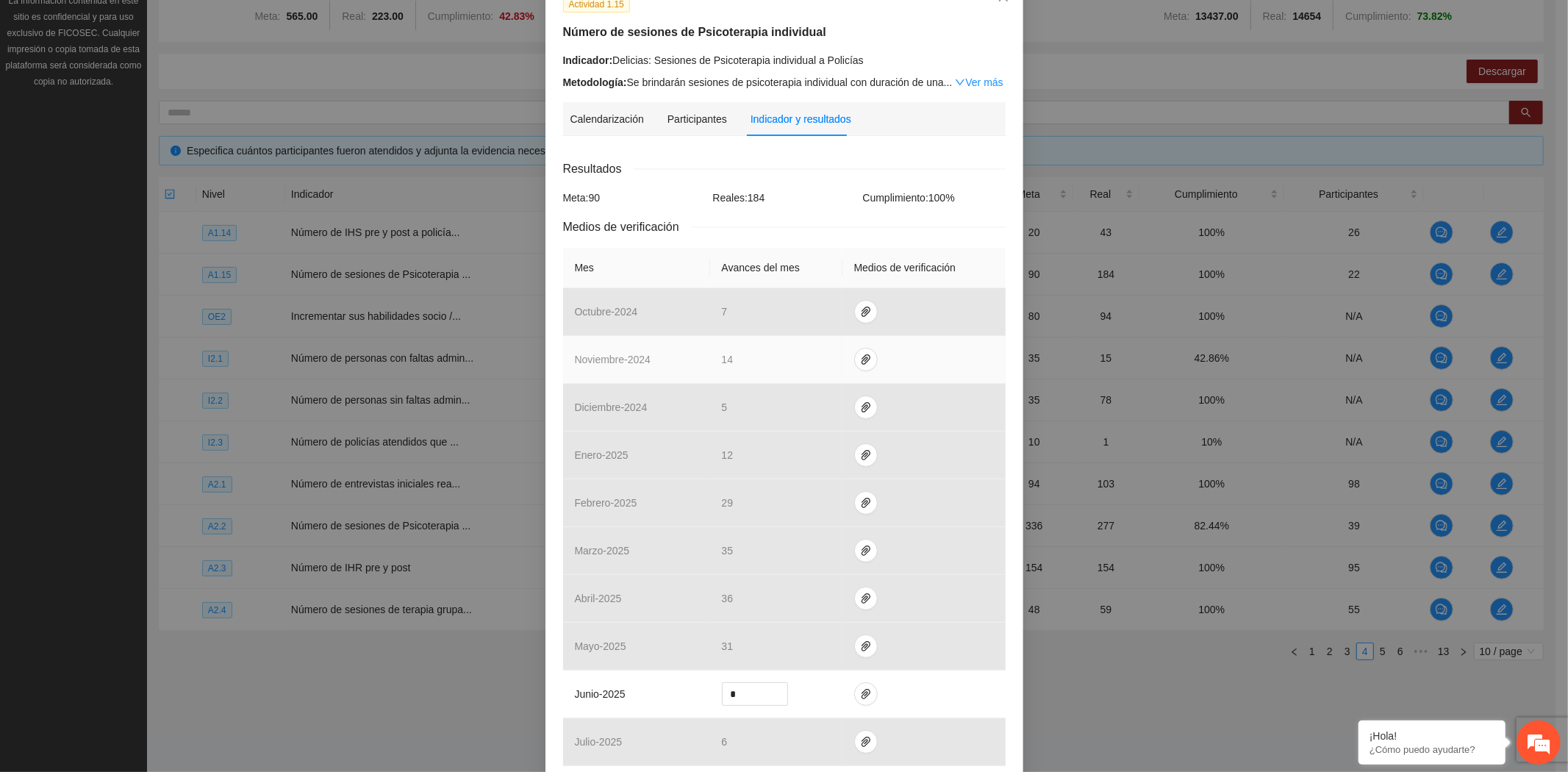
scroll to position [329, 0]
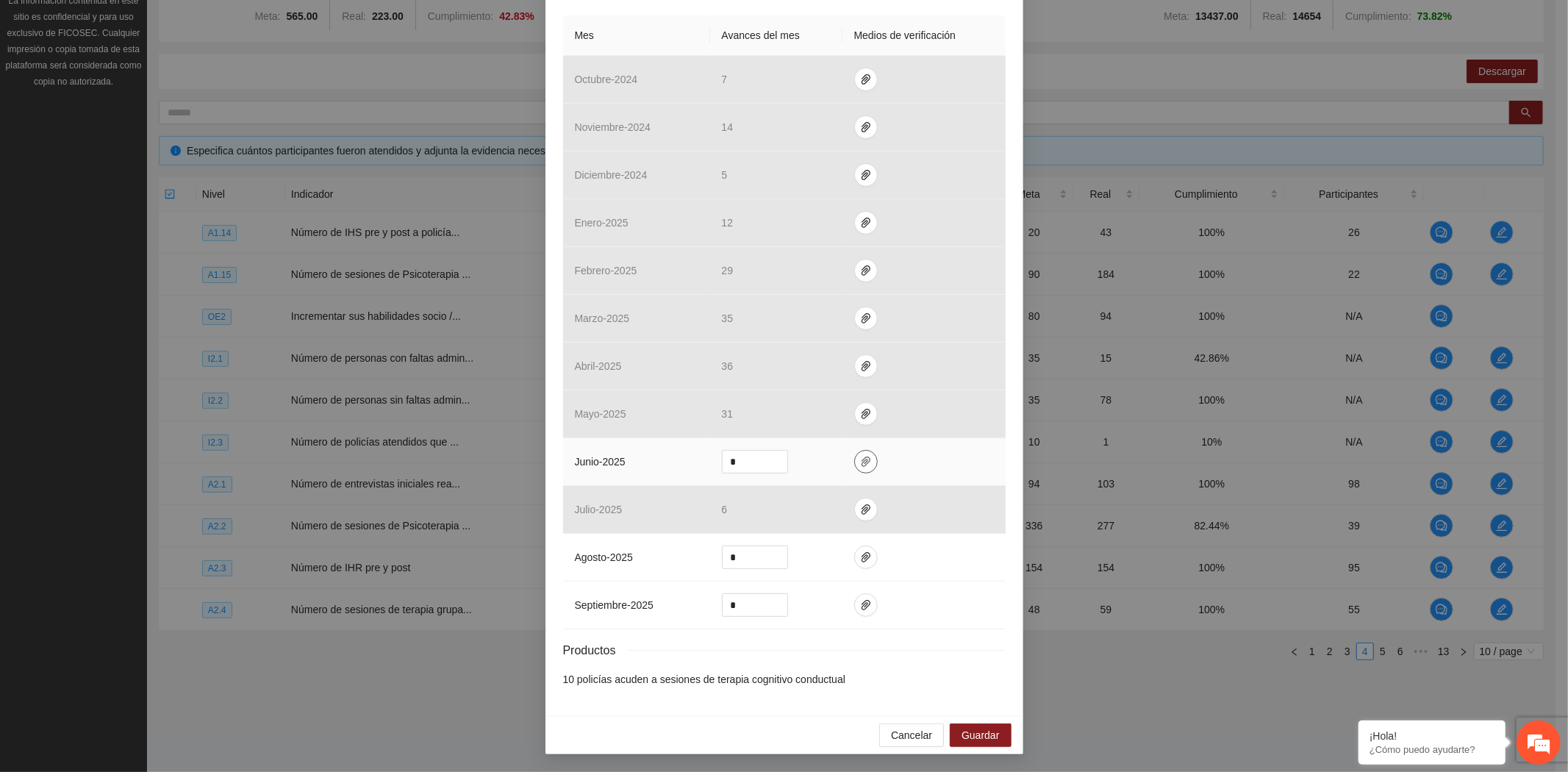
click at [860, 459] on icon "paper-clip" at bounding box center [866, 461] width 12 height 12
click at [858, 414] on link "A1.14_Terapia_individual_Policias.zip" at bounding box center [852, 418] width 192 height 16
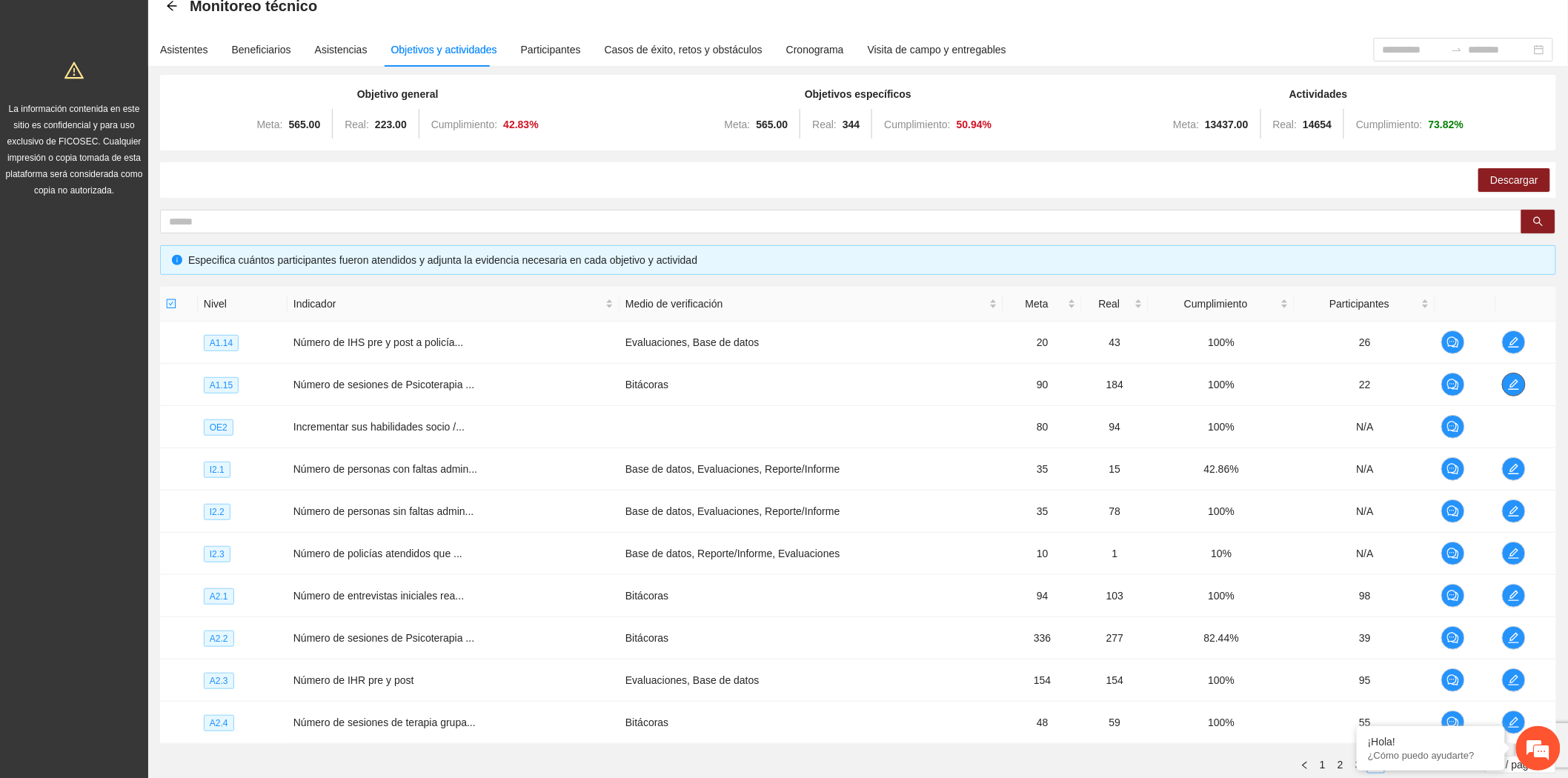
scroll to position [0, 0]
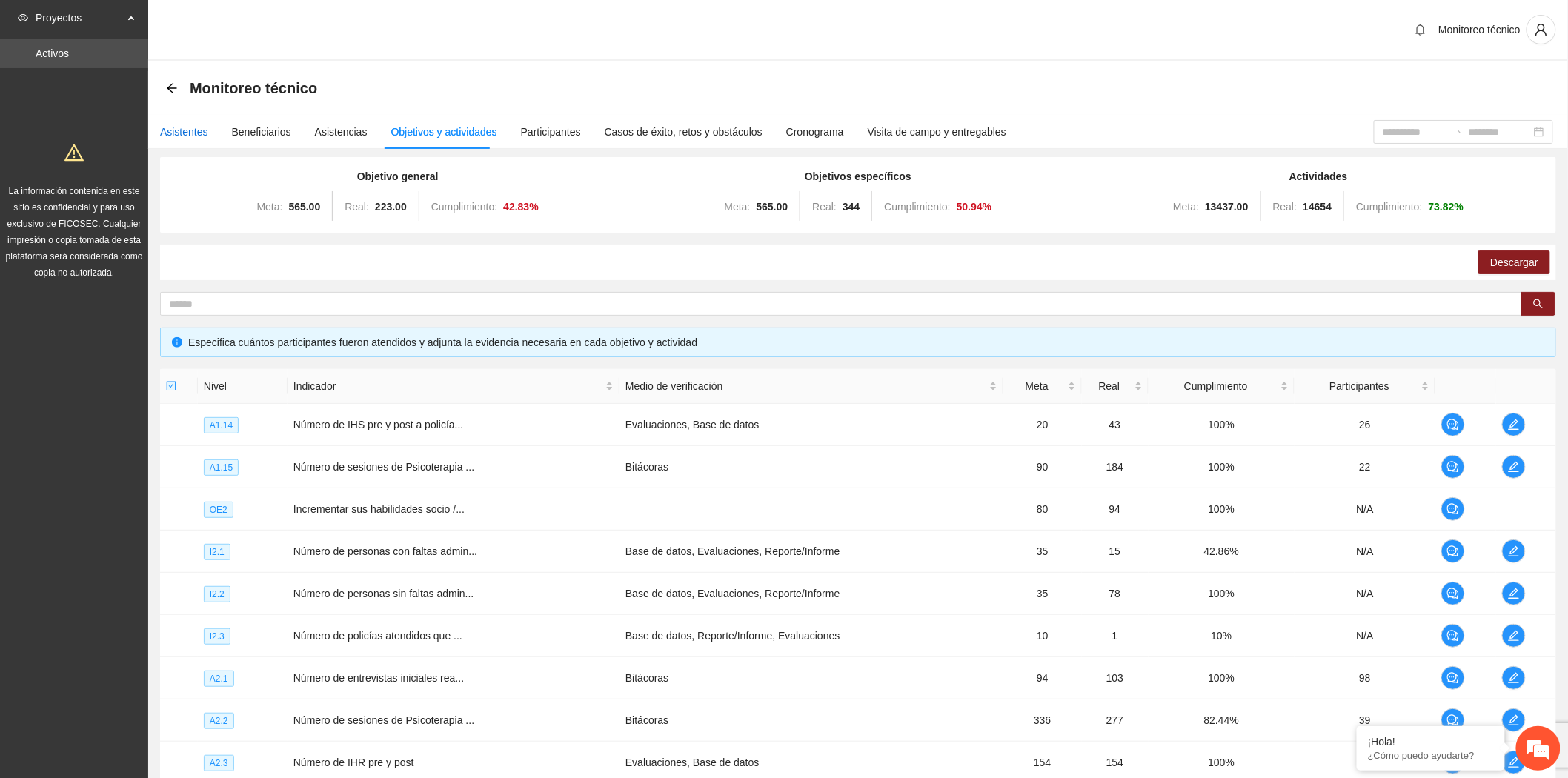
click at [188, 127] on div "Asistentes" at bounding box center [184, 132] width 48 height 16
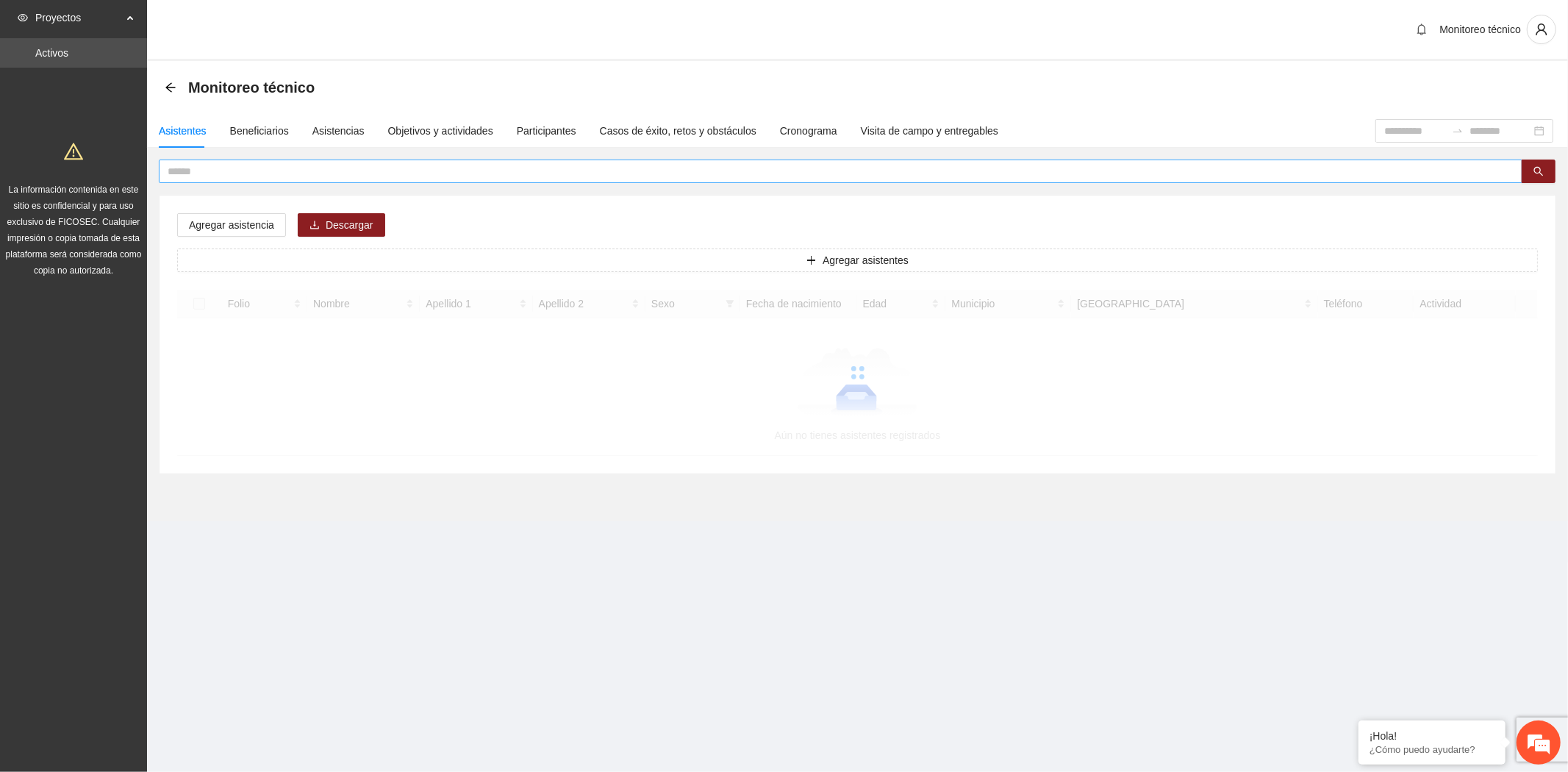
click at [269, 167] on input "text" at bounding box center [835, 171] width 1334 height 16
type input "**********"
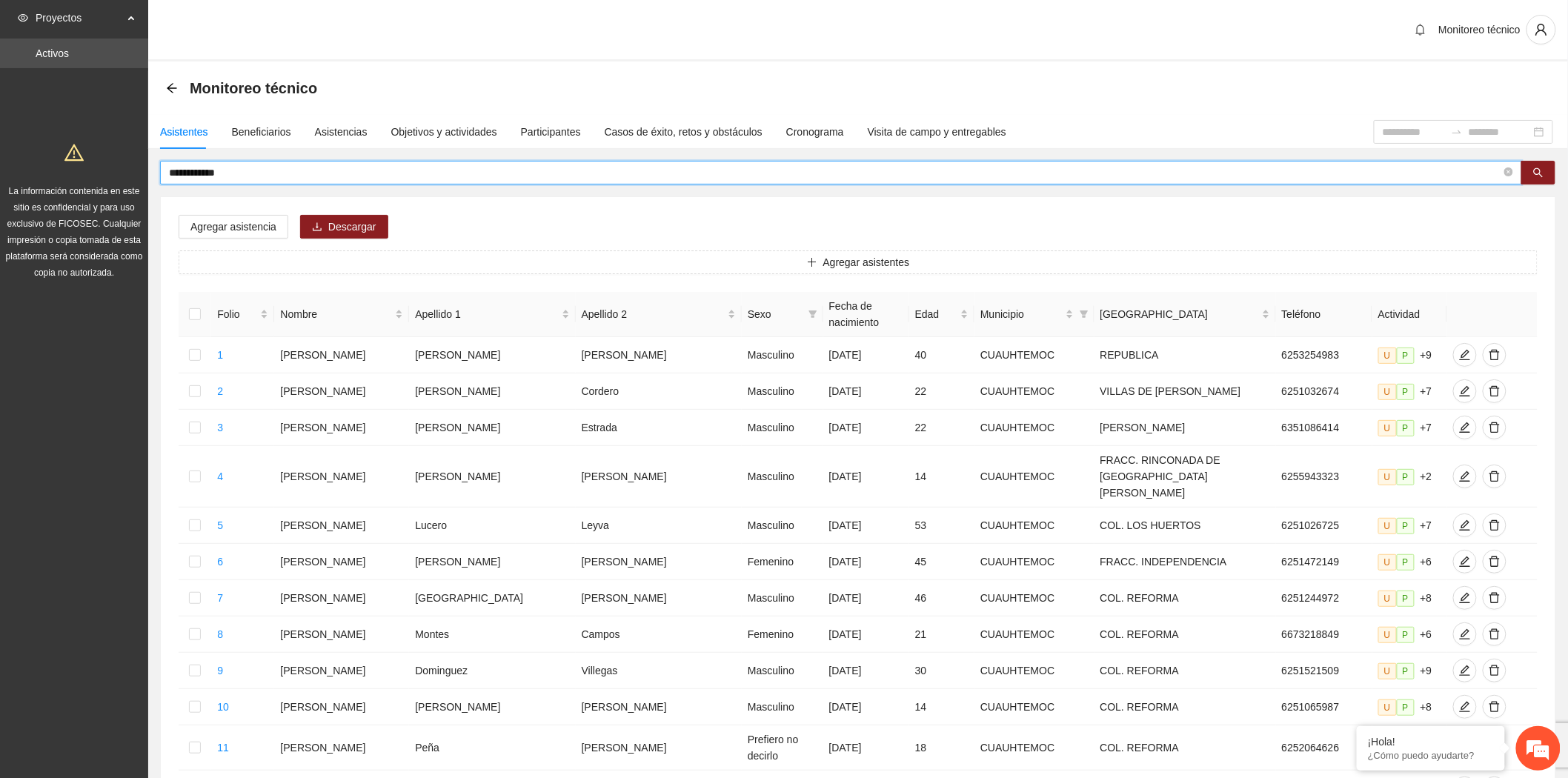
click at [271, 168] on input "**********" at bounding box center [835, 172] width 1332 height 16
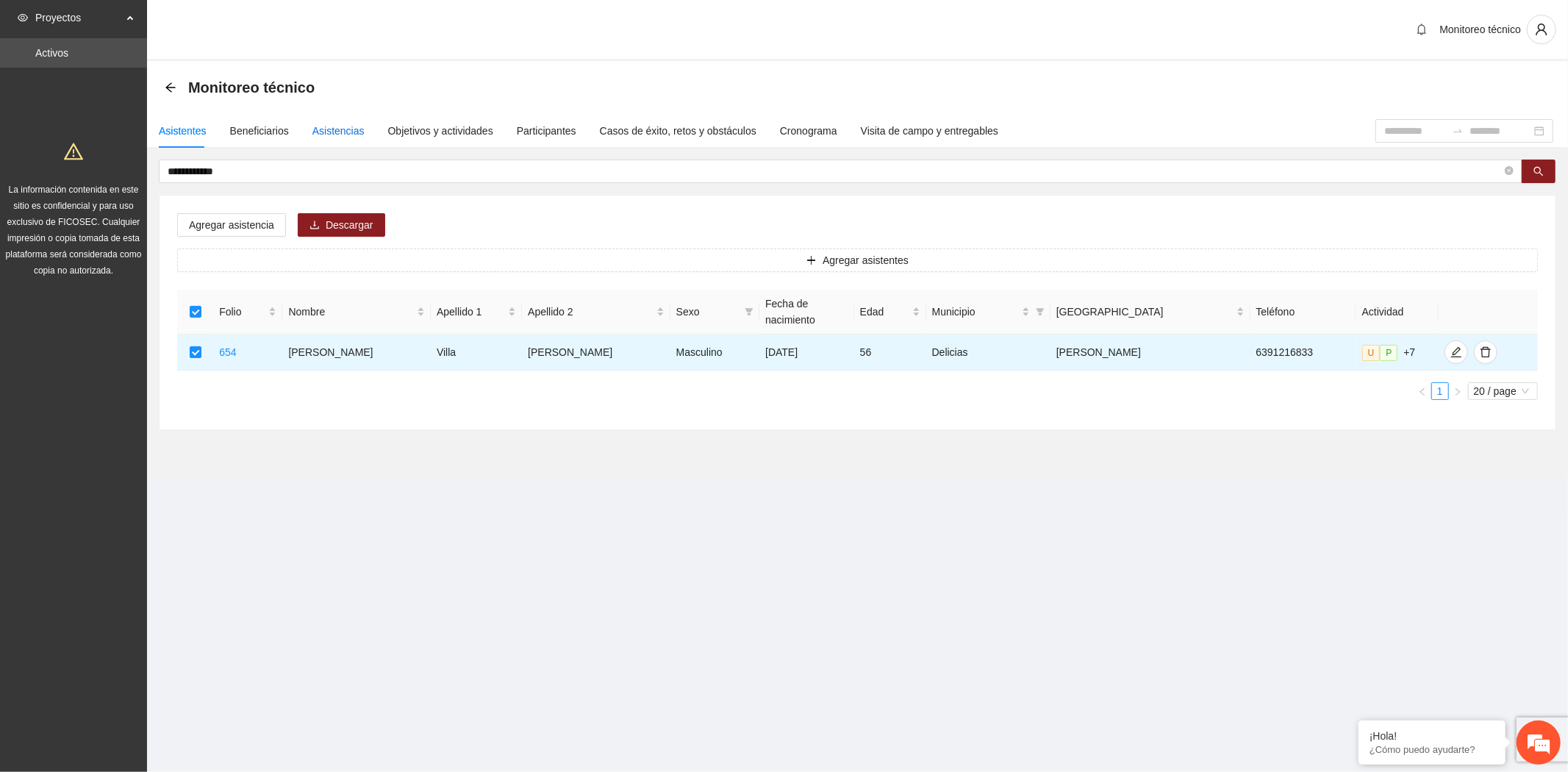
click at [329, 131] on div "Asistencias" at bounding box center [338, 131] width 52 height 16
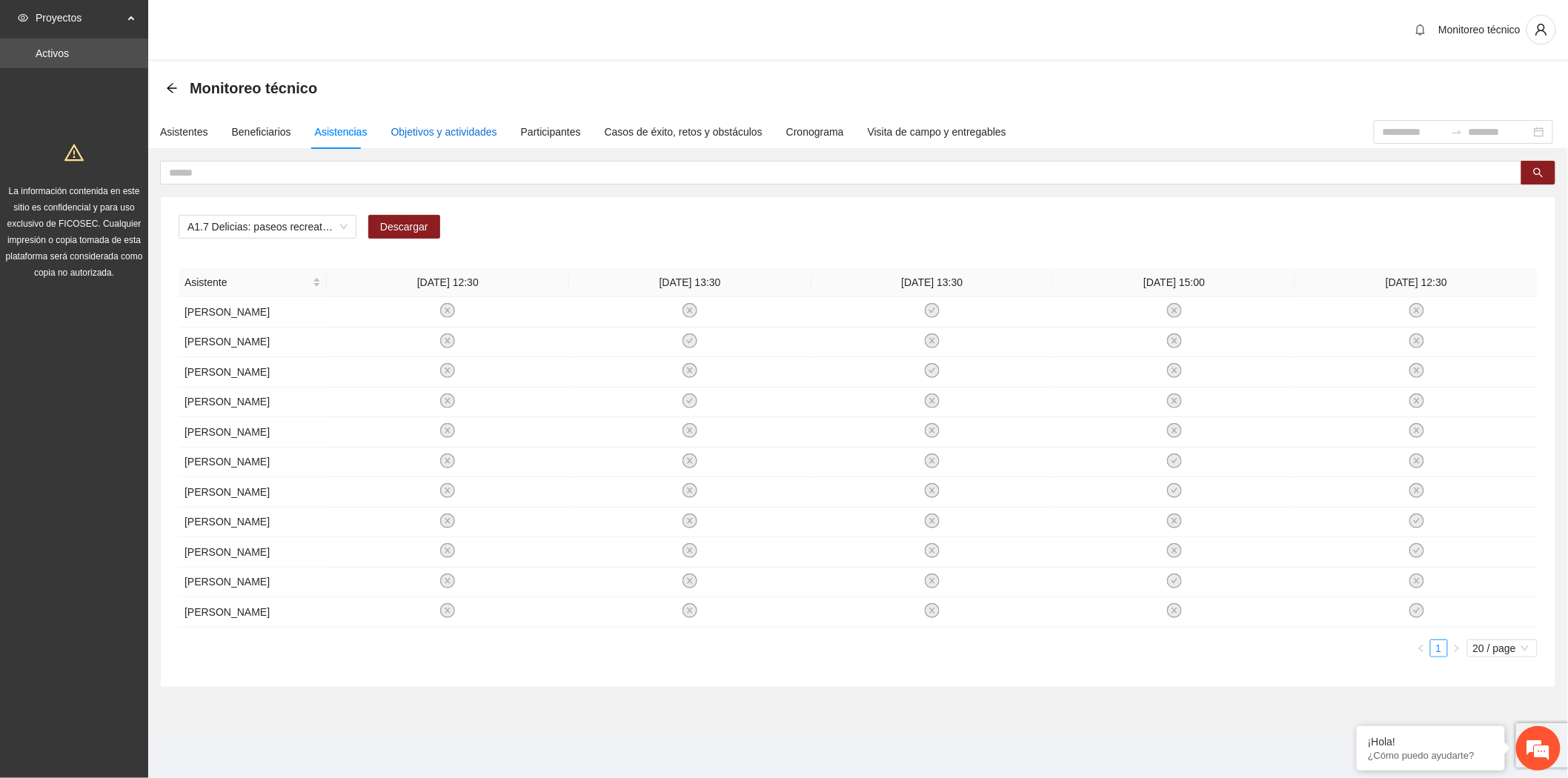
click at [447, 131] on div "Objetivos y actividades" at bounding box center [444, 132] width 106 height 16
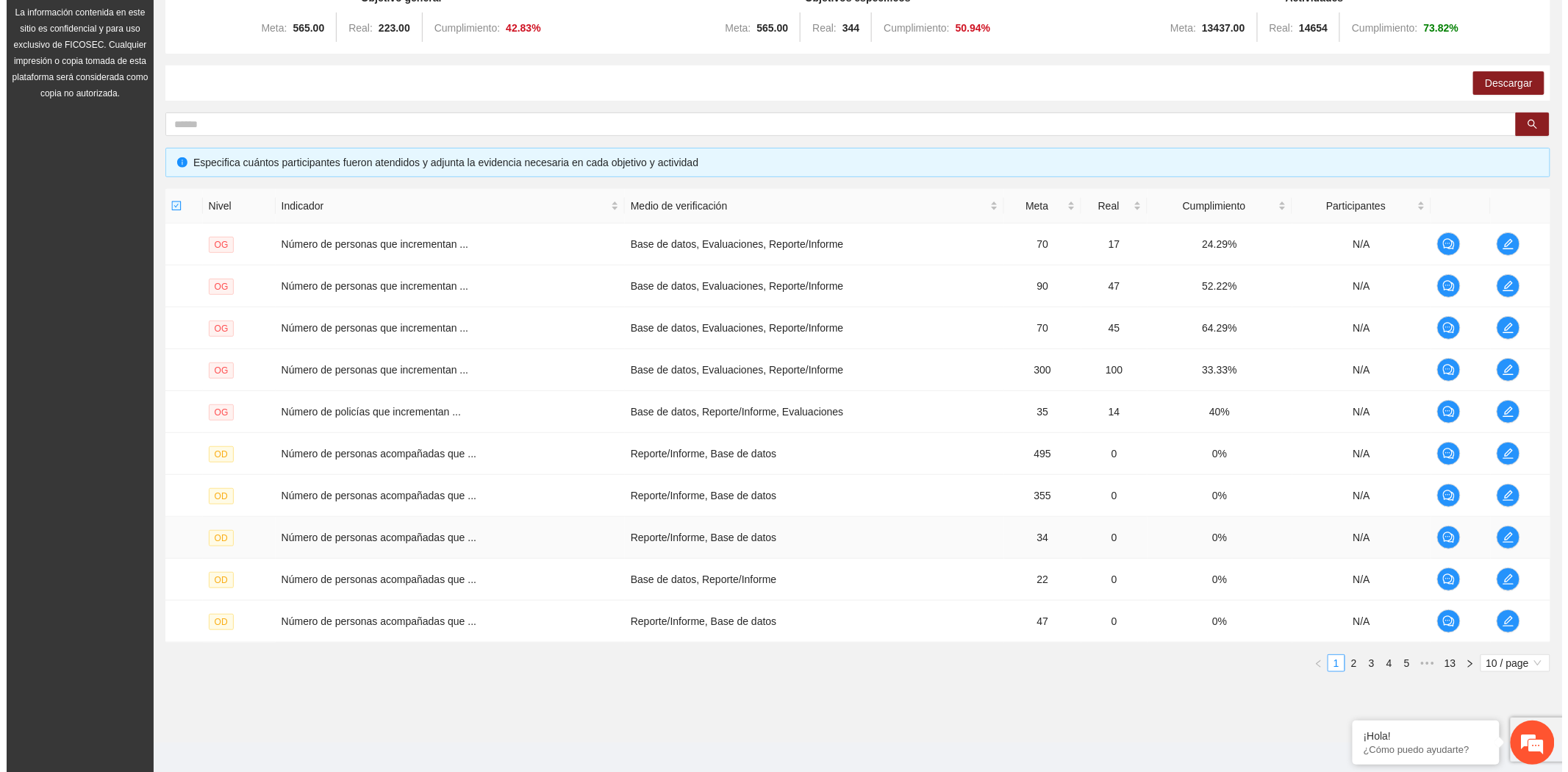
scroll to position [189, 0]
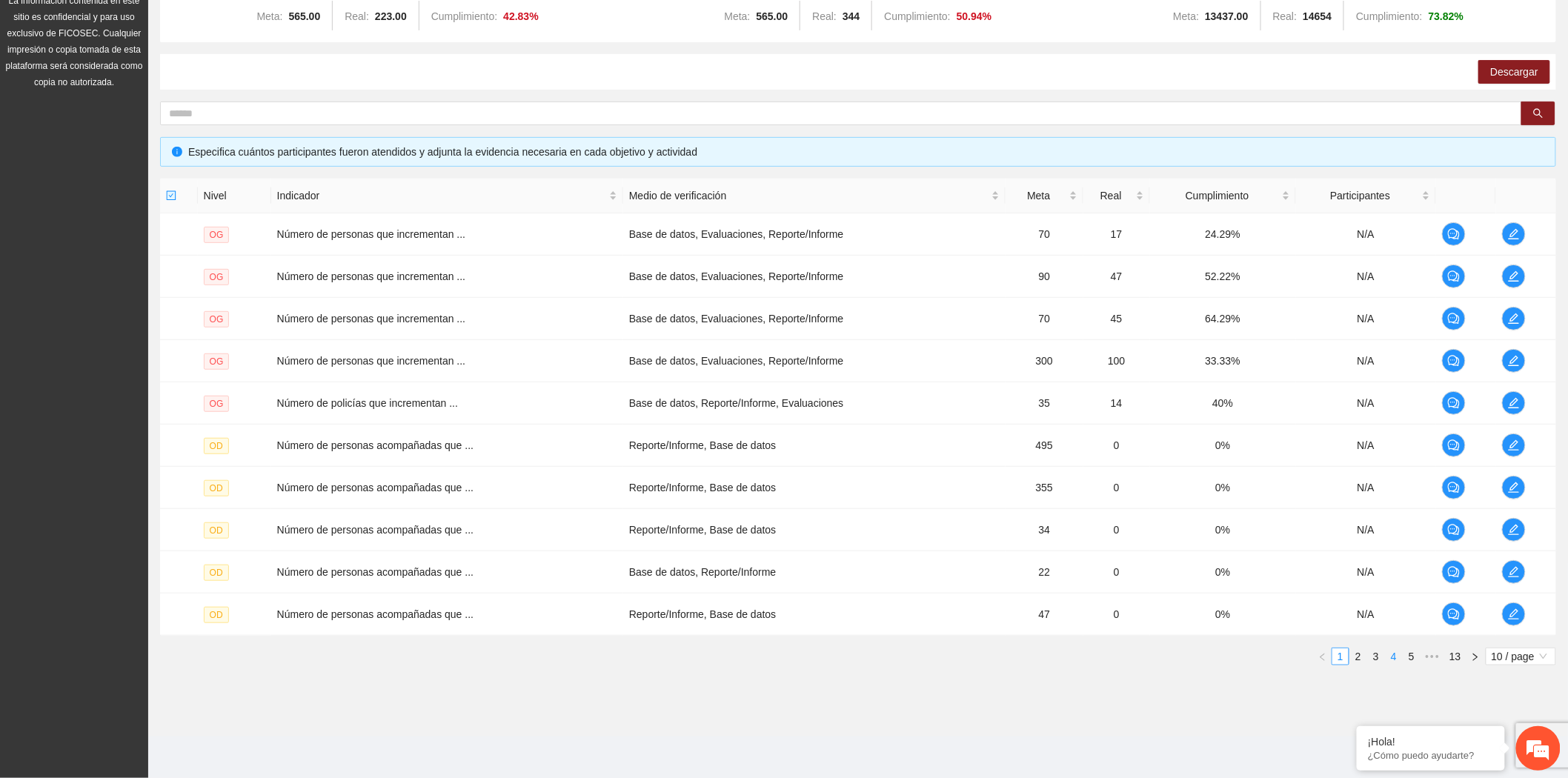
click at [1396, 660] on link "4" at bounding box center [1394, 656] width 16 height 16
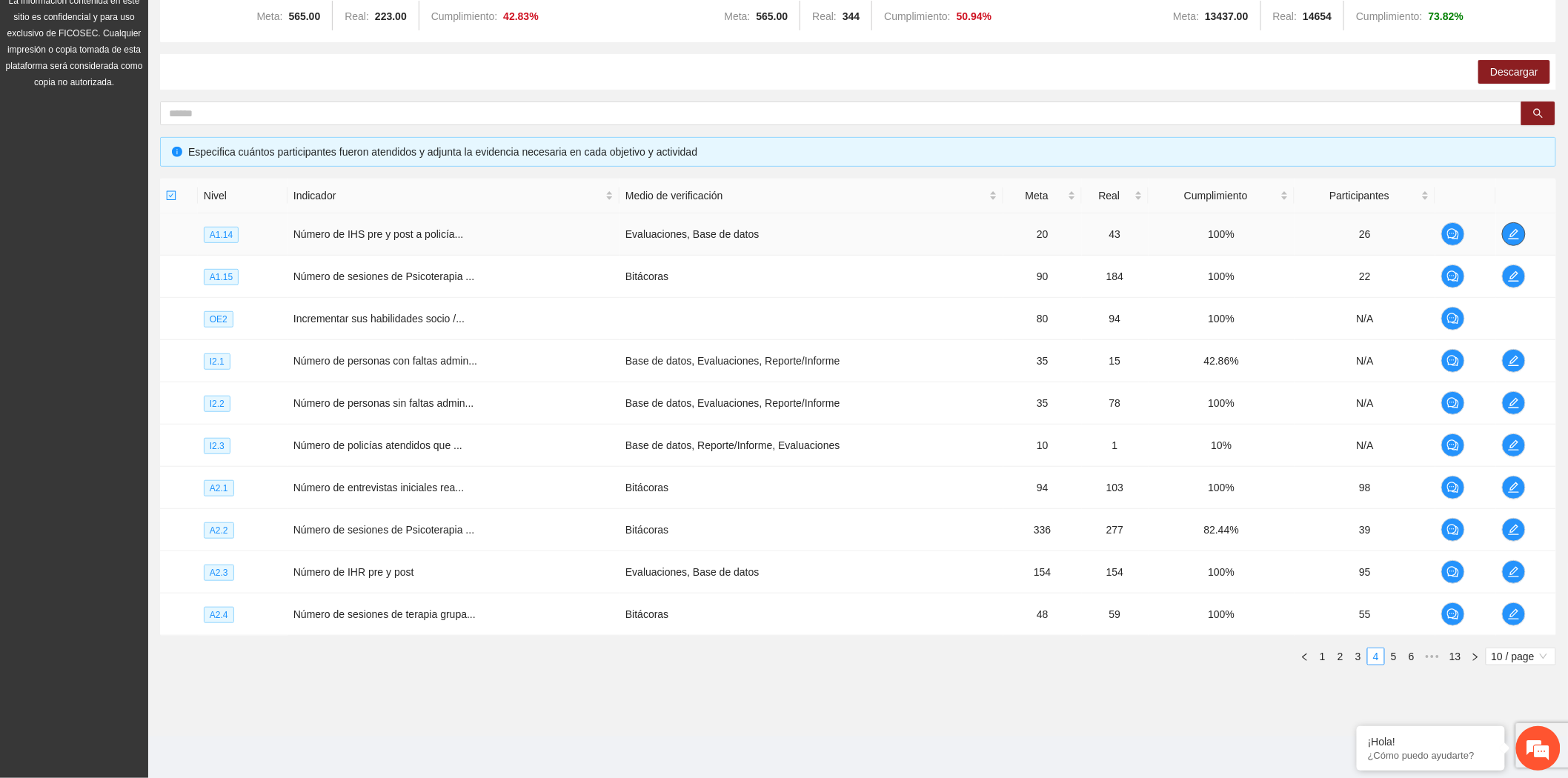
click at [1519, 230] on icon "edit" at bounding box center [1514, 234] width 12 height 12
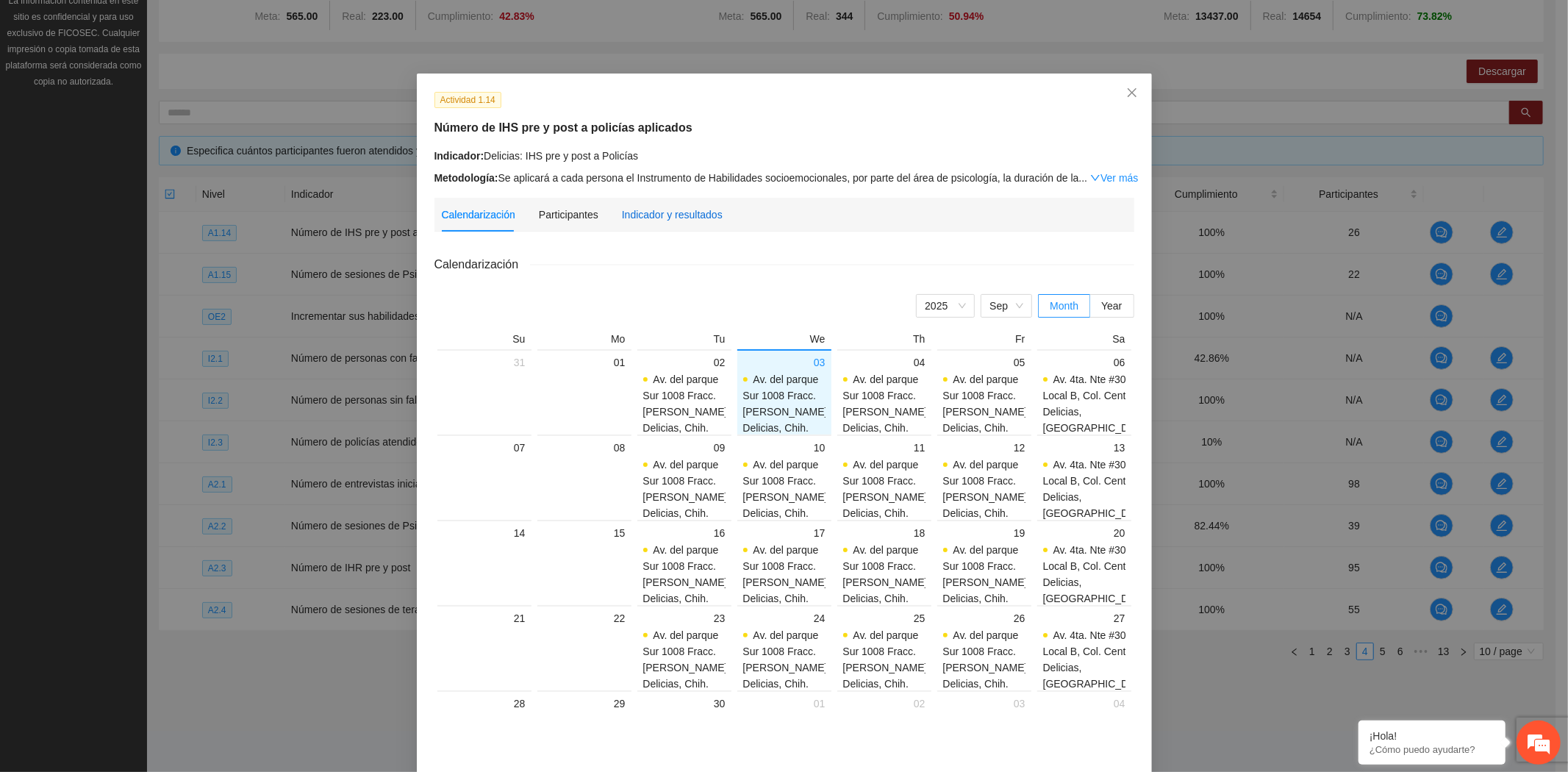
click at [687, 221] on div "Indicador y resultados" at bounding box center [672, 215] width 101 height 16
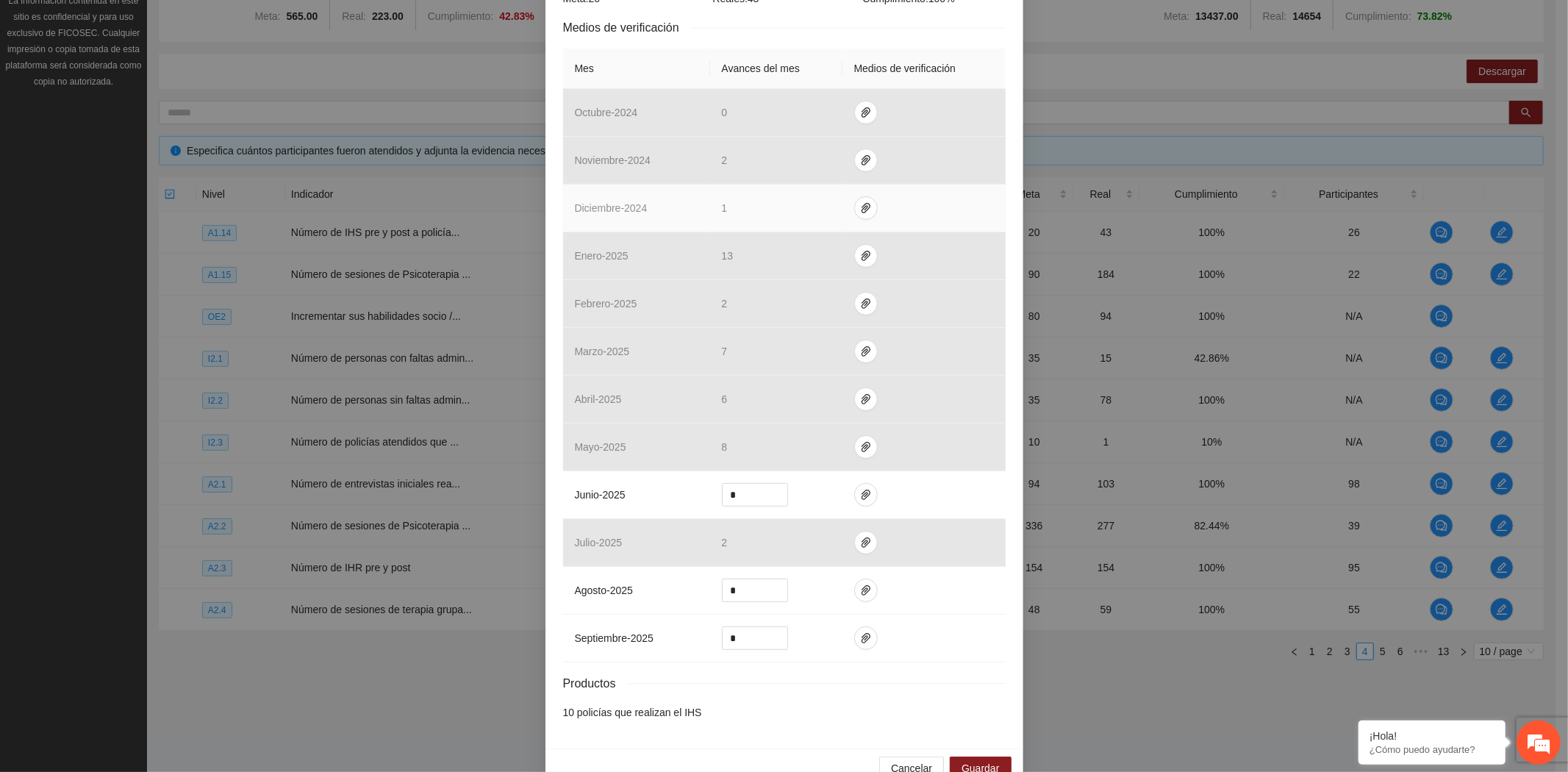
scroll to position [329, 0]
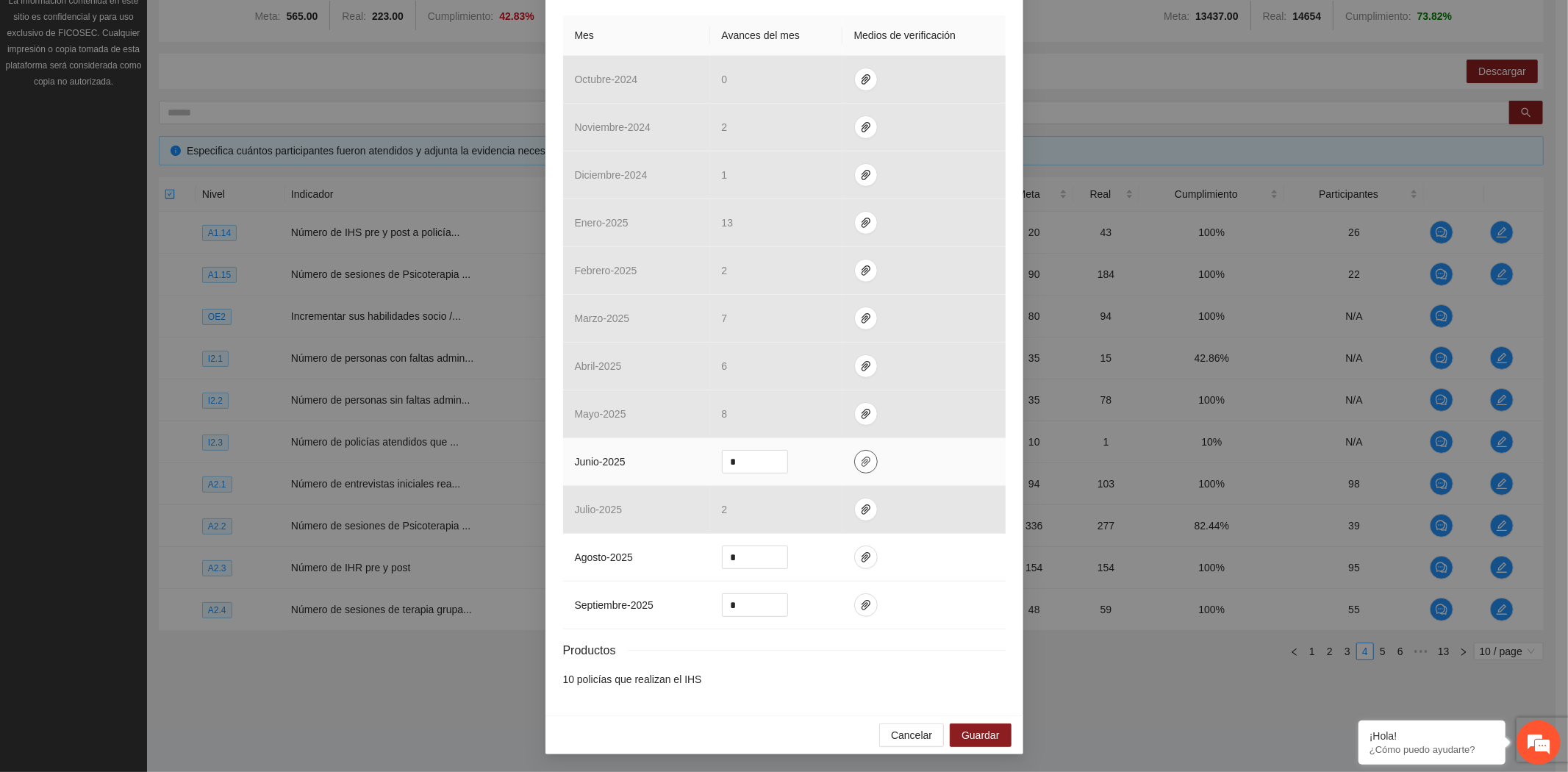
click at [862, 460] on icon "paper-clip" at bounding box center [866, 461] width 9 height 10
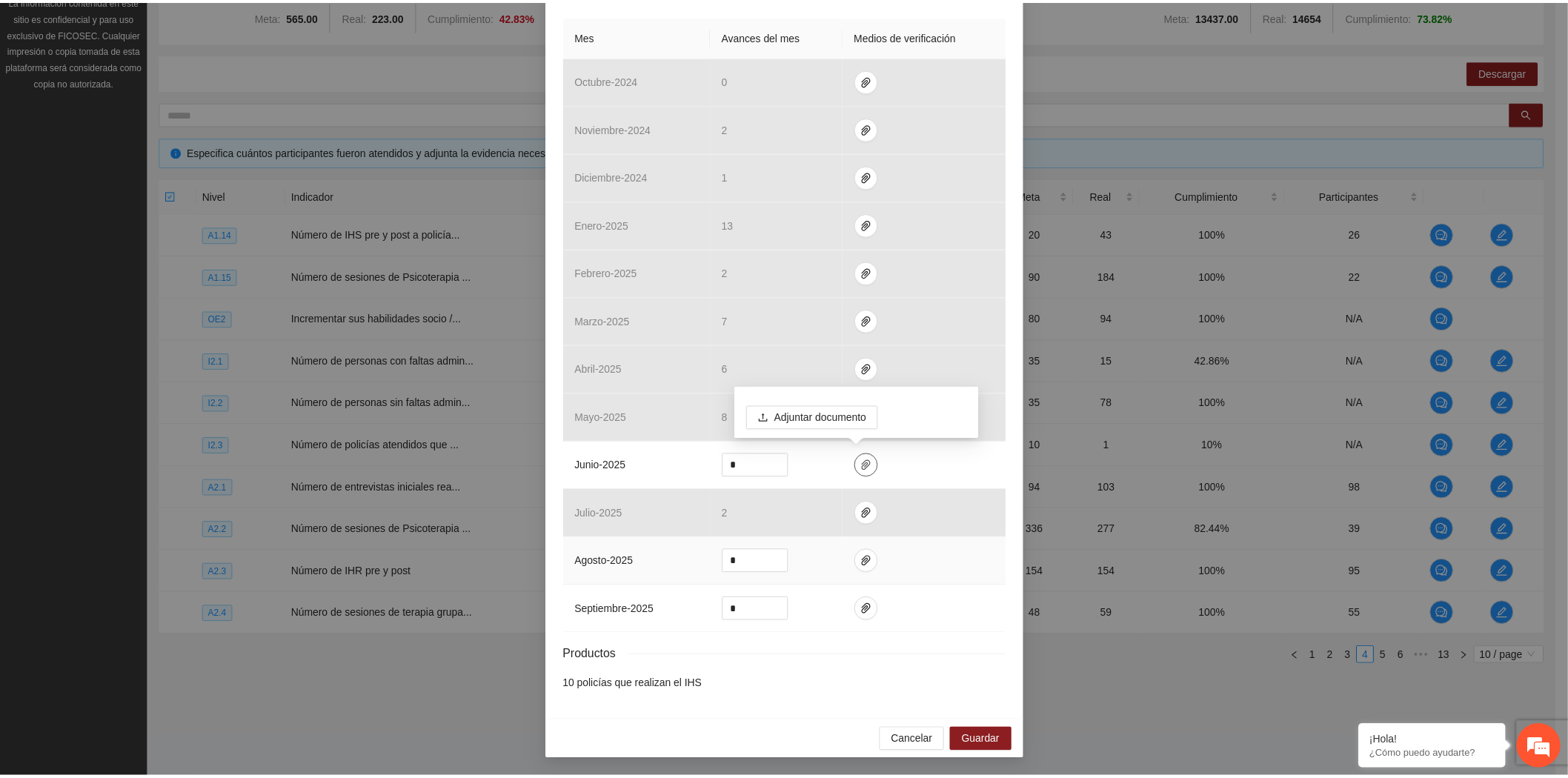
scroll to position [258, 0]
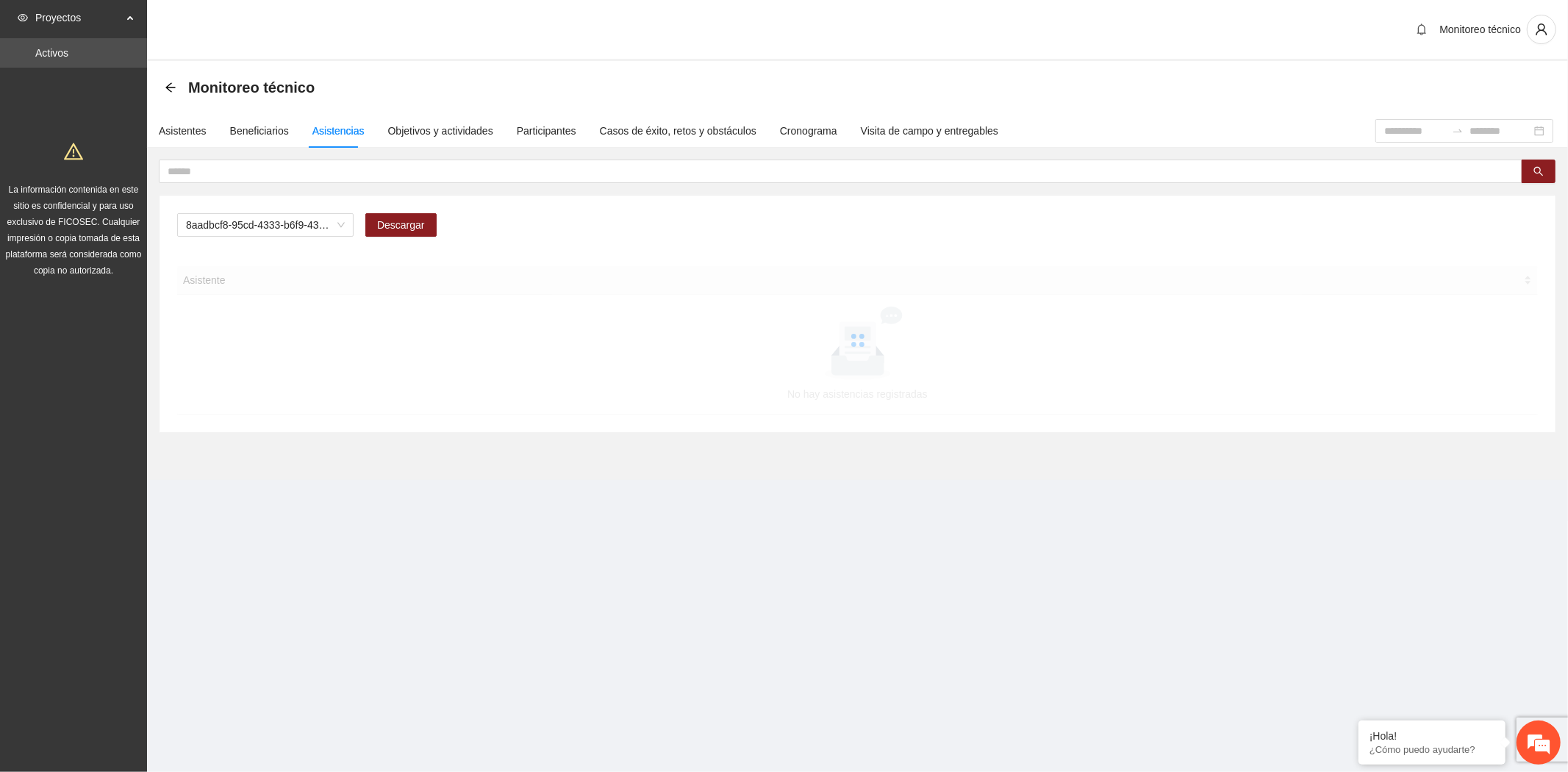
click at [284, 219] on span "8aadbcf8-95cd-4333-b6f9-4314c3142350" at bounding box center [265, 225] width 158 height 22
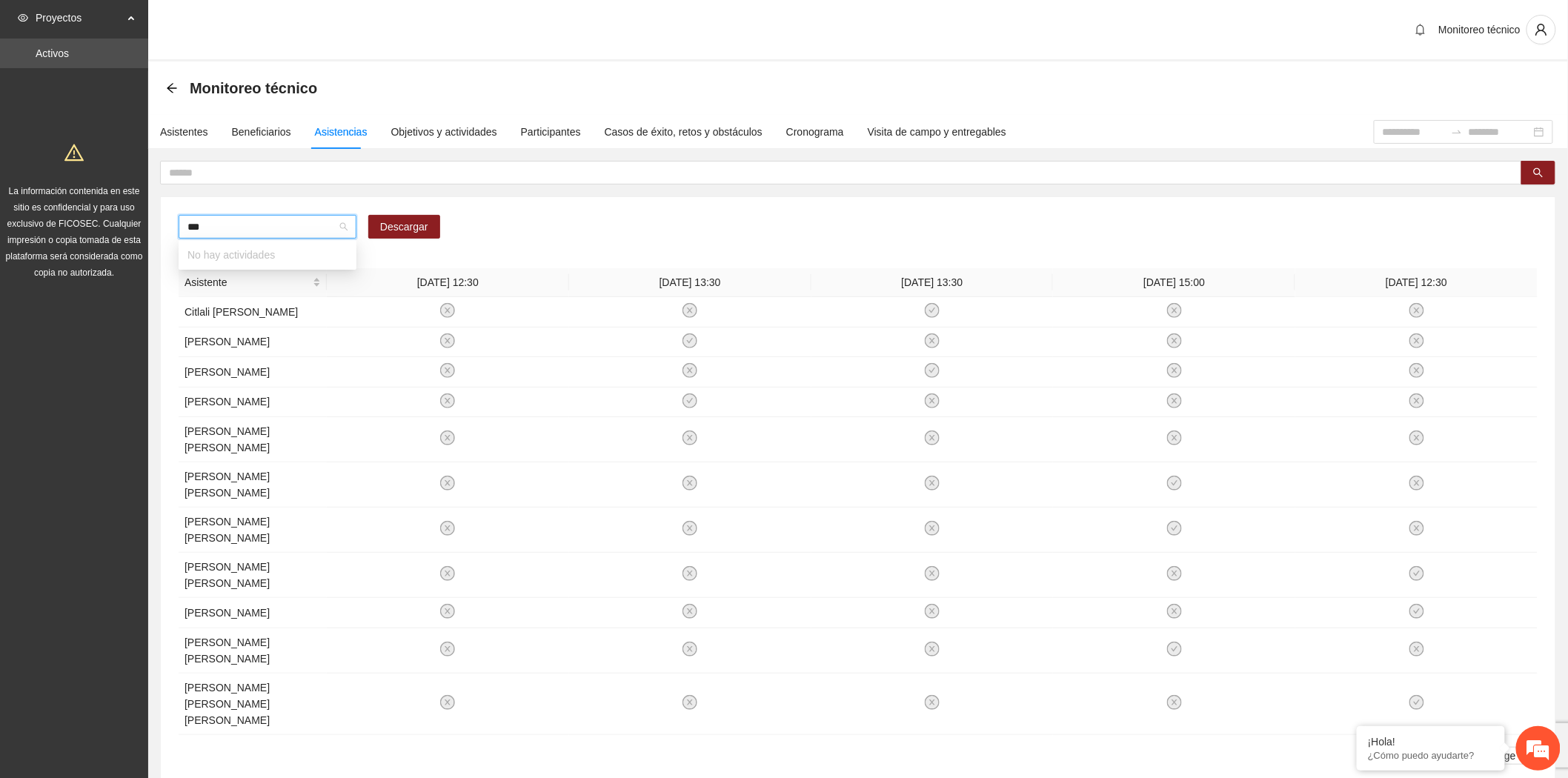
type input "****"
click at [249, 222] on span "A1.7 Delicias: paseos recreativos" at bounding box center [267, 227] width 160 height 22
type input "****"
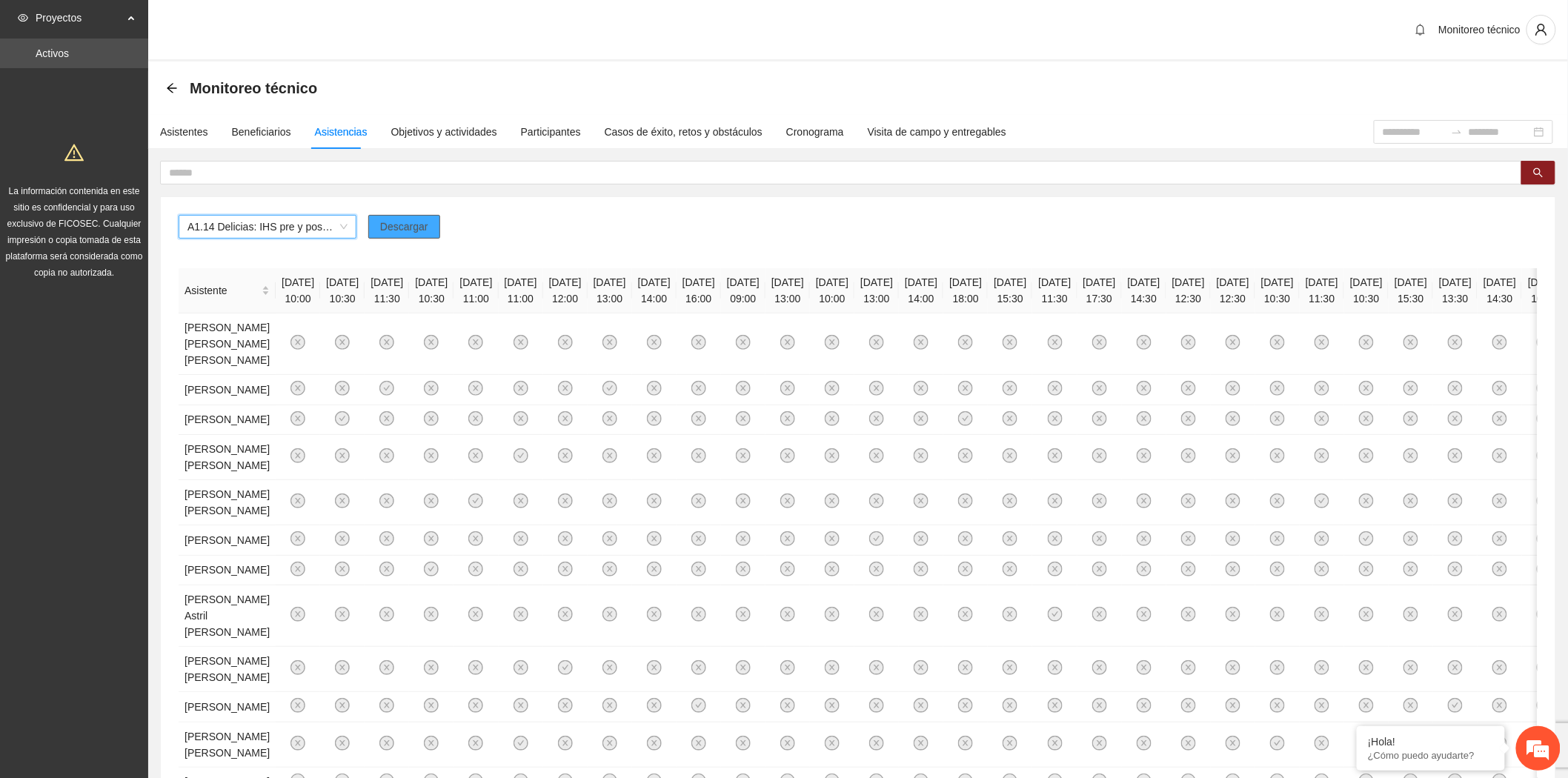
click at [426, 226] on button "Descargar" at bounding box center [404, 227] width 72 height 24
click at [273, 224] on span "A1.14 Delicias: IHS pre y post a Policías" at bounding box center [267, 227] width 160 height 22
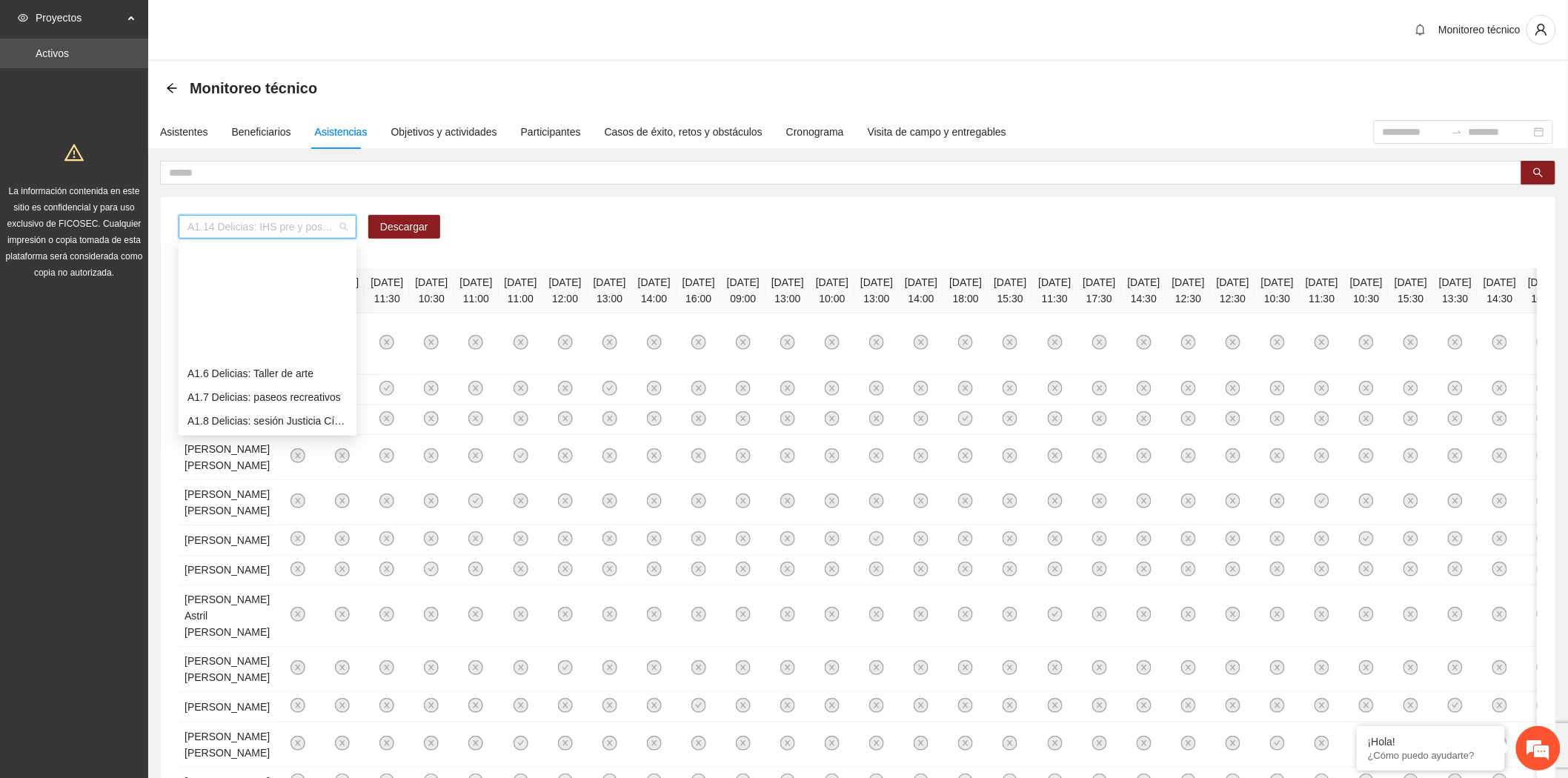
scroll to position [142, 0]
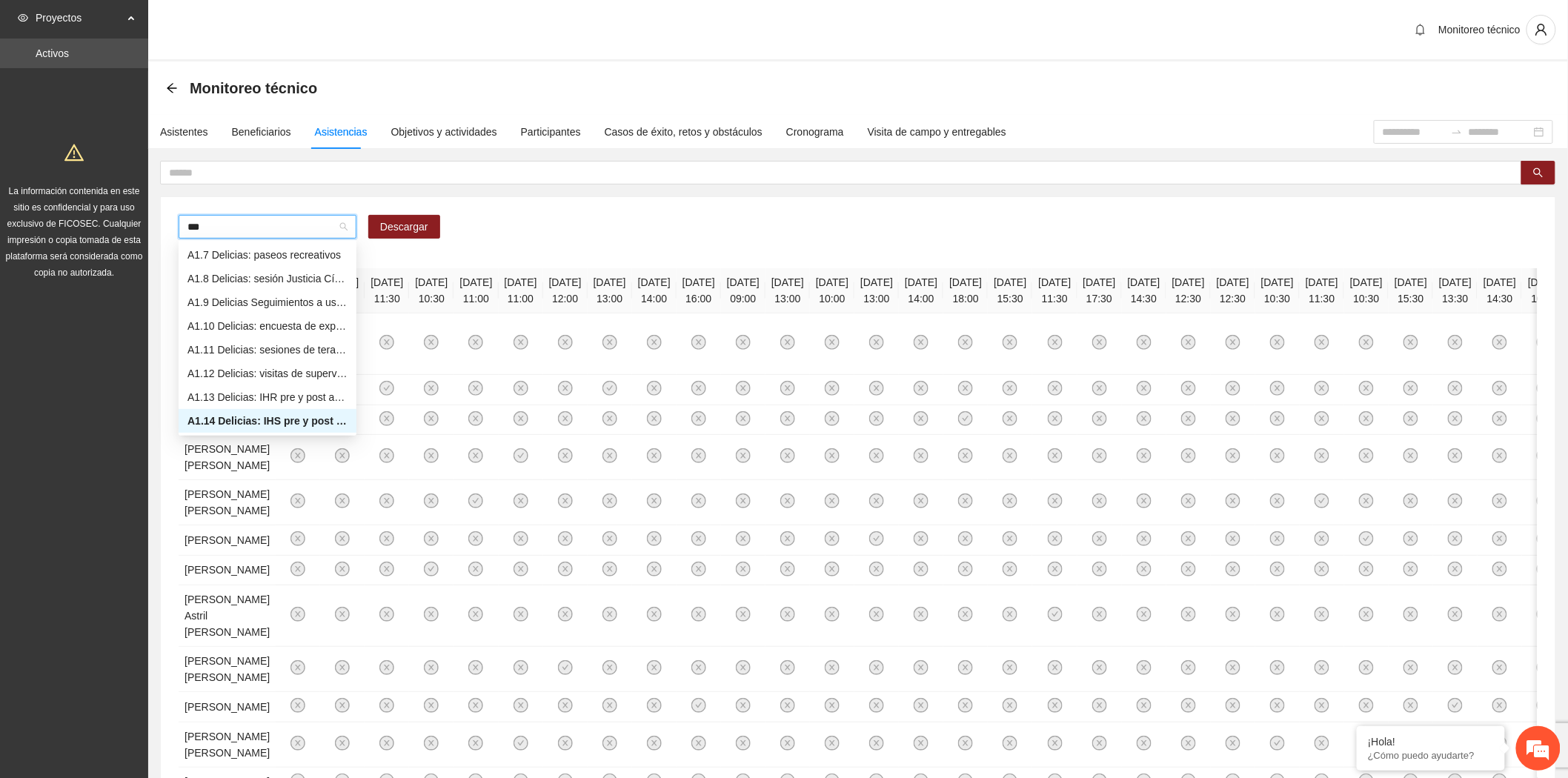
type input "****"
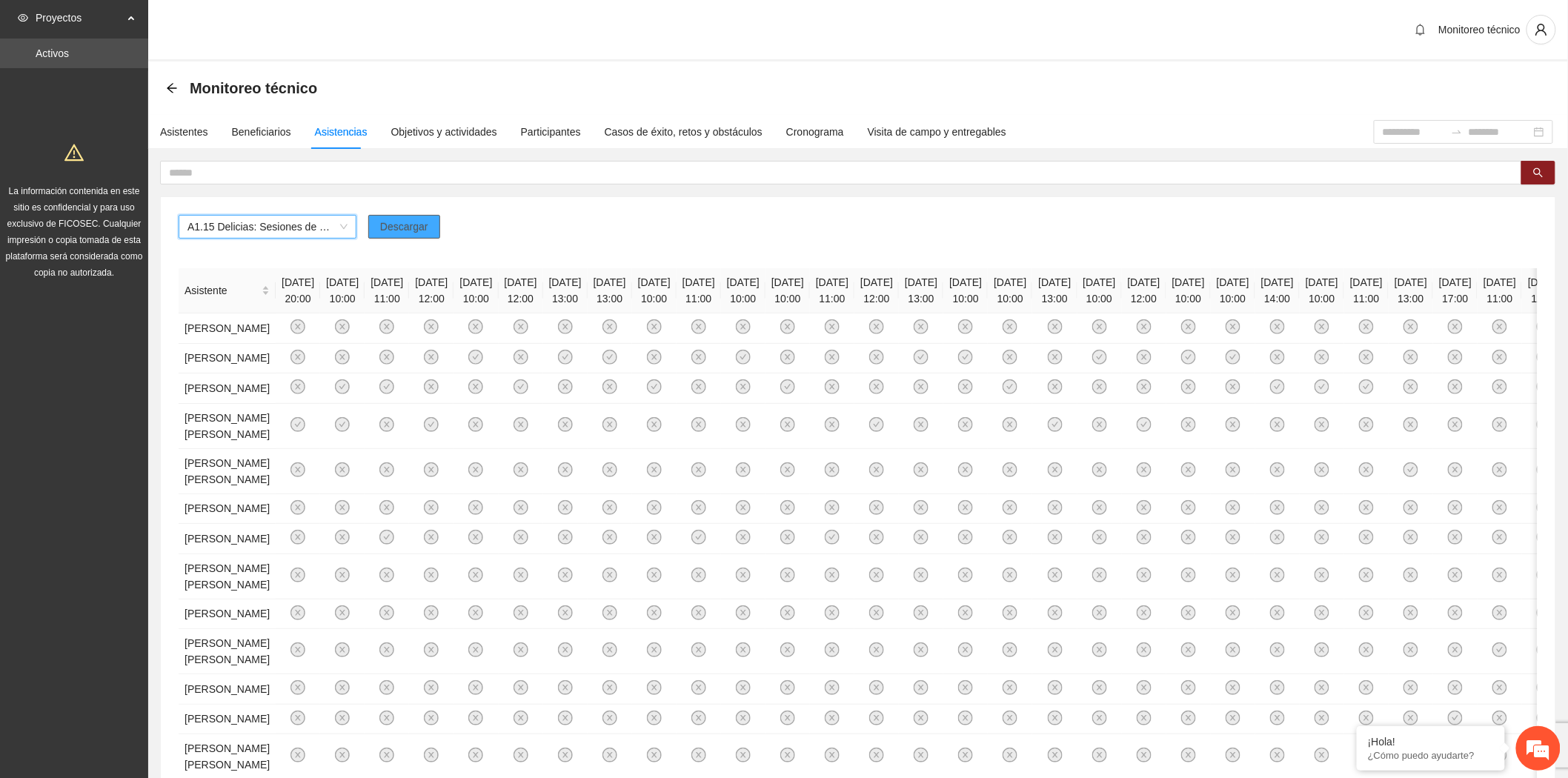
click at [406, 220] on span "Descargar" at bounding box center [404, 227] width 48 height 16
click at [408, 224] on span "Descargar" at bounding box center [404, 227] width 48 height 16
click at [335, 172] on input "text" at bounding box center [835, 172] width 1332 height 16
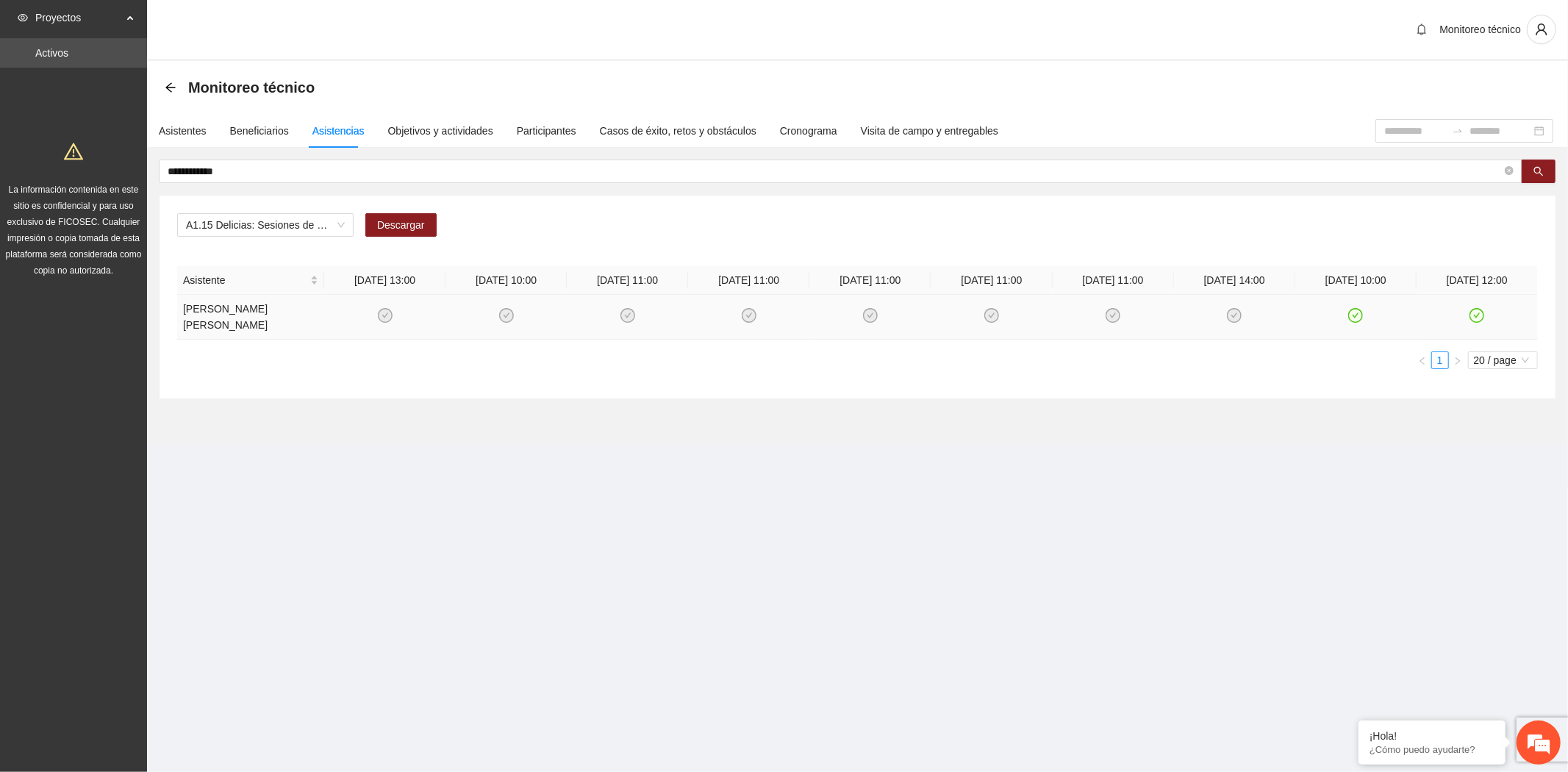
click at [1355, 313] on icon "check-circle" at bounding box center [1356, 315] width 6 height 5
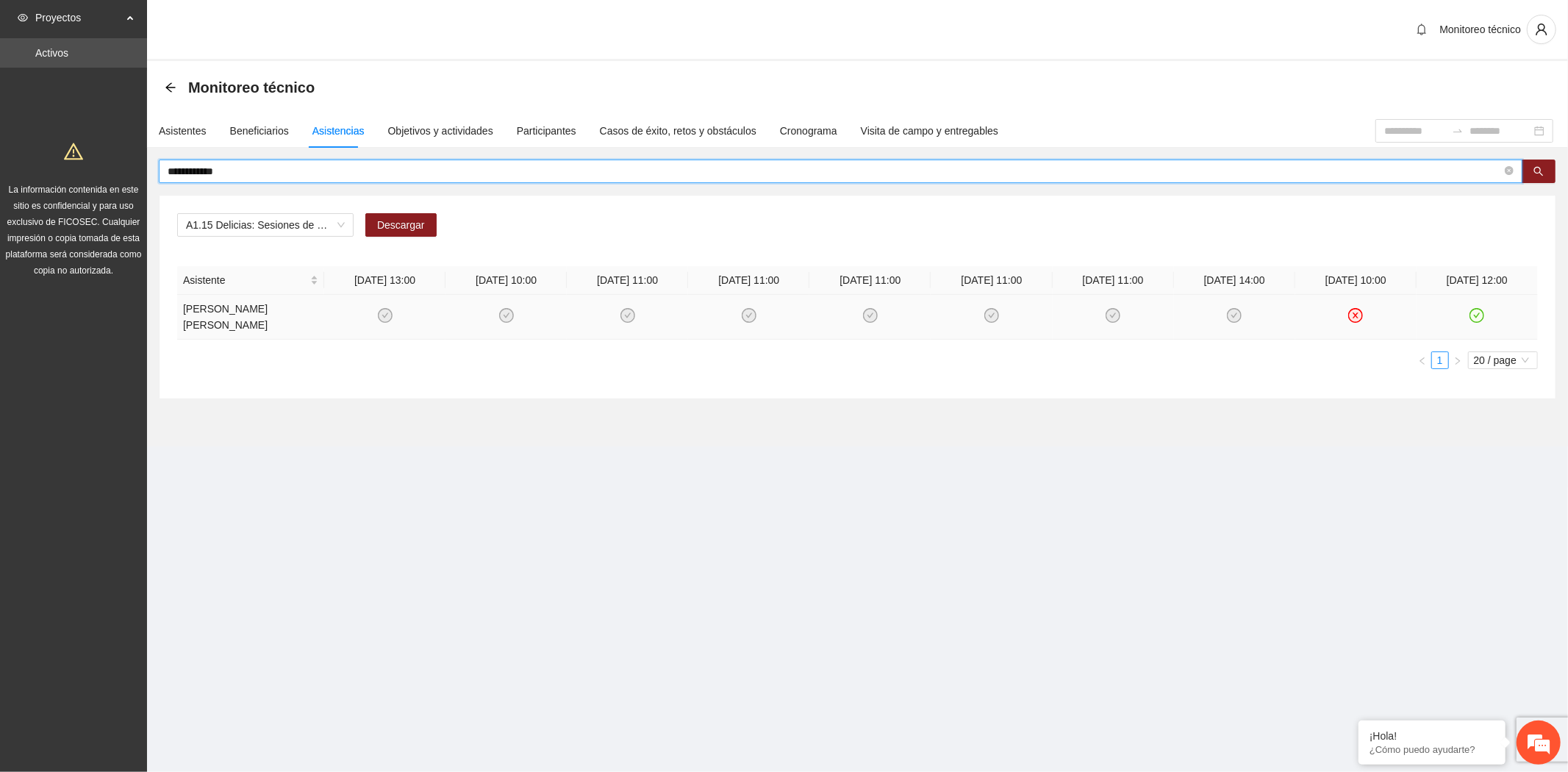
drag, startPoint x: 228, startPoint y: 168, endPoint x: 128, endPoint y: 169, distance: 100.0
click at [128, 169] on section "**********" at bounding box center [784, 386] width 1568 height 772
click at [1479, 318] on icon "check-circle" at bounding box center [1477, 324] width 13 height 13
drag, startPoint x: 236, startPoint y: 167, endPoint x: 97, endPoint y: 168, distance: 139.0
click at [97, 168] on section "Proyectos Activos La información contenida en este sitio es confidencial y para…" at bounding box center [784, 386] width 1568 height 772
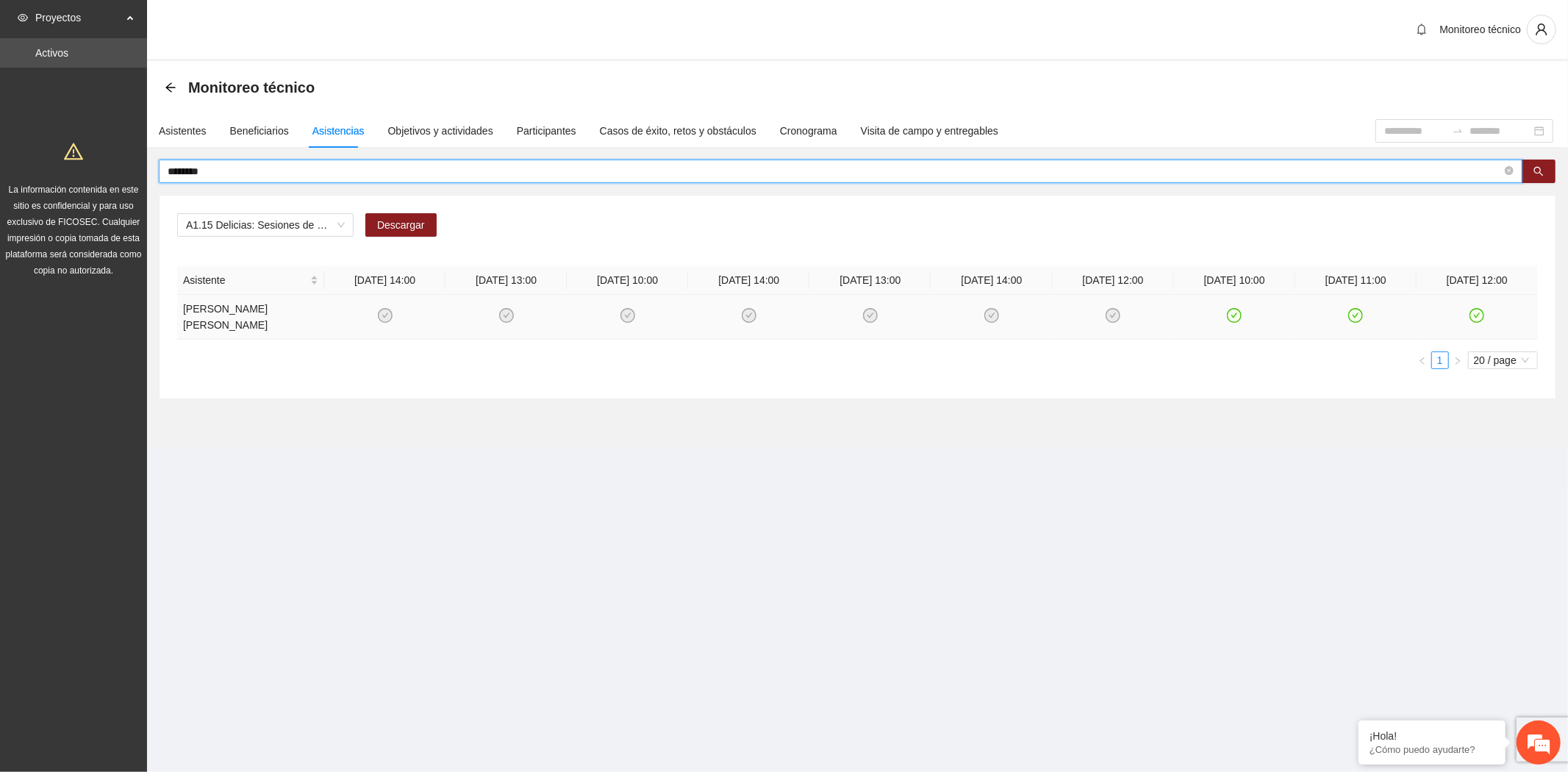
click at [1479, 311] on icon "check-circle" at bounding box center [1477, 316] width 13 height 13
drag, startPoint x: 230, startPoint y: 173, endPoint x: 125, endPoint y: 173, distance: 105.0
click at [125, 173] on section "Proyectos Activos La información contenida en este sitio es confidencial y para…" at bounding box center [784, 386] width 1568 height 772
type input "********"
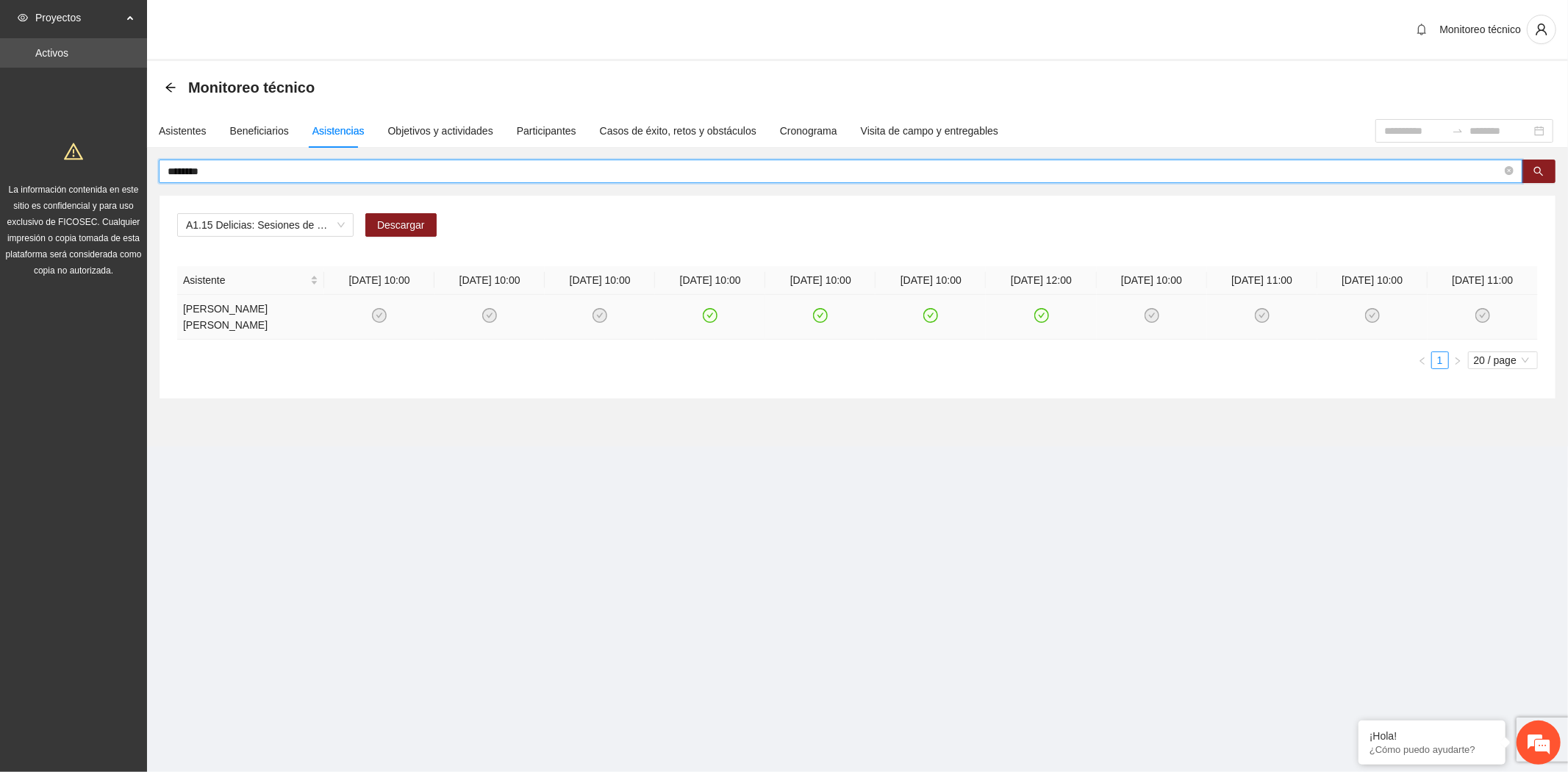
click at [1038, 311] on icon "check-circle" at bounding box center [1041, 316] width 13 height 13
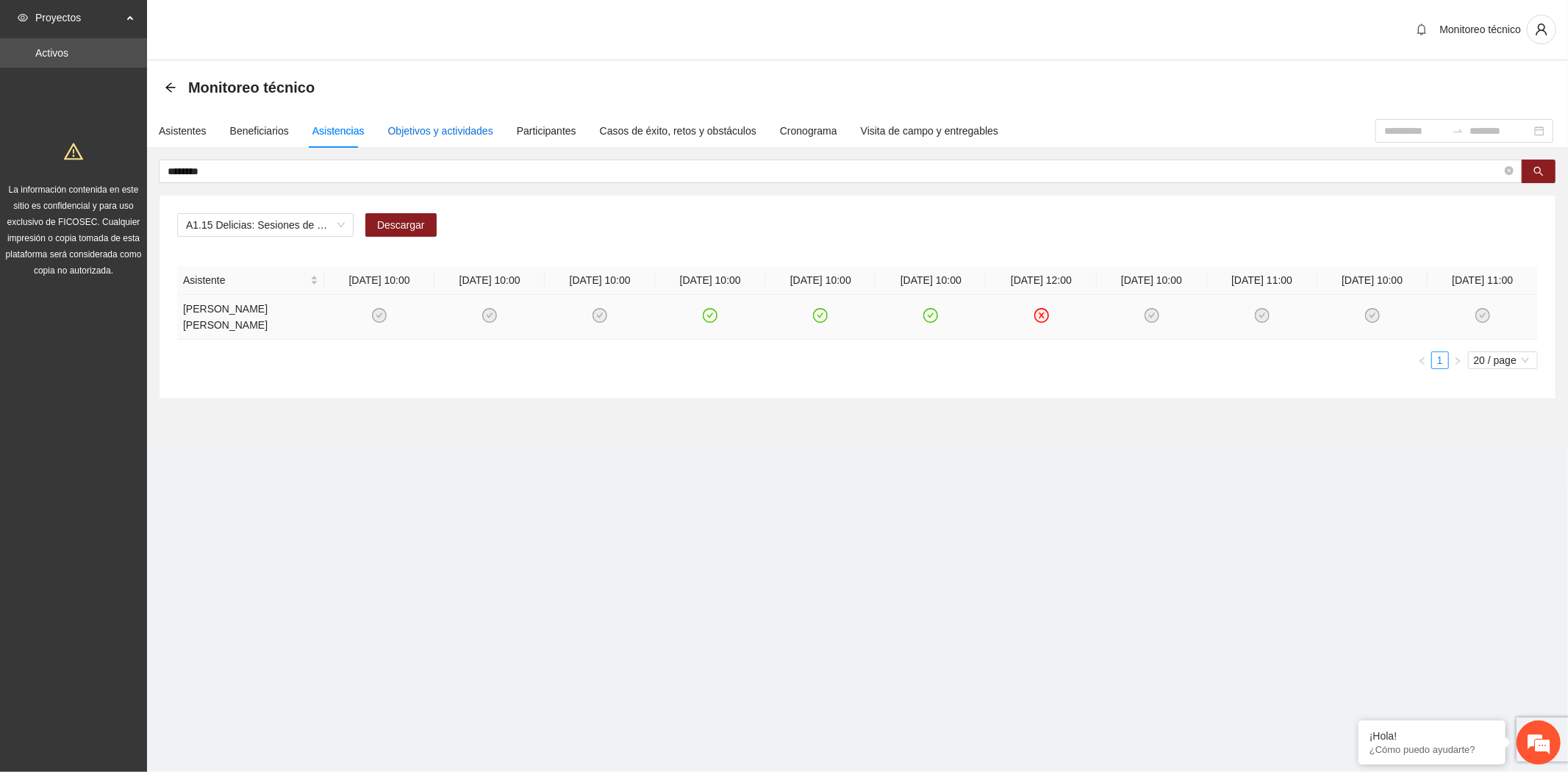
click at [446, 123] on div "Objetivos y actividades" at bounding box center [440, 131] width 105 height 16
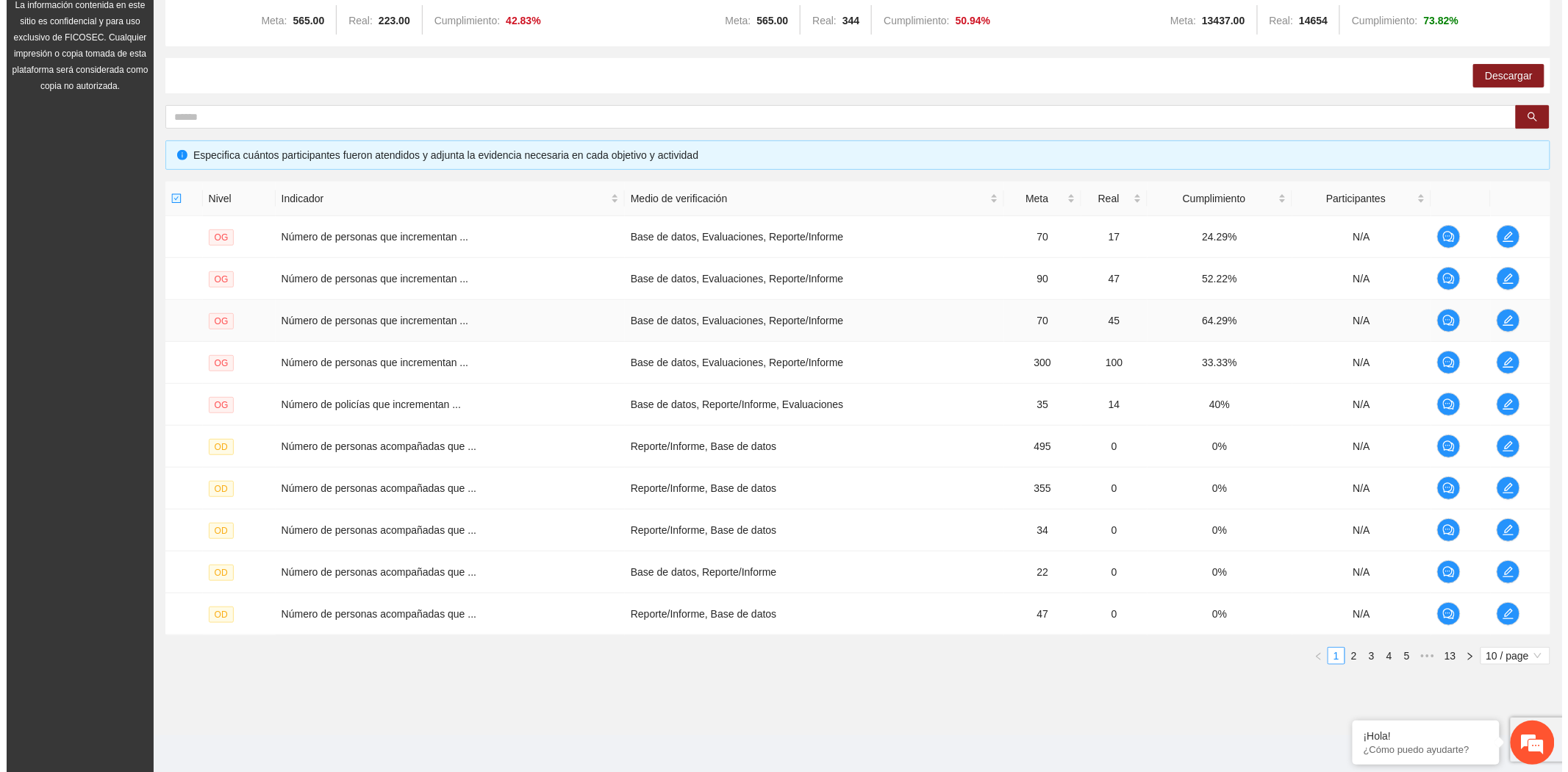
scroll to position [189, 0]
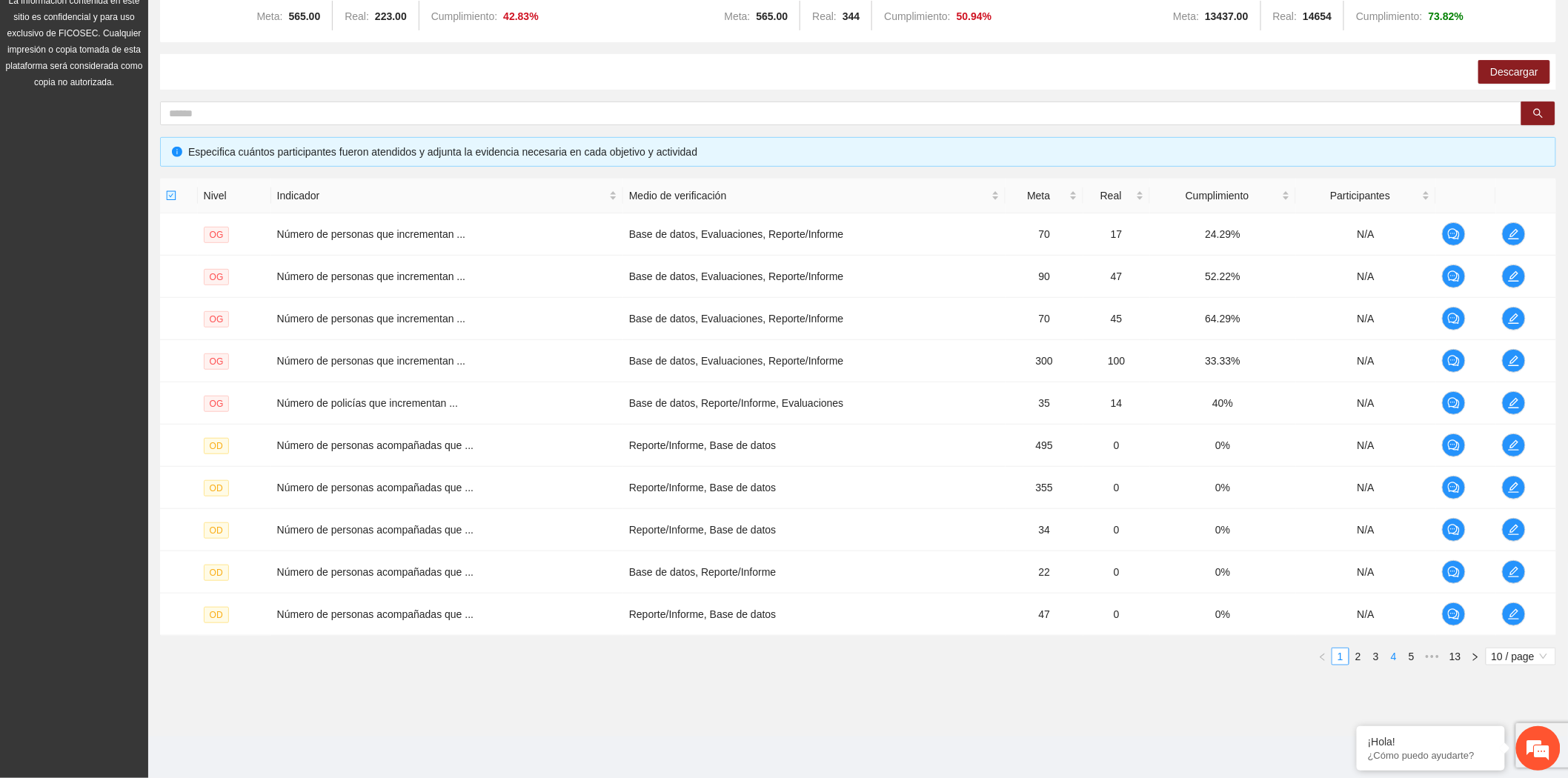
click at [1398, 656] on link "4" at bounding box center [1394, 656] width 16 height 16
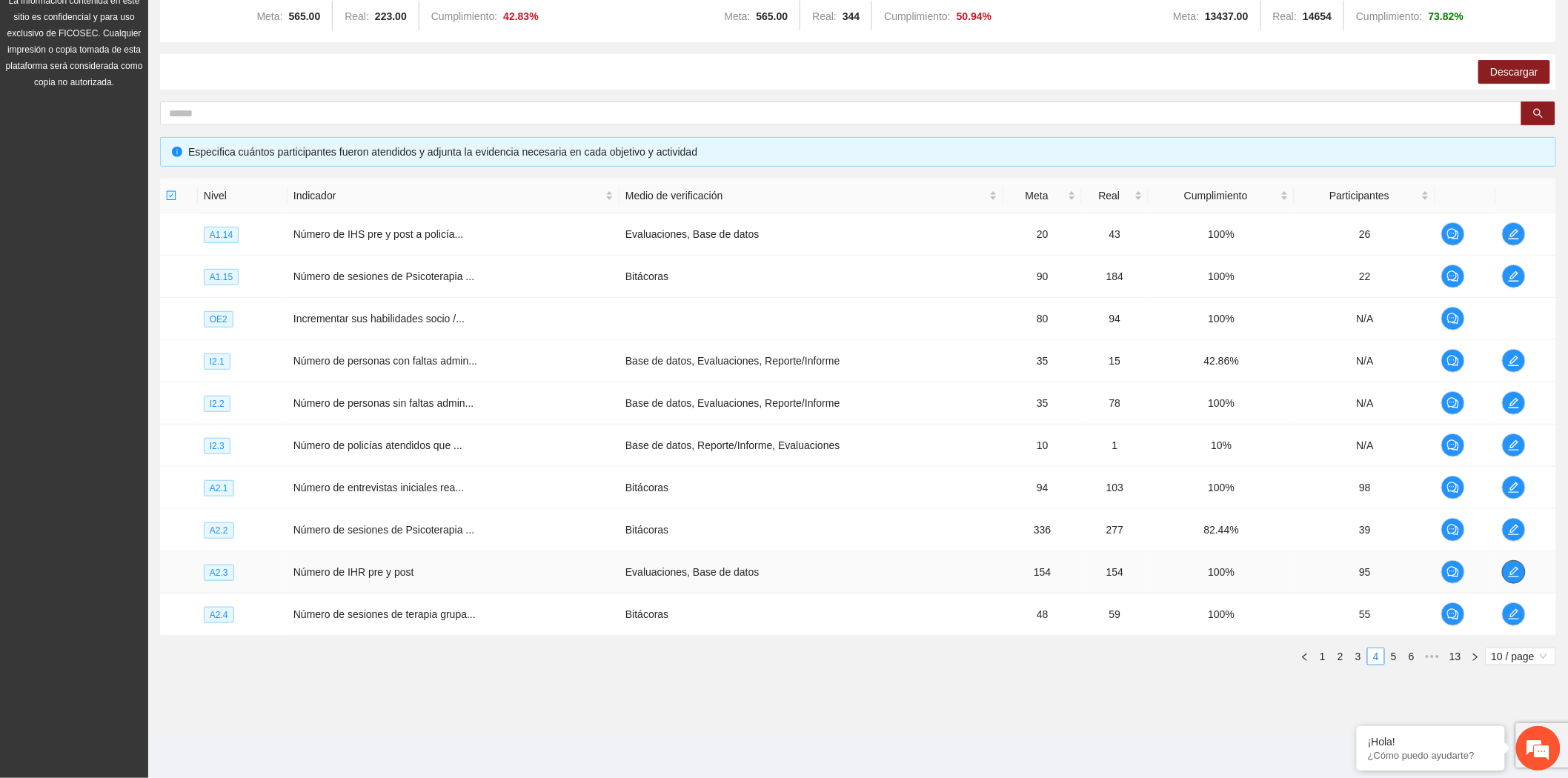
click at [1519, 572] on icon "edit" at bounding box center [1514, 571] width 12 height 12
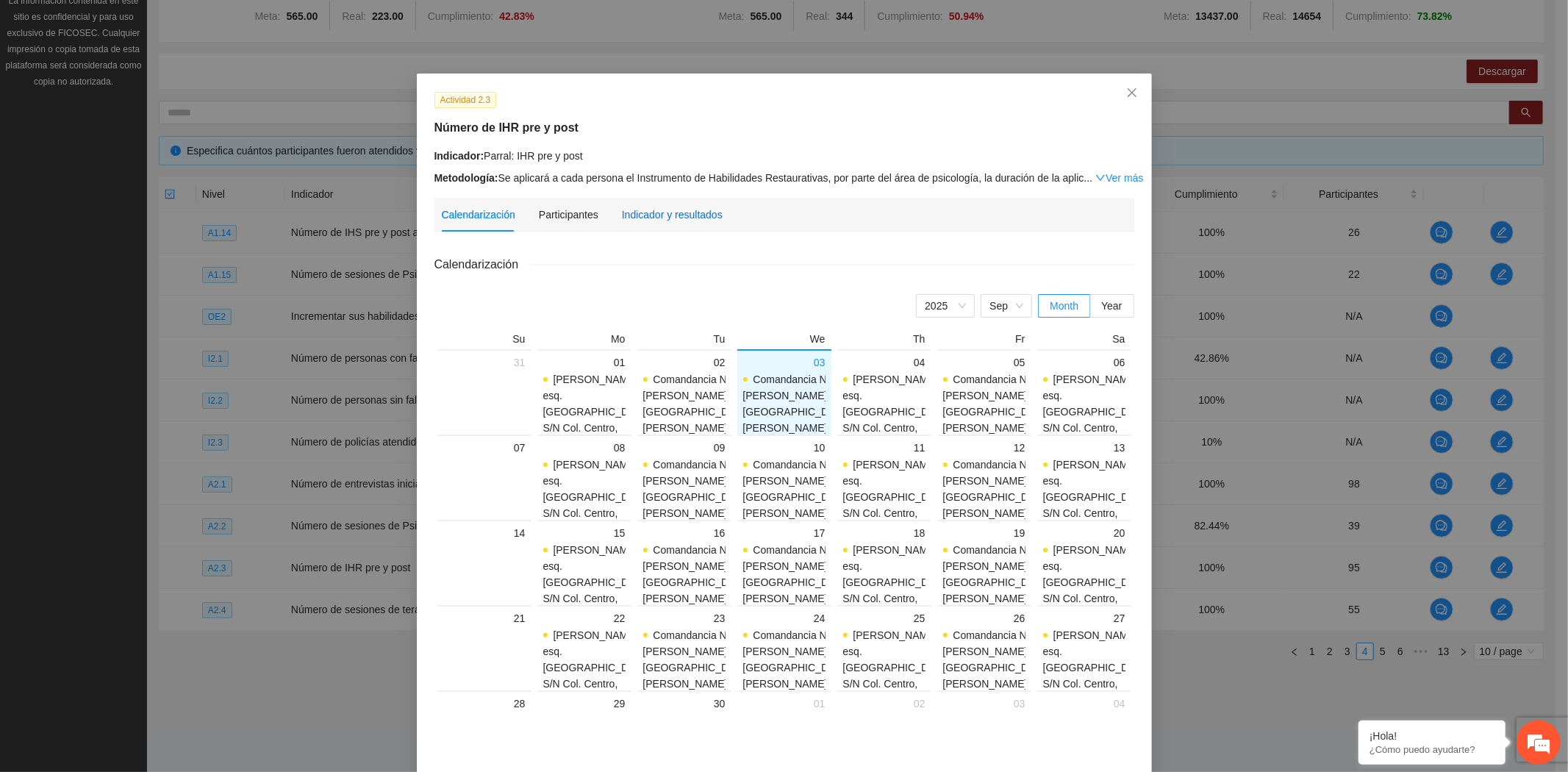
click at [683, 211] on div "Indicador y resultados" at bounding box center [672, 215] width 101 height 16
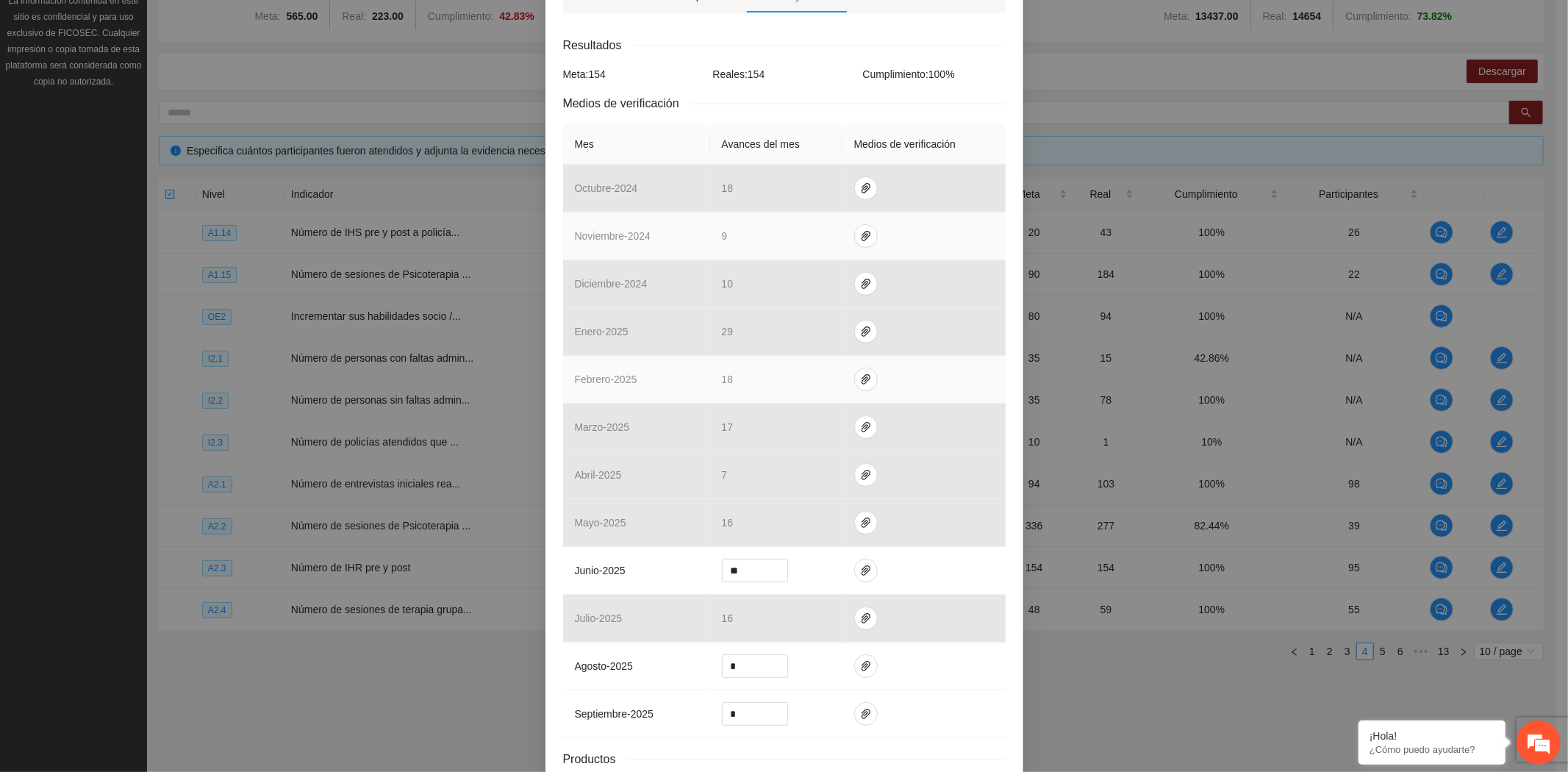
scroll to position [245, 0]
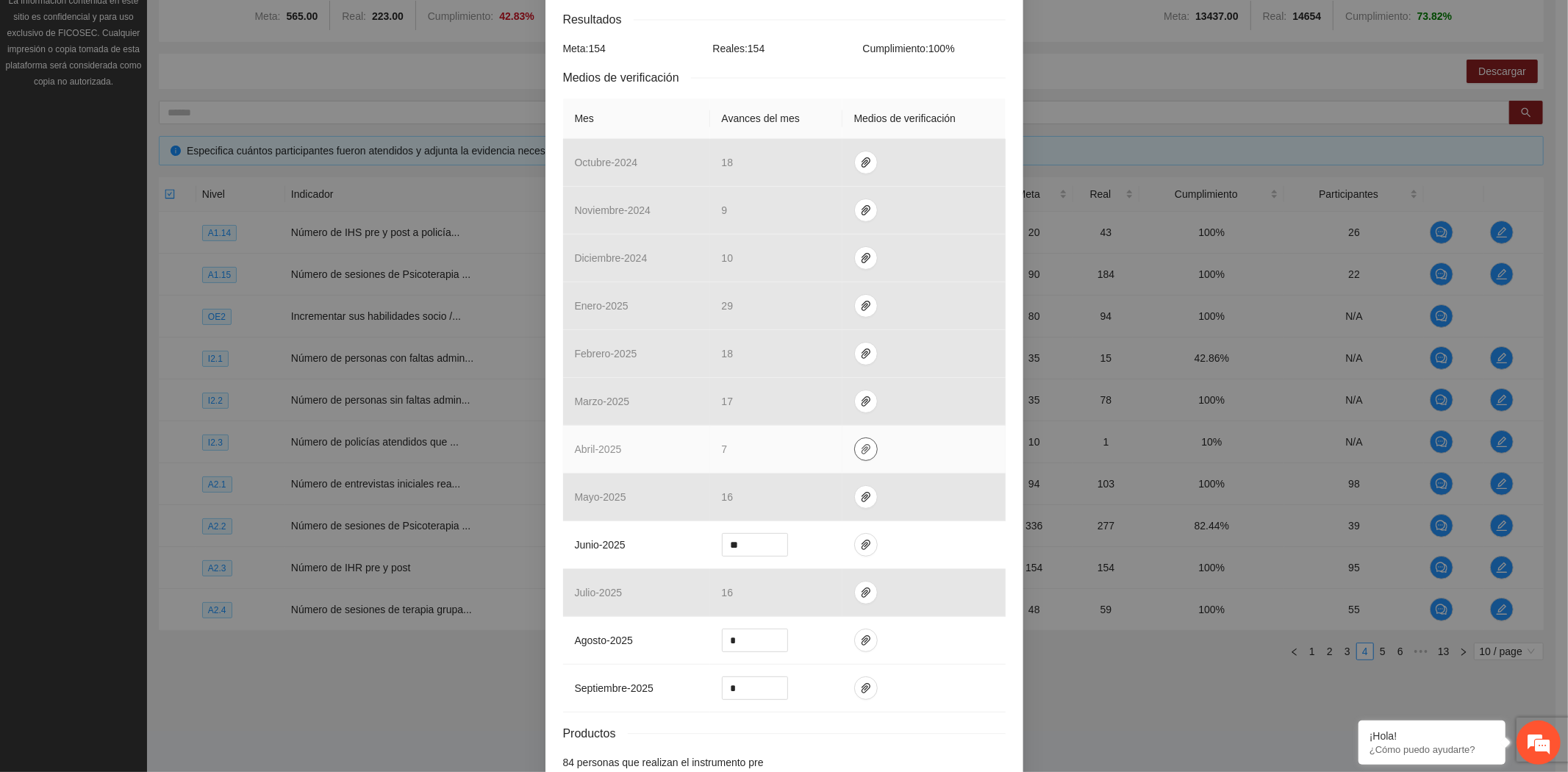
click at [860, 451] on icon "paper-clip" at bounding box center [866, 449] width 12 height 12
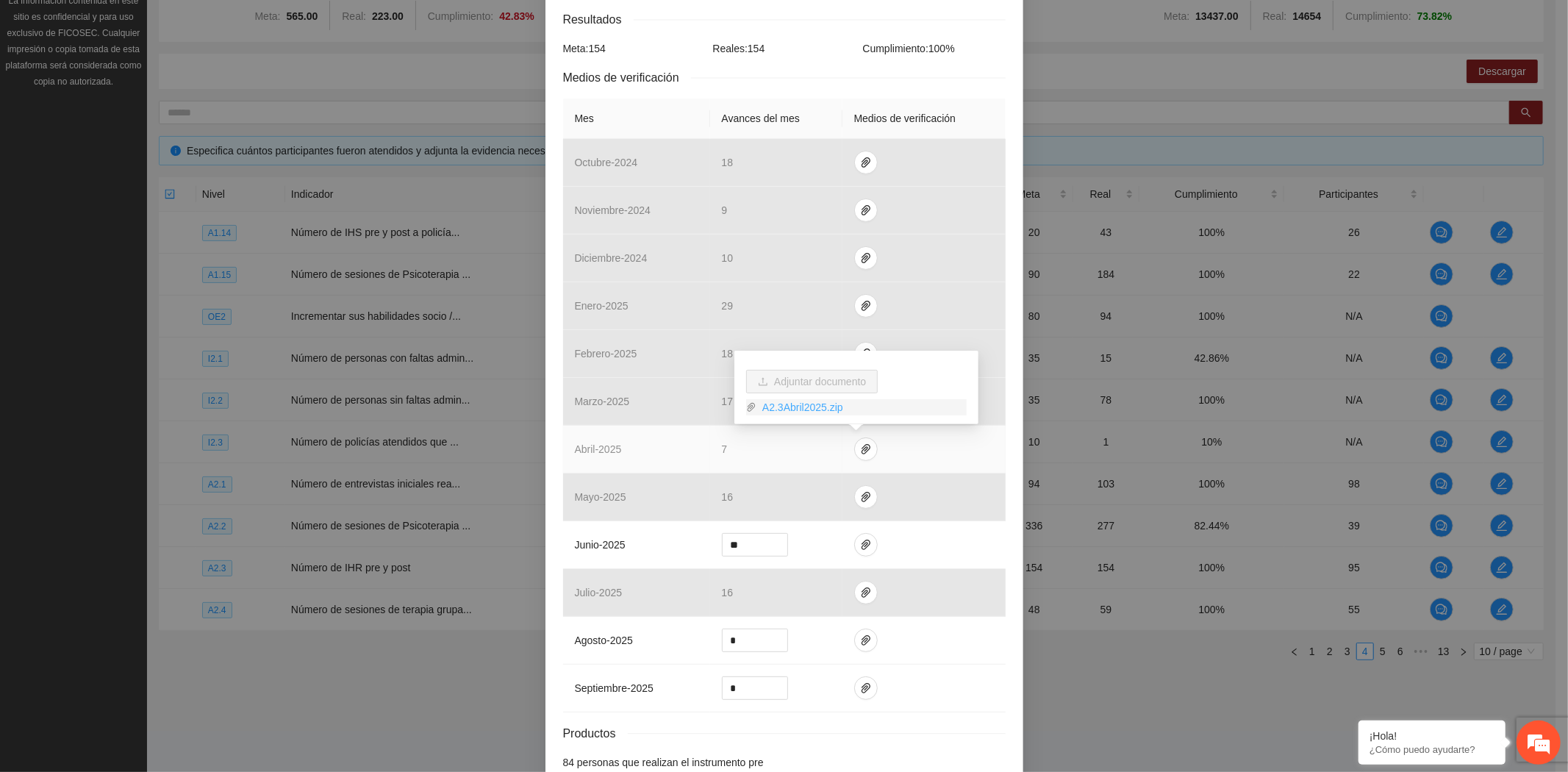
click at [828, 402] on link "A2.3Abril2025.zip" at bounding box center [861, 407] width 210 height 16
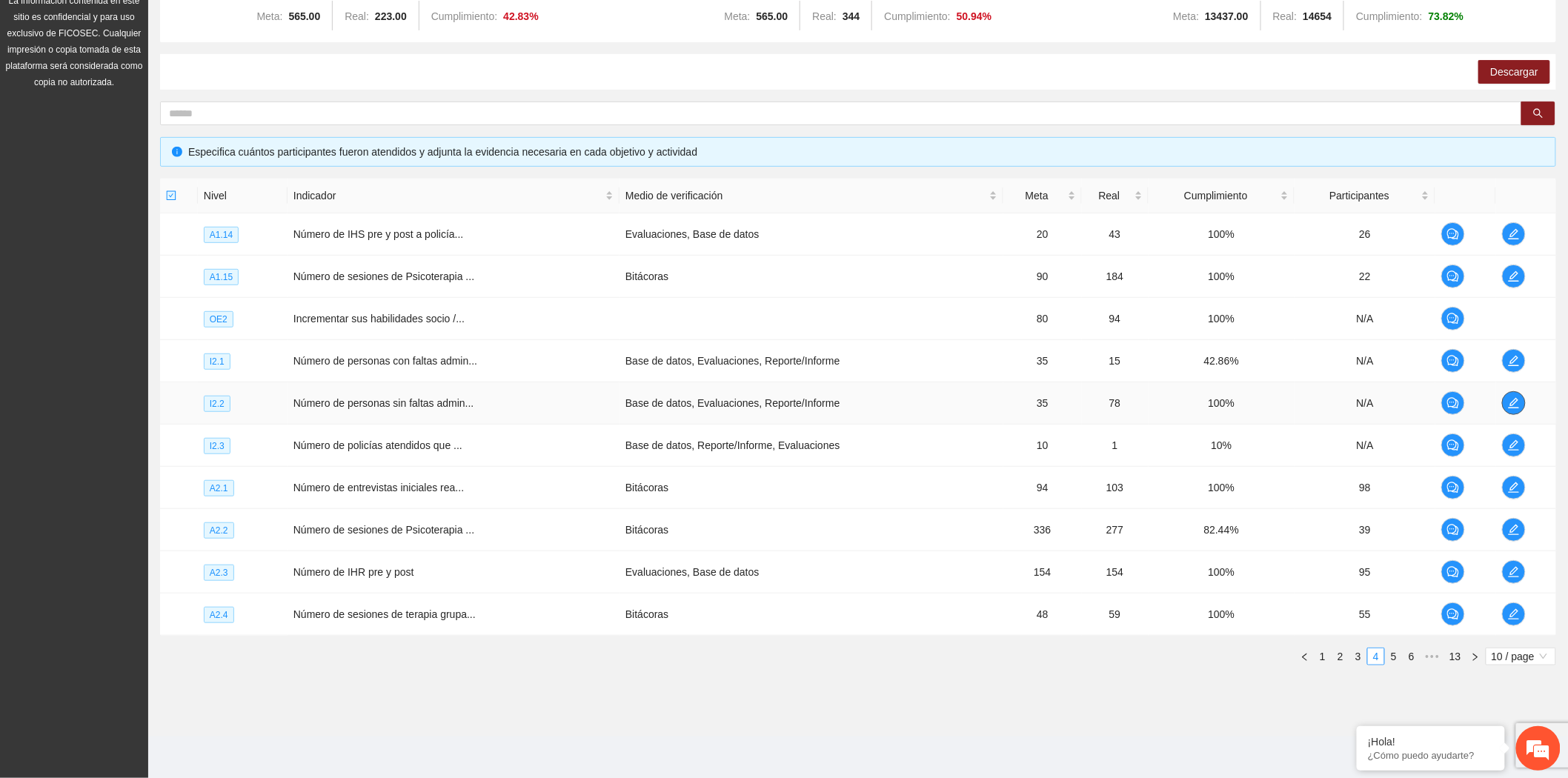
click at [1513, 395] on button "button" at bounding box center [1514, 403] width 24 height 24
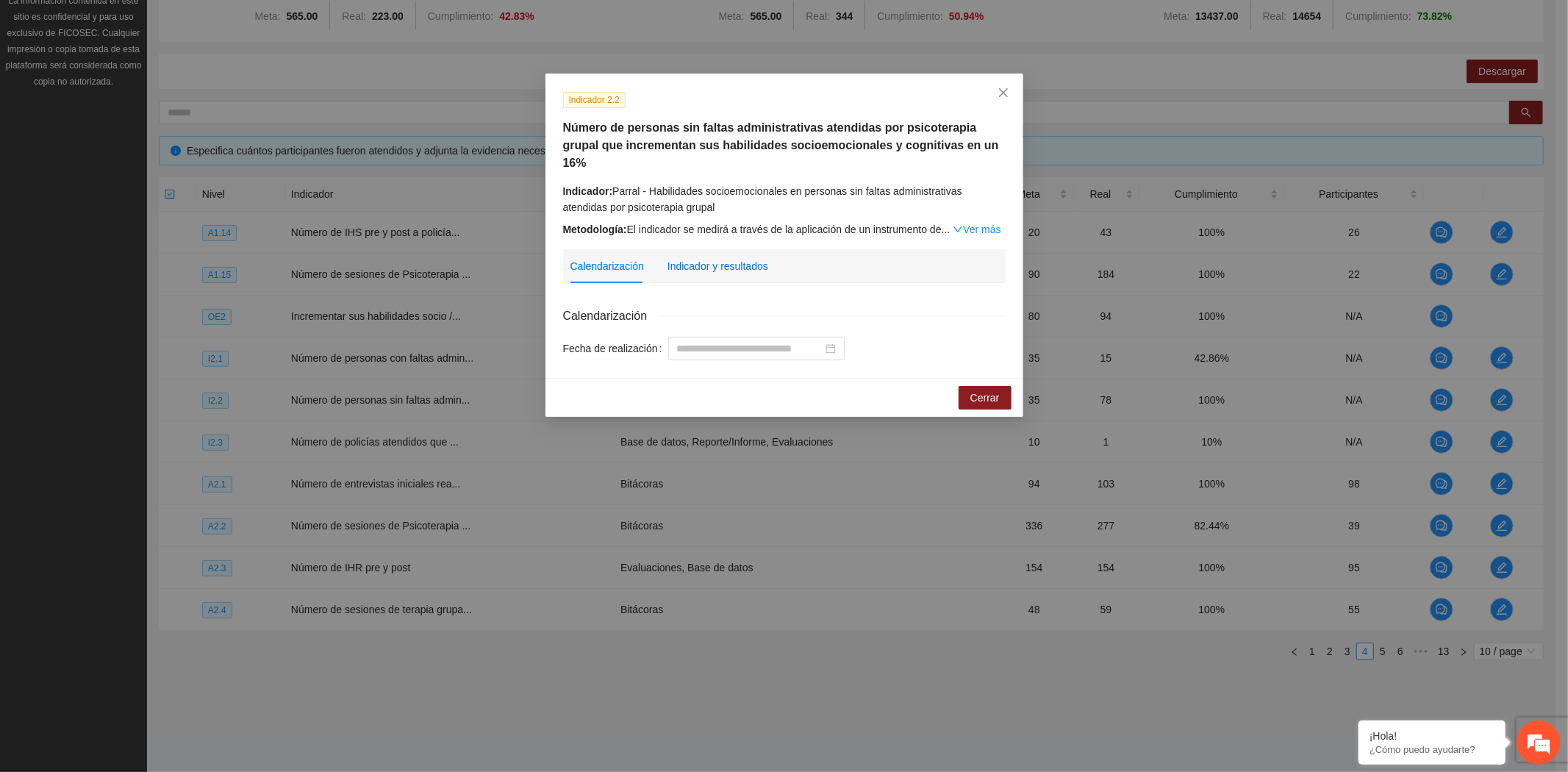
click at [724, 258] on div "Indicador y resultados" at bounding box center [717, 266] width 101 height 16
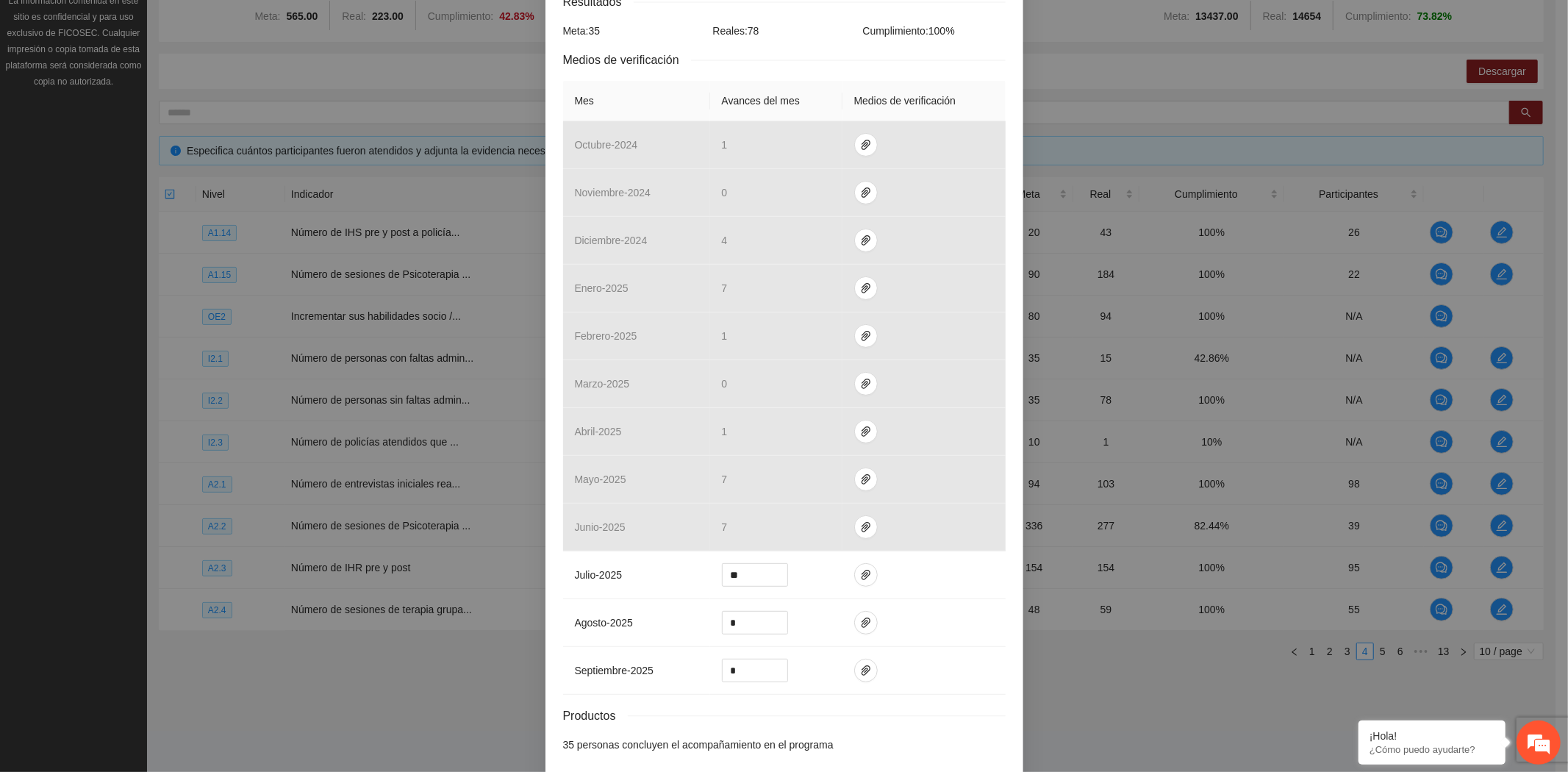
scroll to position [363, 0]
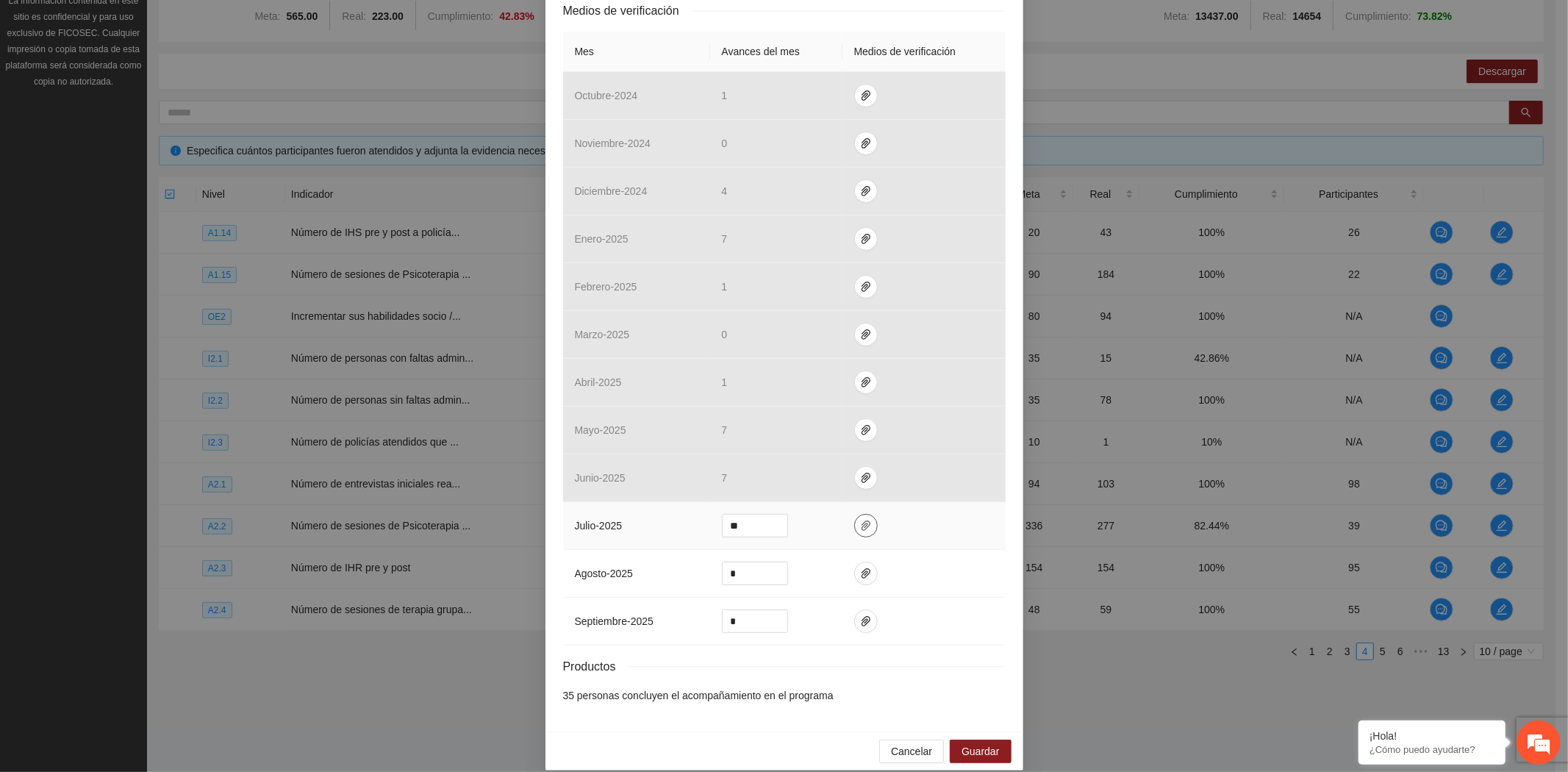
click at [862, 520] on icon "paper-clip" at bounding box center [866, 525] width 9 height 10
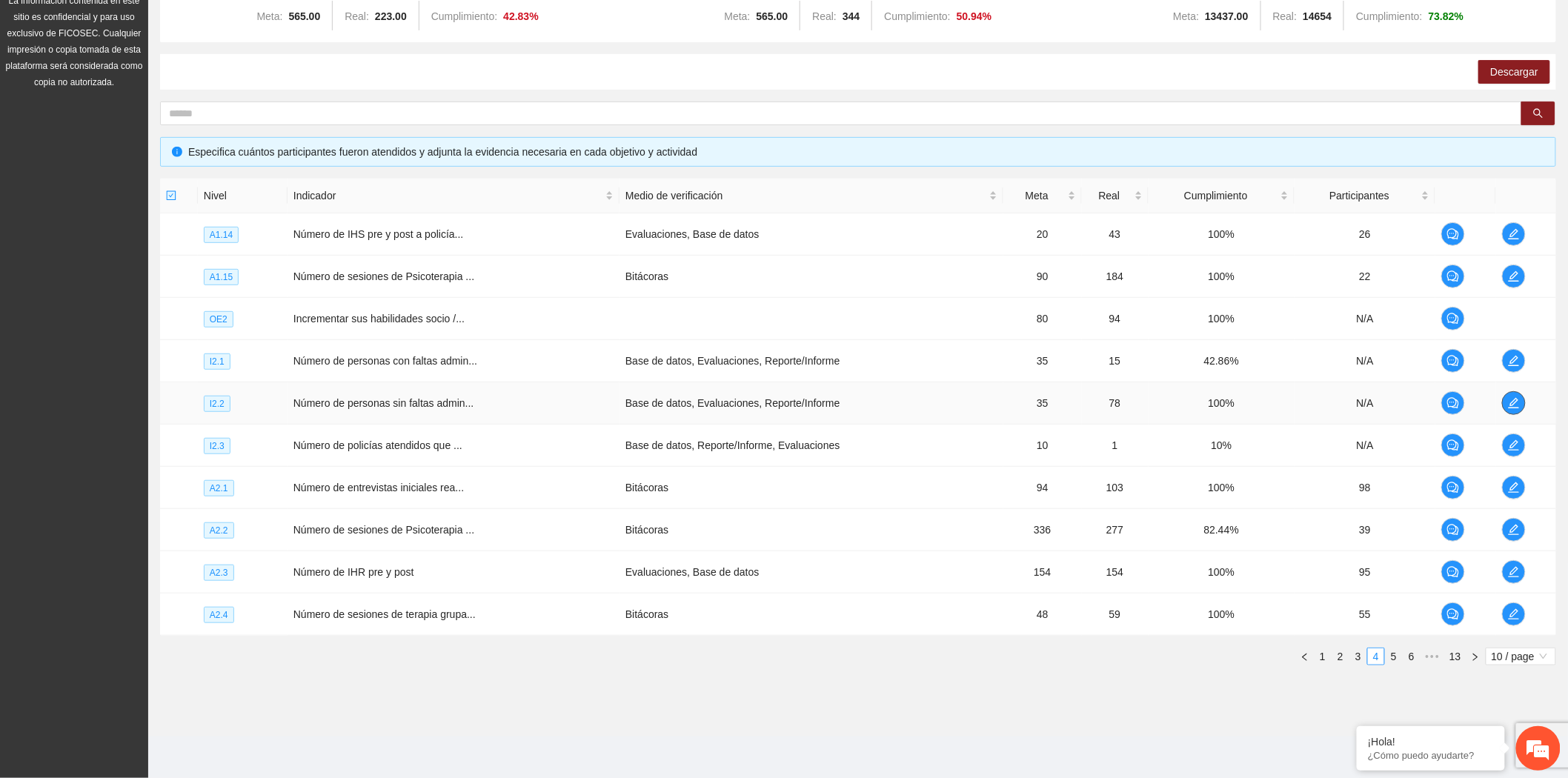
click at [1512, 397] on icon "edit" at bounding box center [1514, 402] width 12 height 12
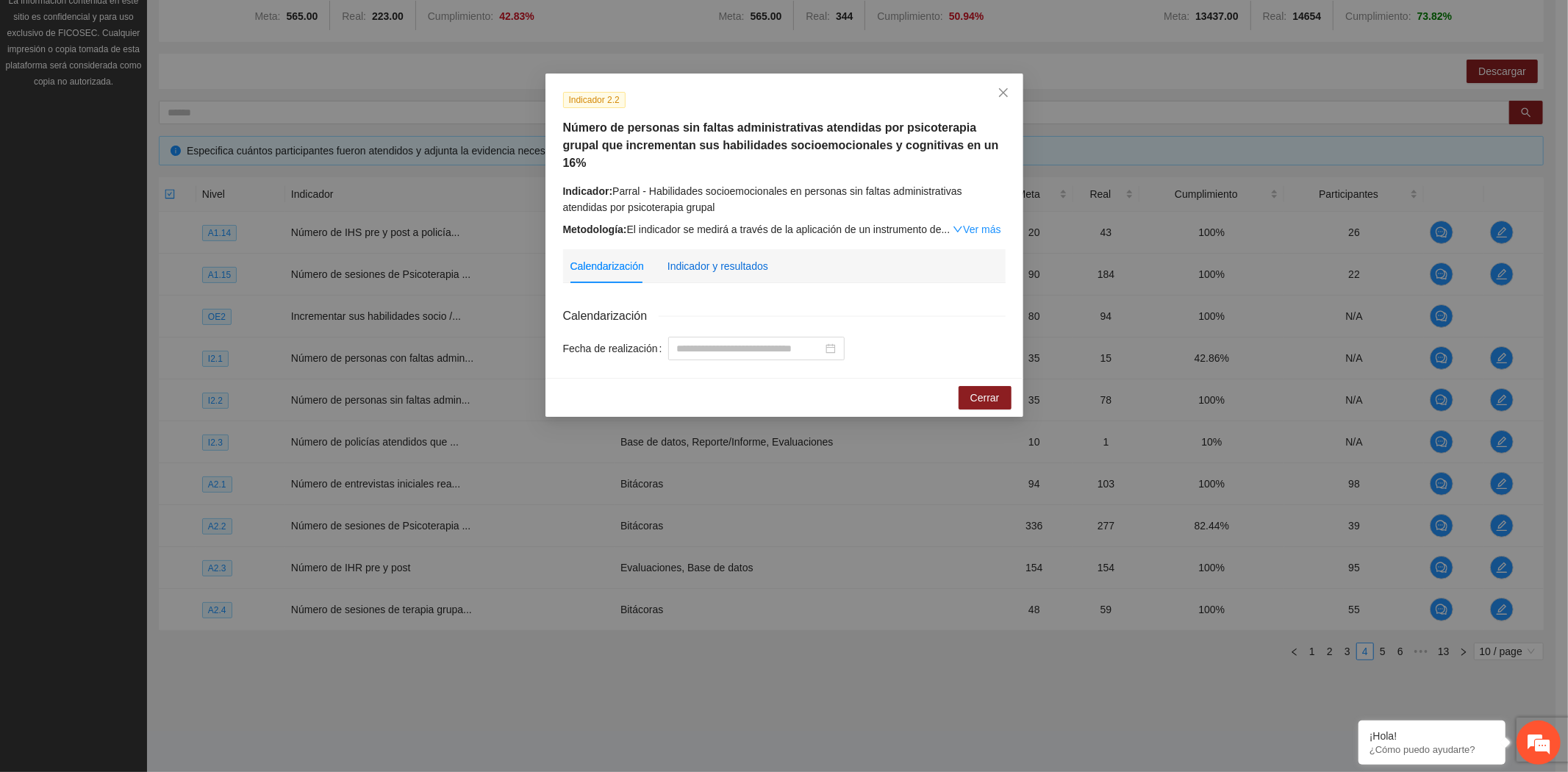
click at [691, 258] on div "Indicador y resultados" at bounding box center [717, 266] width 101 height 16
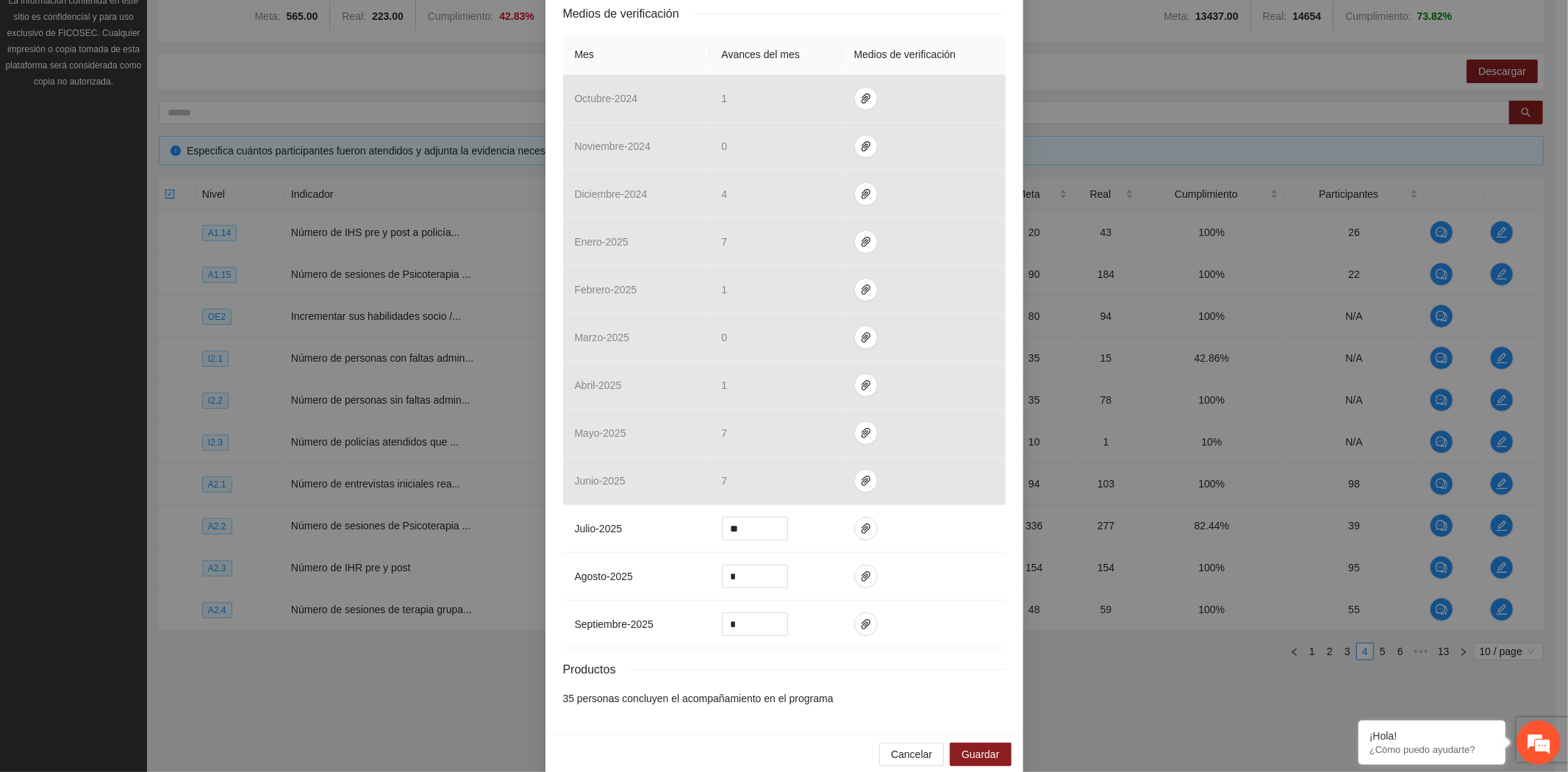
scroll to position [363, 0]
click at [860, 519] on icon "paper-clip" at bounding box center [866, 525] width 12 height 12
